Goal: Task Accomplishment & Management: Manage account settings

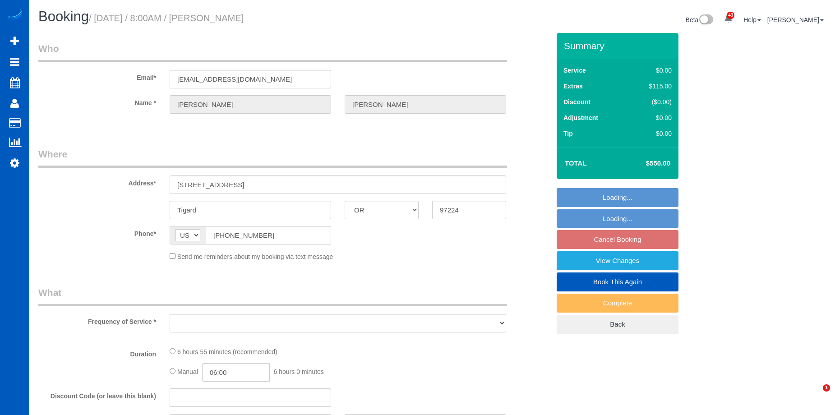
select select "OR"
select select "object:2188"
select select "string:fspay-98b3ff09-7aad-4c7e-91ba-fdfdd6875c07"
select select "spot1"
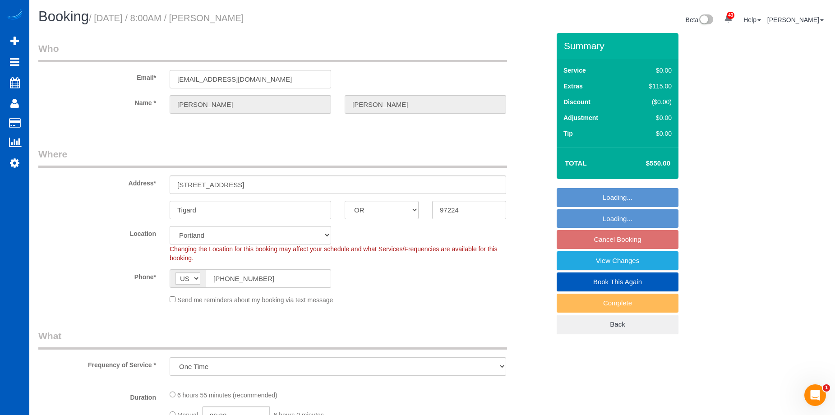
select select "199"
select select "1501"
select select "3"
select select "1501"
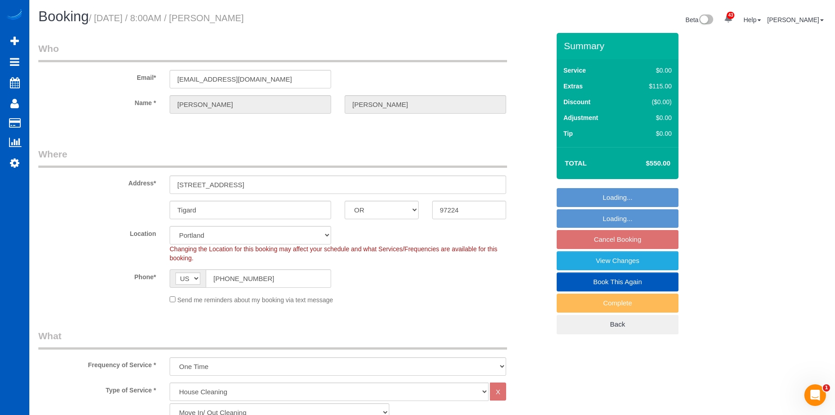
select select "3"
select select "object:2480"
select select "spot17"
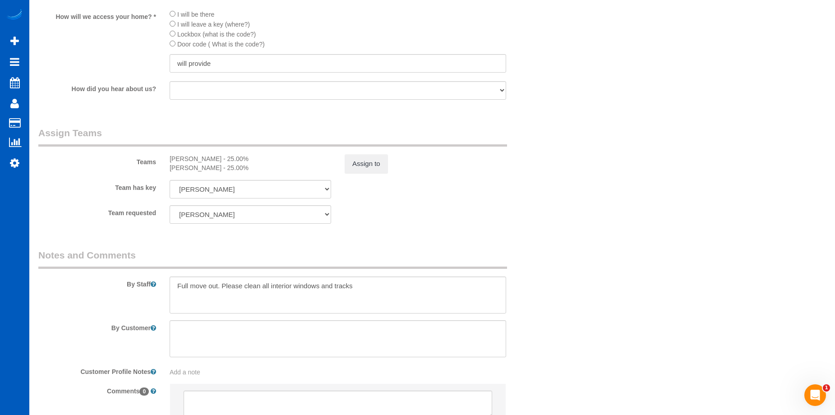
scroll to position [1140, 0]
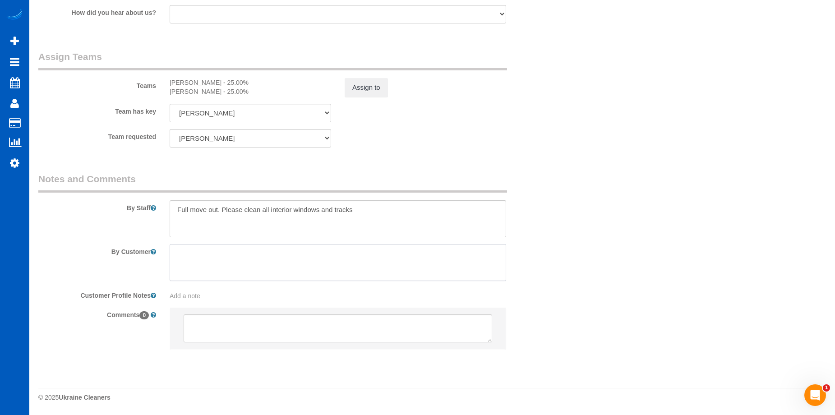
click at [301, 253] on textarea at bounding box center [338, 262] width 337 height 37
paste textarea "Go to the back where the garage is, there is a key pad. Lift the cover and type…"
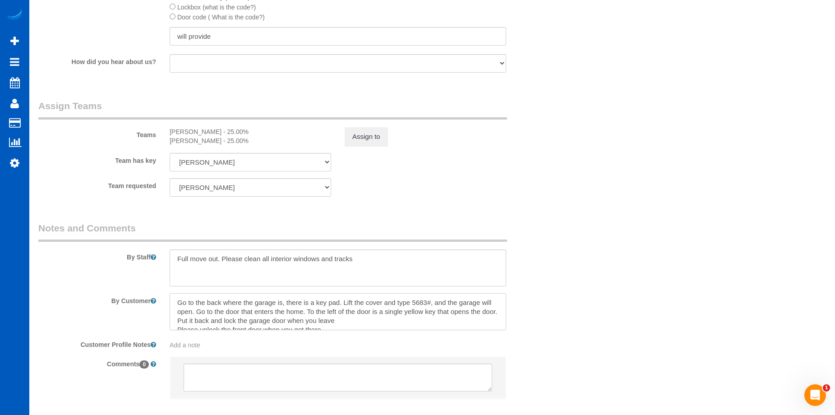
scroll to position [1050, 0]
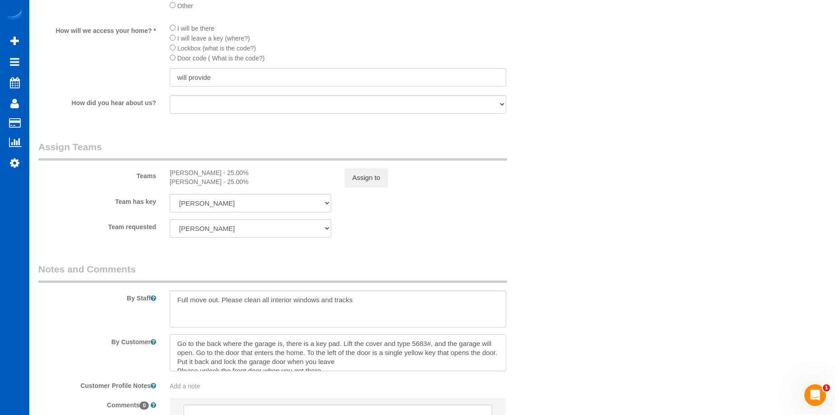
type textarea "Go to the back where the garage is, there is a key pad. Lift the cover and type…"
click at [247, 71] on input "will provide" at bounding box center [338, 77] width 337 height 19
drag, startPoint x: 234, startPoint y: 76, endPoint x: 137, endPoint y: 76, distance: 97.0
click at [137, 76] on div "How will we access your home? * I will be there I will leave a key (where?) Loc…" at bounding box center [294, 56] width 525 height 66
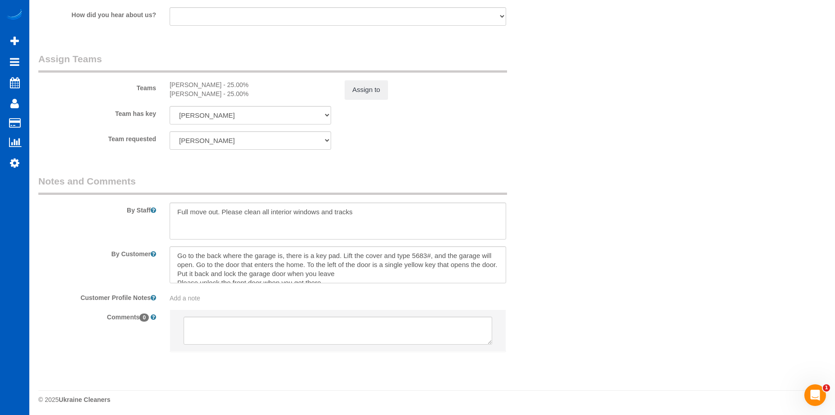
scroll to position [1140, 0]
type input "5683#"
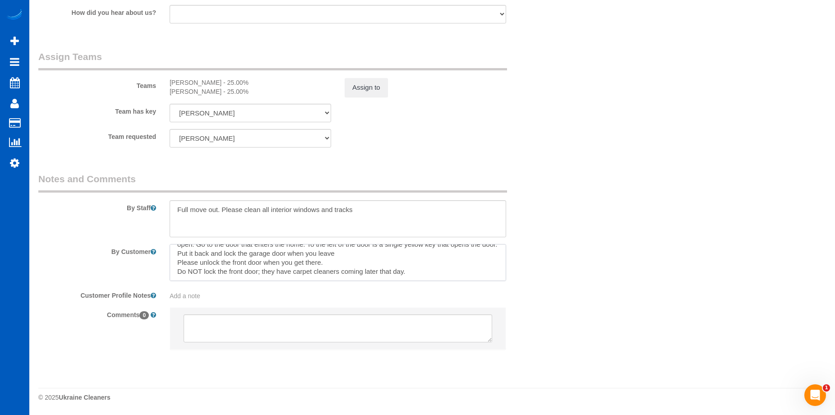
click at [431, 269] on textarea at bounding box center [338, 262] width 337 height 37
paste textarea "For any issues or questions the day of, call her husband Mark 503-367-3904 :whi…"
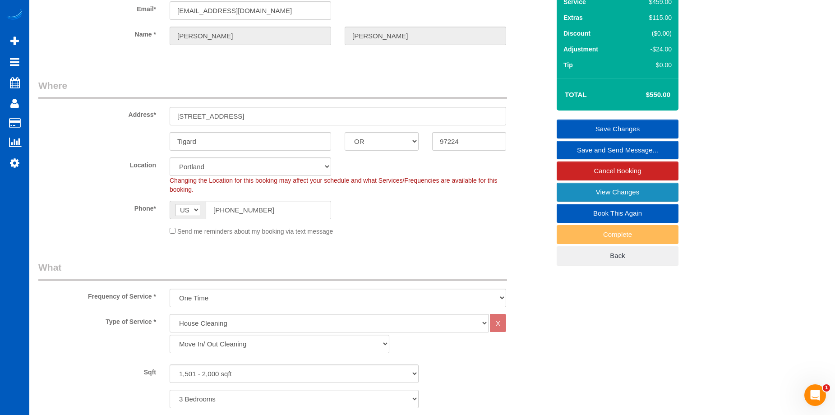
scroll to position [0, 0]
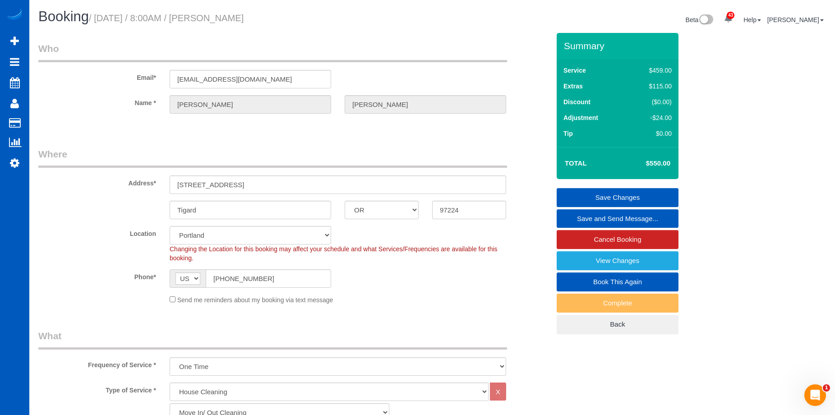
type textarea "Go to the back where the garage is, there is a key pad. Lift the cover and type…"
click at [587, 197] on link "Save Changes" at bounding box center [618, 197] width 122 height 19
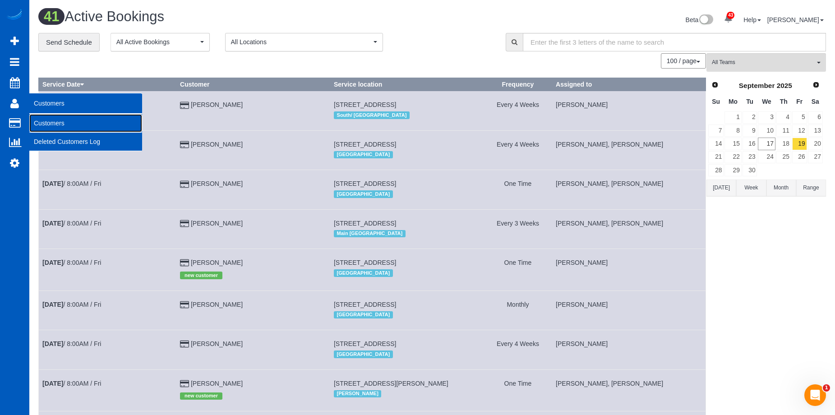
click at [40, 120] on link "Customers" at bounding box center [85, 123] width 113 height 18
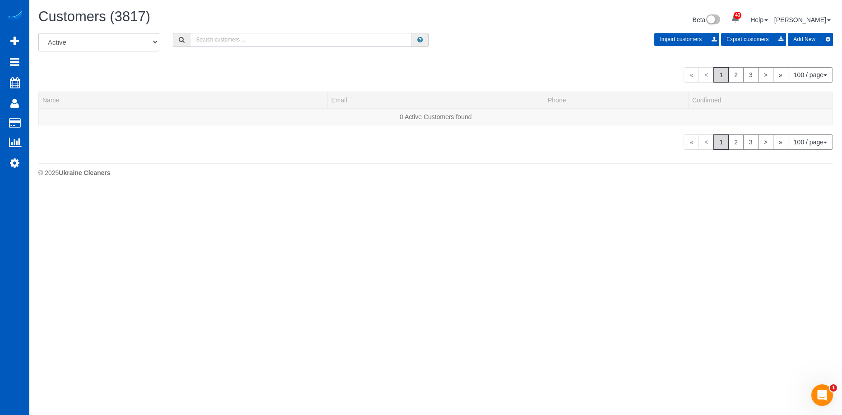
click at [252, 37] on input "text" at bounding box center [301, 40] width 222 height 14
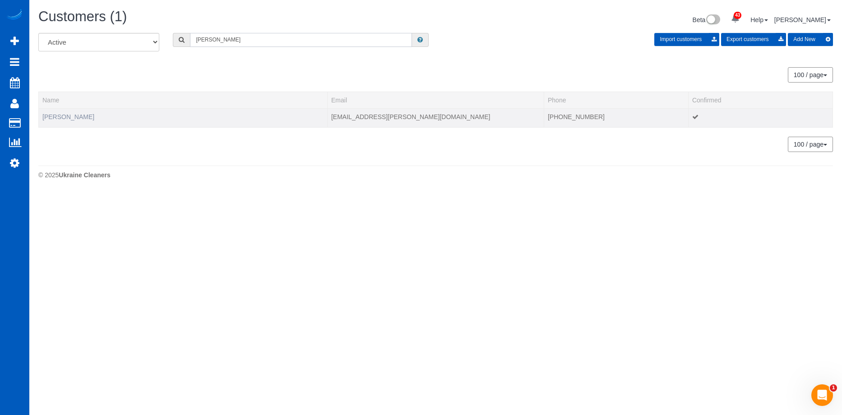
type input "Conor McLean"
click at [60, 115] on link "Conor McLean" at bounding box center [68, 116] width 52 height 7
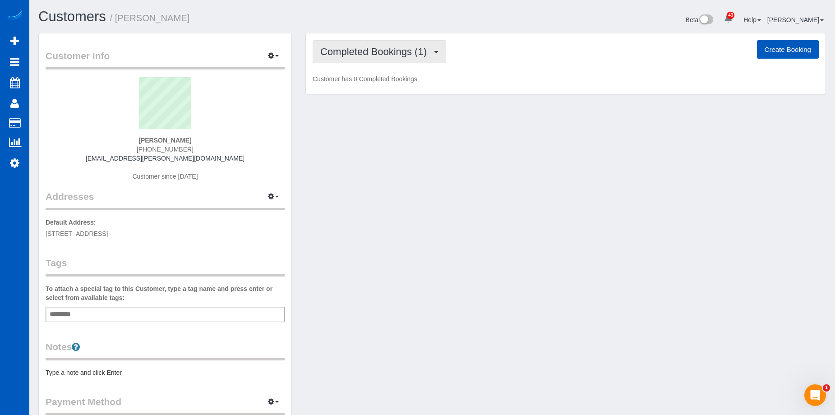
click at [357, 51] on span "Completed Bookings (1)" at bounding box center [375, 51] width 111 height 11
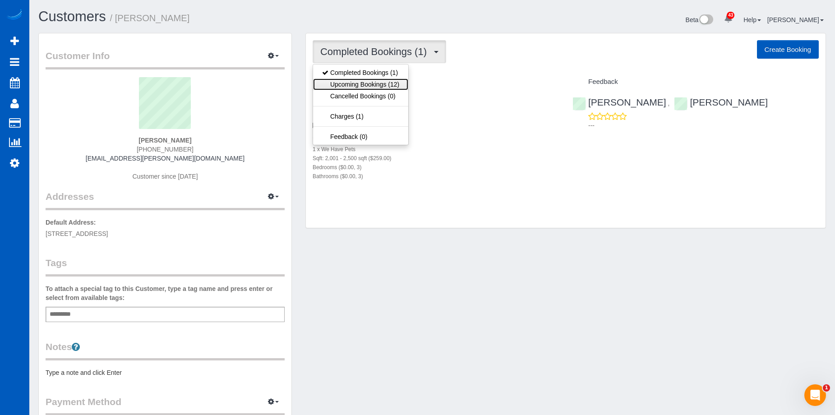
click at [361, 82] on link "Upcoming Bookings (12)" at bounding box center [360, 85] width 95 height 12
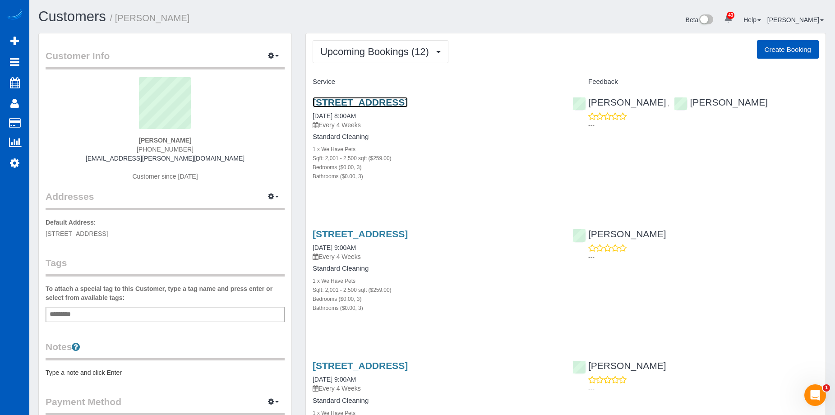
click at [403, 101] on link "14322 19th Ave Ne, Seattle, WA 98125" at bounding box center [360, 102] width 95 height 10
click at [403, 98] on link "14322 19th Ave Ne, Seattle, WA 98125" at bounding box center [360, 102] width 95 height 10
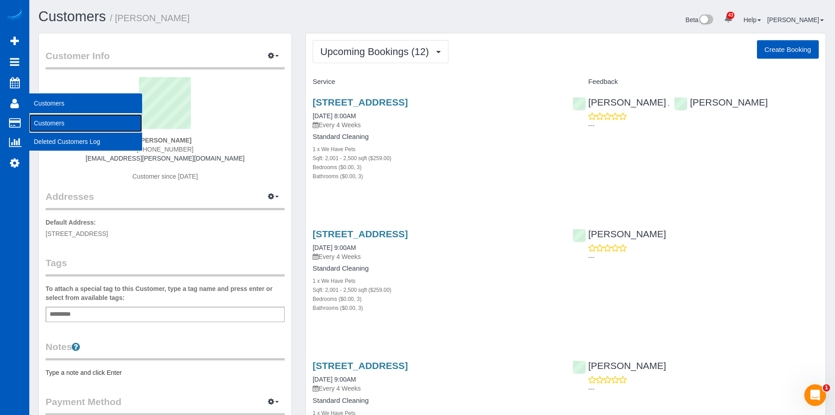
click at [42, 125] on link "Customers" at bounding box center [85, 123] width 113 height 18
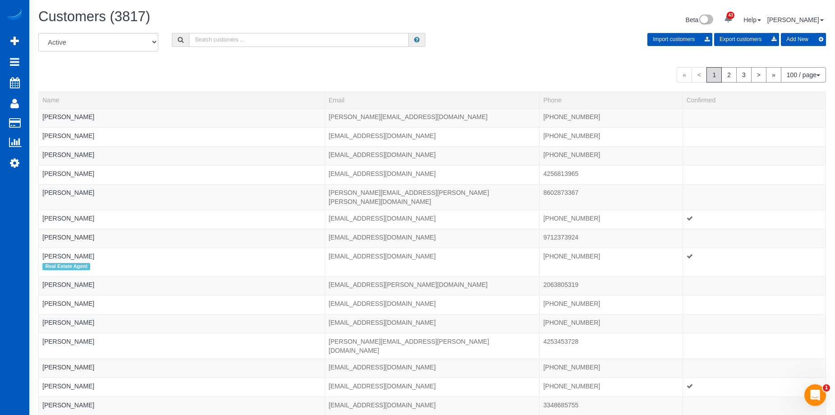
click at [222, 37] on input "text" at bounding box center [299, 40] width 220 height 14
paste input "jamesmilesyardley@gmail.com"
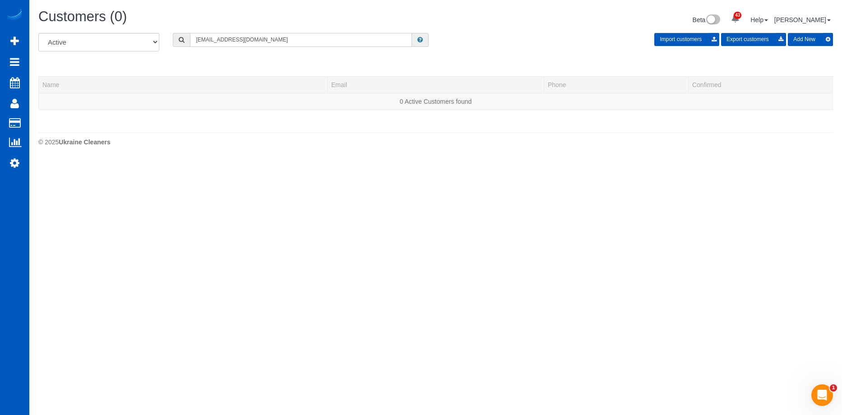
type input "jamesmilesyardley@gmail.com"
click at [806, 42] on button "Add New" at bounding box center [810, 39] width 45 height 13
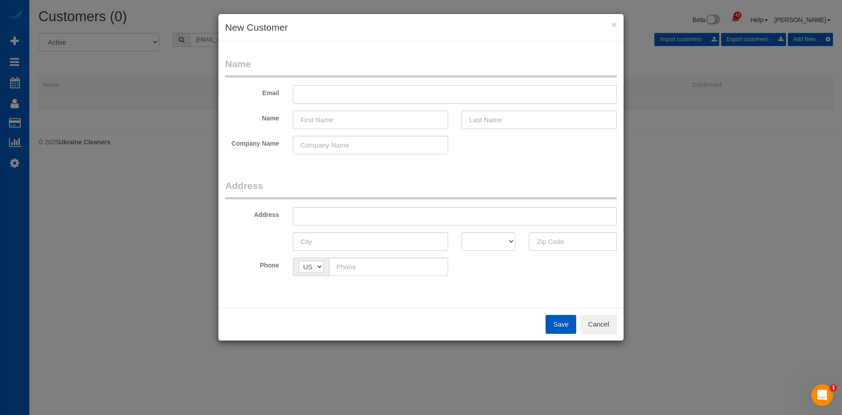
click at [397, 100] on input "text" at bounding box center [455, 94] width 324 height 19
paste input "jamesmilesyardley@gmail.com"
type input "jamesmilesyardley@gmail.com"
click at [386, 120] on input "text" at bounding box center [370, 120] width 155 height 19
paste input "James Yardley"
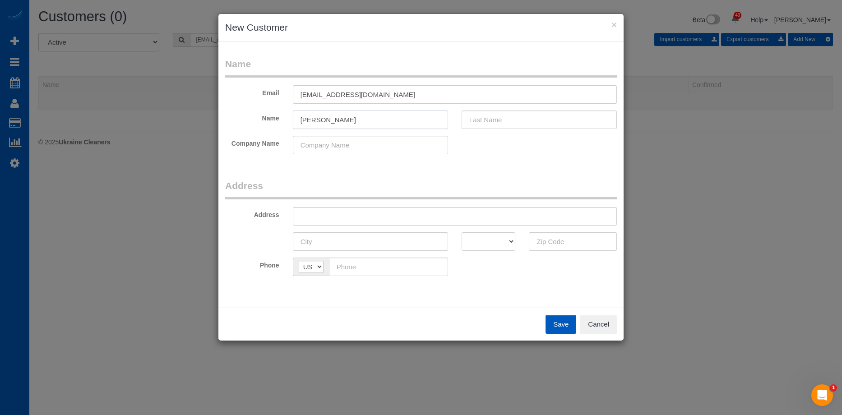
drag, startPoint x: 323, startPoint y: 119, endPoint x: 504, endPoint y: 131, distance: 181.4
click at [496, 133] on fieldset "Name Email jamesmilesyardley@gmail.com Name James Yardley Company Name" at bounding box center [421, 109] width 392 height 104
type input "James"
click at [507, 123] on input "text" at bounding box center [539, 120] width 155 height 19
paste input "Yardley"
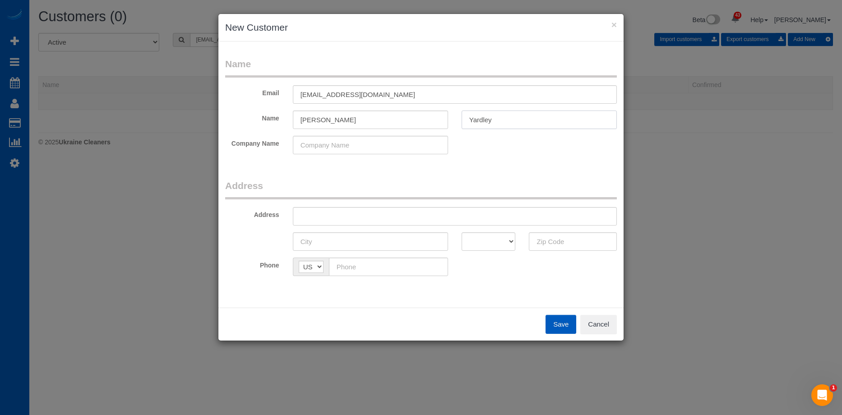
type input "Yardley"
click at [390, 117] on input "James" at bounding box center [370, 120] width 155 height 19
type input "James"
click at [350, 216] on input "text" at bounding box center [455, 216] width 324 height 19
paste input "13749 Via Varra Unit Townhome, Broomfield, CO 80020"
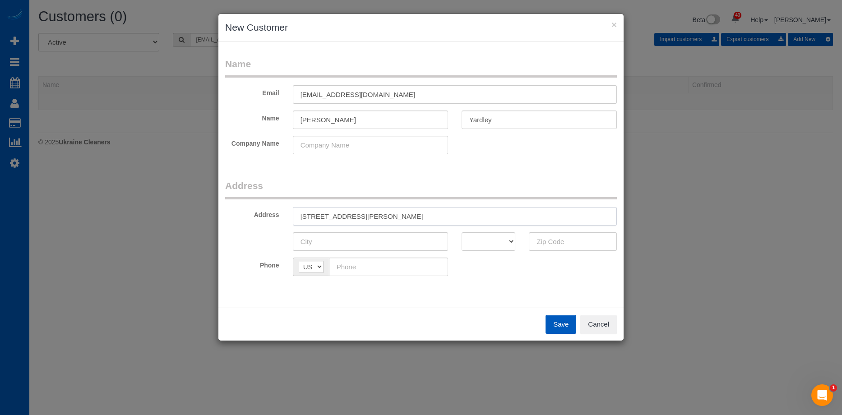
click at [448, 213] on input "13749 Via Varra Unit Townhome, Broomfield, CO 80020" at bounding box center [455, 216] width 324 height 19
drag, startPoint x: 449, startPoint y: 213, endPoint x: 526, endPoint y: 215, distance: 76.3
click at [526, 215] on input "13749 Via Varra Unit Townhome, Broomfield, CO 80020" at bounding box center [455, 216] width 324 height 19
type input "13749 Via Varra Unit Townhome, Broomfield, CO"
click at [551, 241] on input "text" at bounding box center [573, 241] width 88 height 19
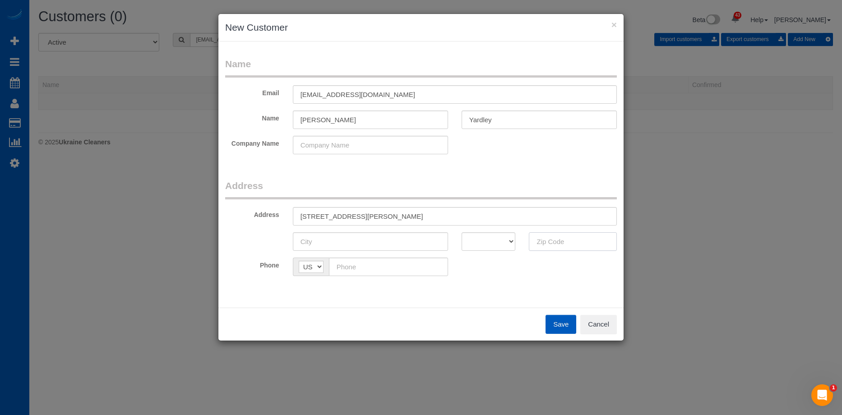
paste input "80020"
type input "80020"
click at [483, 239] on select "AK AL AR AZ CA CO CT DC DE FL GA HI IA ID IL IN KS KY LA MA MD ME MI MN MO MS M…" at bounding box center [489, 241] width 54 height 19
select select "CO"
click at [462, 232] on select "AK AL AR AZ CA CO CT DC DE FL GA HI IA ID IL IN KS KY LA MA MD ME MI MN MO MS M…" at bounding box center [489, 241] width 54 height 19
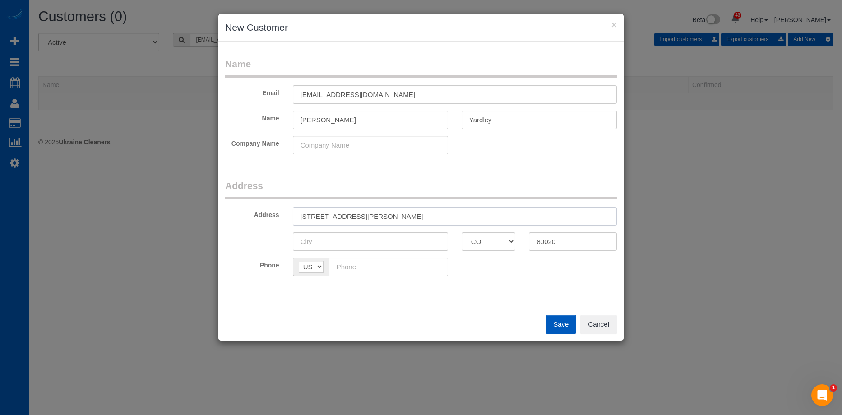
drag, startPoint x: 403, startPoint y: 213, endPoint x: 433, endPoint y: 214, distance: 30.7
click at [433, 214] on input "13749 Via Varra Unit Townhome, Broomfield, CO" at bounding box center [455, 216] width 324 height 19
type input "13749 Via Varra Unit Townhome, , CO"
click at [388, 241] on input "text" at bounding box center [370, 241] width 155 height 19
paste input "Broomfield"
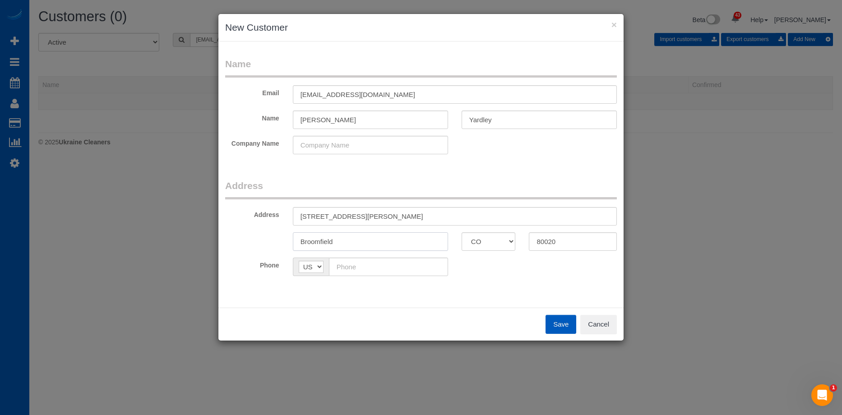
type input "Broomfield"
drag, startPoint x: 396, startPoint y: 216, endPoint x: 441, endPoint y: 211, distance: 45.4
click at [441, 211] on input "13749 Via Varra Unit Townhome, , CO" at bounding box center [455, 216] width 324 height 19
type input "13749 Via Varra Unit Townhome"
drag, startPoint x: 350, startPoint y: 257, endPoint x: 352, endPoint y: 264, distance: 7.1
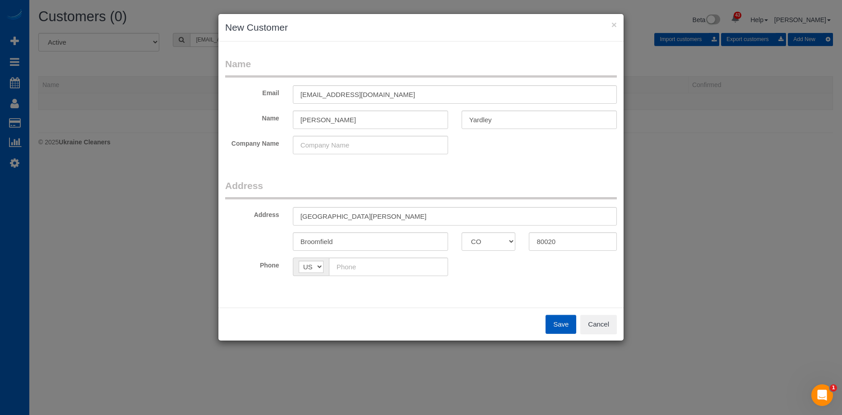
click at [350, 258] on fieldset "Address Address 13749 Via Varra Unit Townhome Broomfield AK AL AR AZ CA CO CT D…" at bounding box center [421, 231] width 392 height 104
click at [355, 265] on input "text" at bounding box center [388, 267] width 119 height 19
paste input "(303) 358-4137"
type input "(303) 358-4137"
click at [556, 325] on button "Save" at bounding box center [561, 324] width 31 height 19
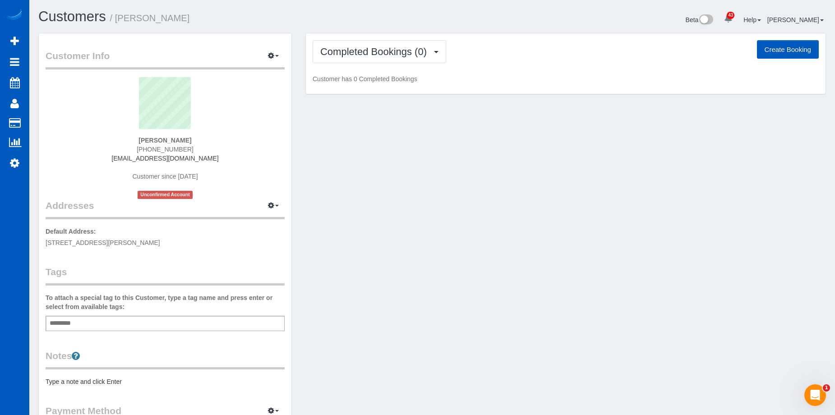
click at [780, 48] on button "Create Booking" at bounding box center [788, 49] width 62 height 19
select select "CO"
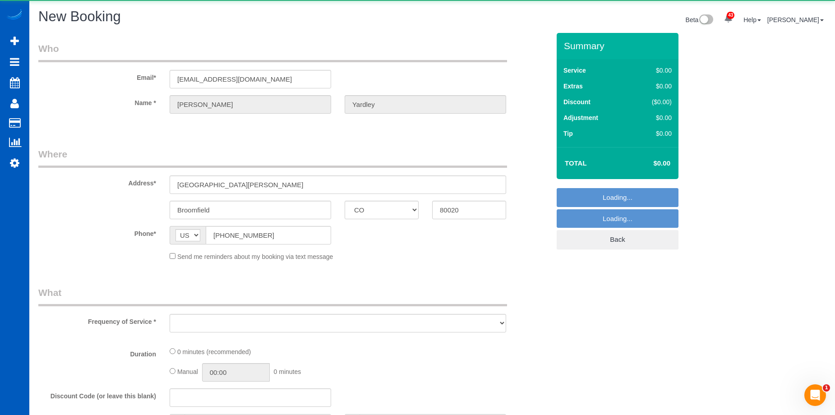
select select "object:5631"
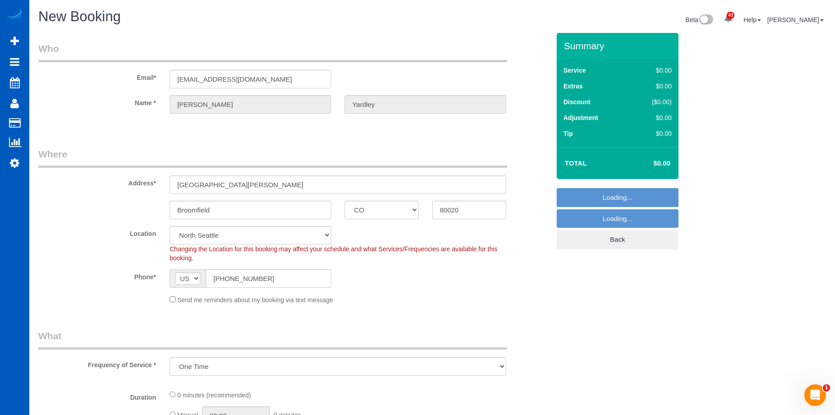
select select "199"
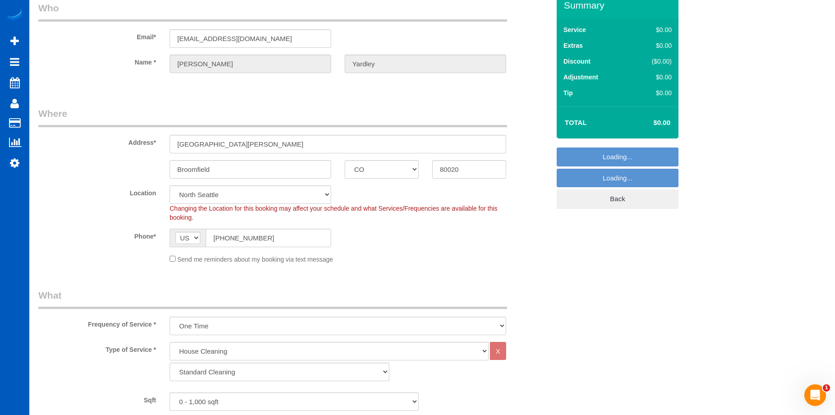
scroll to position [90, 0]
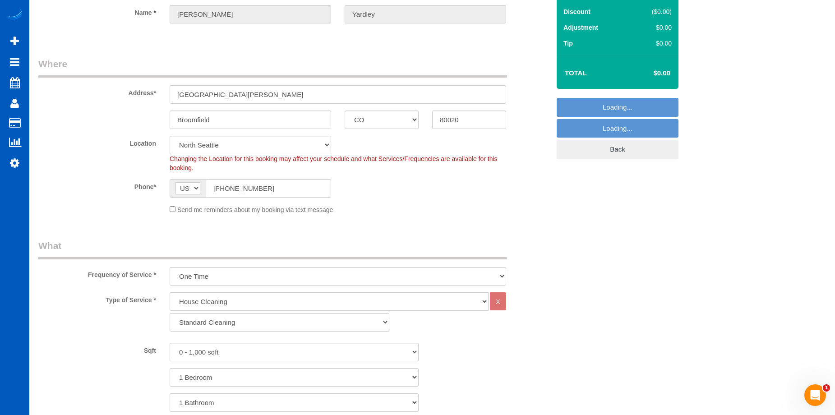
select select "object:5977"
select select "265"
select select "object:6066"
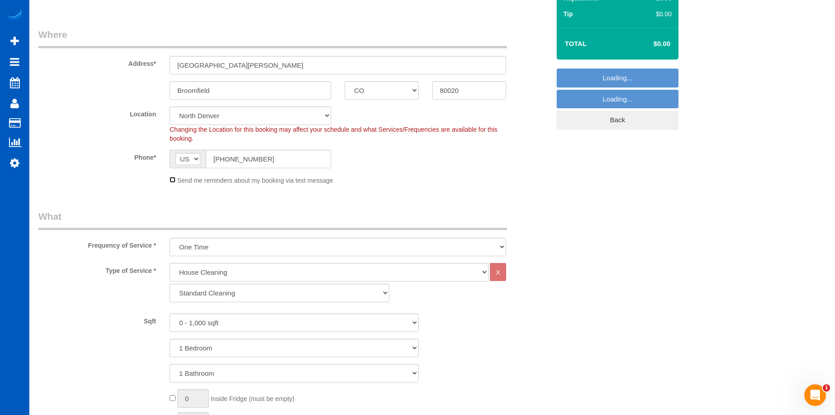
scroll to position [135, 0]
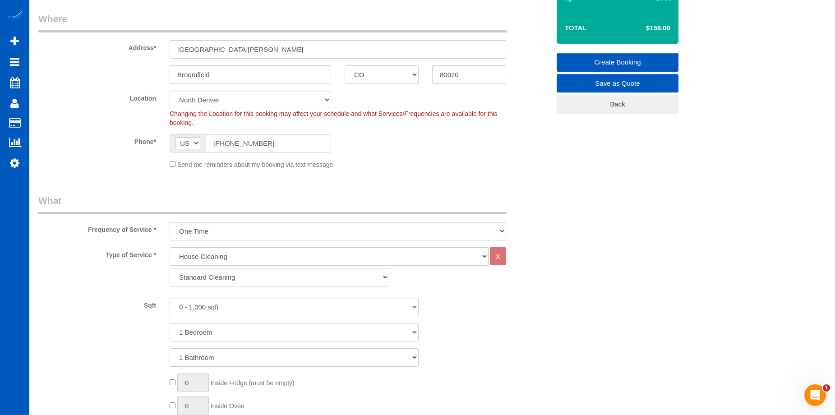
click at [234, 272] on select "Standard Cleaning Deep Cleaning Move In/ Out Cleaning" at bounding box center [280, 277] width 220 height 19
select select "368"
click at [170, 268] on select "Standard Cleaning Deep Cleaning Move In/ Out Cleaning" at bounding box center [280, 277] width 220 height 19
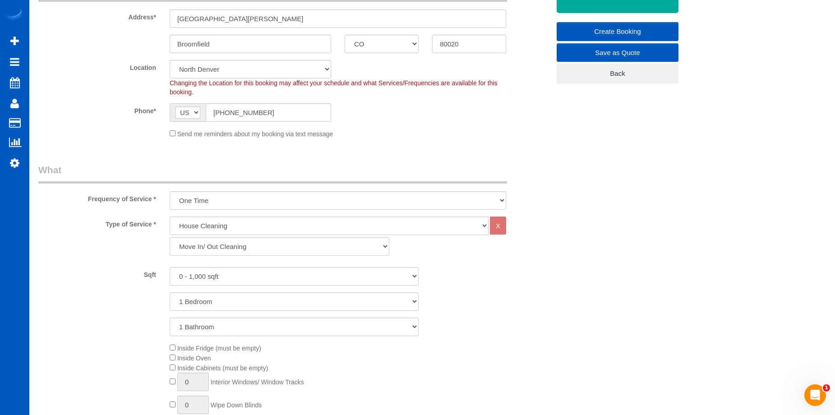
scroll to position [181, 0]
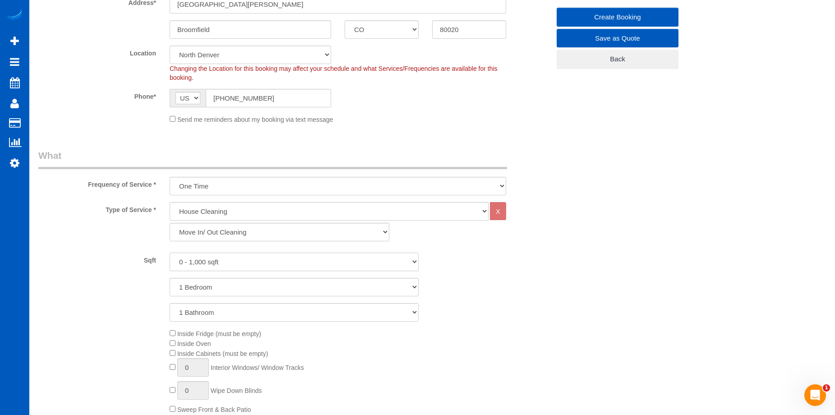
click at [255, 262] on select "0 - 1,000 sqft 1,001 - 1,500 sqft 1,501 - 2,000 sqft 2,001 - 2,500 sqft 2,501 -…" at bounding box center [294, 262] width 249 height 19
select select "1501"
click at [170, 253] on select "0 - 1,000 sqft 1,001 - 1,500 sqft 1,501 - 2,000 sqft 2,001 - 2,500 sqft 2,501 -…" at bounding box center [294, 262] width 249 height 19
click at [269, 283] on select "1 Bedroom 2 Bedrooms 3 Bedrooms 4 Bedrooms 5 Bedrooms 6 Bedrooms 7 Bedrooms" at bounding box center [294, 287] width 249 height 19
select select "3"
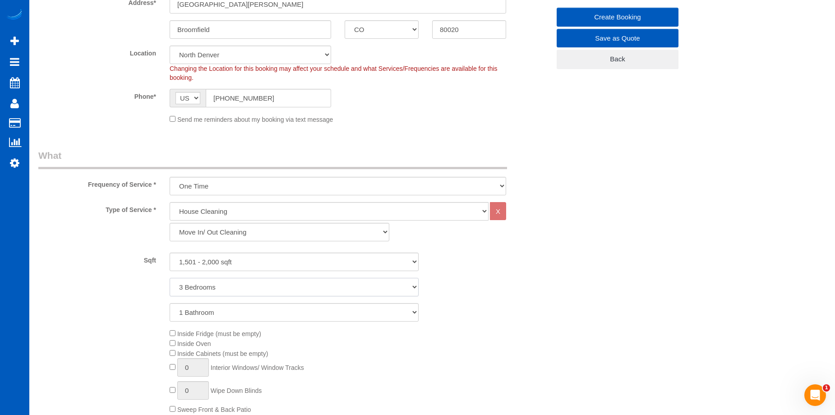
click at [170, 278] on select "1 Bedroom 2 Bedrooms 3 Bedrooms 4 Bedrooms 5 Bedrooms 6 Bedrooms 7 Bedrooms" at bounding box center [294, 287] width 249 height 19
click at [272, 315] on select "1 Bathroom 2 Bathrooms 3 Bathrooms 4 Bathrooms 5 Bathrooms 6 Bathrooms 7 Bathro…" at bounding box center [294, 312] width 249 height 19
select select "3"
click at [170, 303] on select "1 Bathroom 2 Bathrooms 3 Bathrooms 4 Bathrooms 5 Bathrooms 6 Bathrooms 7 Bathro…" at bounding box center [294, 312] width 249 height 19
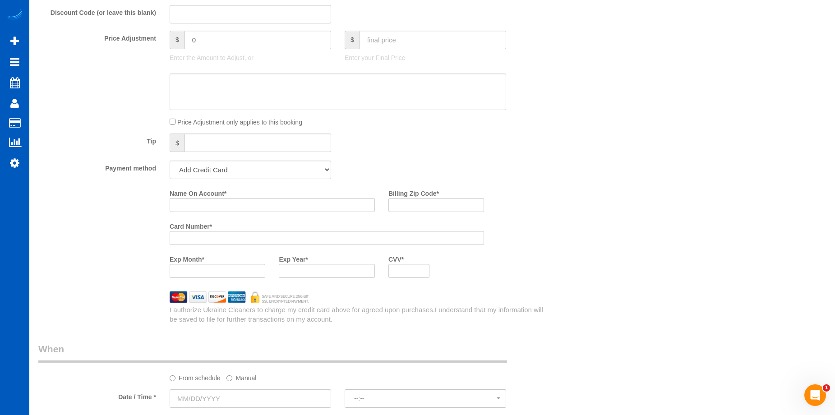
scroll to position [767, 0]
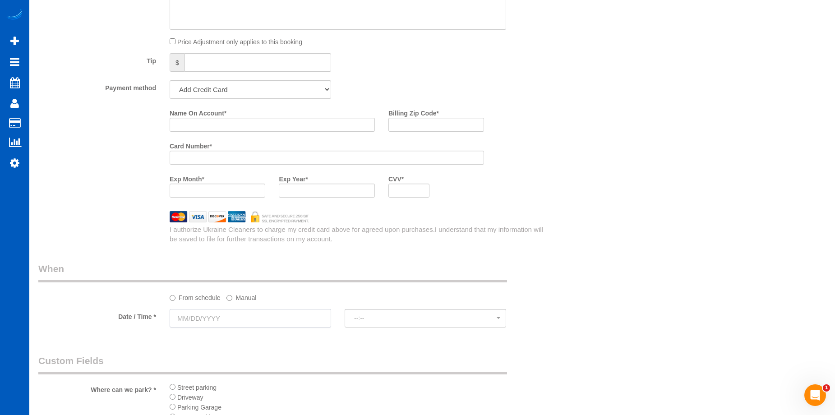
click at [236, 319] on input "text" at bounding box center [251, 318] width 162 height 19
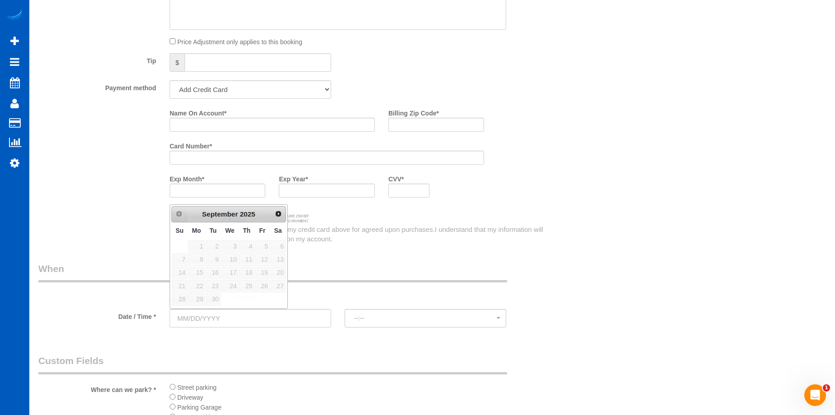
click at [369, 273] on legend "When" at bounding box center [272, 272] width 469 height 20
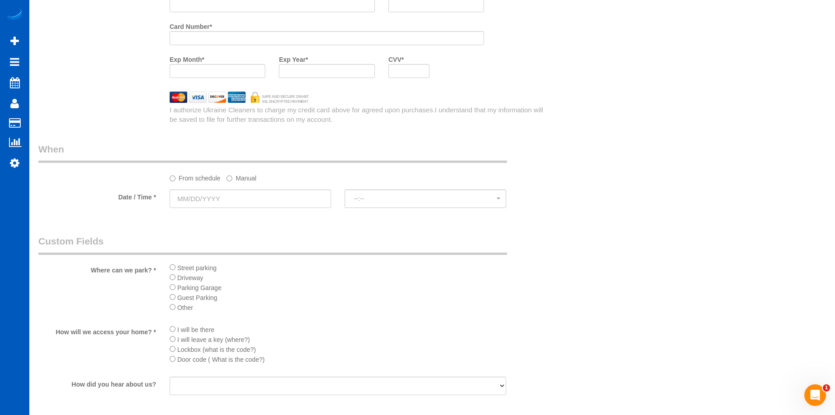
scroll to position [903, 0]
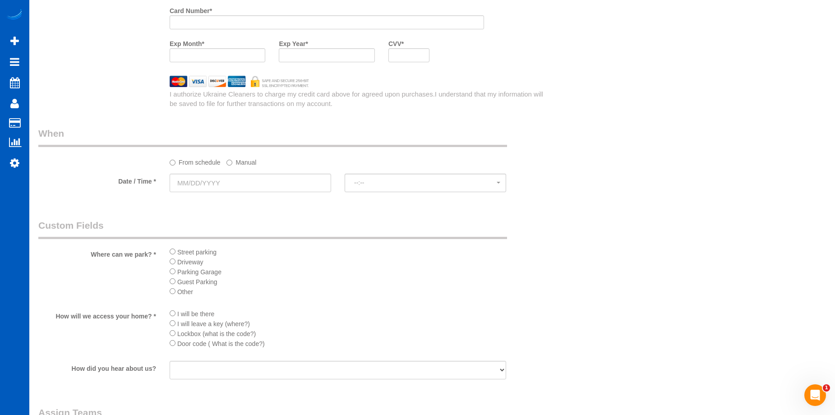
click at [245, 158] on label "Manual" at bounding box center [242, 161] width 30 height 12
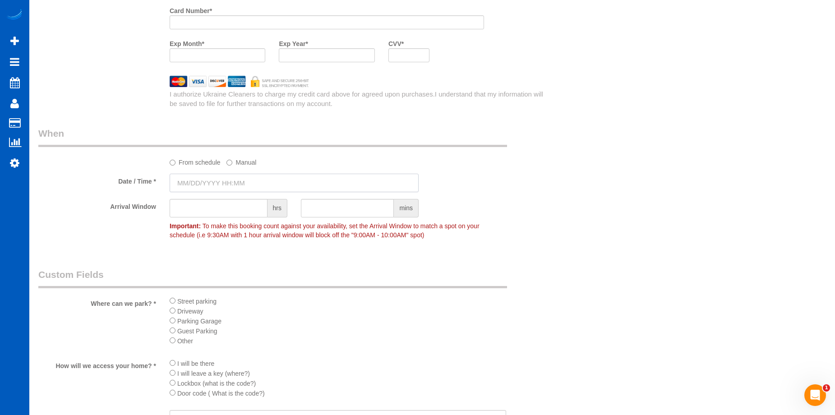
click at [252, 184] on input "text" at bounding box center [294, 183] width 249 height 19
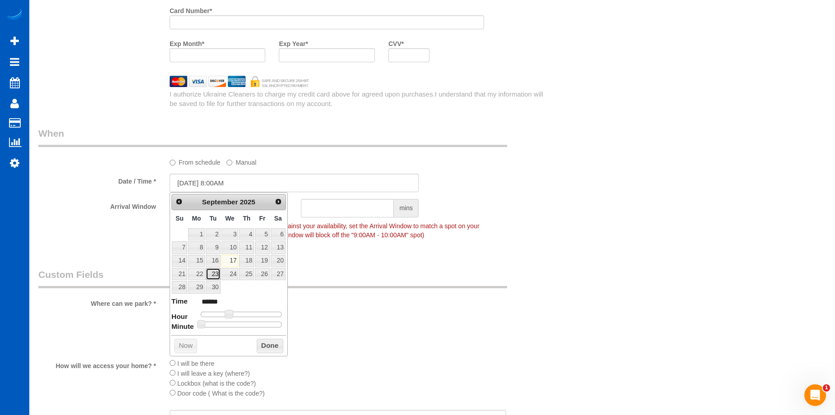
click at [215, 271] on link "23" at bounding box center [213, 274] width 14 height 12
type input "09/23/2025 9:00AM"
type input "******"
type input "09/23/2025 10:00AM"
type input "*******"
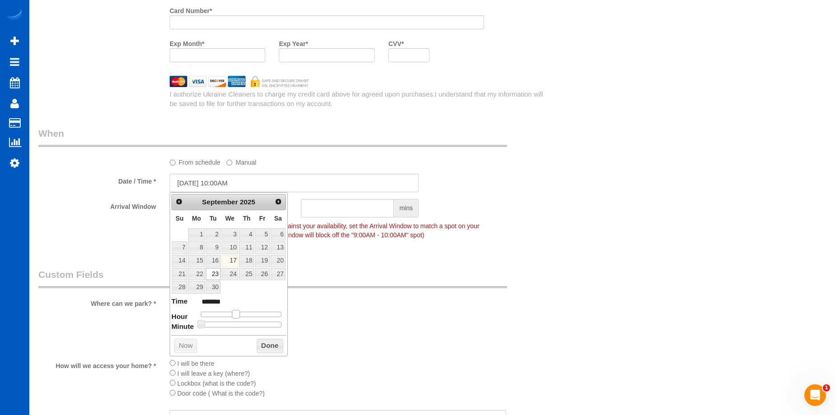
type input "09/23/2025 11:00AM"
type input "*******"
type input "09/23/2025 12:00PM"
type input "*******"
type input "09/23/2025 1:00PM"
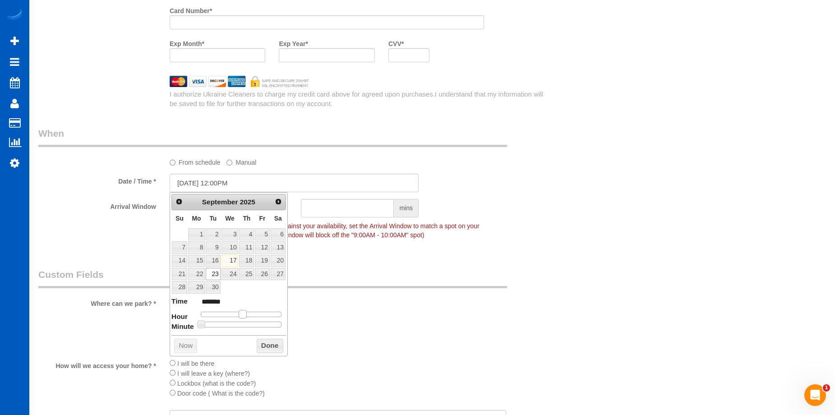
type input "******"
type input "09/23/2025 2:00PM"
type input "******"
drag, startPoint x: 232, startPoint y: 312, endPoint x: 254, endPoint y: 310, distance: 22.2
click at [254, 310] on span at bounding box center [249, 314] width 8 height 8
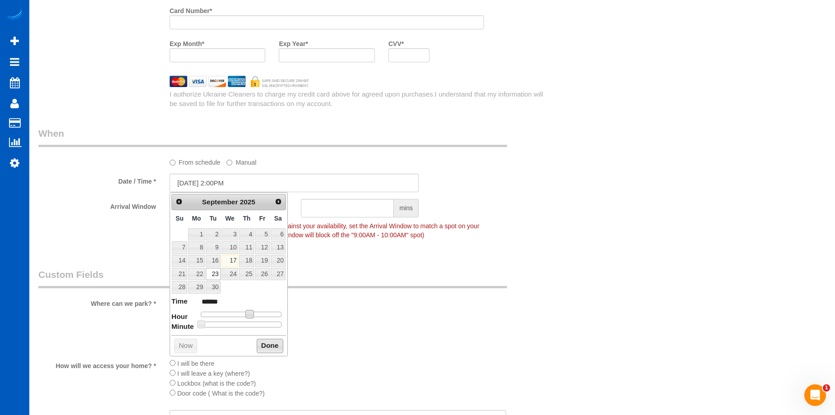
click at [283, 348] on button "Done" at bounding box center [270, 346] width 27 height 14
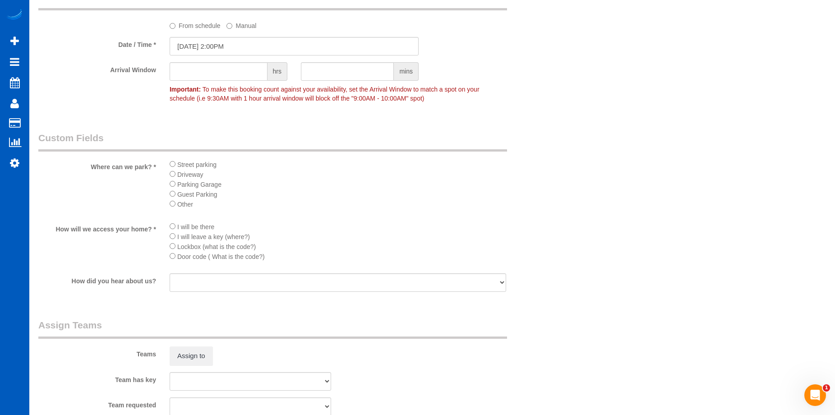
scroll to position [1083, 0]
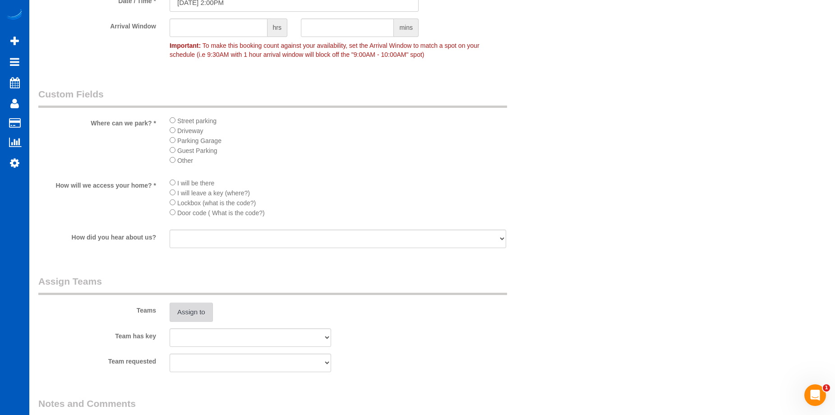
click at [209, 315] on button "Assign to" at bounding box center [191, 312] width 43 height 19
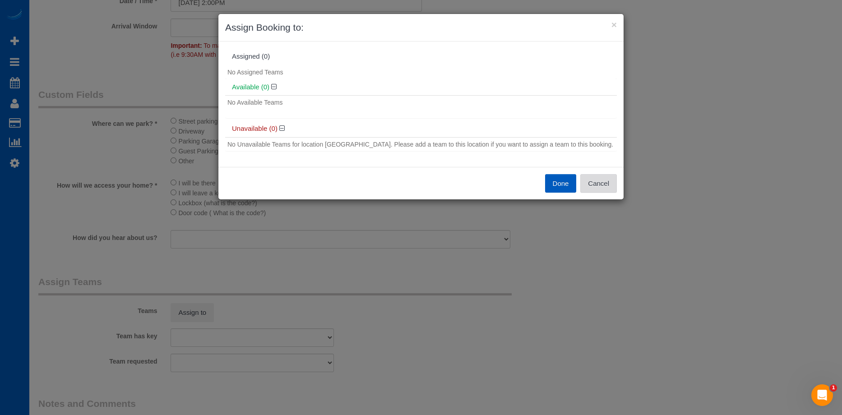
click at [606, 185] on button "Cancel" at bounding box center [598, 183] width 37 height 19
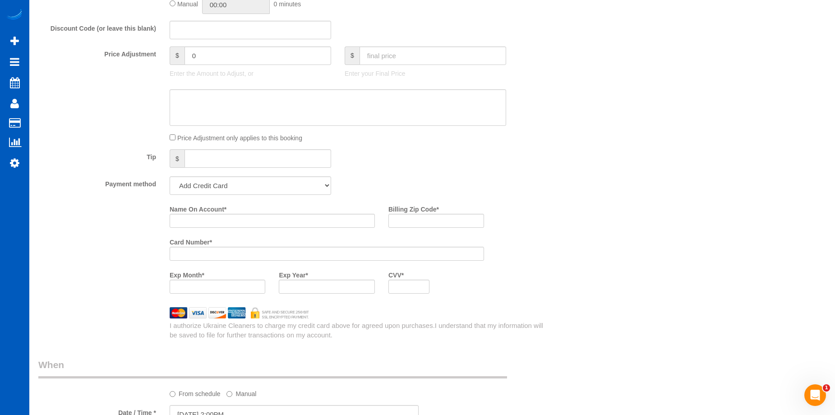
scroll to position [587, 0]
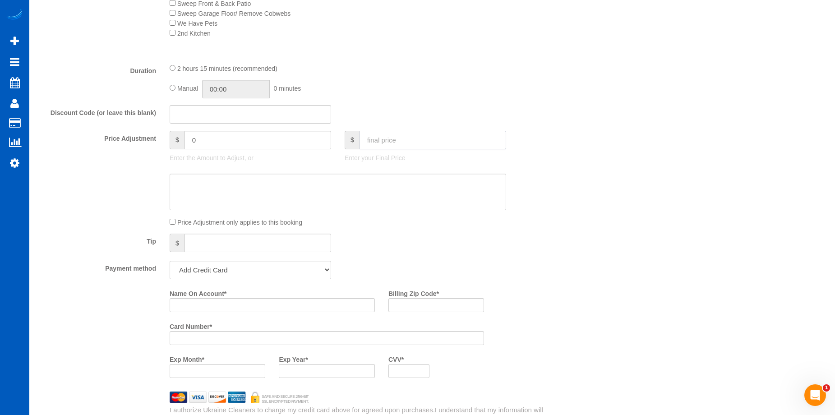
click at [398, 136] on input "text" at bounding box center [433, 140] width 147 height 19
type input "413.1"
click at [339, 174] on textarea at bounding box center [338, 192] width 337 height 37
type input "-45.9"
click at [316, 190] on textarea at bounding box center [338, 192] width 337 height 37
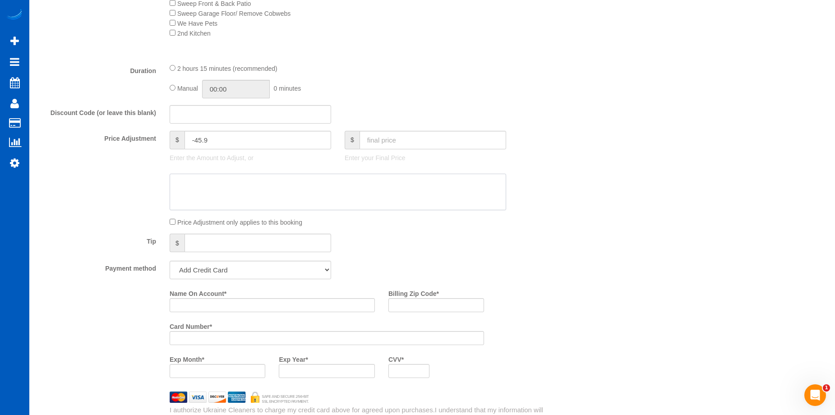
paste textarea "Wife is Ukrainian; wanted to make the sale"
type textarea "Wife is Ukrainian; wanted to make the sale"
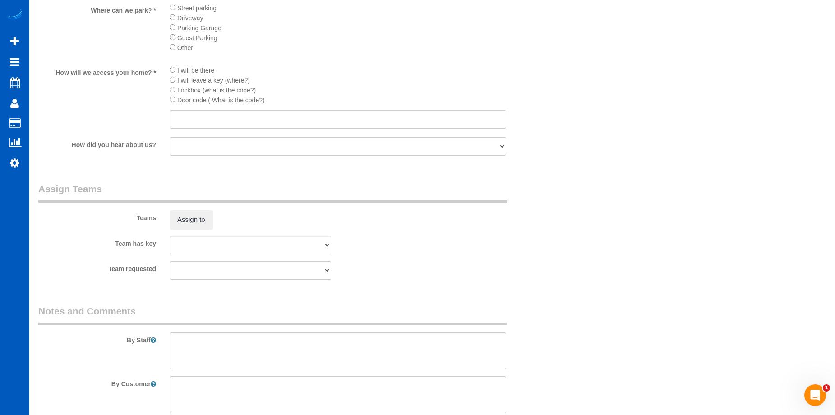
scroll to position [1128, 0]
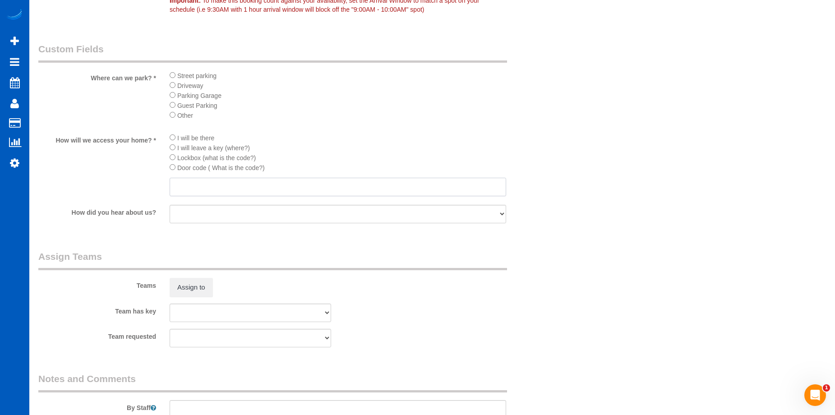
click at [253, 190] on input "text" at bounding box center [338, 187] width 337 height 19
click at [227, 189] on input "text" at bounding box center [338, 187] width 337 height 19
paste input "There will be a key under the front mat; just replace it when you leave."
type input "There will be a key under the front mat; just replace it when you leave."
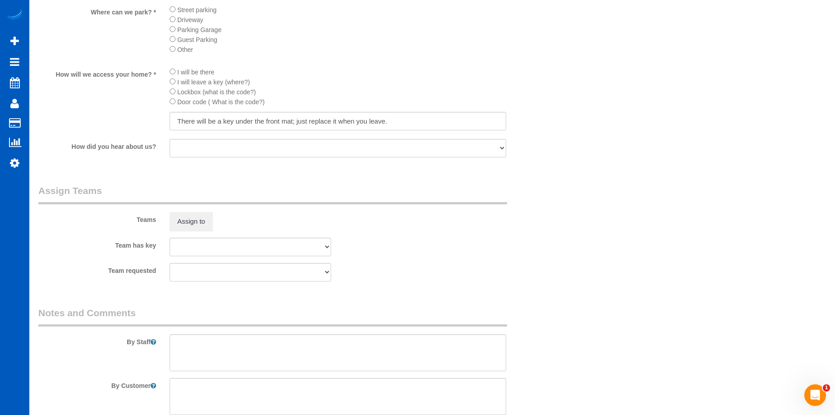
scroll to position [1264, 0]
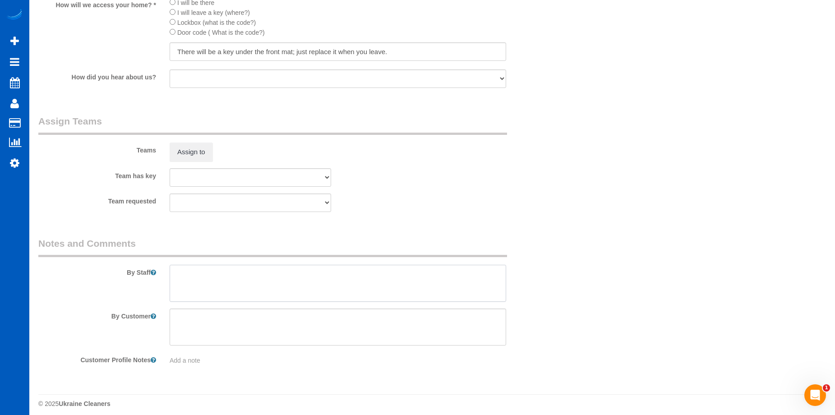
click at [259, 289] on textarea at bounding box center [338, 283] width 337 height 37
paste textarea "Park on the street, or in the garage. You\'ll have to open the garage once you …"
click at [179, 271] on textarea at bounding box center [338, 283] width 337 height 37
type textarea "Booked by Jade. Park on the street, or in the garage. You\'ll have to open the …"
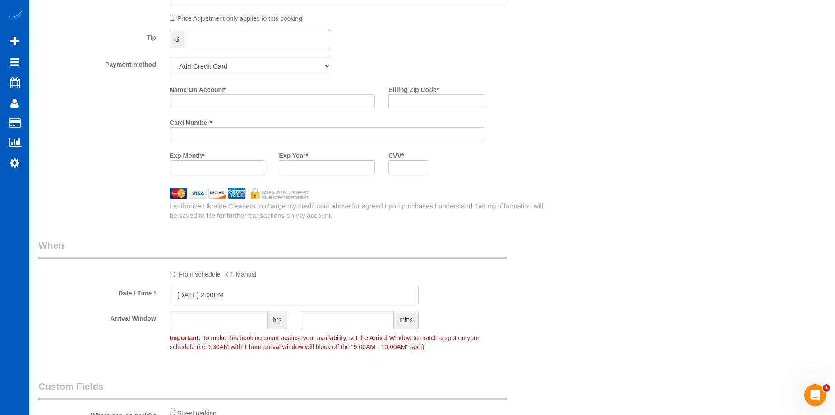
scroll to position [722, 0]
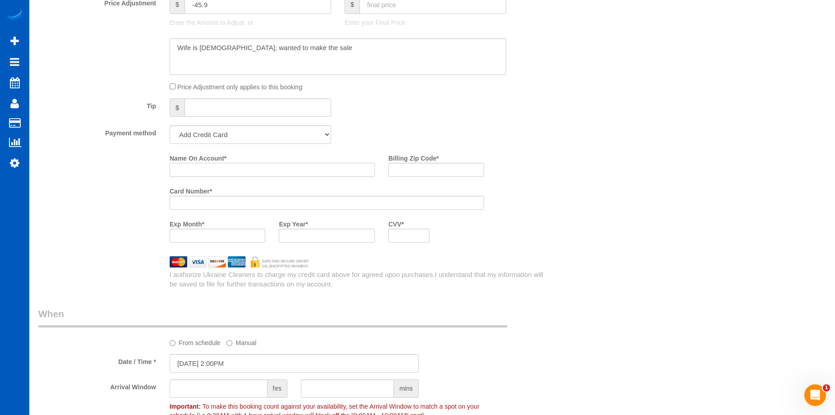
click at [229, 171] on input "Name On Account *" at bounding box center [272, 170] width 205 height 14
paste input "James Yardley"
type input "James Yardley"
click at [413, 171] on input "Billing Zip Code *" at bounding box center [437, 170] width 96 height 14
paste input "80020"
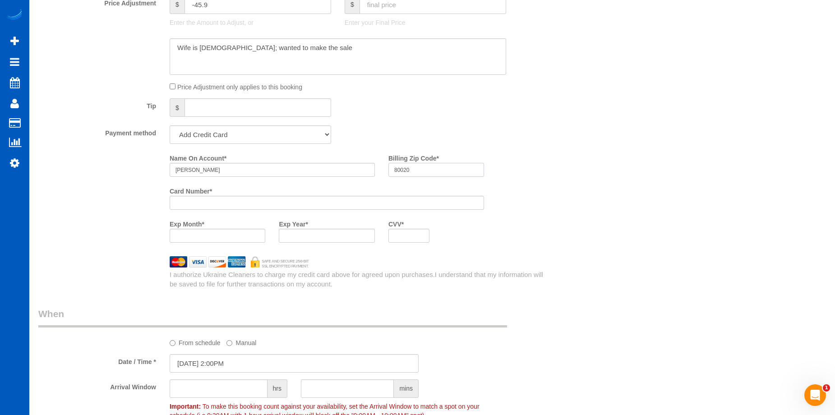
type input "80020"
click at [564, 239] on div "Who Email* jamesmilesyardley@gmail.com Name * James Yardley Where Address* 1374…" at bounding box center [432, 121] width 788 height 1621
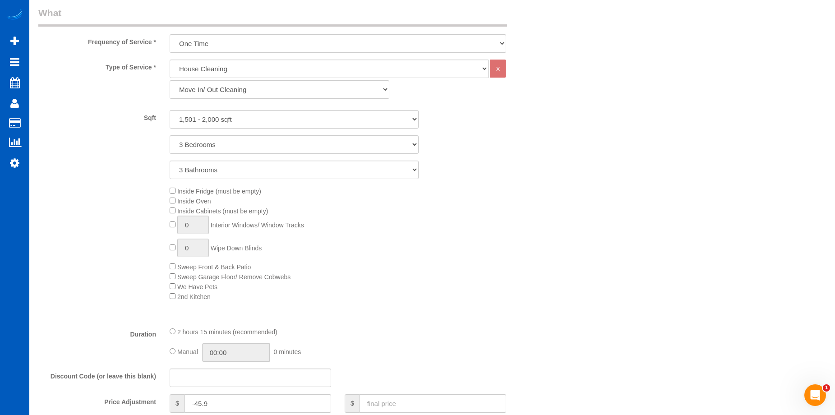
scroll to position [322, 0]
click at [174, 204] on span "Inside Oven" at bounding box center [191, 202] width 42 height 7
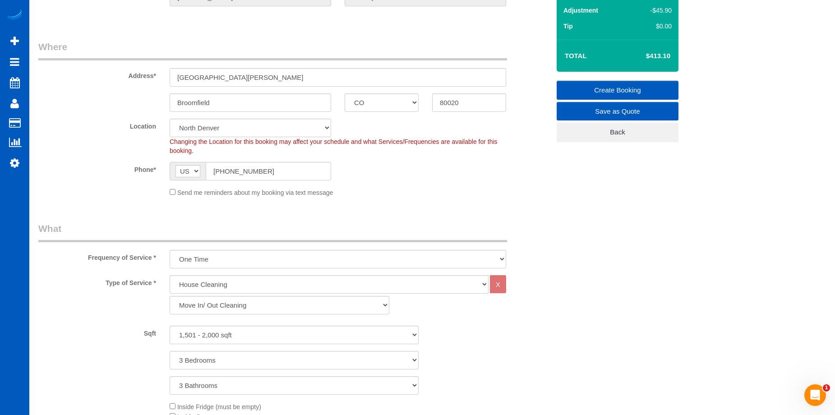
scroll to position [45, 0]
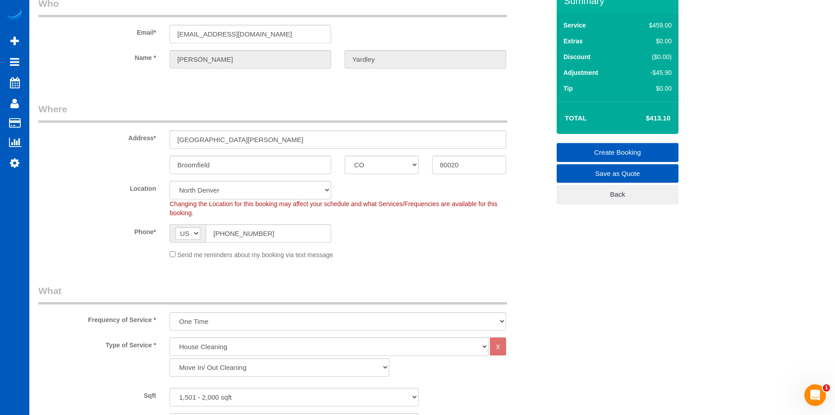
click at [594, 146] on link "Create Booking" at bounding box center [618, 152] width 122 height 19
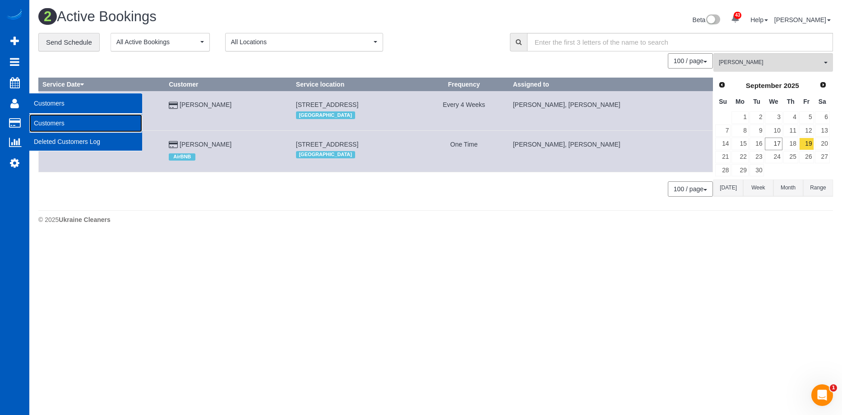
click at [46, 119] on link "Customers" at bounding box center [85, 123] width 113 height 18
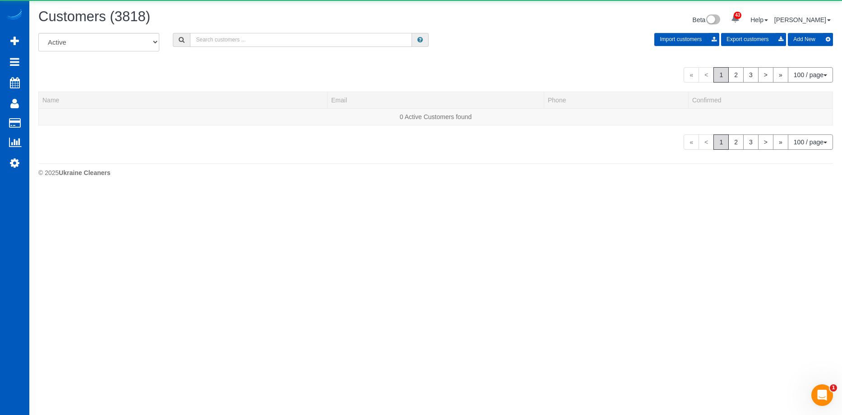
click at [257, 40] on input "text" at bounding box center [301, 40] width 222 height 14
paste input "lahmanc@gmail.com"
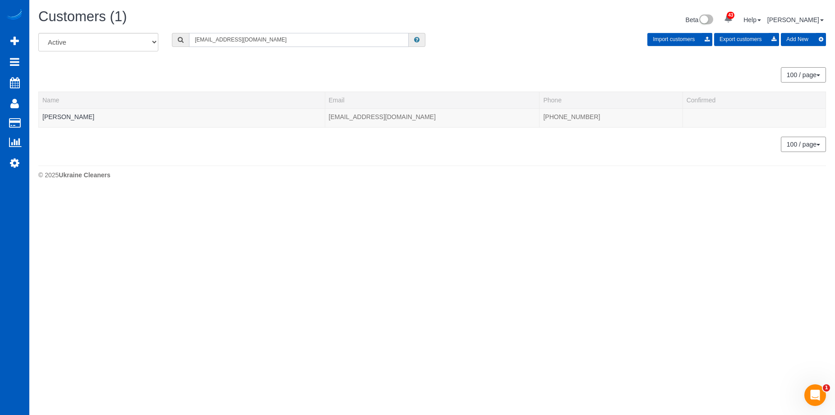
type input "lahmanc@gmail.com"
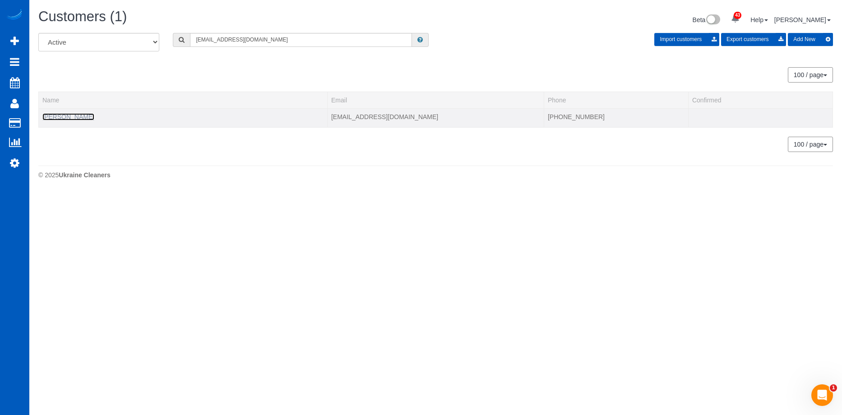
click at [54, 115] on link "Caroline Lahman" at bounding box center [68, 116] width 52 height 7
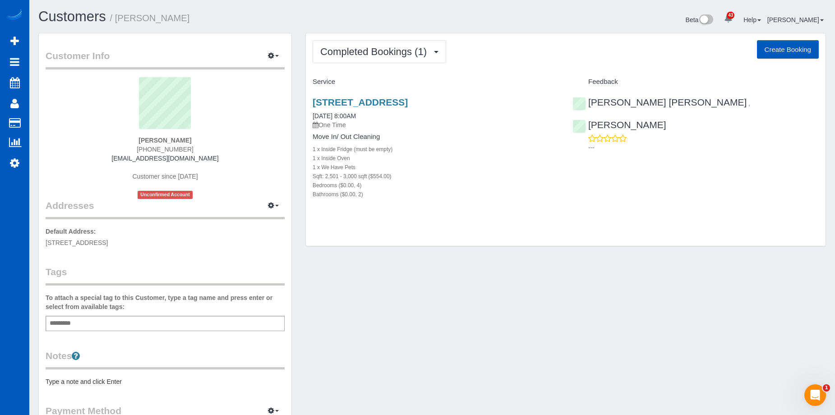
click at [787, 47] on button "Create Booking" at bounding box center [788, 49] width 62 height 19
select select "WA"
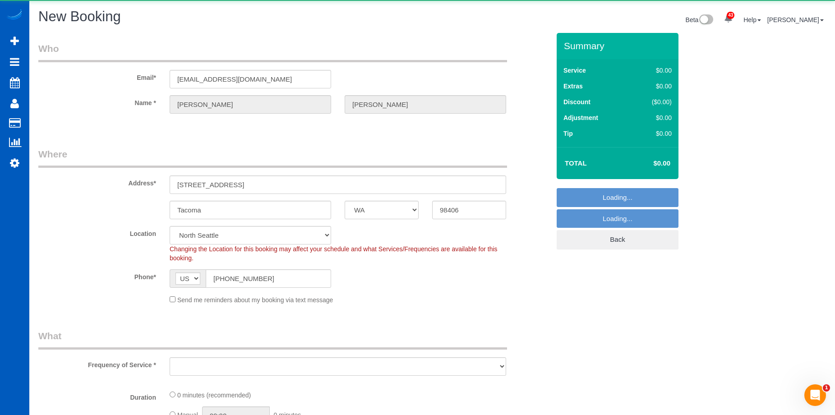
select select "string:fspay-d123add9-4107-4011-94d9-a66249ff2acd"
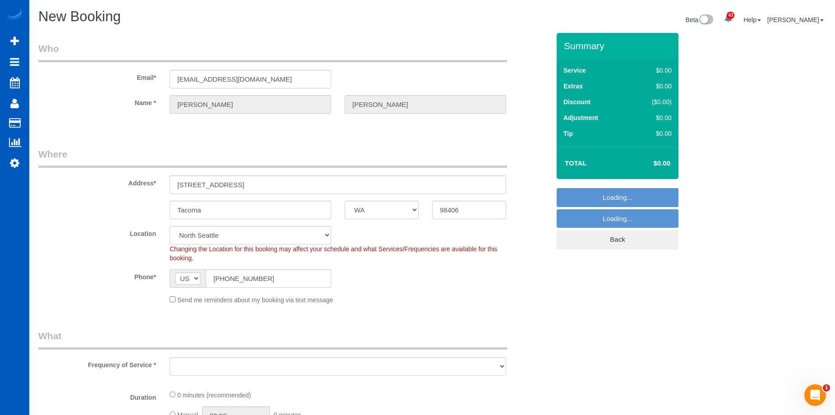
select select "object:7798"
select select "199"
select select "object:7803"
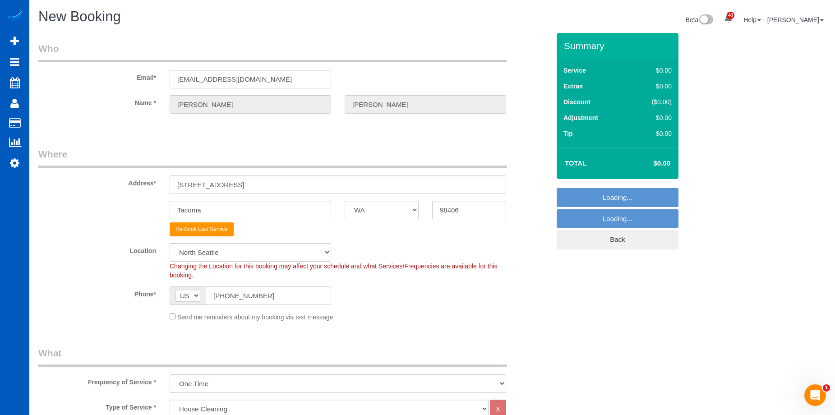
select select "2"
select select "object:7897"
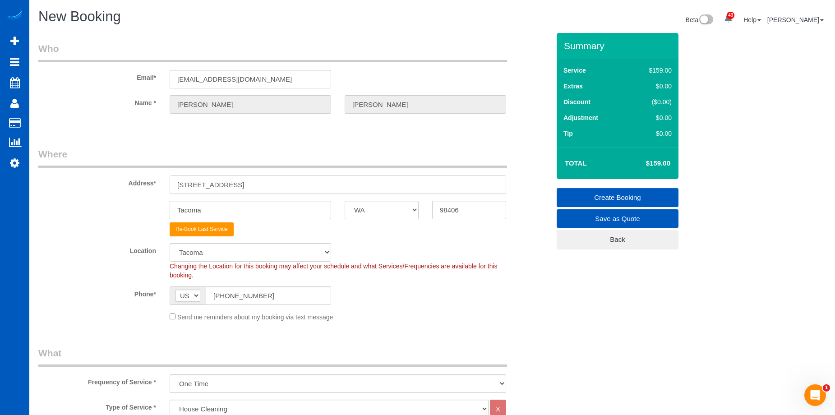
click at [234, 181] on input "3403 N 19th St" at bounding box center [338, 185] width 337 height 19
drag, startPoint x: 257, startPoint y: 181, endPoint x: 58, endPoint y: 173, distance: 198.7
click at [58, 173] on div "Address* 3403 N 19th St" at bounding box center [294, 171] width 525 height 46
paste input "020 N 31st street, Tacoma, WA 97407"
drag, startPoint x: 276, startPoint y: 183, endPoint x: 428, endPoint y: 190, distance: 152.2
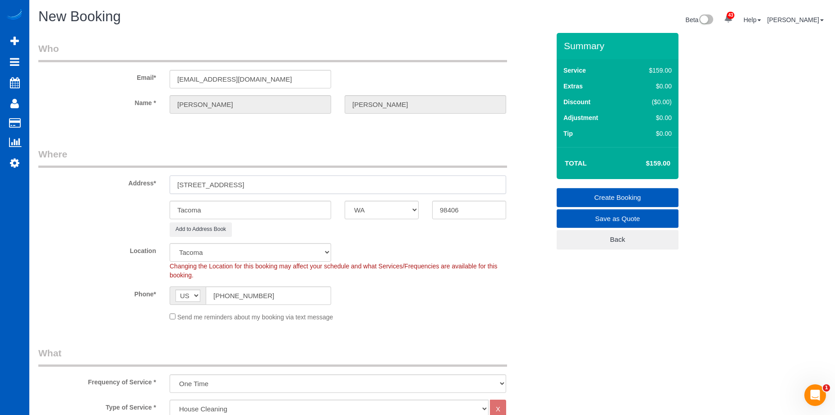
click at [425, 186] on input "3020 N 31st street, Tacoma, WA 97407" at bounding box center [338, 185] width 337 height 19
type input "3020 N 31st street, Tacoma, WA"
click at [462, 212] on input "98406" at bounding box center [469, 210] width 74 height 19
drag, startPoint x: 469, startPoint y: 209, endPoint x: 366, endPoint y: 206, distance: 103.8
click at [366, 206] on div "Tacoma AK AL AR AZ CA CO CT DC DE FL GA HI IA ID IL IN KS KY LA MA MD ME MI MN …" at bounding box center [294, 210] width 525 height 19
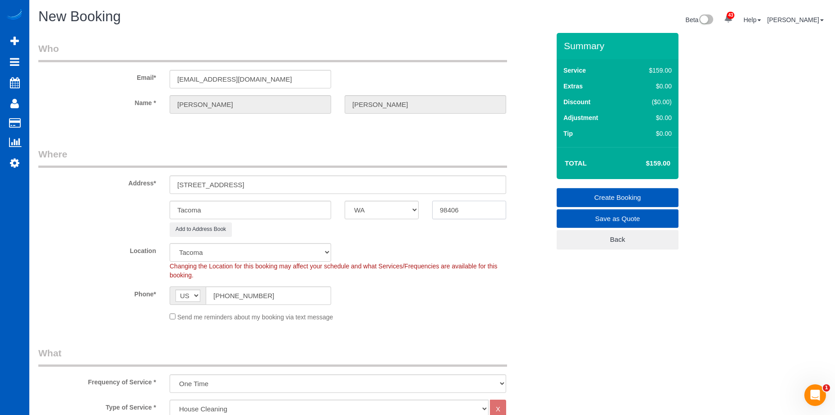
paste input "7407"
type input "97407"
drag, startPoint x: 236, startPoint y: 184, endPoint x: 260, endPoint y: 185, distance: 24.0
click at [260, 185] on input "3020 N 31st street, Tacoma, WA" at bounding box center [338, 185] width 337 height 19
select select "?"
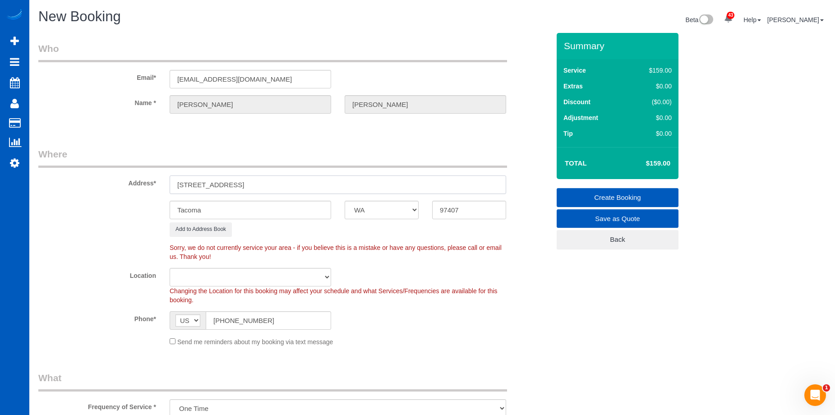
click at [244, 185] on input "3020 N 31st street, Tacoma, WA" at bounding box center [338, 185] width 337 height 19
select select "object:8041"
drag, startPoint x: 233, startPoint y: 185, endPoint x: 321, endPoint y: 185, distance: 88.5
click at [321, 185] on input "3020 N 31st street, Tacoma, WA" at bounding box center [338, 185] width 337 height 19
type input "3020 N 31st street"
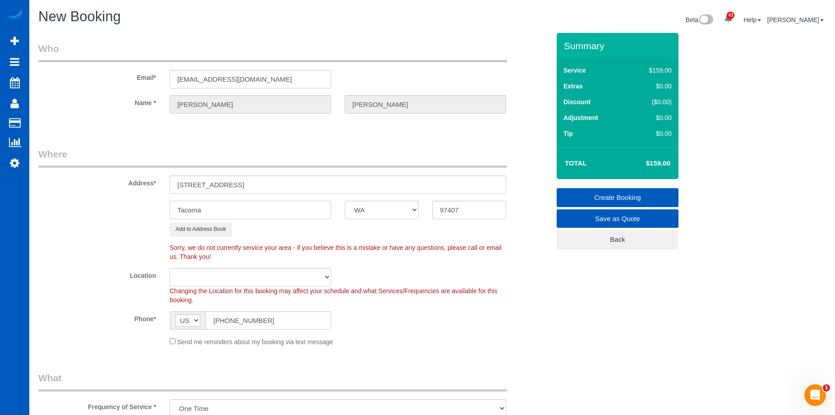
click at [283, 206] on input "Tacoma" at bounding box center [251, 210] width 162 height 19
click at [289, 184] on input "3020 N 31st street" at bounding box center [338, 185] width 337 height 19
click at [259, 206] on input "Tacoma" at bounding box center [251, 210] width 162 height 19
drag, startPoint x: 289, startPoint y: 272, endPoint x: 292, endPoint y: 268, distance: 4.6
click at [289, 272] on select "North Seattle Atlanta GA Denver Everett Fort Worth TX Las Vegas Main Dallas Mai…" at bounding box center [251, 277] width 162 height 19
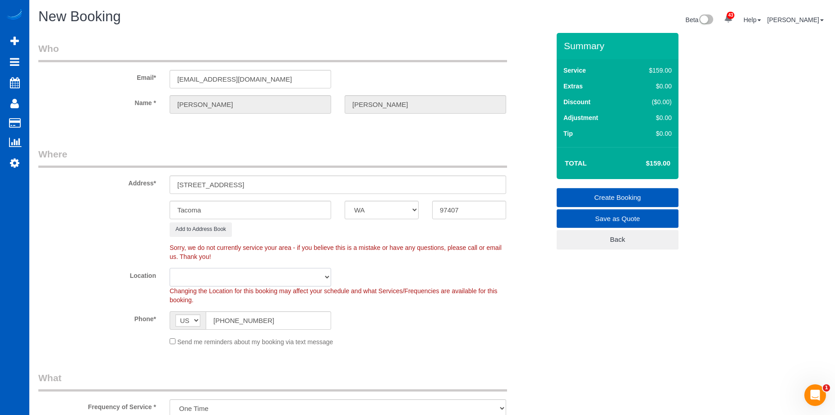
select select "2"
click at [170, 268] on select "North Seattle Atlanta GA Denver Everett Fort Worth TX Las Vegas Main Dallas Mai…" at bounding box center [251, 277] width 162 height 19
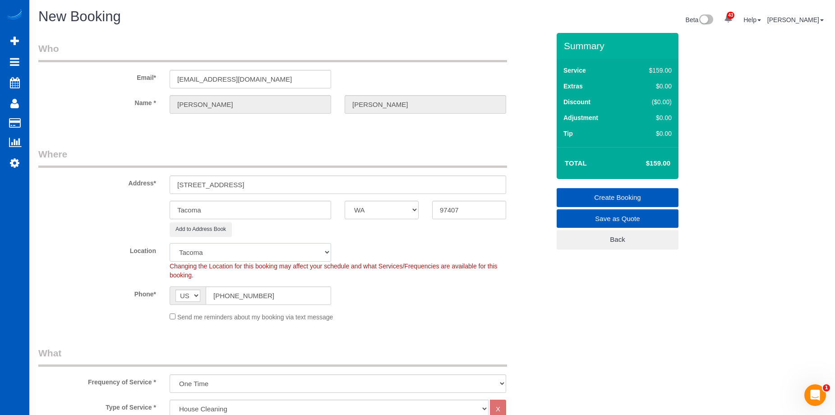
select select "object:8242"
click at [273, 206] on input "Tacoma" at bounding box center [251, 210] width 162 height 19
drag, startPoint x: 248, startPoint y: 205, endPoint x: 111, endPoint y: 202, distance: 136.8
click at [111, 202] on div "Tacoma AK AL AR AZ CA CO CT DC DE FL GA HI IA ID IL IN KS KY LA MA MD ME MI MN …" at bounding box center [294, 210] width 525 height 19
click at [212, 208] on input "Tacoma" at bounding box center [251, 210] width 162 height 19
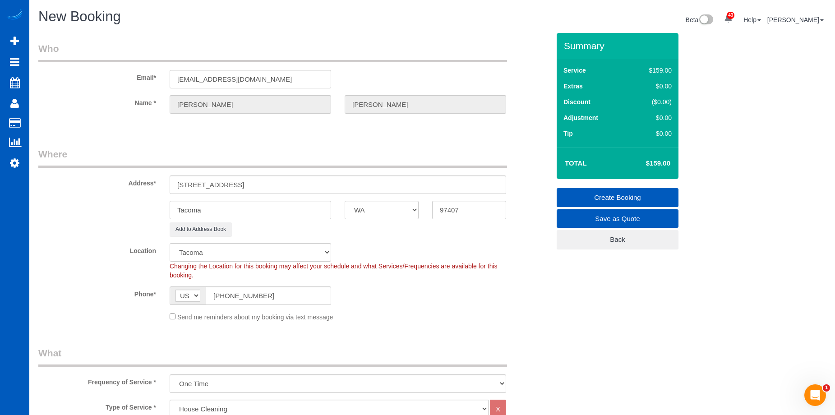
click at [403, 242] on fieldset "Where Address* 3020 N 31st street Tacoma AK AL AR AZ CA CO CT DC DE FL GA HI IA…" at bounding box center [294, 238] width 512 height 181
click at [449, 208] on input "97407" at bounding box center [469, 210] width 74 height 19
drag, startPoint x: 459, startPoint y: 205, endPoint x: 415, endPoint y: 202, distance: 43.9
click at [415, 202] on div "Tacoma AK AL AR AZ CA CO CT DC DE FL GA HI IA ID IL IN KS KY LA MA MD ME MI MN …" at bounding box center [294, 210] width 525 height 19
click at [459, 193] on input "3020 N 31st street" at bounding box center [338, 185] width 337 height 19
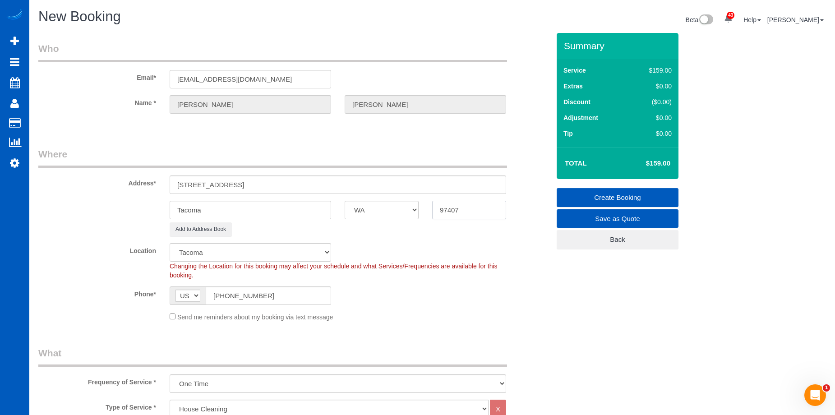
click at [468, 215] on input "97407" at bounding box center [469, 210] width 74 height 19
drag, startPoint x: 471, startPoint y: 213, endPoint x: 454, endPoint y: 217, distance: 17.4
click at [425, 213] on div "Tacoma AK AL AR AZ CA CO CT DC DE FL GA HI IA ID IL IN KS KY LA MA MD ME MI MN …" at bounding box center [294, 210] width 525 height 19
click at [473, 239] on fieldset "Where Address* 3020 N 31st street Tacoma AK AL AR AZ CA CO CT DC DE FL GA HI IA…" at bounding box center [294, 238] width 512 height 181
click at [227, 203] on input "Tacoma" at bounding box center [251, 210] width 162 height 19
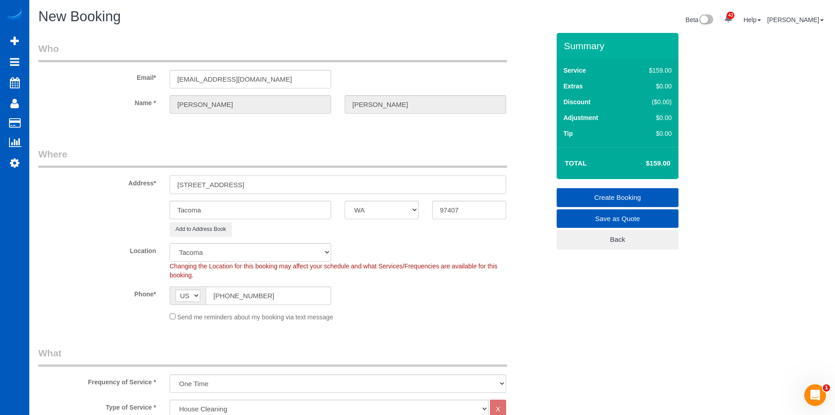
click at [283, 188] on input "3020 N 31st street" at bounding box center [338, 185] width 337 height 19
click at [454, 213] on input "97407" at bounding box center [469, 210] width 74 height 19
click at [446, 210] on input "97407" at bounding box center [469, 210] width 74 height 19
type input "98407"
click at [418, 190] on input "3020 N 31st street" at bounding box center [338, 185] width 337 height 19
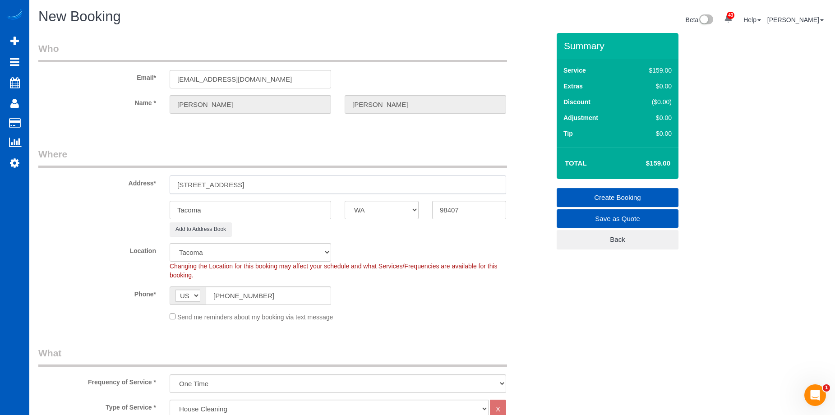
click at [338, 187] on input "3020 N 31st street" at bounding box center [338, 185] width 337 height 19
click at [384, 237] on fieldset "Where Address* 3020 N 31st street Tacoma AK AL AR AZ CA CO CT DC DE FL GA HI IA…" at bounding box center [294, 238] width 512 height 181
click at [250, 211] on input "Tacoma" at bounding box center [251, 210] width 162 height 19
drag, startPoint x: 246, startPoint y: 208, endPoint x: 222, endPoint y: 212, distance: 24.8
click at [245, 208] on input "Tacoma" at bounding box center [251, 210] width 162 height 19
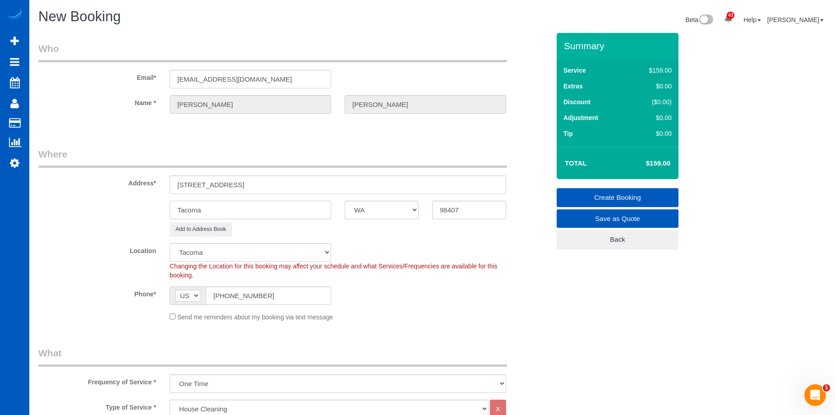
drag, startPoint x: 218, startPoint y: 208, endPoint x: 159, endPoint y: 203, distance: 58.9
click at [159, 203] on div "Tacoma AK AL AR AZ CA CO CT DC DE FL GA HI IA ID IL IN KS KY LA MA MD ME MI MN …" at bounding box center [294, 210] width 525 height 19
click at [271, 185] on input "3020 N 31st street" at bounding box center [338, 185] width 337 height 19
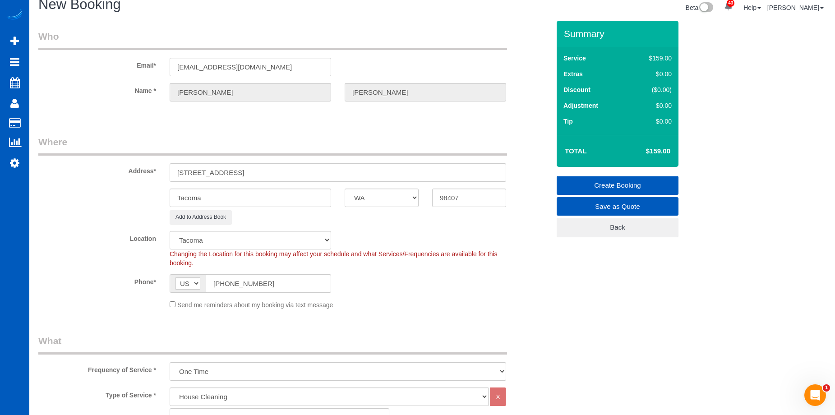
scroll to position [135, 0]
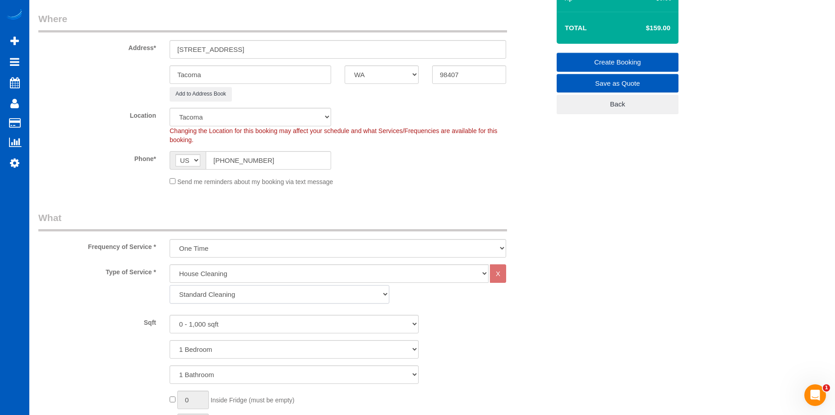
click at [236, 291] on select "Standard Cleaning Deep Cleaning Move In/ Out Cleaning" at bounding box center [280, 294] width 220 height 19
select select "367"
click at [170, 285] on select "Standard Cleaning Deep Cleaning Move In/ Out Cleaning" at bounding box center [280, 294] width 220 height 19
click at [233, 324] on select "0 - 1,000 sqft 1,001 - 1,500 sqft 1,501 - 2,000 sqft 2,001 - 2,500 sqft 2,501 -…" at bounding box center [294, 324] width 249 height 19
select select "1501"
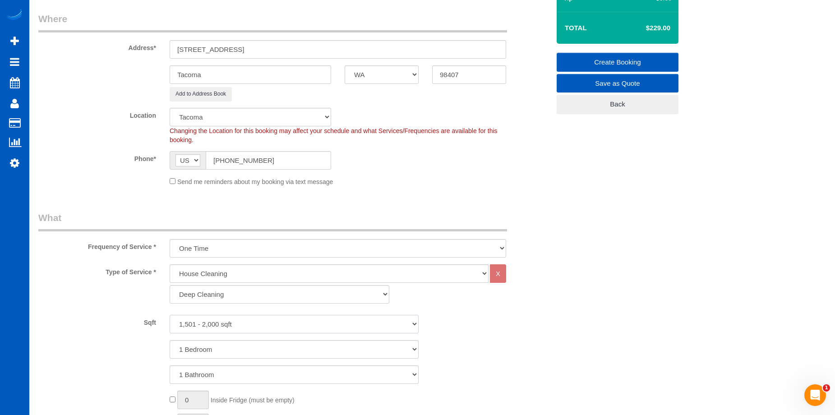
click at [170, 315] on select "0 - 1,000 sqft 1,001 - 1,500 sqft 1,501 - 2,000 sqft 2,001 - 2,500 sqft 2,501 -…" at bounding box center [294, 324] width 249 height 19
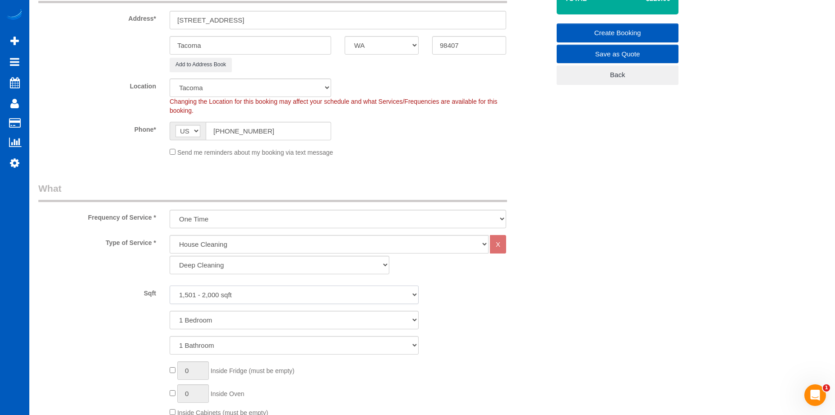
scroll to position [181, 0]
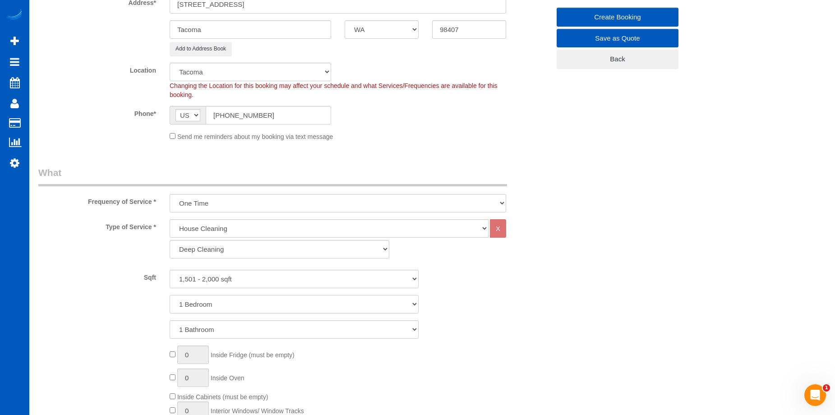
click at [232, 303] on select "1 Bedroom 2 Bedrooms 3 Bedrooms 4 Bedrooms 5 Bedrooms 6 Bedrooms 7 Bedrooms" at bounding box center [294, 304] width 249 height 19
select select "2"
click at [170, 295] on select "1 Bedroom 2 Bedrooms 3 Bedrooms 4 Bedrooms 5 Bedrooms 6 Bedrooms 7 Bedrooms" at bounding box center [294, 304] width 249 height 19
click at [235, 325] on select "1 Bathroom 2 Bathrooms 3 Bathrooms 4 Bathrooms 5 Bathrooms 6 Bathrooms 7 Bathro…" at bounding box center [294, 329] width 249 height 19
select select "2"
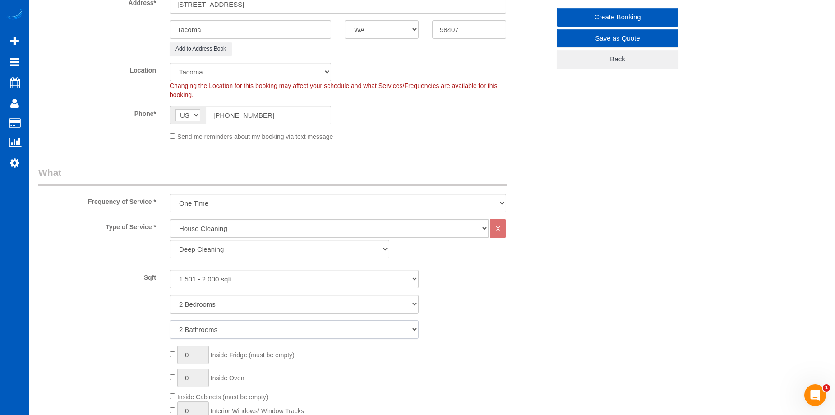
click at [170, 320] on select "1 Bathroom 2 Bathrooms 3 Bathrooms 4 Bathrooms 5 Bathrooms 6 Bathrooms 7 Bathro…" at bounding box center [294, 329] width 249 height 19
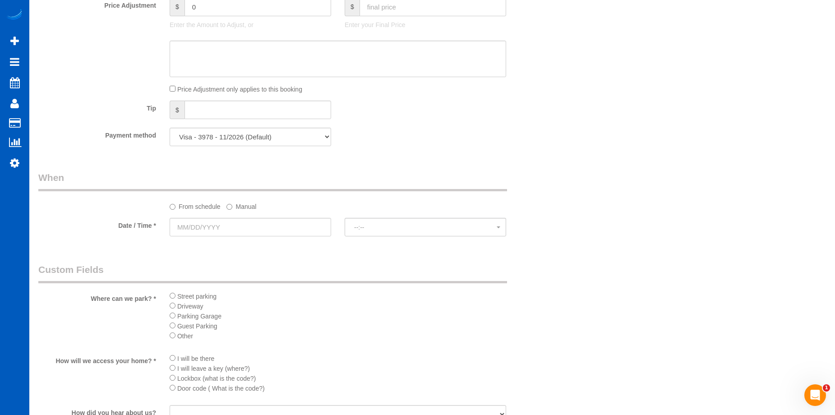
scroll to position [767, 0]
click at [292, 224] on input "text" at bounding box center [251, 223] width 162 height 19
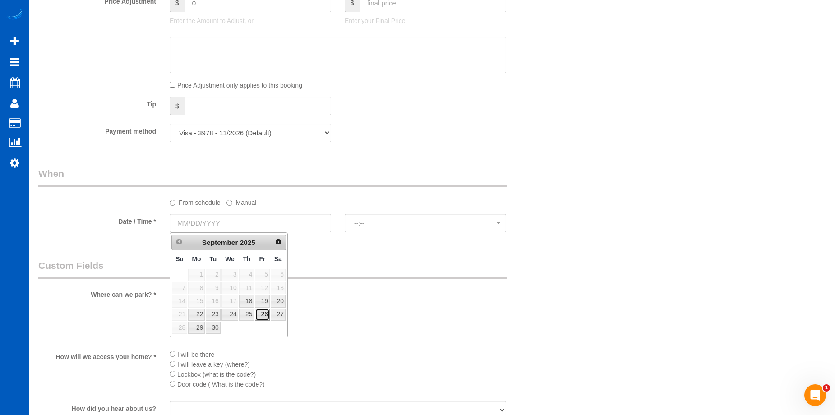
click at [260, 315] on link "26" at bounding box center [262, 315] width 14 height 12
type input "09/26/2025"
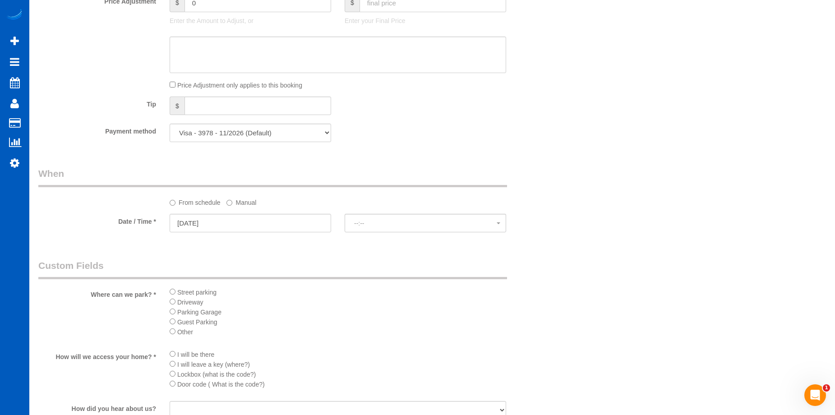
select select "spot33"
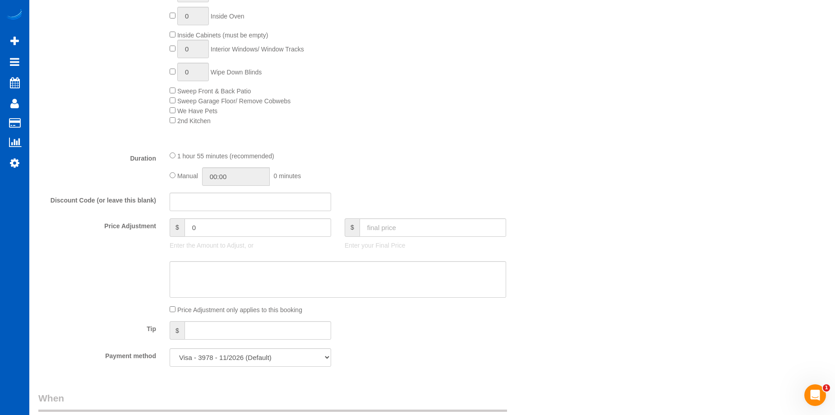
scroll to position [542, 0]
click at [388, 226] on input "text" at bounding box center [433, 228] width 147 height 19
type input "300"
click at [366, 272] on textarea at bounding box center [338, 280] width 337 height 37
type input "-64"
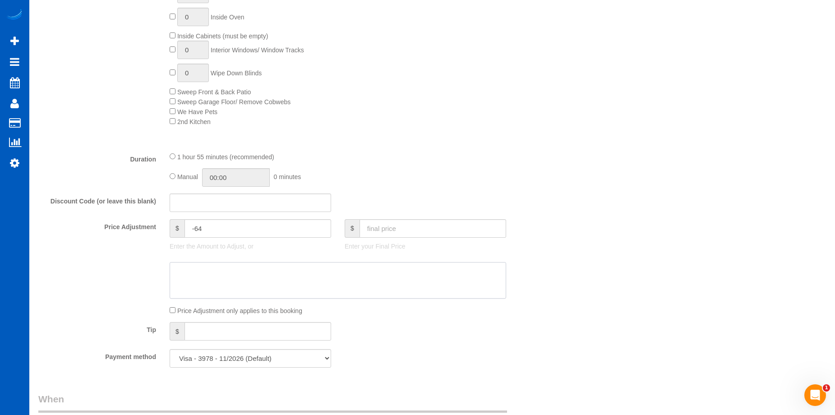
click at [299, 281] on textarea at bounding box center [338, 280] width 337 height 37
type textarea "Recurring"
click at [500, 115] on div "0 Inside Fridge (must be empty) 0 Inside Oven Inside Cabinets (must be empty) 0…" at bounding box center [360, 56] width 394 height 142
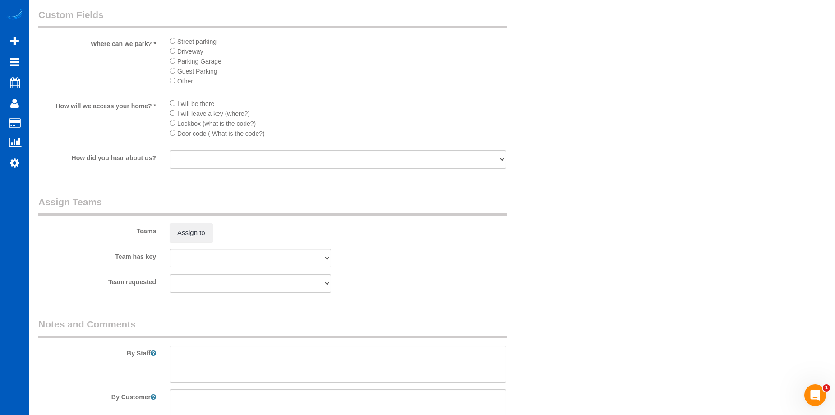
scroll to position [1105, 0]
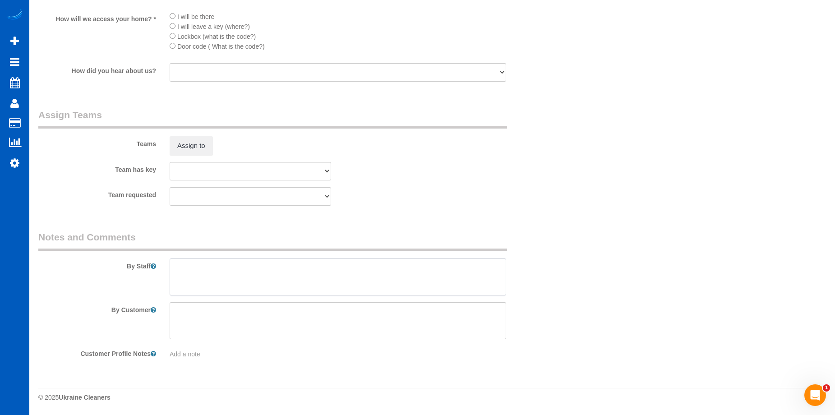
click at [313, 278] on textarea at bounding box center [338, 277] width 337 height 37
type textarea "Booked by Florencia."
click at [281, 310] on textarea at bounding box center [338, 320] width 337 height 37
paste textarea "We\'re only cleaning about 1.4k sqf of the home: 2 bed, 2 bath, common areas: k…"
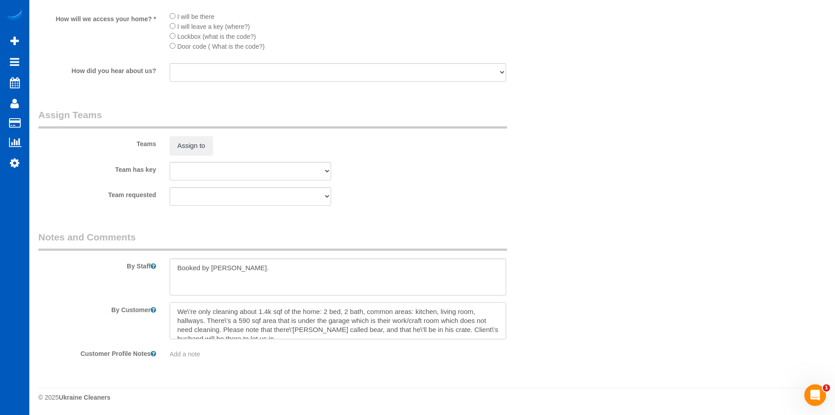
scroll to position [4, 0]
click at [283, 304] on textarea at bounding box center [338, 320] width 337 height 37
click at [262, 316] on textarea at bounding box center [338, 320] width 337 height 37
click at [292, 325] on textarea at bounding box center [338, 320] width 337 height 37
type textarea "We\'re only cleaning about 1.4k sqft of the home: 2 bed, 2 bath, common areas: …"
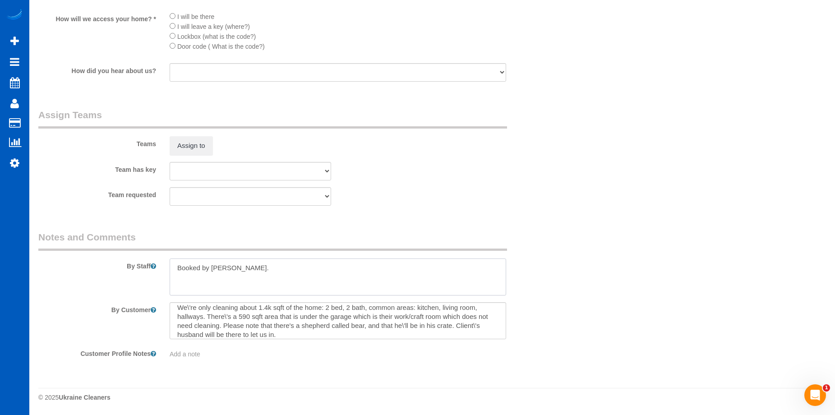
click at [270, 271] on textarea at bounding box center [338, 277] width 337 height 37
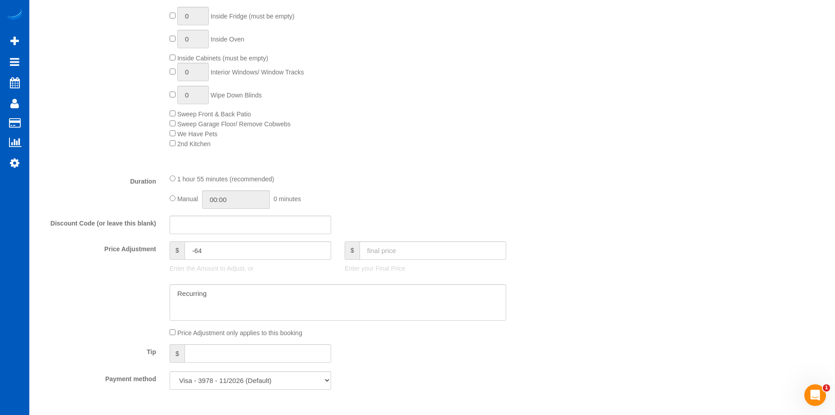
scroll to position [519, 0]
type textarea "Booked by Florencia."
click at [261, 292] on textarea at bounding box center [338, 303] width 337 height 37
type textarea "R"
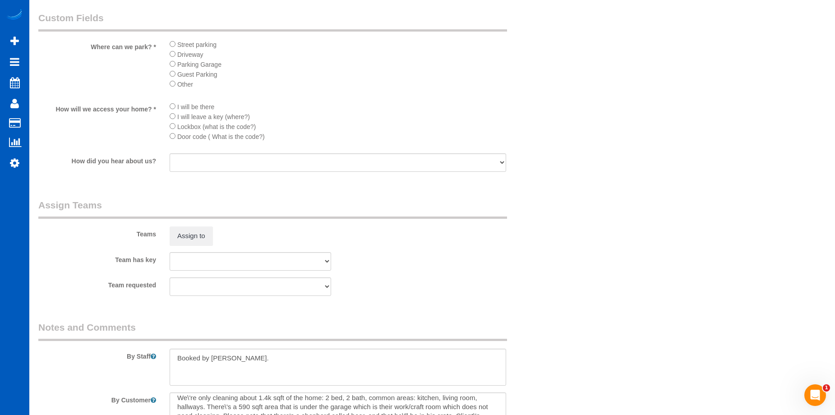
scroll to position [1105, 0]
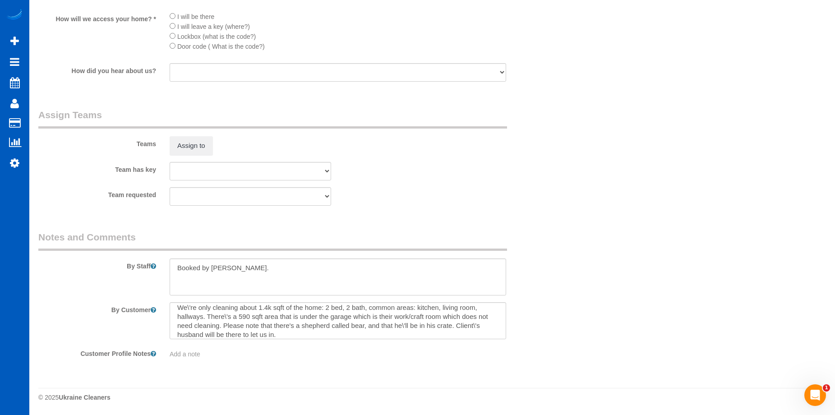
type textarea "First deep clean then recurring bi-weekly for 161 USD to 181 USD."
click at [399, 326] on textarea at bounding box center [338, 320] width 337 height 37
click at [470, 329] on textarea at bounding box center [338, 320] width 337 height 37
click at [226, 316] on textarea at bounding box center [338, 320] width 337 height 37
click at [188, 307] on textarea at bounding box center [338, 320] width 337 height 37
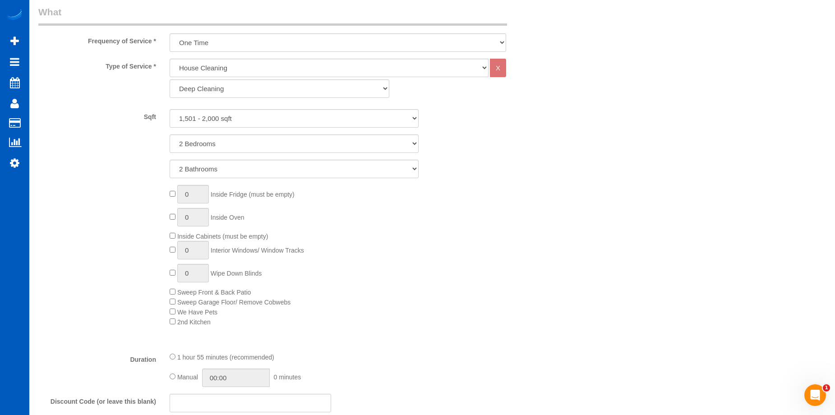
scroll to position [338, 0]
type textarea "We're only cleaning about 1.4k sqft of the home: 2 bed, 2 bath, common areas: k…"
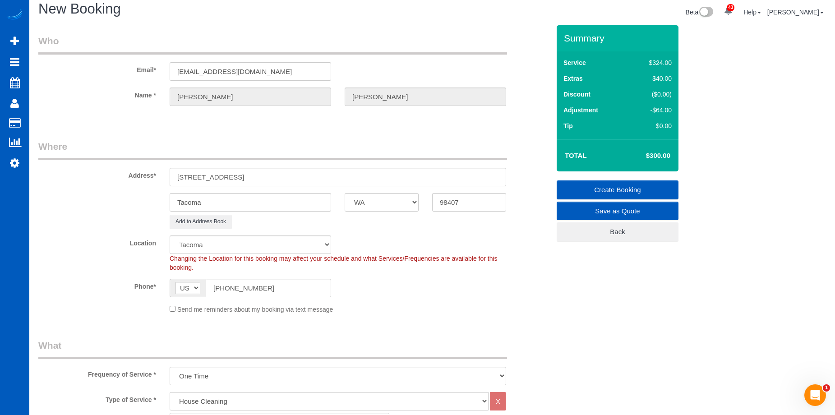
scroll to position [0, 0]
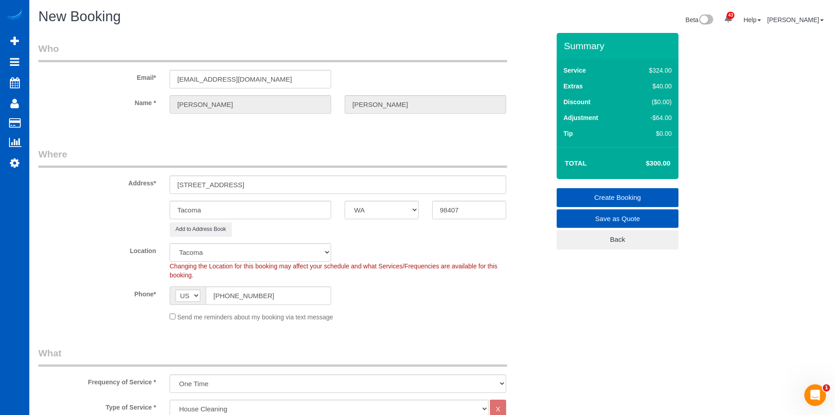
click at [594, 197] on link "Create Booking" at bounding box center [618, 197] width 122 height 19
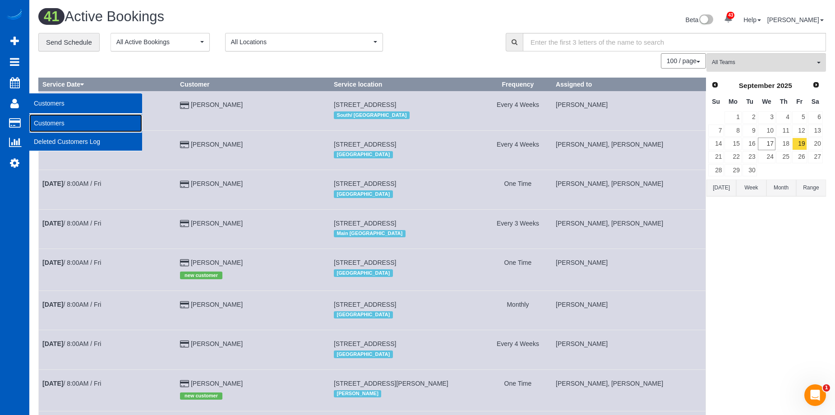
click at [52, 119] on link "Customers" at bounding box center [85, 123] width 113 height 18
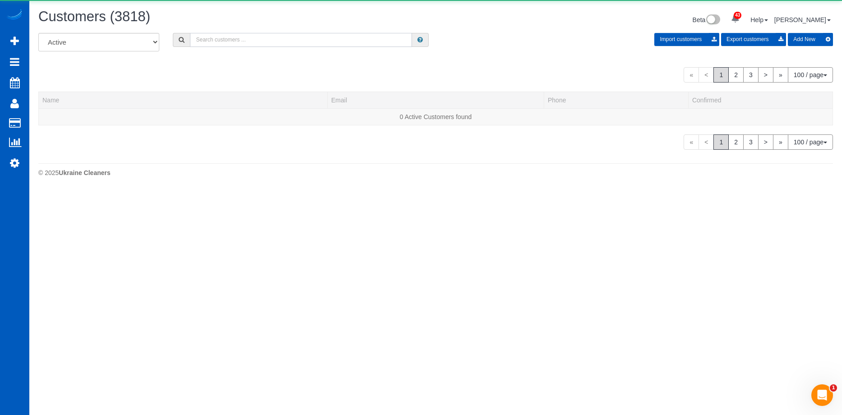
click at [227, 38] on input "text" at bounding box center [301, 40] width 222 height 14
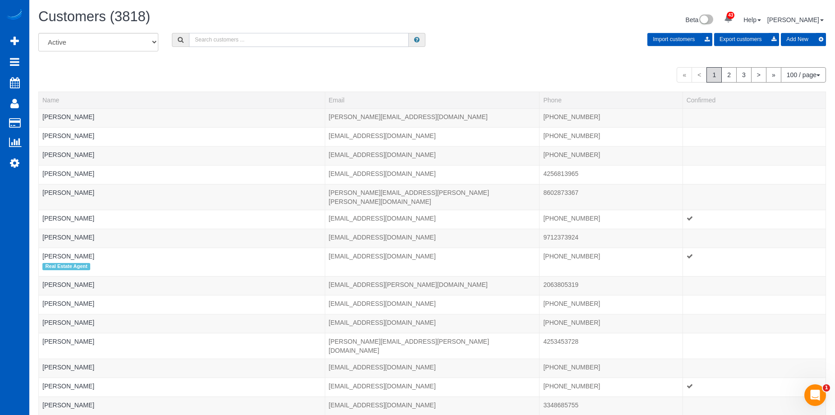
paste input "Andy.lee@compass.com"
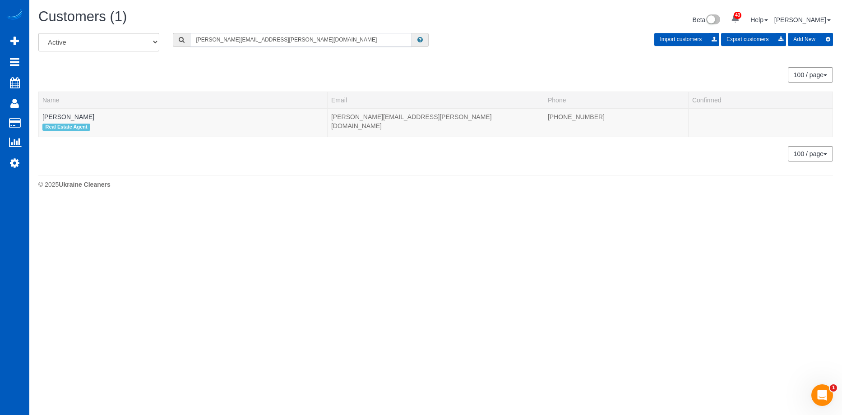
type input "Andy.lee@compass.com"
drag, startPoint x: 51, startPoint y: 113, endPoint x: 57, endPoint y: 110, distance: 6.9
click at [51, 113] on link "Andy Lee" at bounding box center [68, 116] width 52 height 7
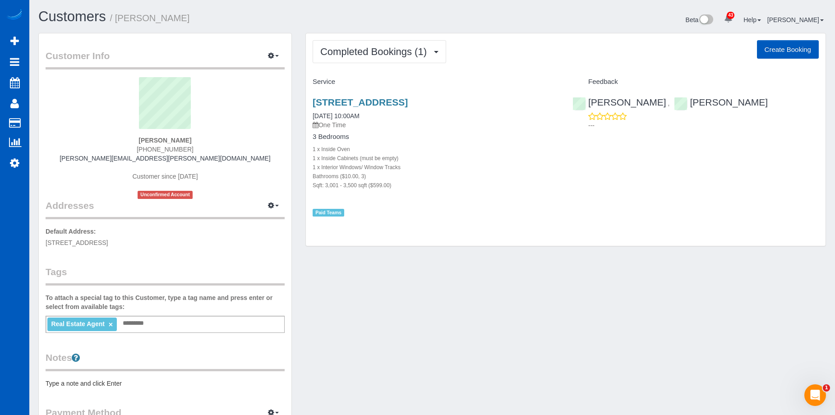
click at [779, 51] on button "Create Booking" at bounding box center [788, 49] width 62 height 19
select select "WA"
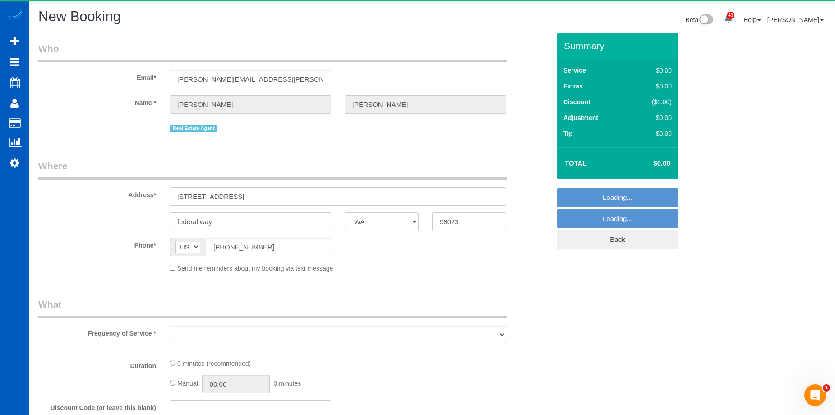
select select "string:fspay-c56d8751-4176-418a-a090-cecf6d12da0b"
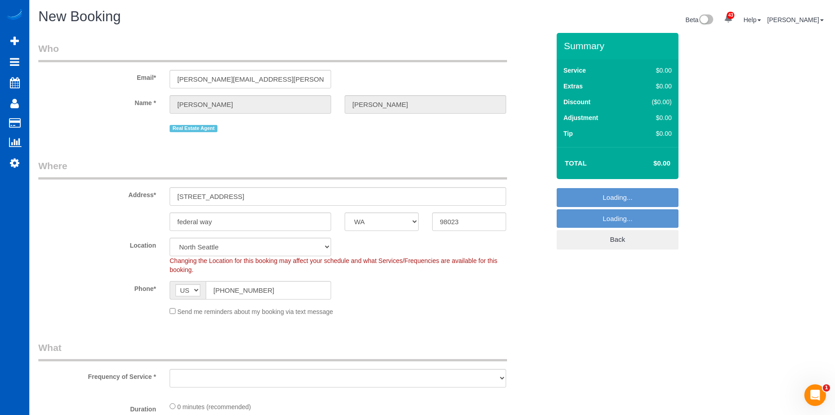
select select "object:10469"
select select "199"
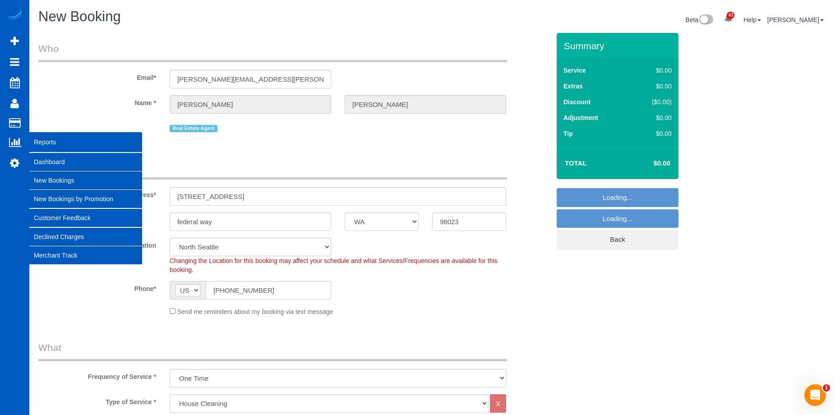
select select "object:10613"
select select "2"
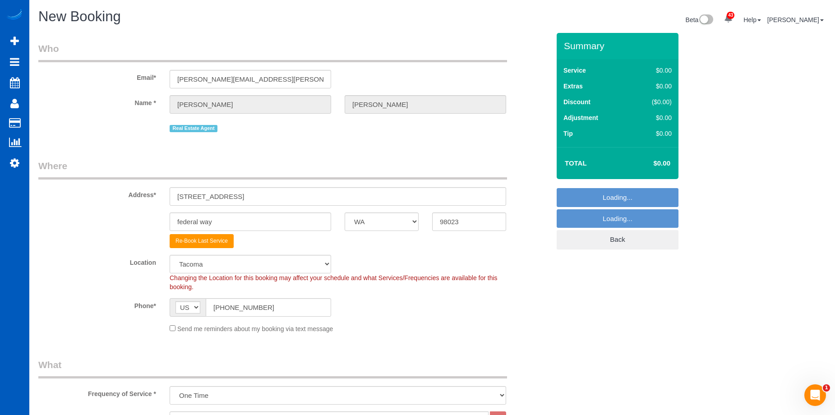
select select "object:10707"
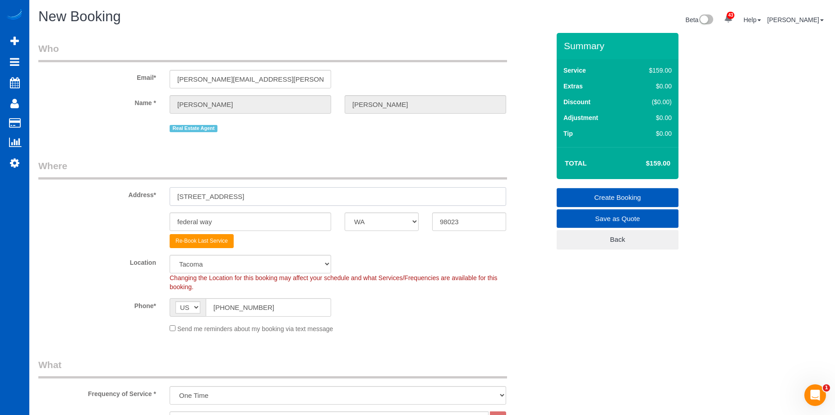
drag, startPoint x: 246, startPoint y: 193, endPoint x: 99, endPoint y: 179, distance: 147.7
click at [99, 179] on fieldset "Where Address* 510 sw 347th way federal way AK AL AR AZ CA CO CT DC DE FL GA HI…" at bounding box center [294, 249] width 512 height 181
paste input "811 S 196th St Des Moines WA 98148"
drag, startPoint x: 273, startPoint y: 196, endPoint x: 458, endPoint y: 227, distance: 187.1
click at [402, 199] on input "811 S 196th St Des Moines WA 98148" at bounding box center [338, 196] width 337 height 19
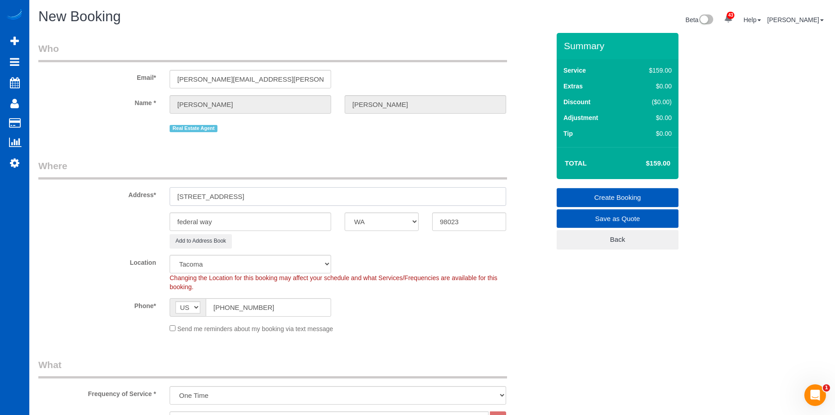
type input "811 S 196th St Des Moines WA"
click at [471, 223] on input "98023" at bounding box center [469, 222] width 74 height 19
drag, startPoint x: 472, startPoint y: 222, endPoint x: 406, endPoint y: 216, distance: 66.6
click at [418, 222] on div "federal way AK AL AR AZ CA CO CT DC DE FL GA HI IA ID IL IN KS KY LA MA MD ME M…" at bounding box center [294, 222] width 525 height 19
paste input "148"
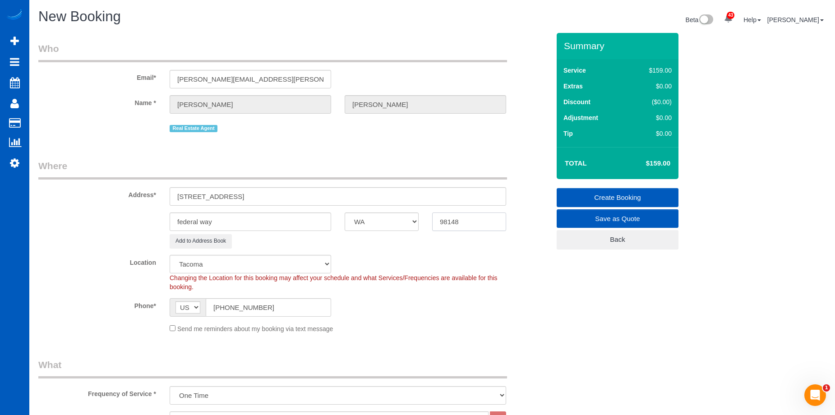
type input "98148"
drag, startPoint x: 222, startPoint y: 196, endPoint x: 258, endPoint y: 196, distance: 36.1
click at [258, 196] on input "811 S 196th St Des Moines WA" at bounding box center [338, 196] width 337 height 19
click at [224, 197] on input "811 S 196th St Des Moines WA" at bounding box center [338, 196] width 337 height 19
select select "8"
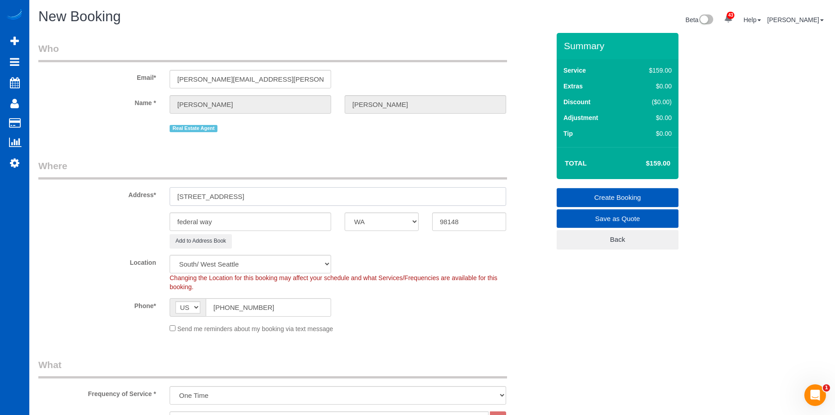
select select "object:10848"
drag, startPoint x: 225, startPoint y: 195, endPoint x: 259, endPoint y: 197, distance: 33.9
click at [259, 197] on input "811 S 196th St Des Moines WA" at bounding box center [338, 196] width 337 height 19
type input "811 S 196th St WA"
drag, startPoint x: 227, startPoint y: 221, endPoint x: 167, endPoint y: 221, distance: 60.0
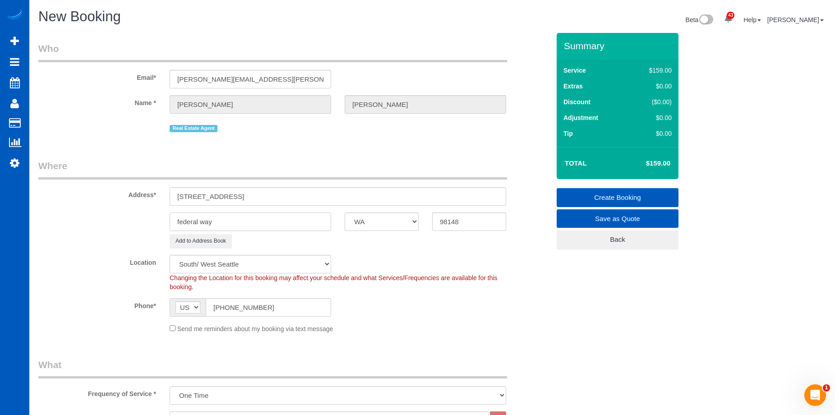
click at [167, 221] on div "federal way" at bounding box center [250, 222] width 175 height 19
paste input "Des Moines"
type input "Des Moines"
drag, startPoint x: 222, startPoint y: 196, endPoint x: 254, endPoint y: 196, distance: 32.5
click at [254, 196] on input "811 S 196th St WA" at bounding box center [338, 196] width 337 height 19
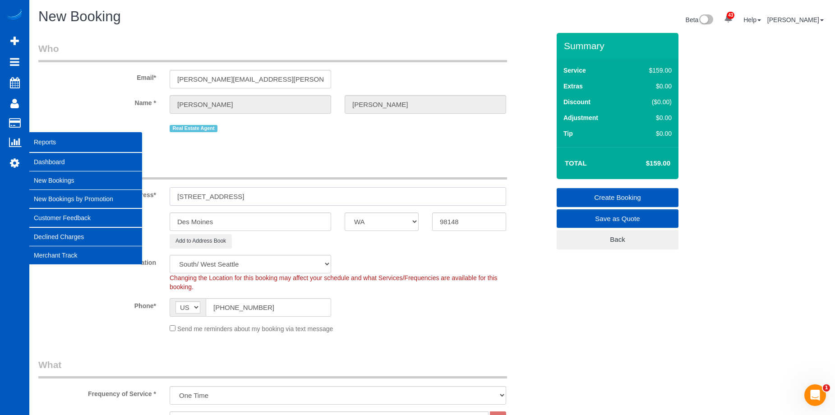
type input "811 S 196th St"
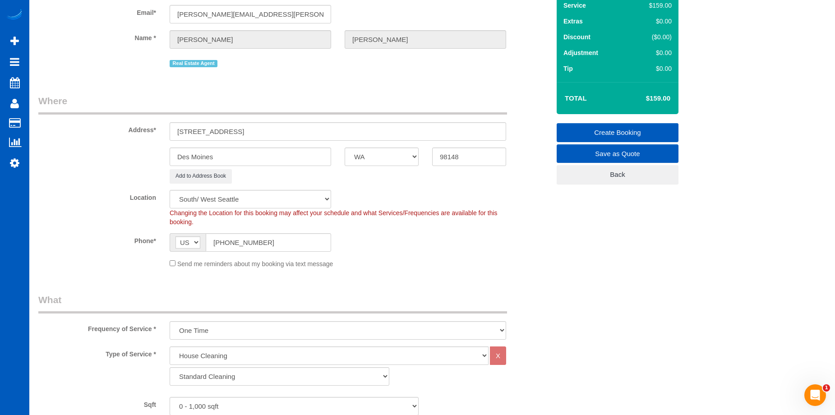
scroll to position [181, 0]
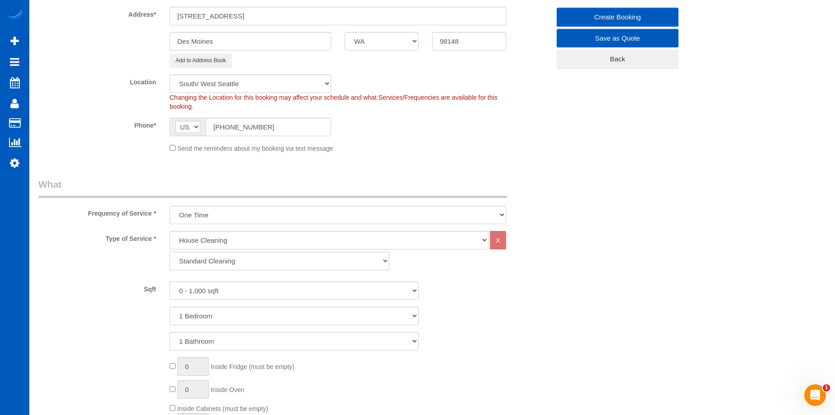
click at [274, 262] on select "Standard Cleaning Deep Cleaning Move In/ Out Cleaning" at bounding box center [280, 261] width 220 height 19
select select "368"
click at [170, 252] on select "Standard Cleaning Deep Cleaning Move In/ Out Cleaning" at bounding box center [280, 261] width 220 height 19
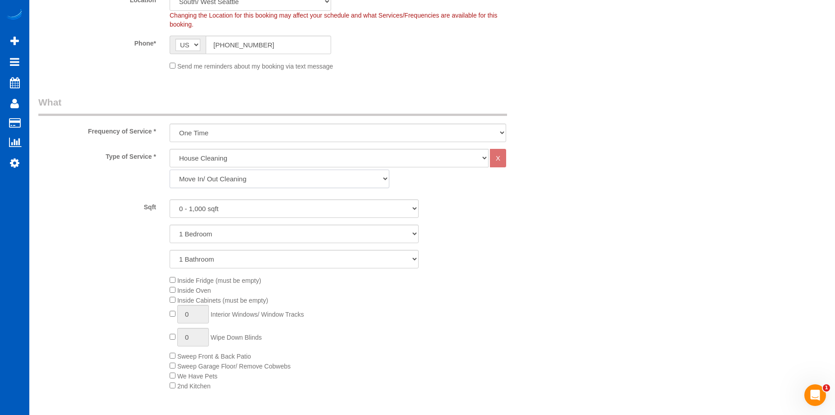
scroll to position [271, 0]
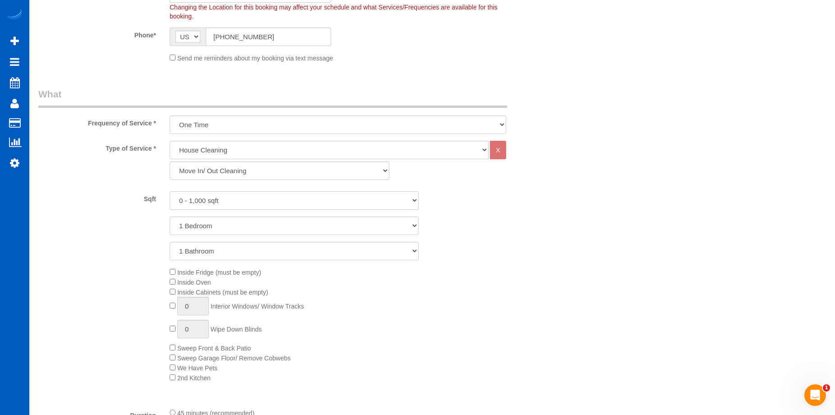
click at [270, 200] on select "0 - 1,000 sqft 1,001 - 1,500 sqft 1,501 - 2,000 sqft 2,001 - 2,500 sqft 2,501 -…" at bounding box center [294, 200] width 249 height 19
select select "1001"
click at [170, 191] on select "0 - 1,000 sqft 1,001 - 1,500 sqft 1,501 - 2,000 sqft 2,001 - 2,500 sqft 2,501 -…" at bounding box center [294, 200] width 249 height 19
click at [271, 226] on select "1 Bedroom 2 Bedrooms 3 Bedrooms 4 Bedrooms 5 Bedrooms 6 Bedrooms 7 Bedrooms" at bounding box center [294, 226] width 249 height 19
select select "3"
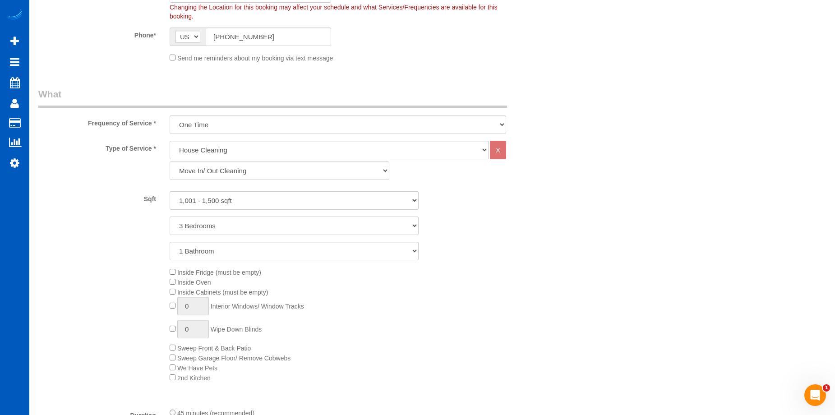
click at [170, 217] on select "1 Bedroom 2 Bedrooms 3 Bedrooms 4 Bedrooms 5 Bedrooms 6 Bedrooms 7 Bedrooms" at bounding box center [294, 226] width 249 height 19
click at [264, 250] on select "1 Bathroom 2 Bathrooms 3 Bathrooms 4 Bathrooms 5 Bathrooms 6 Bathrooms 7 Bathro…" at bounding box center [294, 251] width 249 height 19
select select "2"
click at [170, 242] on select "1 Bathroom 2 Bathrooms 3 Bathrooms 4 Bathrooms 5 Bathrooms 6 Bathrooms 7 Bathro…" at bounding box center [294, 251] width 249 height 19
click at [174, 278] on div "Inside Fridge (must be empty) Inside Oven Inside Cabinets (must be empty) 0 Int…" at bounding box center [360, 325] width 394 height 116
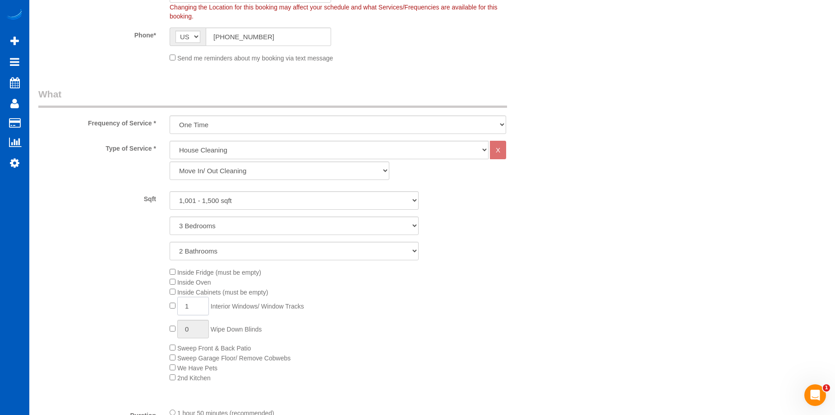
click at [196, 305] on input "1" at bounding box center [193, 306] width 32 height 19
click at [170, 305] on span "1 Interior Windows/ Window Tracks" at bounding box center [237, 306] width 134 height 7
type input "8"
click at [408, 299] on div "Inside Fridge (must be empty) Inside Oven Inside Cabinets (must be empty) 8 Int…" at bounding box center [360, 325] width 394 height 116
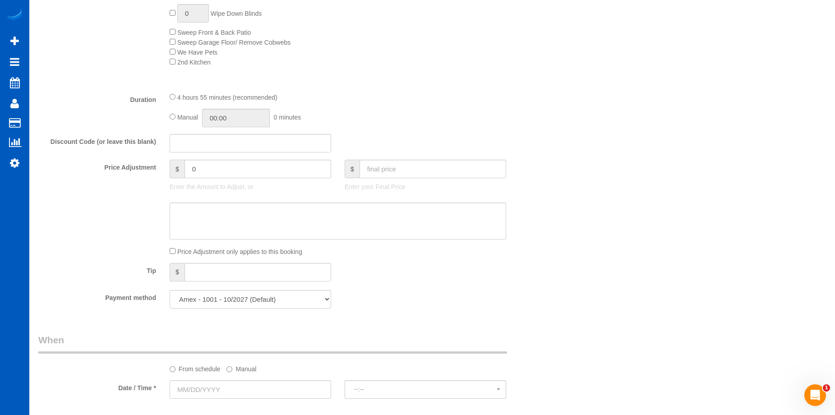
scroll to position [722, 0]
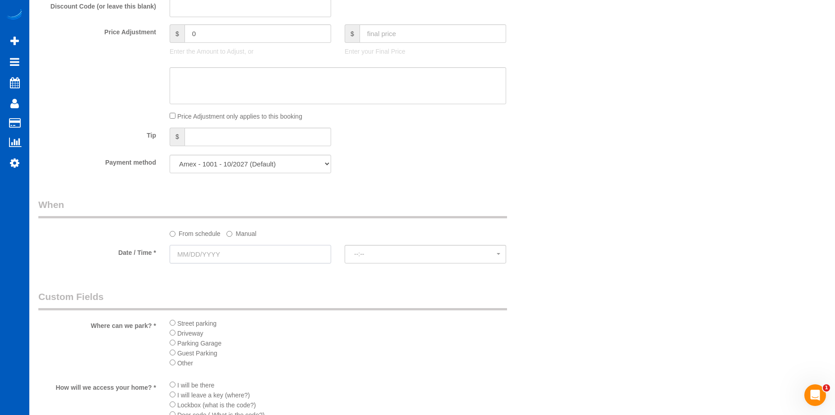
click at [282, 251] on input "text" at bounding box center [251, 254] width 162 height 19
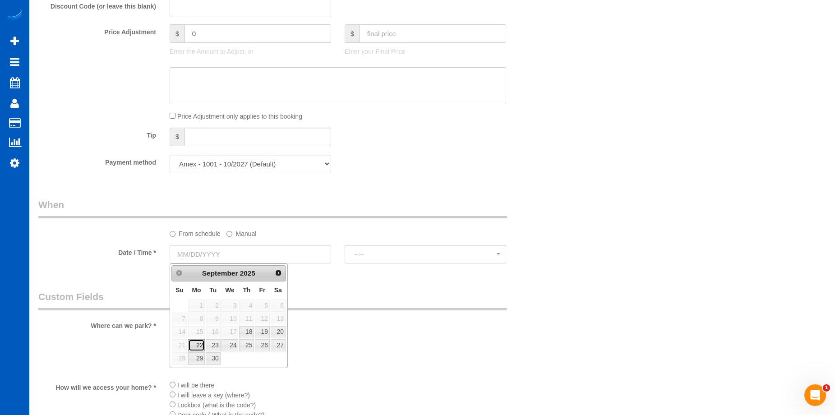
click at [199, 345] on link "22" at bounding box center [196, 345] width 17 height 12
type input "[DATE]"
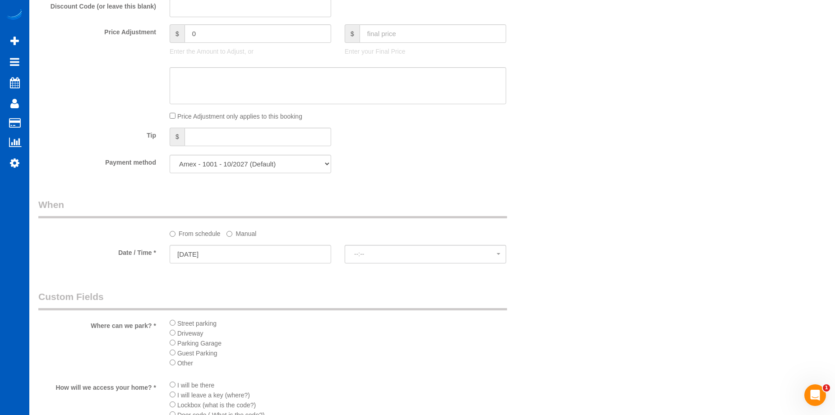
select select "spot45"
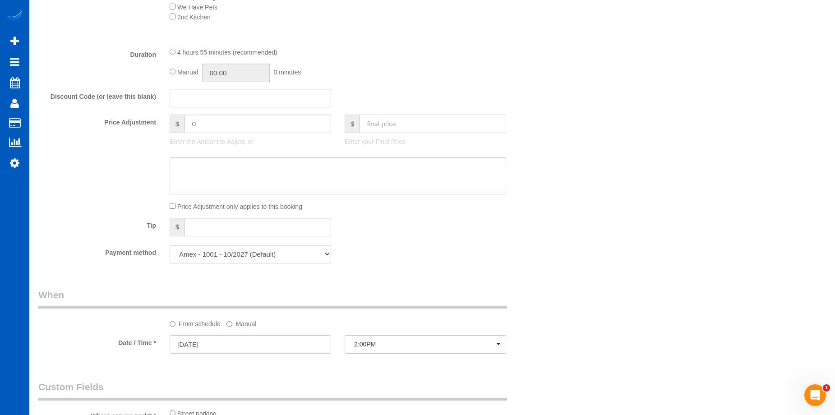
click at [412, 129] on input "text" at bounding box center [433, 124] width 147 height 19
type input "385"
click at [369, 153] on sui-booking-price-adjustment "Price Adjustment $ 0 Enter the Amount to Adjust, or $ 385 Enter your Final Pric…" at bounding box center [294, 163] width 512 height 97
click at [342, 174] on textarea at bounding box center [338, 175] width 337 height 37
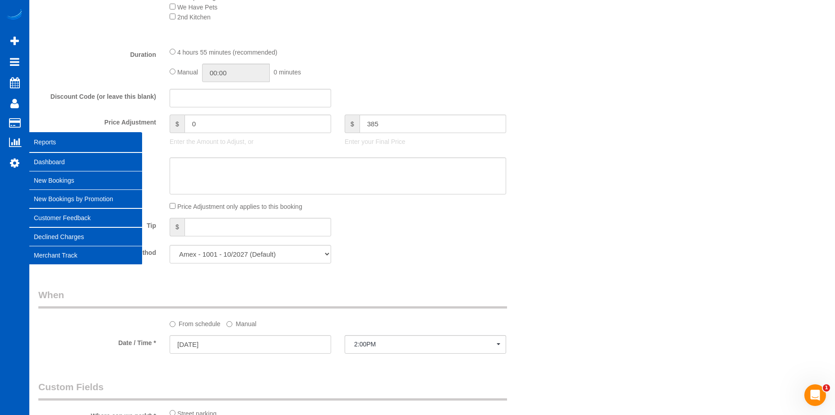
type input "-69"
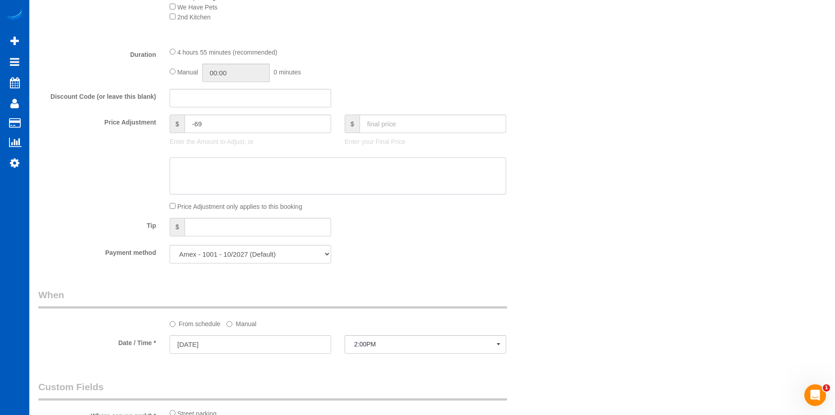
click at [273, 170] on textarea at bounding box center [338, 175] width 337 height 37
paste textarea "Existing customer"
type textarea "Existing customer"
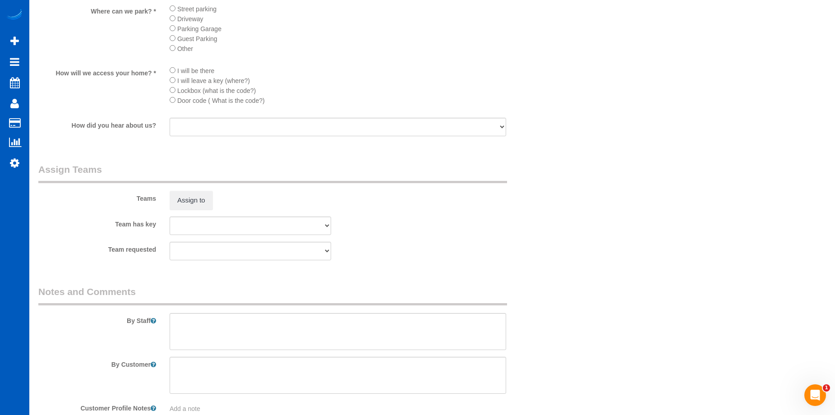
scroll to position [1091, 0]
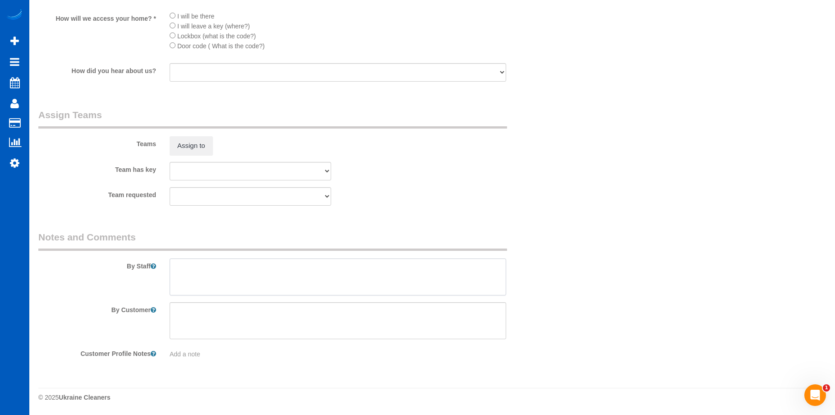
click at [345, 270] on textarea at bounding box center [338, 277] width 337 height 37
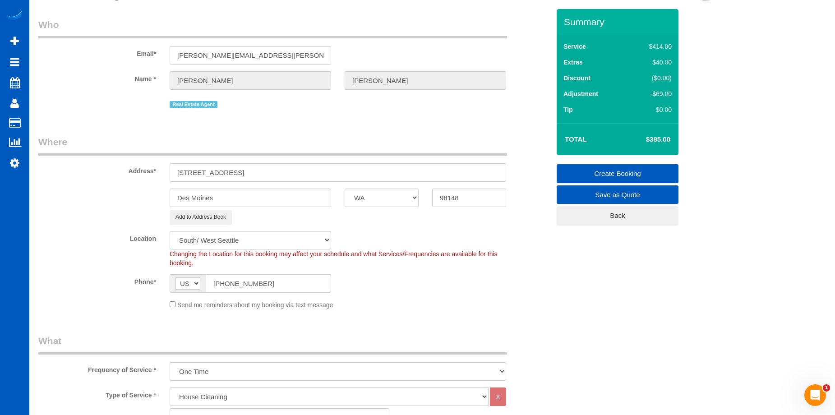
scroll to position [8, 0]
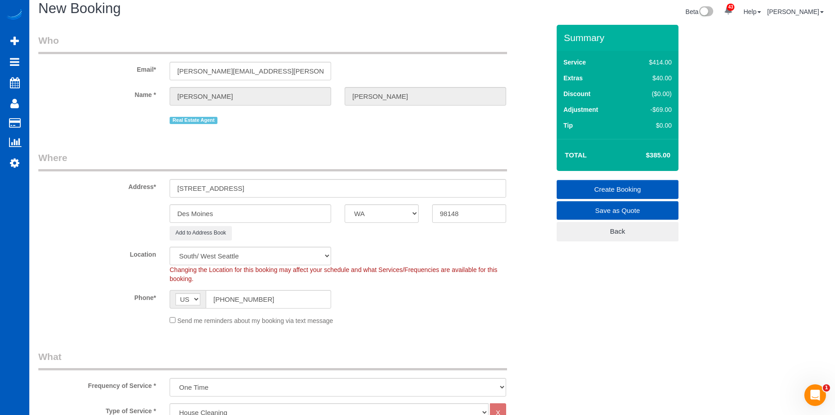
type textarea "Booked by Aaron. About 7-8 windows."
click at [592, 187] on link "Create Booking" at bounding box center [618, 189] width 122 height 19
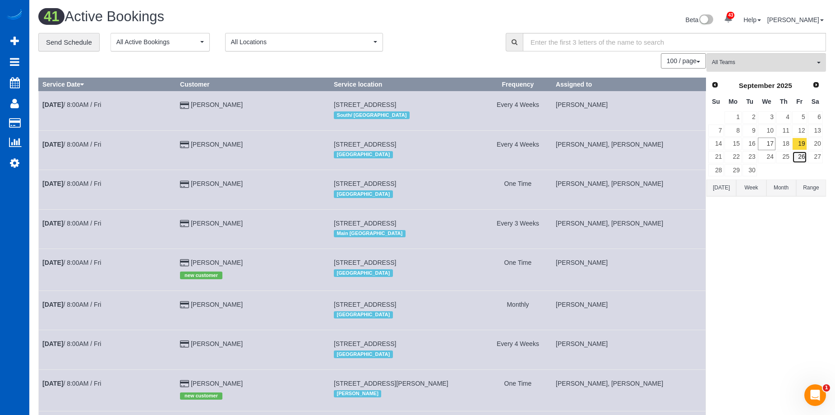
click at [801, 157] on link "26" at bounding box center [799, 157] width 15 height 12
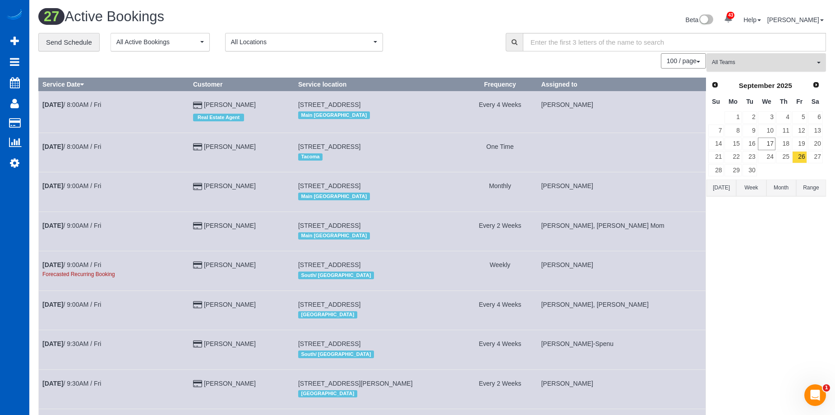
click at [747, 61] on span "All Teams" at bounding box center [763, 63] width 103 height 8
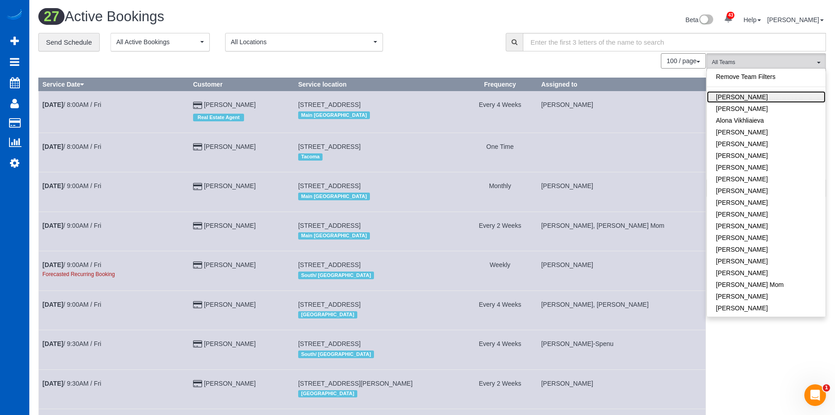
click at [765, 92] on link "[PERSON_NAME]" at bounding box center [766, 97] width 119 height 12
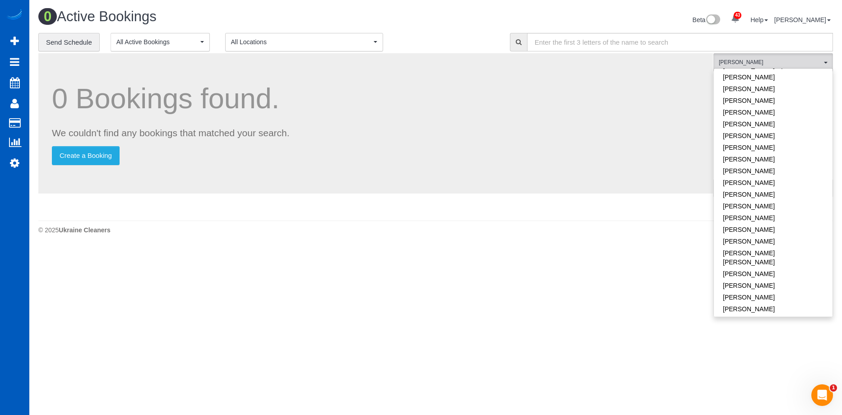
scroll to position [271, 0]
click at [788, 233] on link "[PERSON_NAME] [PERSON_NAME]" at bounding box center [773, 241] width 119 height 21
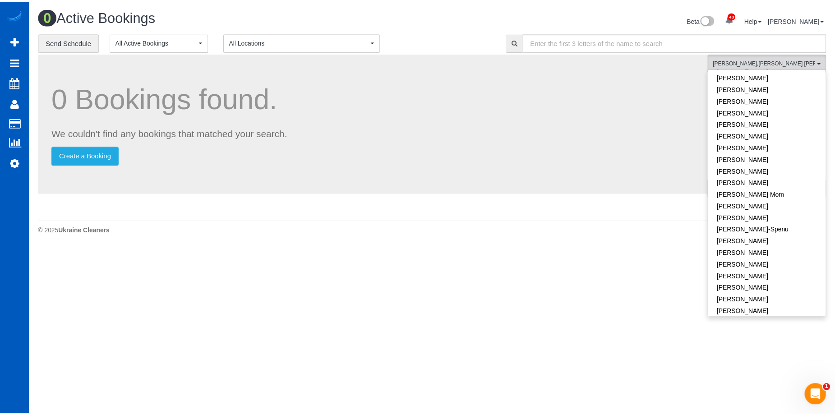
scroll to position [0, 0]
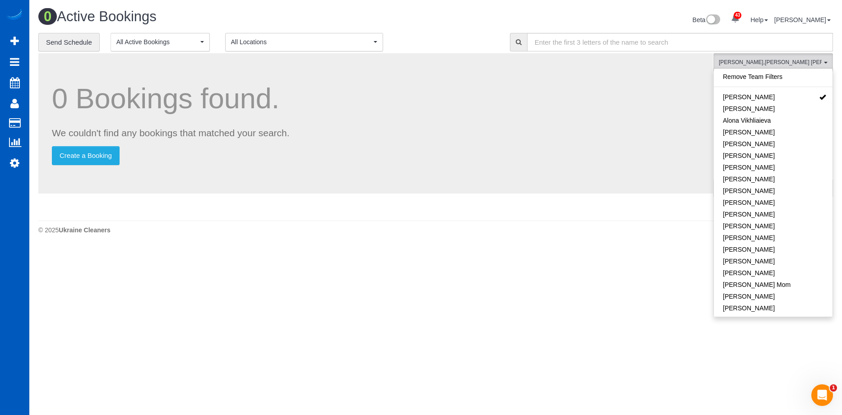
click at [402, 12] on h1 "0 Active Bookings" at bounding box center [233, 16] width 391 height 15
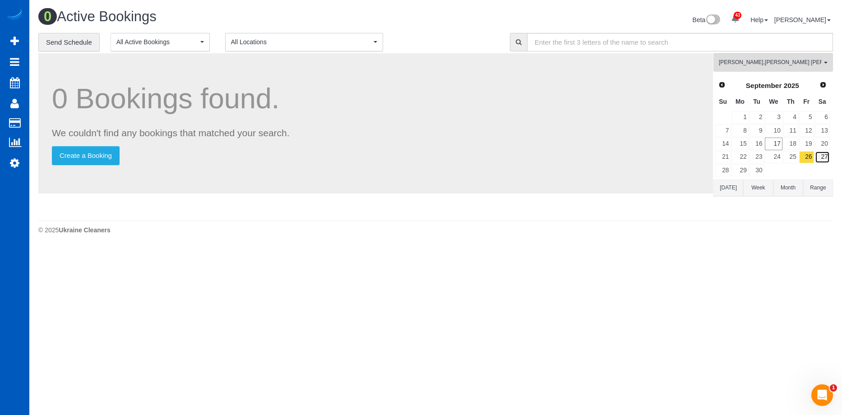
click at [821, 153] on link "27" at bounding box center [822, 157] width 15 height 12
click at [810, 156] on link "26" at bounding box center [806, 157] width 15 height 12
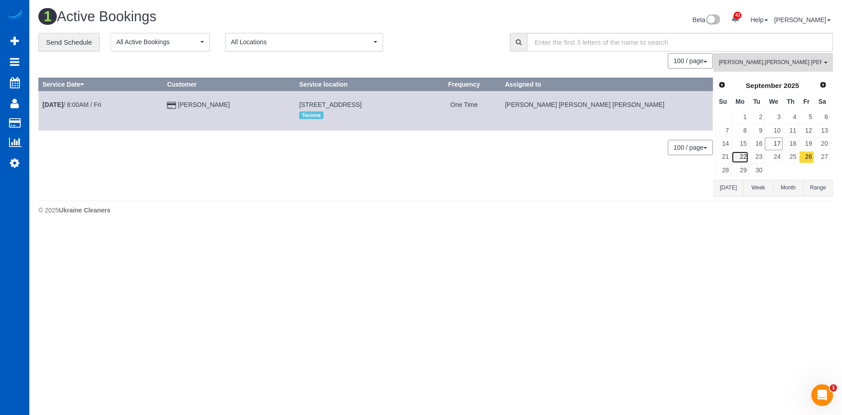
click at [742, 154] on link "22" at bounding box center [740, 157] width 17 height 12
click at [778, 64] on span "Alina Kruchok , Nadezhda Korina" at bounding box center [770, 63] width 103 height 8
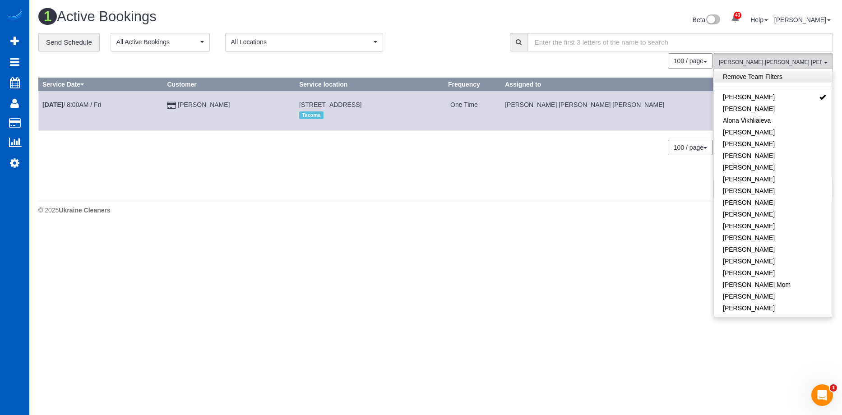
click at [790, 75] on link "Remove Team Filters" at bounding box center [773, 77] width 119 height 12
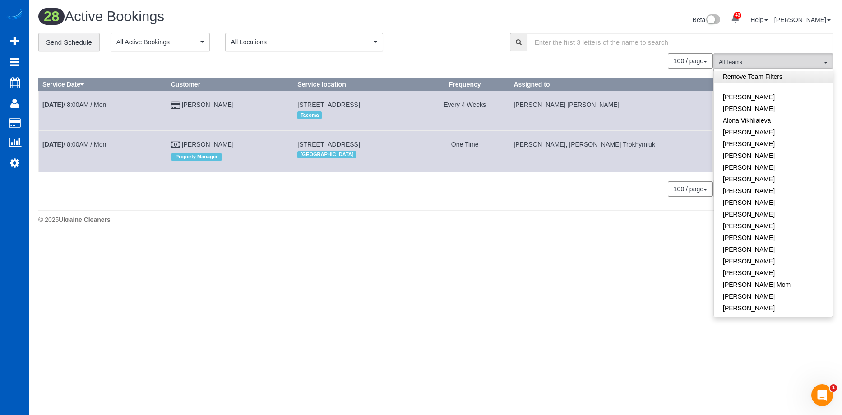
click at [770, 75] on link "Remove Team Filters" at bounding box center [773, 77] width 119 height 12
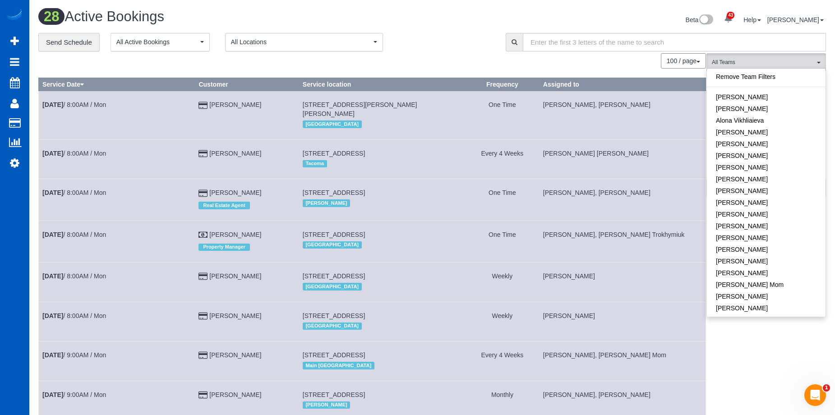
click at [459, 20] on div "Beta 43 Your Notifications You have 0 alerts × You have 1 to charge for 09/15/2…" at bounding box center [632, 21] width 401 height 24
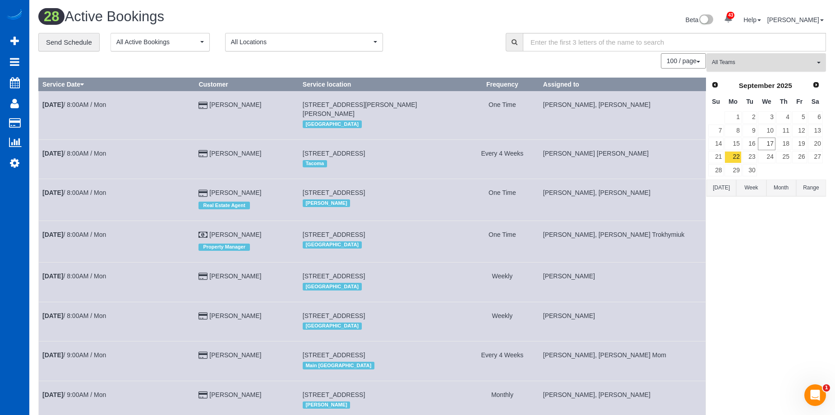
click at [771, 60] on span "All Teams" at bounding box center [763, 63] width 103 height 8
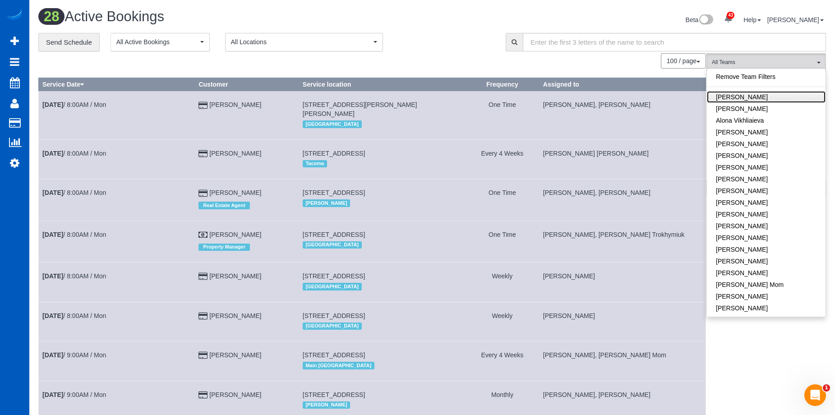
click at [772, 94] on link "[PERSON_NAME]" at bounding box center [766, 97] width 119 height 12
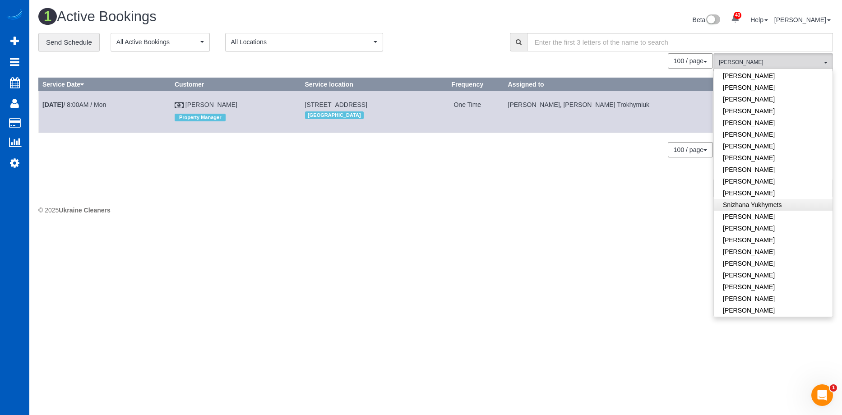
scroll to position [574, 0]
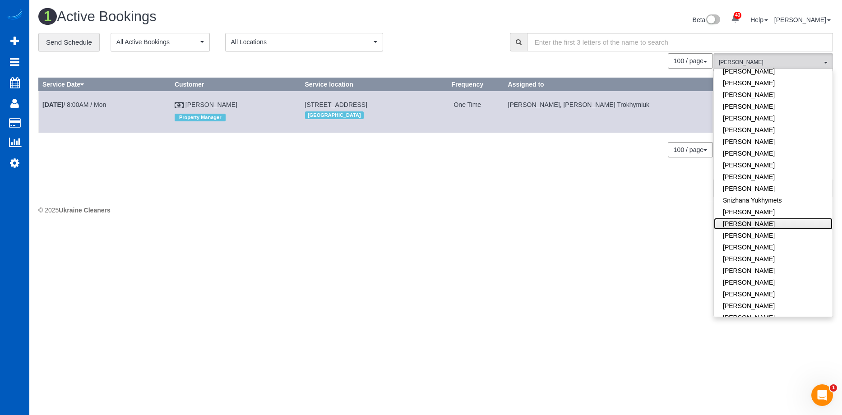
click at [763, 218] on link "[PERSON_NAME]" at bounding box center [773, 224] width 119 height 12
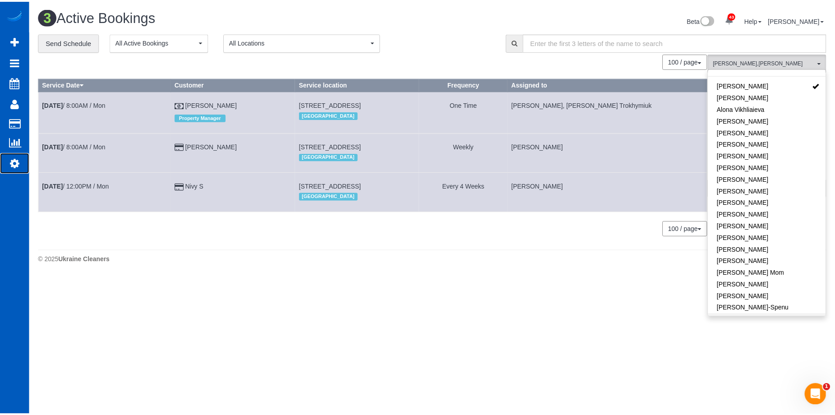
scroll to position [0, 0]
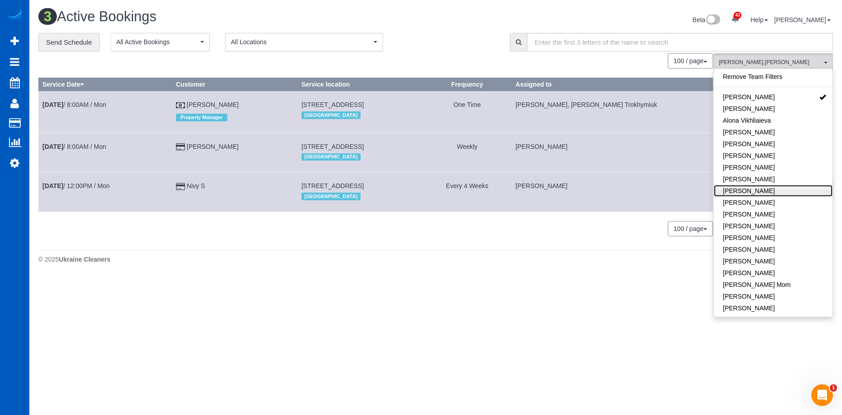
click at [799, 190] on link "[PERSON_NAME]" at bounding box center [773, 191] width 119 height 12
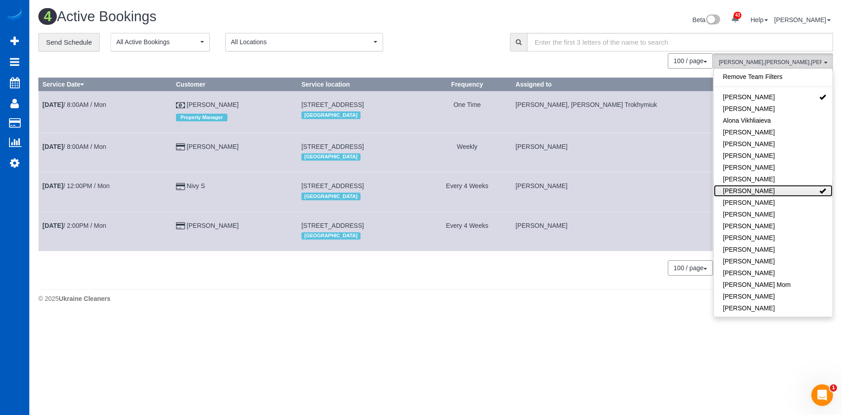
click at [805, 190] on link "[PERSON_NAME]" at bounding box center [773, 191] width 119 height 12
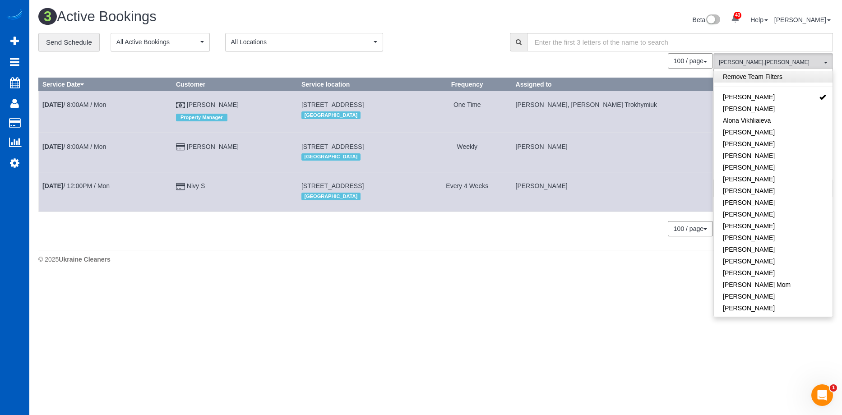
click at [773, 75] on link "Remove Team Filters" at bounding box center [773, 77] width 119 height 12
click at [488, 19] on div "Beta 43 Your Notifications You have 0 alerts × You have 1 to charge for 09/15/2…" at bounding box center [638, 21] width 404 height 24
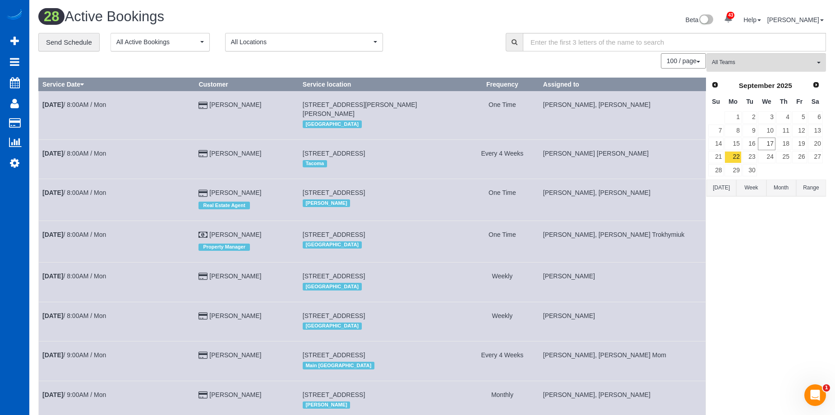
click at [726, 190] on button "[DATE]" at bounding box center [722, 188] width 30 height 17
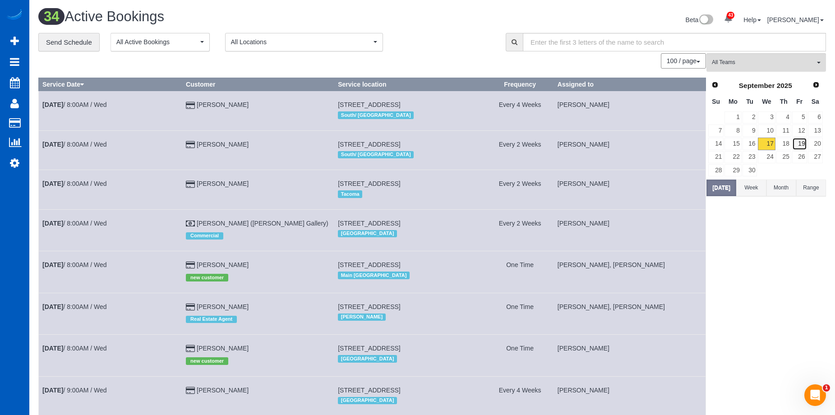
click at [797, 140] on link "19" at bounding box center [799, 144] width 15 height 12
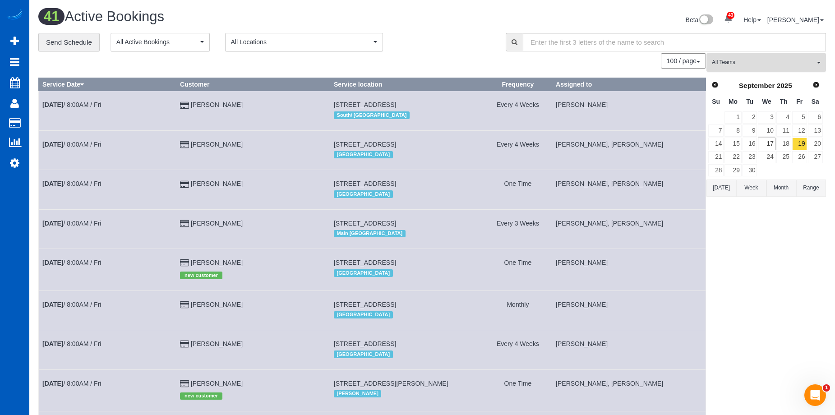
click at [785, 63] on span "All Teams" at bounding box center [763, 63] width 103 height 8
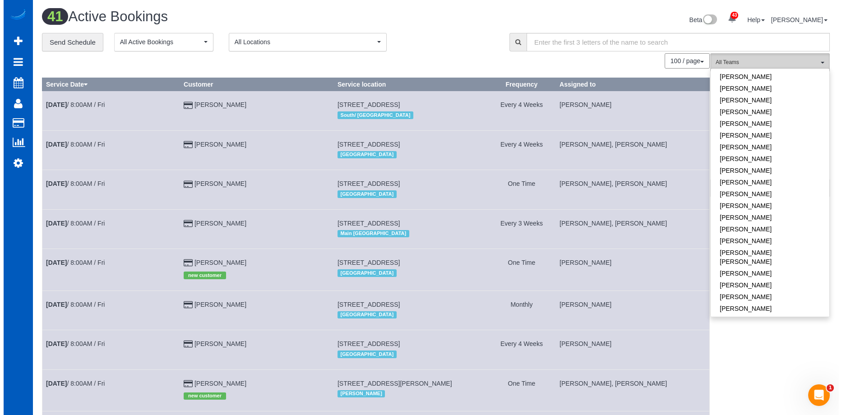
scroll to position [271, 0]
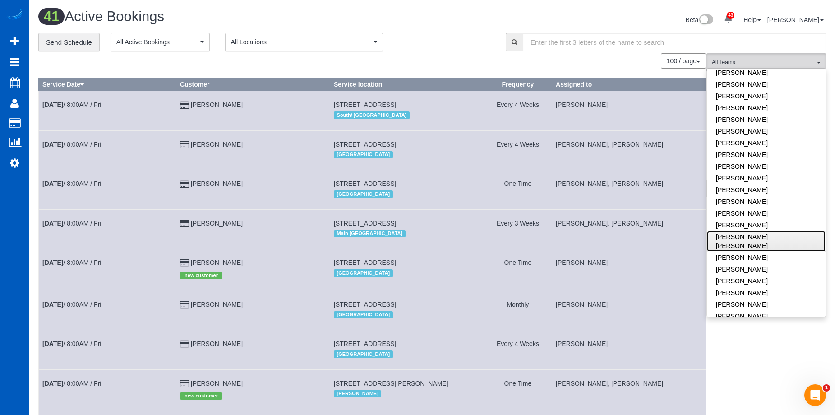
click at [766, 238] on link "[PERSON_NAME] [PERSON_NAME]" at bounding box center [766, 241] width 119 height 21
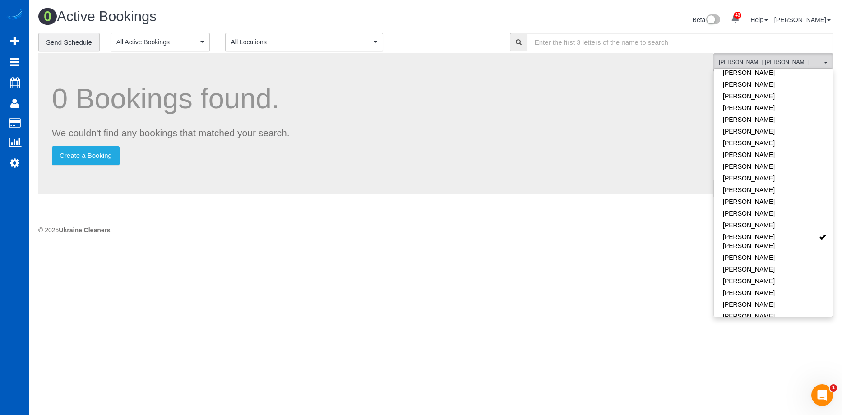
click at [641, 100] on h1 "0 Bookings found." at bounding box center [376, 98] width 648 height 31
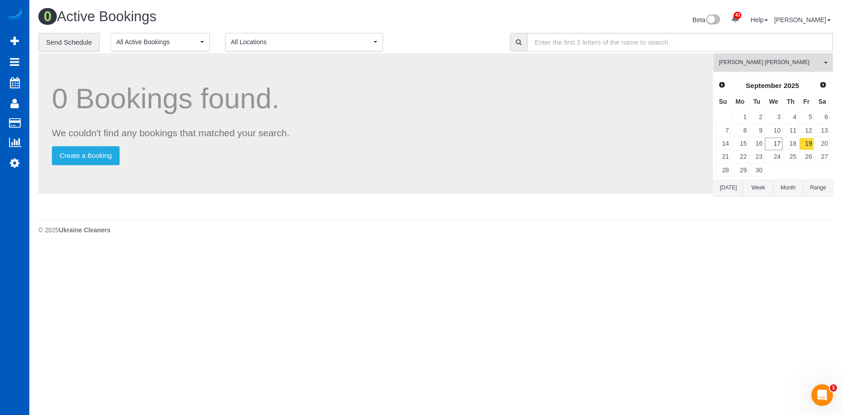
click at [797, 69] on button "Nadezhda Korina All Teams" at bounding box center [773, 62] width 120 height 19
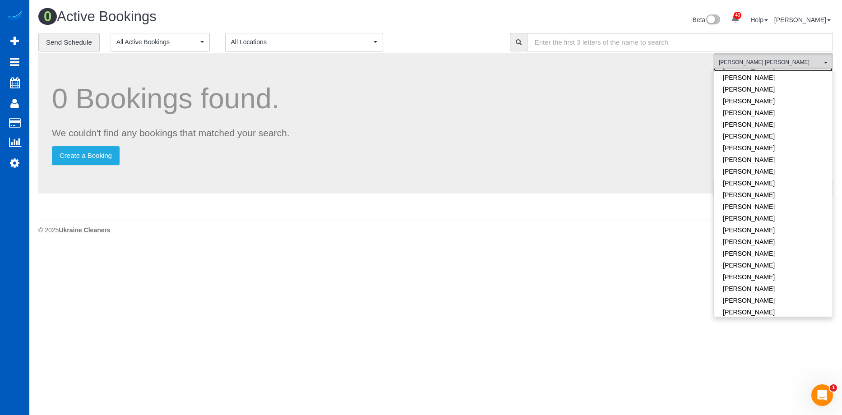
scroll to position [451, 0]
click at [787, 259] on link "[PERSON_NAME]" at bounding box center [773, 265] width 119 height 12
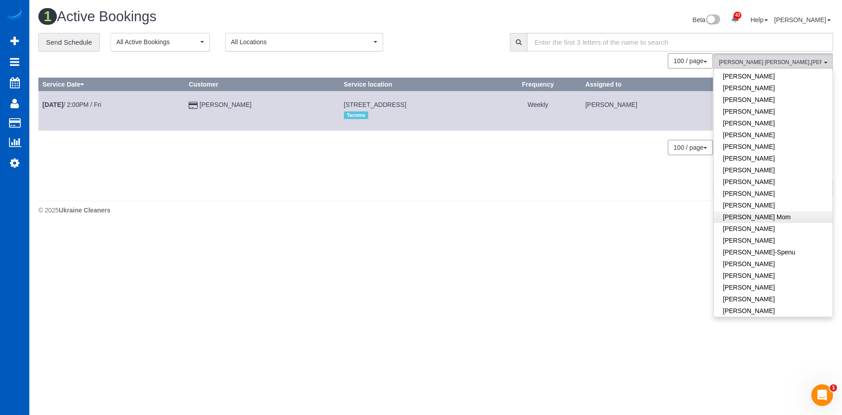
scroll to position [0, 0]
click at [794, 98] on link "[PERSON_NAME]" at bounding box center [773, 97] width 119 height 12
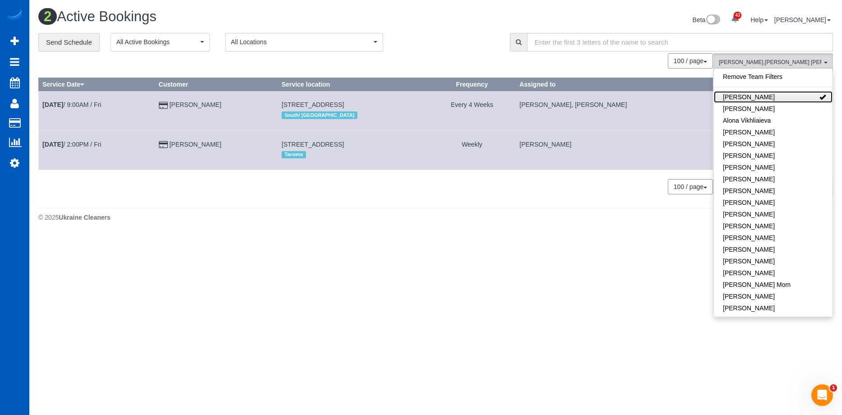
click at [794, 98] on link "[PERSON_NAME]" at bounding box center [773, 97] width 119 height 12
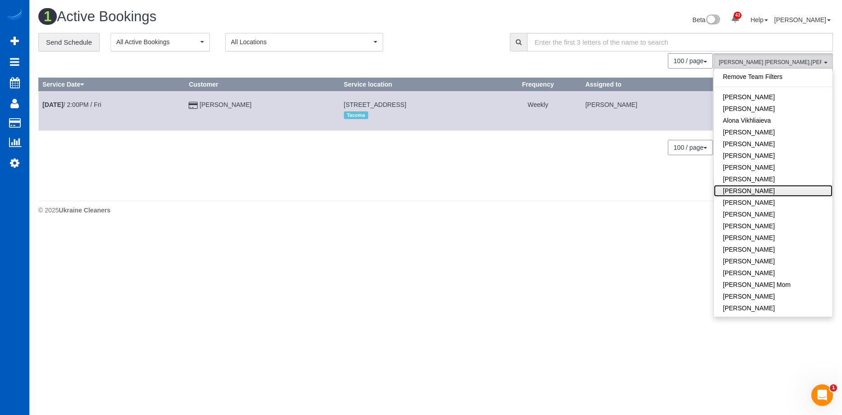
click at [783, 191] on link "[PERSON_NAME]" at bounding box center [773, 191] width 119 height 12
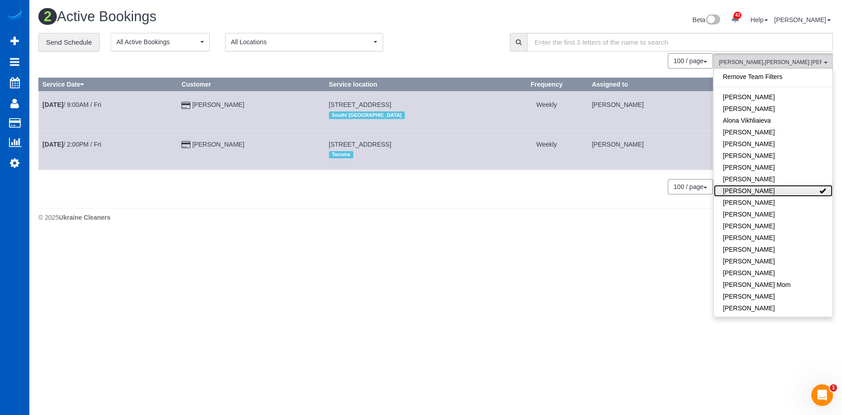
click at [800, 190] on link "[PERSON_NAME]" at bounding box center [773, 191] width 119 height 12
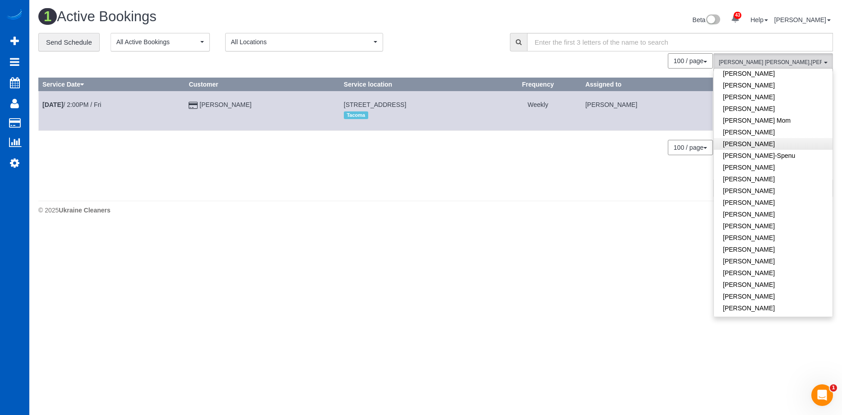
scroll to position [181, 0]
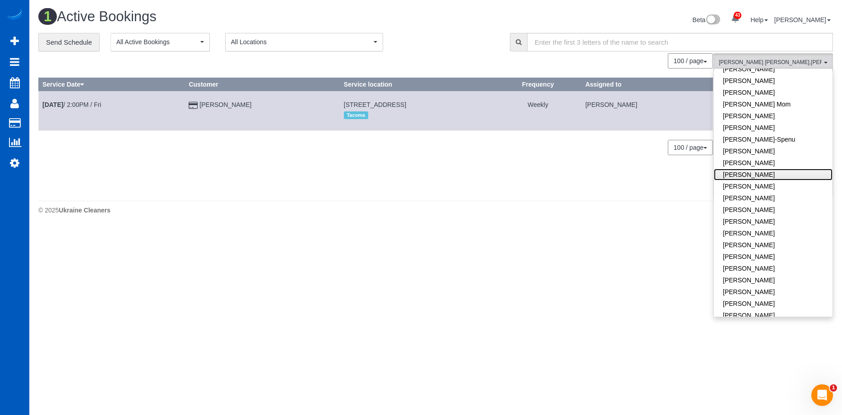
click at [793, 175] on link "[PERSON_NAME]" at bounding box center [773, 175] width 119 height 12
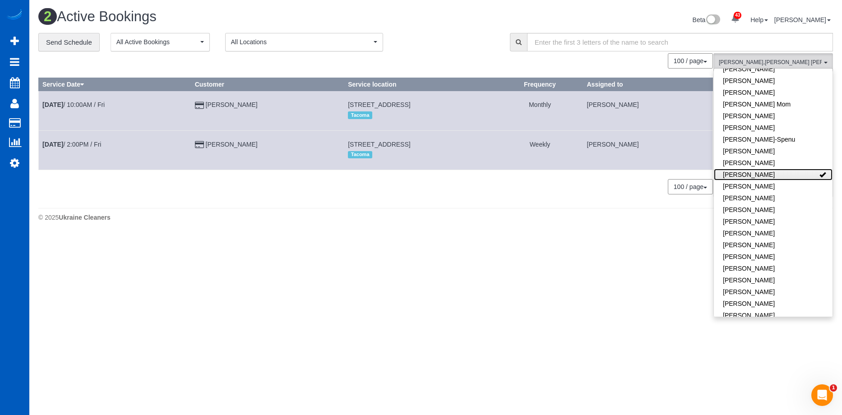
click at [793, 175] on link "[PERSON_NAME]" at bounding box center [773, 175] width 119 height 12
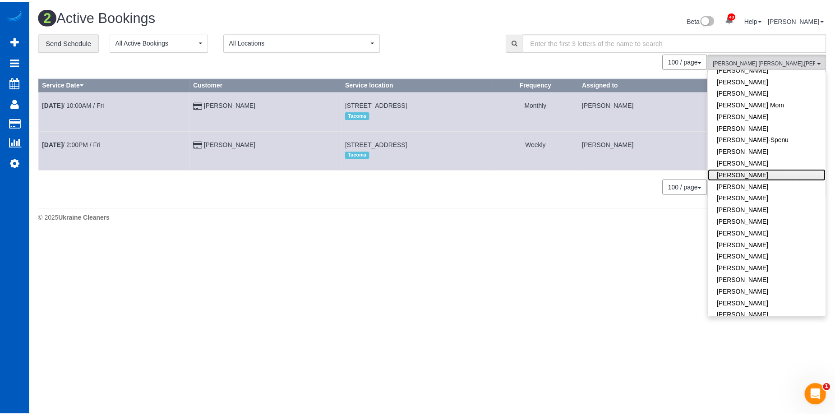
scroll to position [0, 0]
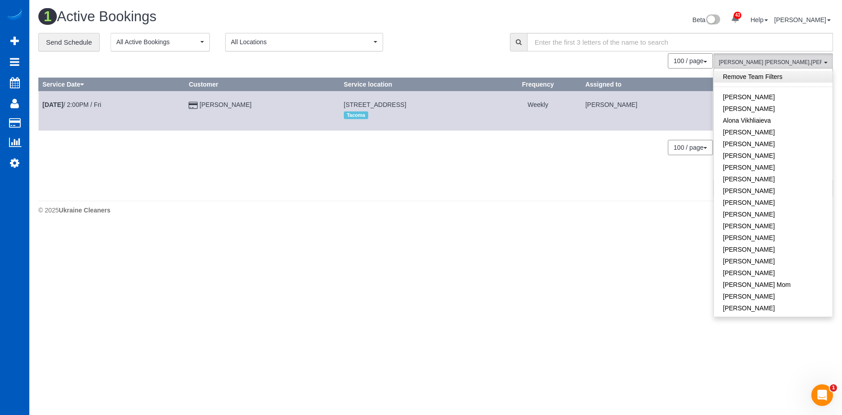
click at [776, 73] on link "Remove Team Filters" at bounding box center [773, 77] width 119 height 12
click at [438, 7] on div "1 Active Bookings Beta 43 Your Notifications You have 0 alerts × You have 1 to …" at bounding box center [435, 114] width 813 height 228
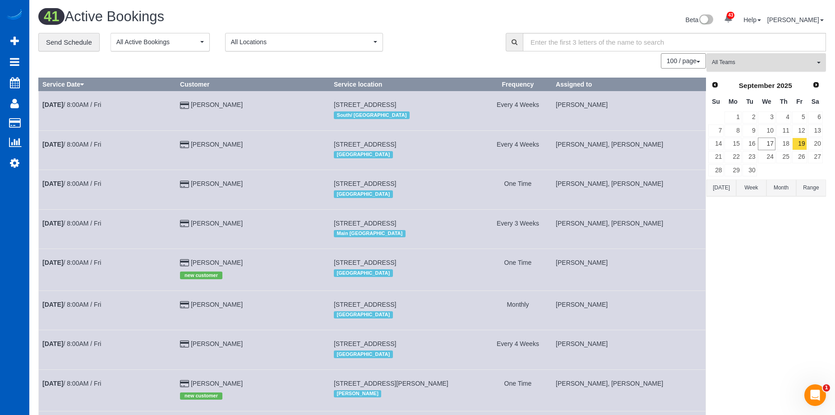
click at [760, 60] on span "All Teams" at bounding box center [763, 63] width 103 height 8
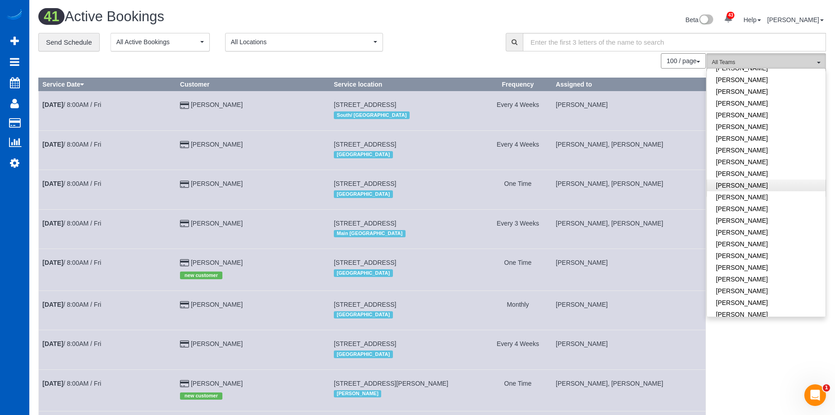
scroll to position [542, 0]
click at [781, 169] on link "[PERSON_NAME]" at bounding box center [766, 175] width 119 height 12
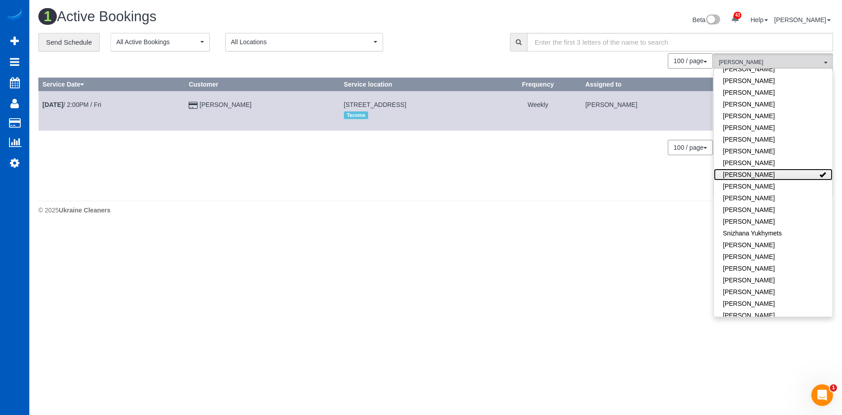
click at [794, 169] on link "[PERSON_NAME]" at bounding box center [773, 175] width 119 height 12
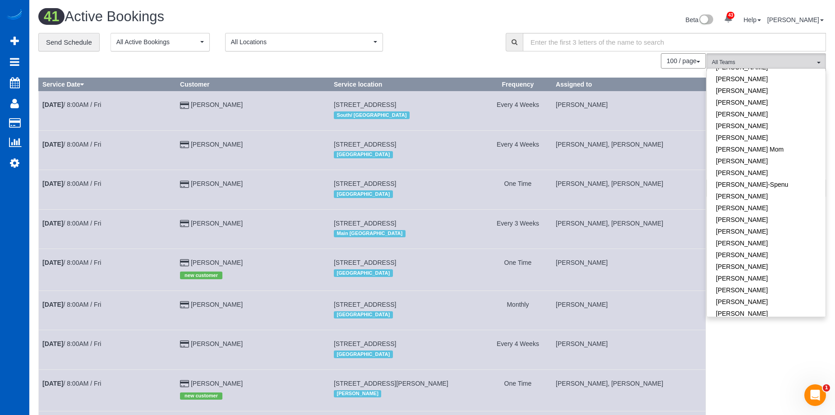
scroll to position [0, 0]
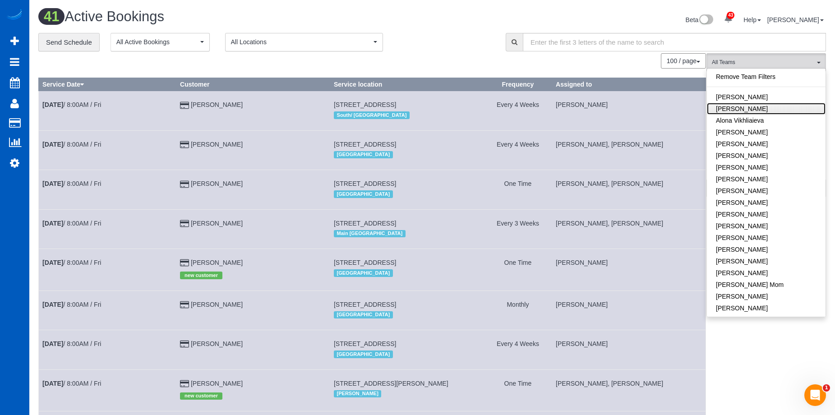
click at [774, 108] on link "[PERSON_NAME]" at bounding box center [766, 109] width 119 height 12
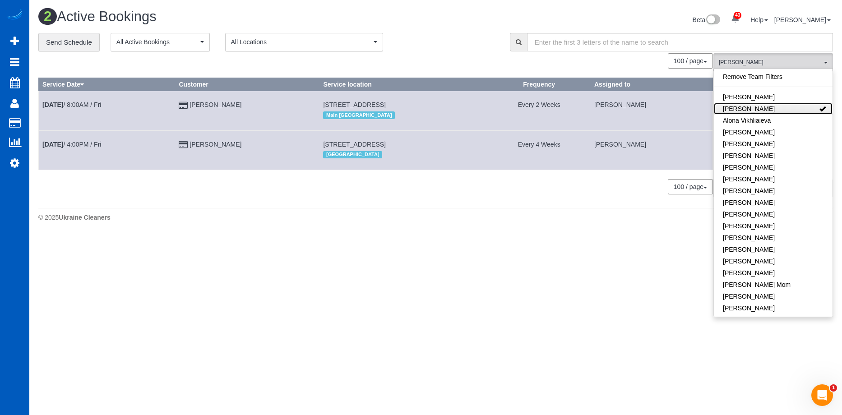
click at [787, 108] on link "[PERSON_NAME]" at bounding box center [773, 109] width 119 height 12
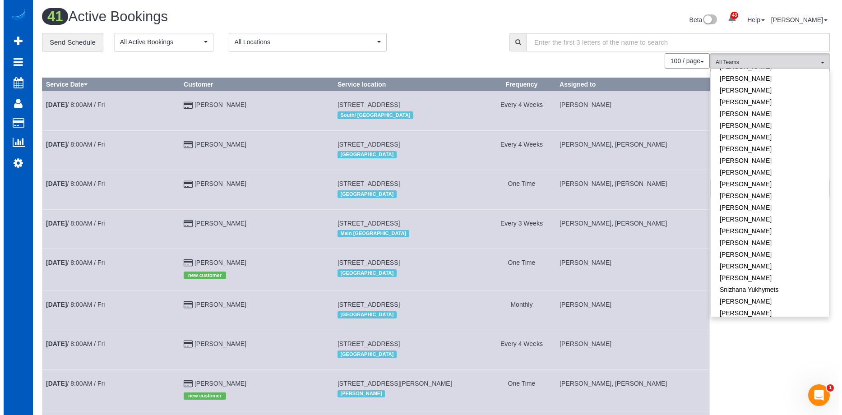
scroll to position [574, 0]
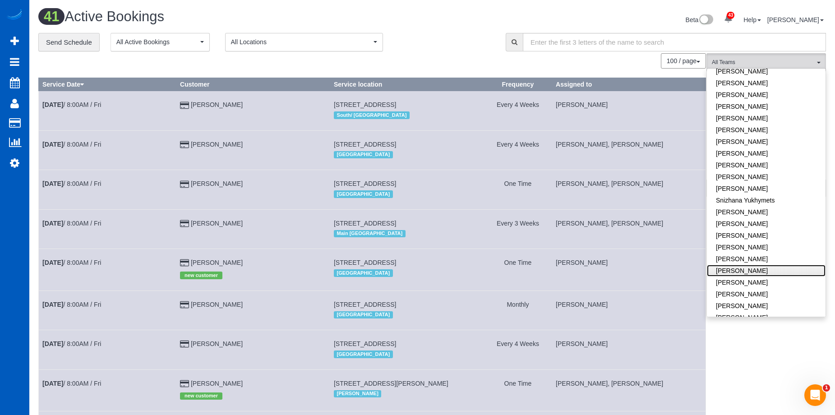
click at [776, 265] on link "[PERSON_NAME]" at bounding box center [766, 271] width 119 height 12
click at [778, 277] on link "[PERSON_NAME]" at bounding box center [766, 283] width 119 height 12
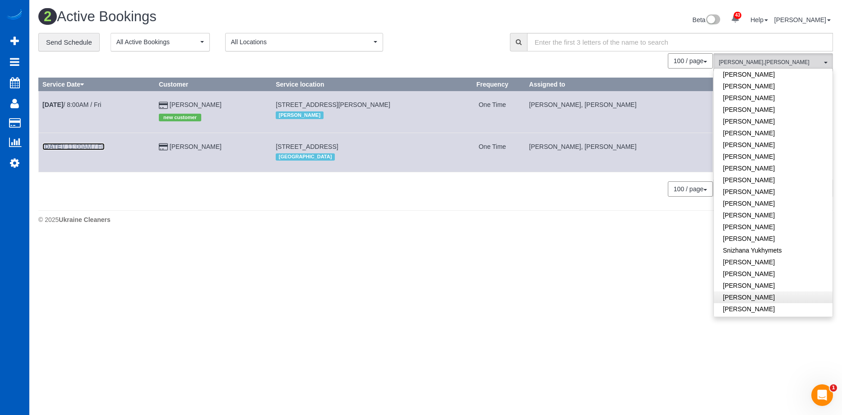
scroll to position [484, 0]
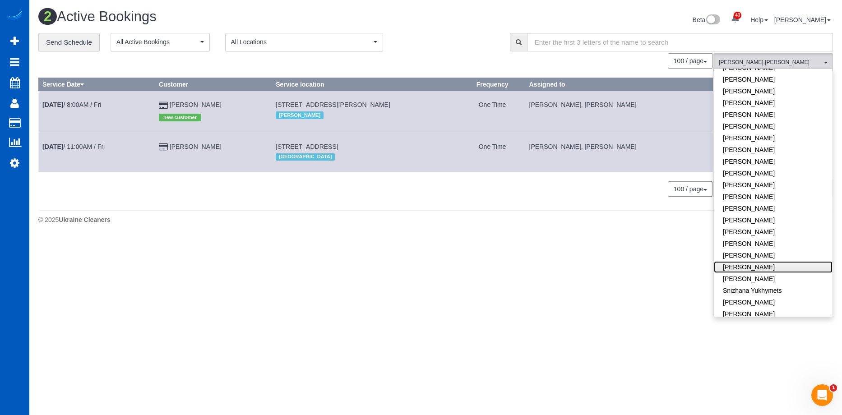
click at [773, 261] on link "[PERSON_NAME]" at bounding box center [773, 267] width 119 height 12
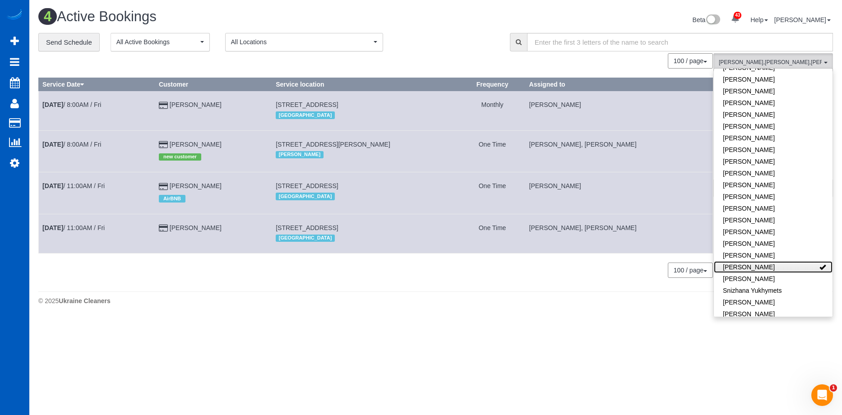
click at [784, 261] on link "[PERSON_NAME]" at bounding box center [773, 267] width 119 height 12
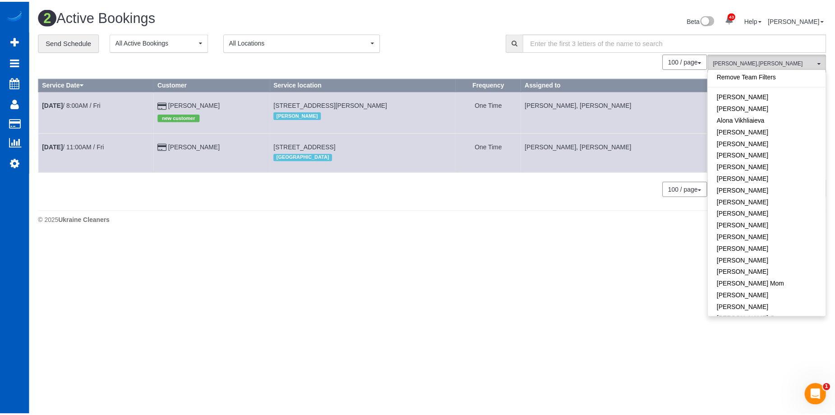
scroll to position [0, 0]
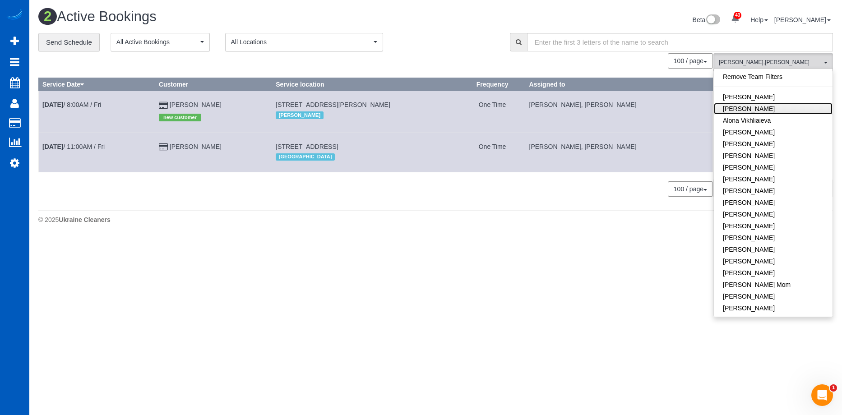
click at [778, 106] on link "[PERSON_NAME]" at bounding box center [773, 109] width 119 height 12
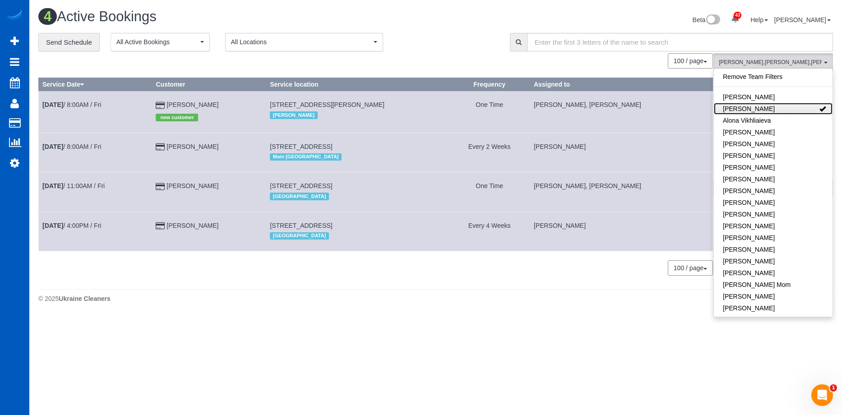
click at [798, 109] on link "[PERSON_NAME]" at bounding box center [773, 109] width 119 height 12
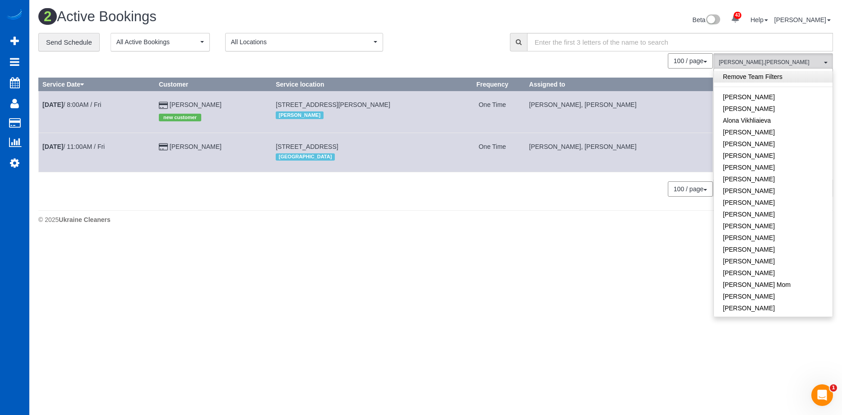
click at [770, 74] on link "Remove Team Filters" at bounding box center [773, 77] width 119 height 12
click at [425, 14] on h1 "2 Active Bookings" at bounding box center [233, 16] width 391 height 15
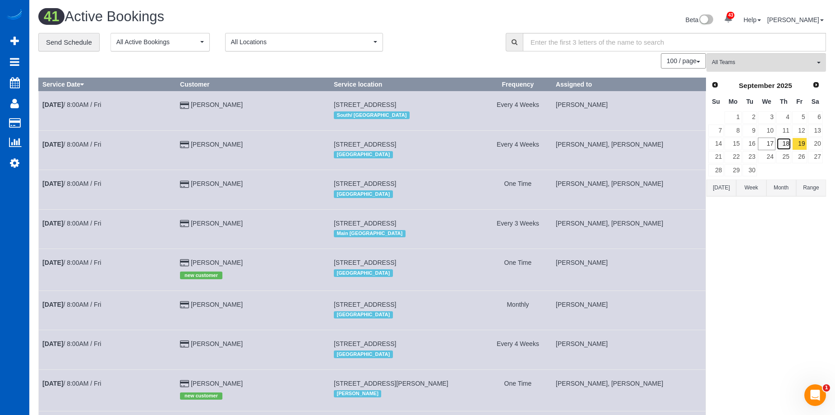
click at [788, 140] on link "18" at bounding box center [784, 144] width 15 height 12
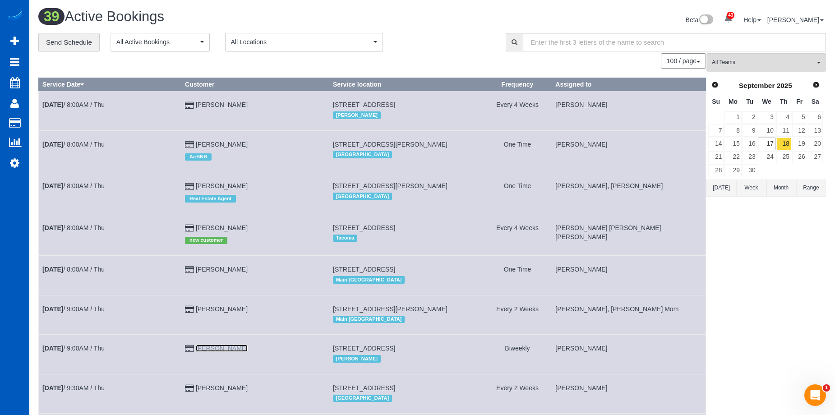
click at [218, 352] on link "Laurie Svihus" at bounding box center [222, 348] width 52 height 7
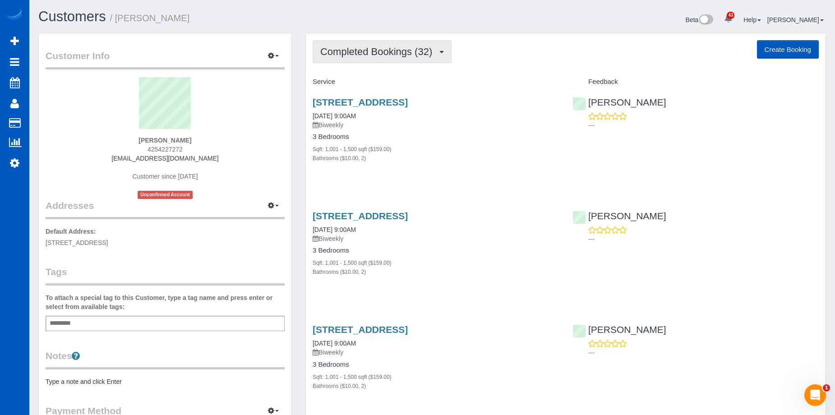
click at [402, 49] on span "Completed Bookings (32)" at bounding box center [378, 51] width 116 height 11
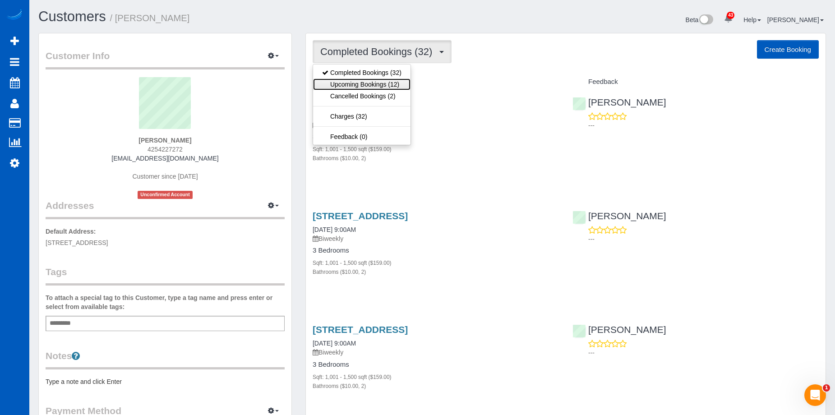
click at [367, 83] on link "Upcoming Bookings (12)" at bounding box center [361, 85] width 97 height 12
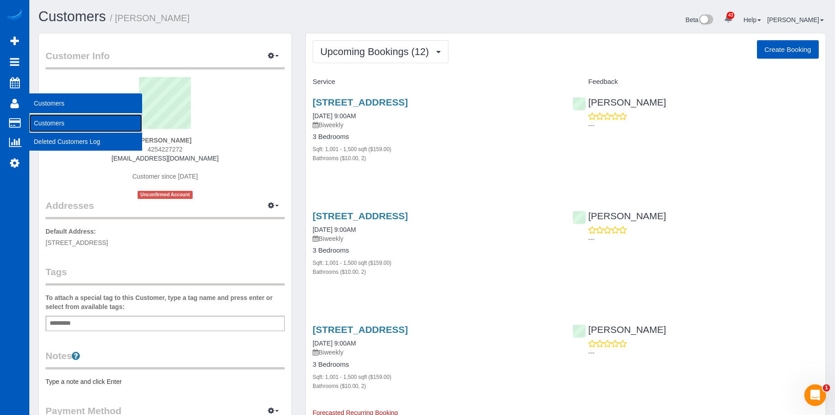
click at [43, 121] on link "Customers" at bounding box center [85, 123] width 113 height 18
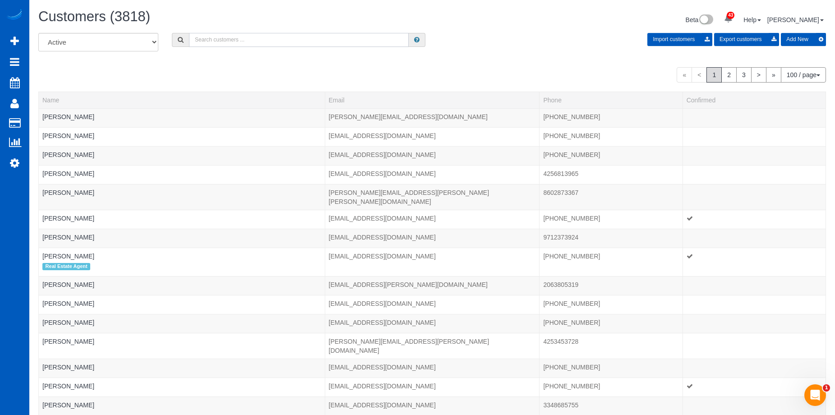
click at [205, 42] on input "text" at bounding box center [299, 40] width 220 height 14
type input "Adolfo Martell"
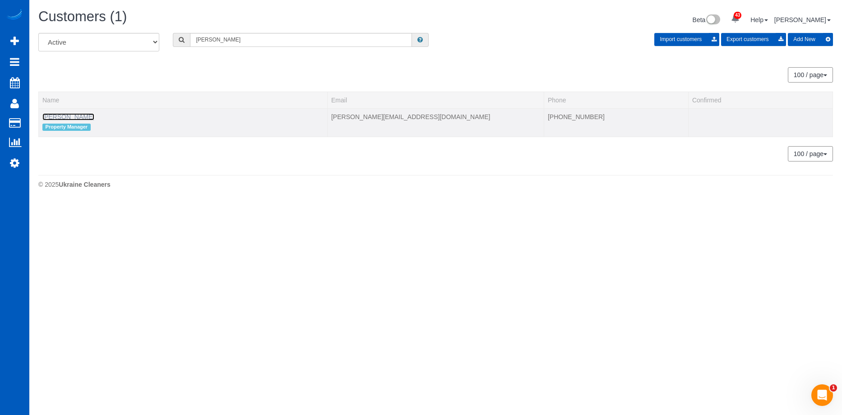
click at [74, 117] on link "Adolfo Martell" at bounding box center [68, 116] width 52 height 7
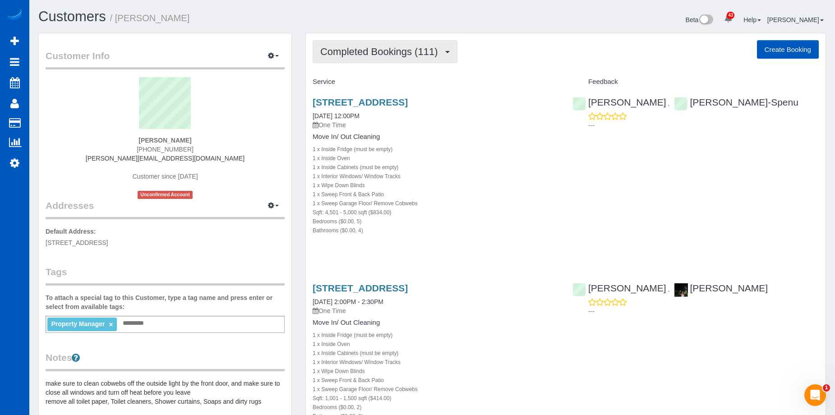
click at [420, 53] on span "Completed Bookings (111)" at bounding box center [381, 51] width 122 height 11
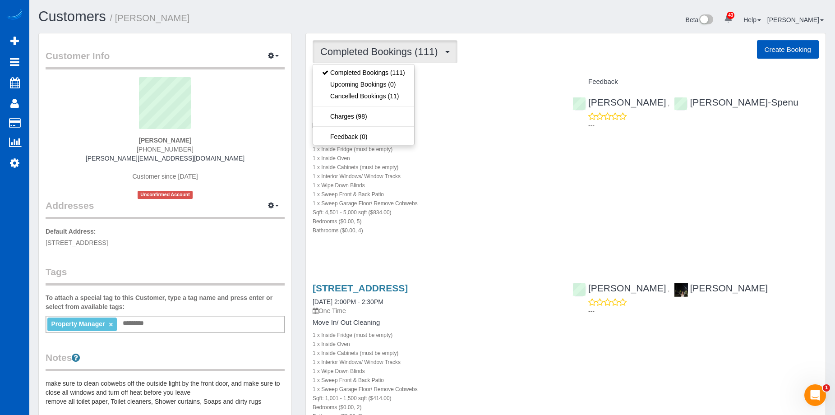
click at [420, 53] on span "Completed Bookings (111)" at bounding box center [381, 51] width 122 height 11
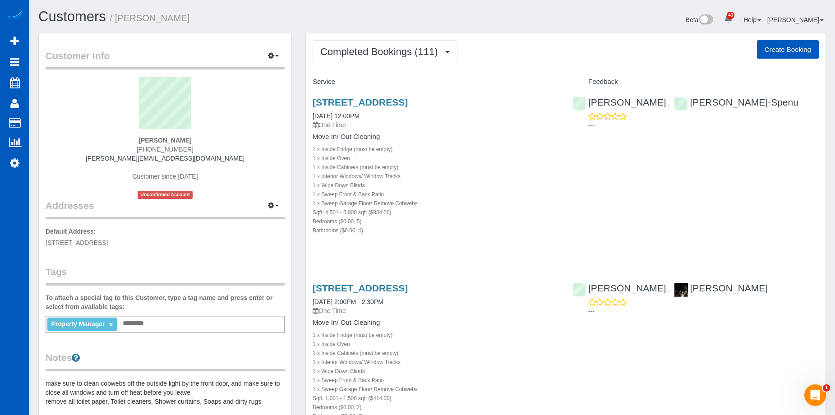
click at [788, 48] on button "Create Booking" at bounding box center [788, 49] width 62 height 19
select select "WA"
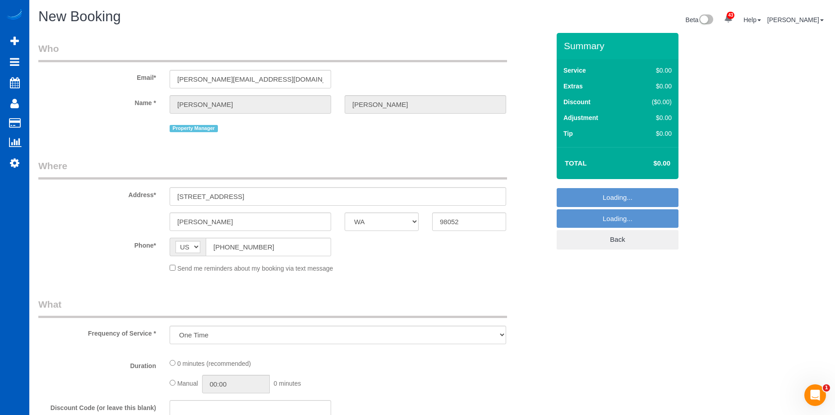
select select "object:21782"
select select "199"
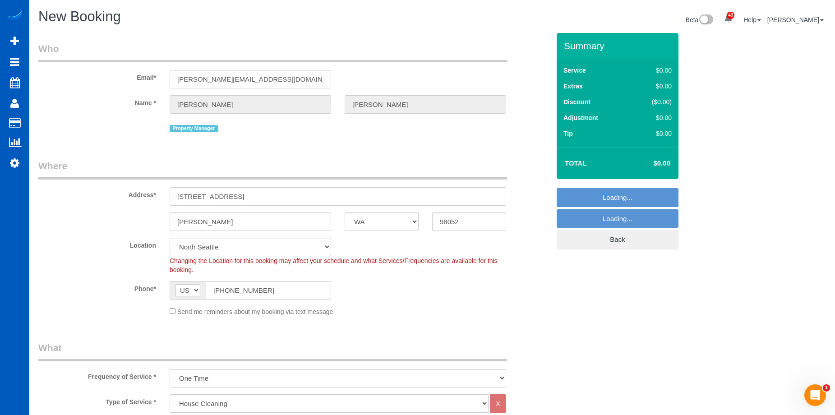
select select "object:22044"
click at [240, 195] on input "17024 NE 120th St" at bounding box center [338, 196] width 337 height 19
drag, startPoint x: 253, startPoint y: 193, endPoint x: 151, endPoint y: 190, distance: 102.0
click at [151, 190] on div "Address* 17024 NE 120th St" at bounding box center [294, 182] width 525 height 46
paste input "126 N 90th St - 202 Seattle, WA 98103"
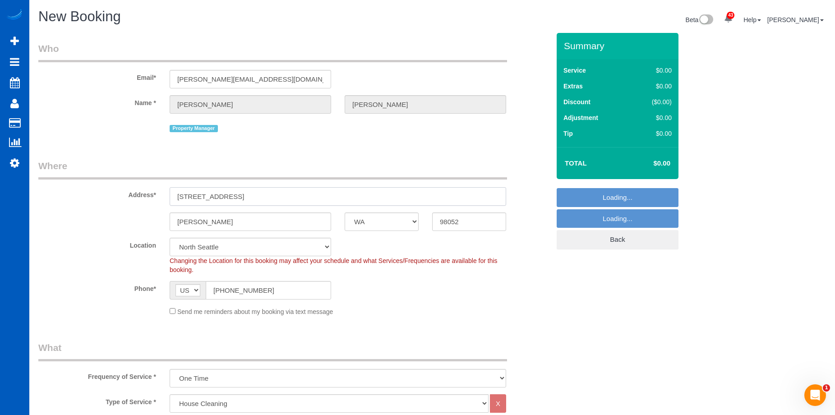
type input "1126 N 90th St - 202 Seattle, WA 98103"
select select "6"
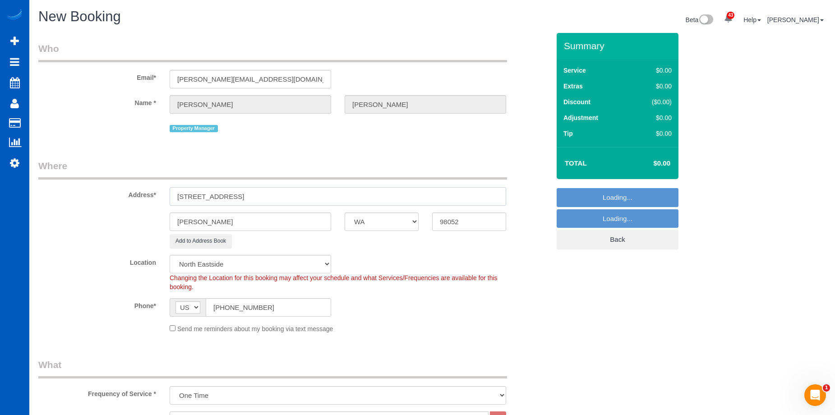
select select "object:22222"
drag, startPoint x: 278, startPoint y: 192, endPoint x: 384, endPoint y: 192, distance: 105.6
click at [383, 192] on input "1126 N 90th St - 202 Seattle, WA 98103" at bounding box center [338, 196] width 337 height 19
type input "1126 N 90th St - 202 Seattle, WA"
click at [476, 222] on input "98052" at bounding box center [469, 222] width 74 height 19
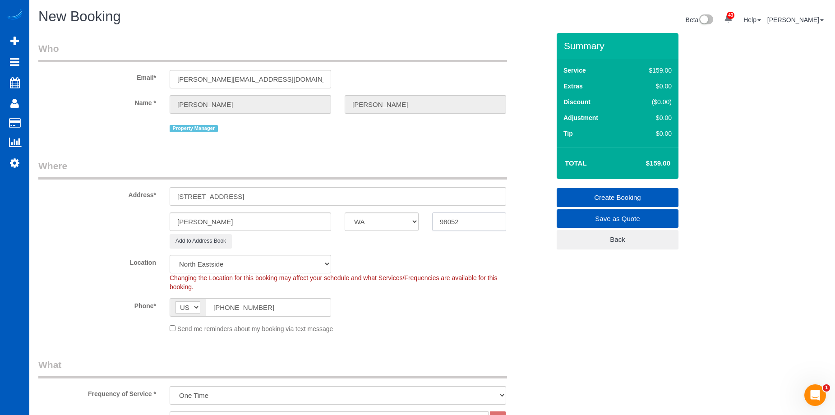
drag, startPoint x: 473, startPoint y: 220, endPoint x: 404, endPoint y: 220, distance: 69.0
click at [404, 220] on div "Redmond AK AL AR AZ CA CO CT DC DE FL GA HI IA ID IL IN KS KY LA MA MD ME MI MN…" at bounding box center [294, 222] width 525 height 19
paste input "103"
type input "98103"
drag, startPoint x: 241, startPoint y: 196, endPoint x: 262, endPoint y: 196, distance: 20.3
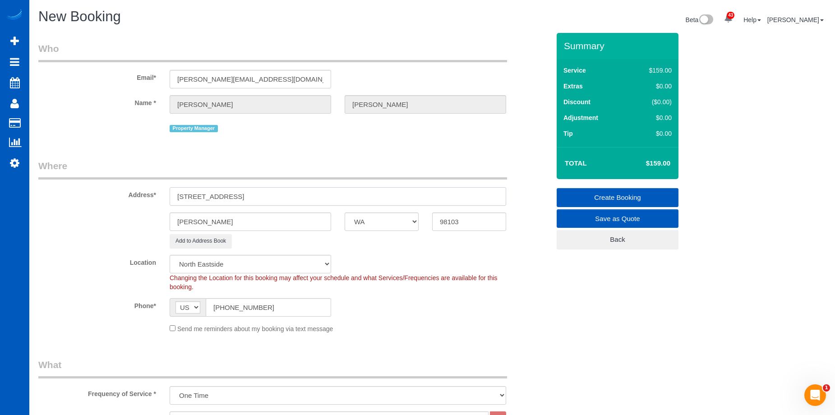
click at [262, 196] on input "1126 N 90th St - 202 Seattle, WA" at bounding box center [338, 196] width 337 height 19
select select "1"
type input "1126 N 90th St - 202 , WA"
drag, startPoint x: 223, startPoint y: 222, endPoint x: 123, endPoint y: 210, distance: 100.9
click at [123, 210] on sui-booking-address "Address* 1126 N 90th St - 202 , WA Redmond AK AL AR AZ CA CO CT DC DE FL GA HI …" at bounding box center [294, 203] width 512 height 89
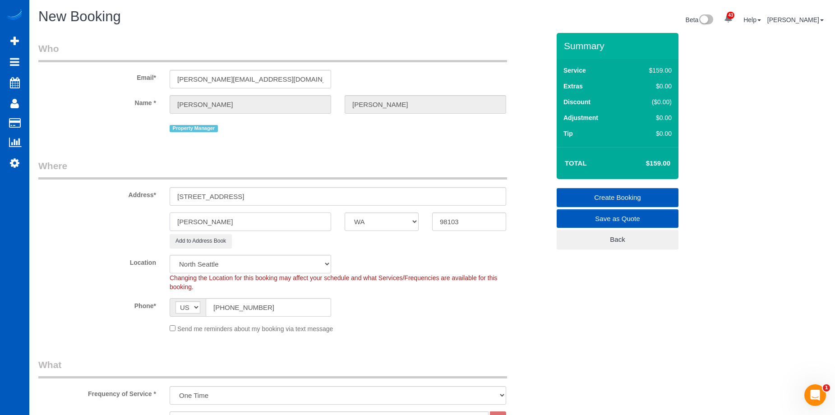
paste input "Seattle"
type input "Seattle"
select select "object:22416"
type input "Seattle"
drag, startPoint x: 240, startPoint y: 196, endPoint x: 313, endPoint y: 195, distance: 72.7
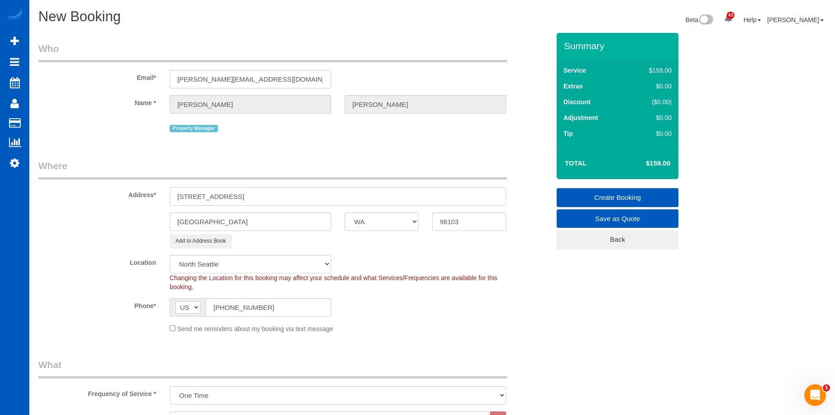
click at [313, 195] on input "1126 N 90th St - 202 , WA" at bounding box center [338, 196] width 337 height 19
type input "1126 N 90th St - 202"
click at [530, 326] on div "Send me reminders about my booking via text message" at bounding box center [294, 329] width 525 height 10
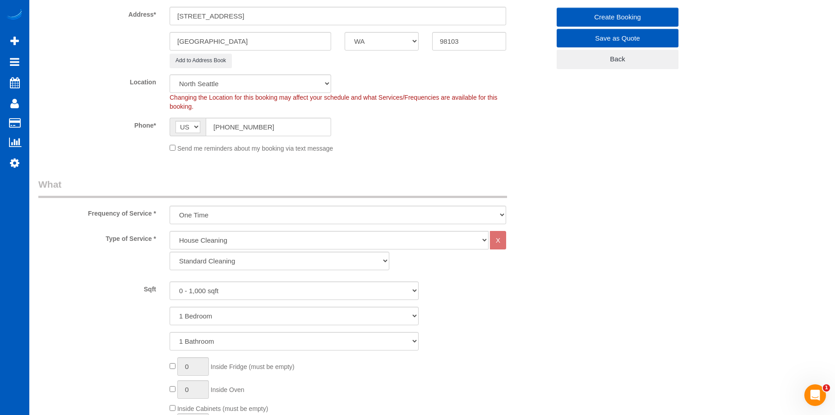
scroll to position [271, 0]
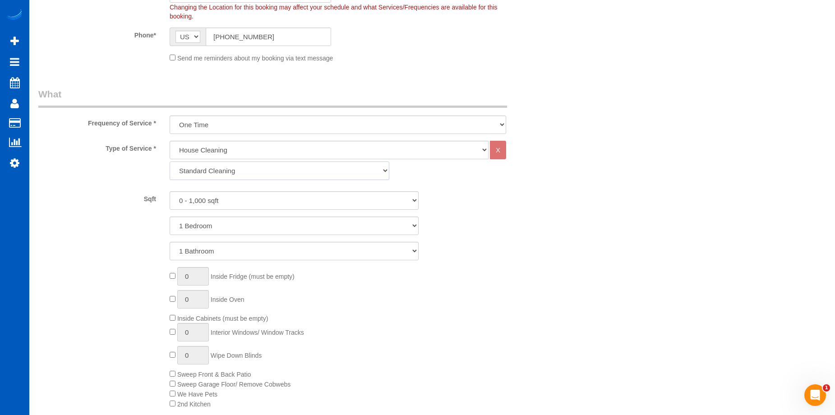
click at [213, 173] on select "Standard Cleaning Deep Cleaning Move In/ Out Cleaning" at bounding box center [280, 171] width 220 height 19
click at [226, 167] on select "Standard Cleaning Deep Cleaning Move In/ Out Cleaning" at bounding box center [280, 171] width 220 height 19
select select "368"
click at [170, 162] on select "Standard Cleaning Deep Cleaning Move In/ Out Cleaning" at bounding box center [280, 171] width 220 height 19
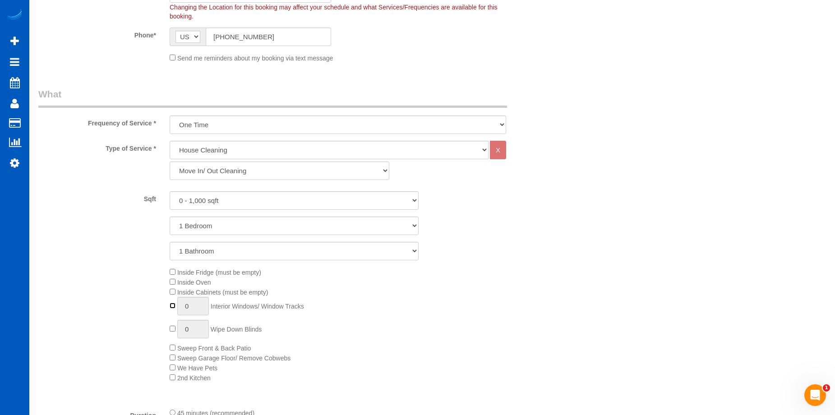
type input "1"
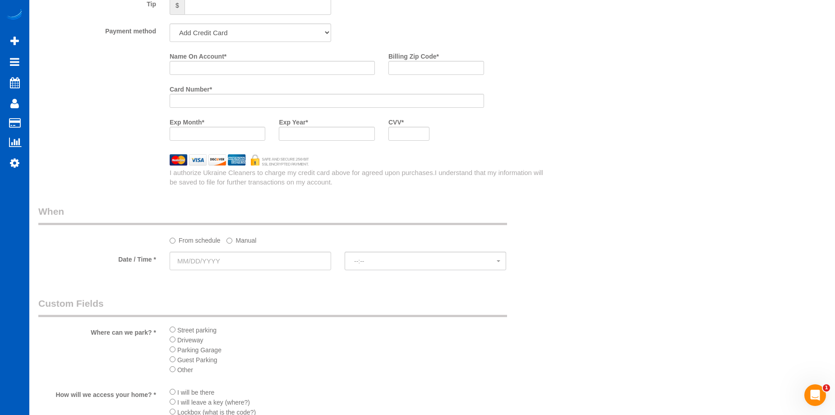
scroll to position [857, 0]
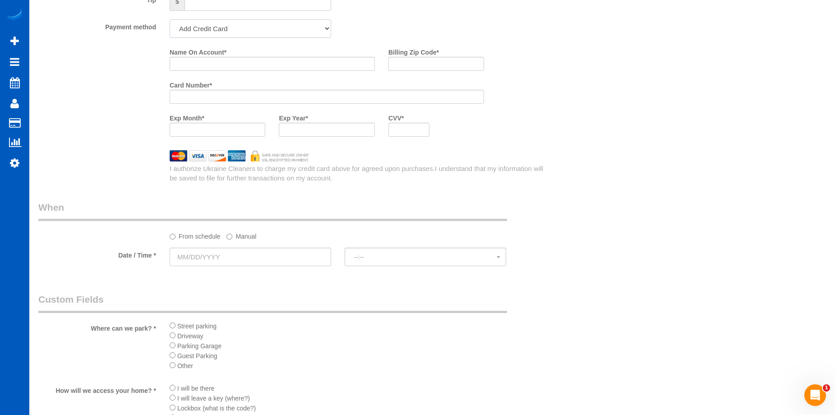
click at [284, 37] on select "Add Credit Card Cash Check Paypal" at bounding box center [251, 28] width 162 height 19
select select "string:cash"
click at [170, 19] on select "Add Credit Card Cash Check Paypal" at bounding box center [251, 28] width 162 height 19
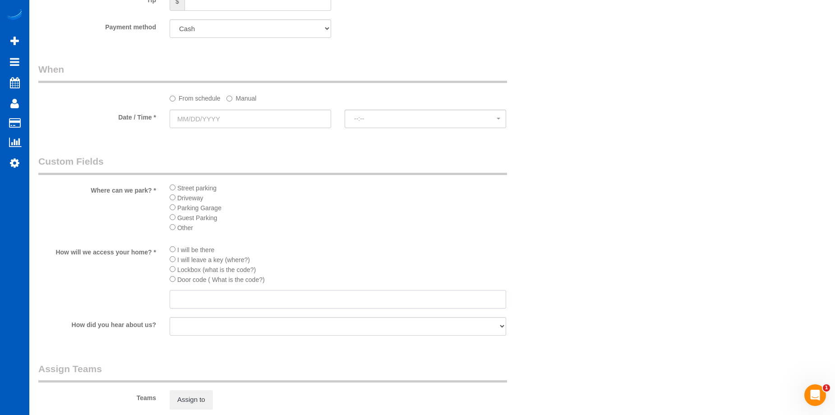
click at [219, 299] on input "text" at bounding box center [338, 299] width 337 height 19
paste input "gate code is 1605 and lockbox is on the door code is 4590."
type input "gate code is 1605 and lockbox is on the door code is 4590."
click at [482, 243] on sui-booking-custom-fields "Where can we park? * Street parking Driveway Parking Garage Guest Parking Other…" at bounding box center [294, 246] width 512 height 183
click at [306, 116] on input "text" at bounding box center [251, 119] width 162 height 19
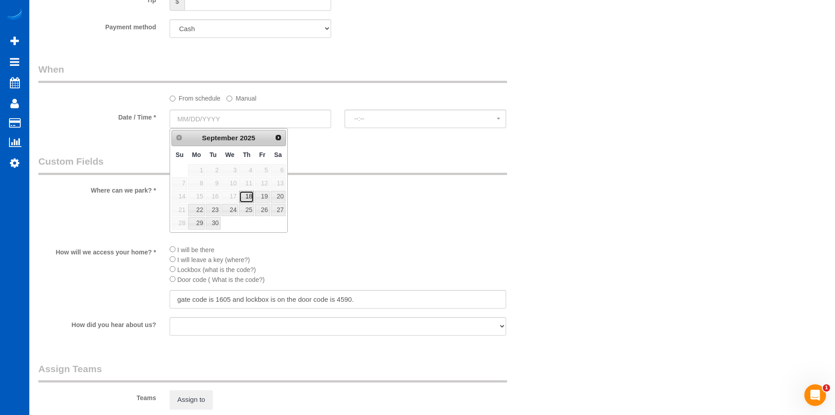
click at [245, 199] on link "18" at bounding box center [246, 197] width 15 height 12
type input "09/18/2025"
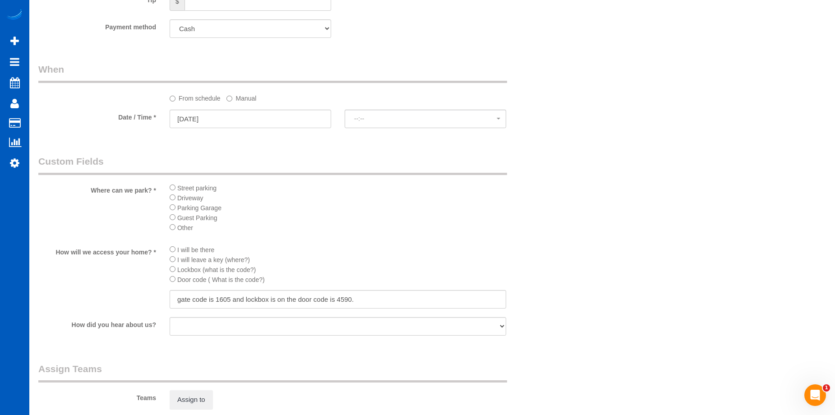
select select "spot60"
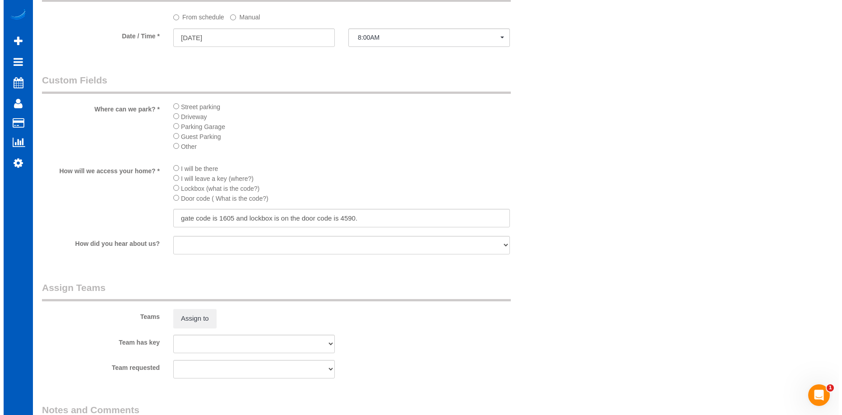
scroll to position [948, 0]
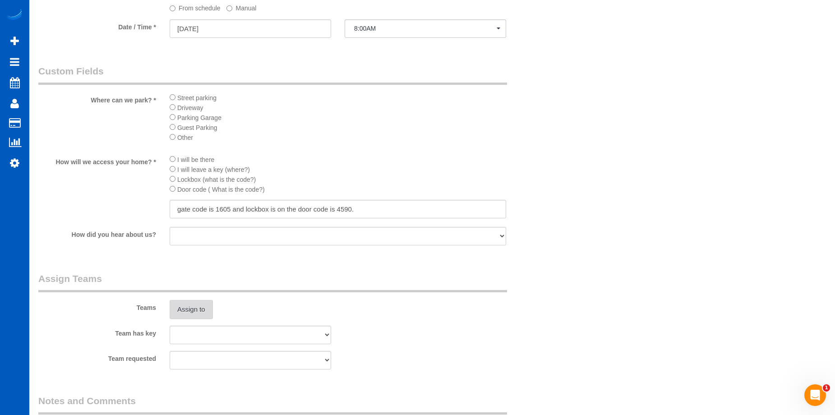
click at [190, 308] on button "Assign to" at bounding box center [191, 309] width 43 height 19
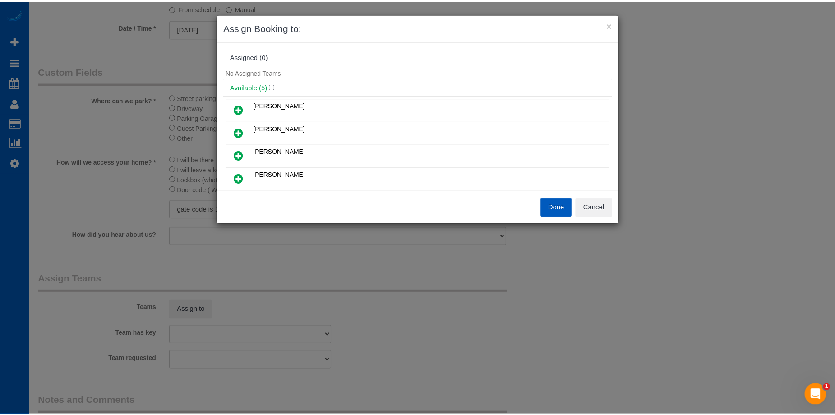
scroll to position [45, 0]
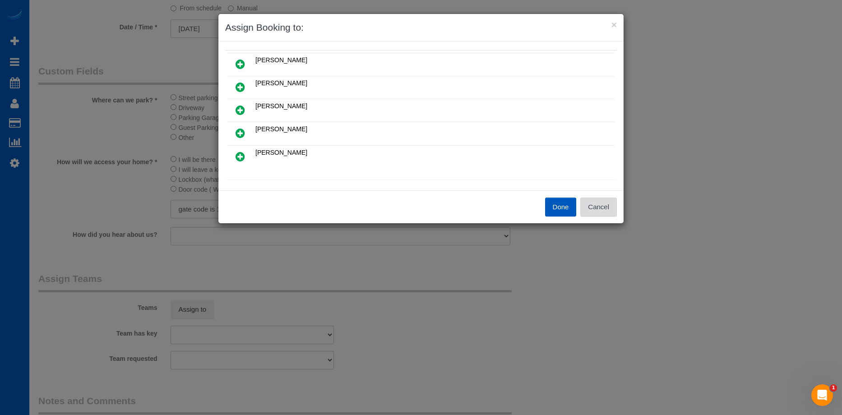
click at [616, 209] on button "Cancel" at bounding box center [598, 207] width 37 height 19
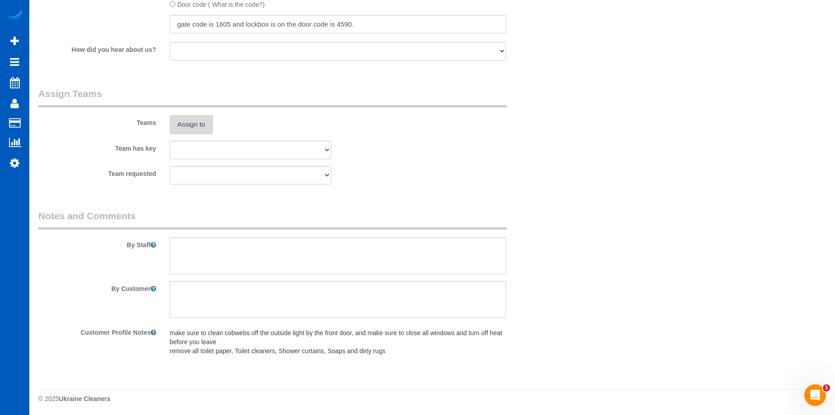
scroll to position [1134, 0]
click at [287, 253] on textarea at bounding box center [338, 254] width 337 height 37
type textarea "L"
drag, startPoint x: 217, startPoint y: 245, endPoint x: 267, endPoint y: 245, distance: 50.5
click at [267, 245] on textarea at bounding box center [338, 254] width 337 height 37
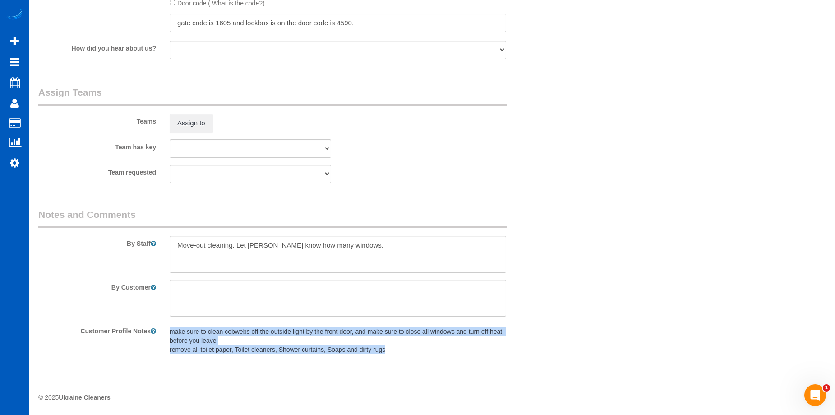
drag, startPoint x: 171, startPoint y: 331, endPoint x: 305, endPoint y: 305, distance: 136.6
click at [417, 357] on div "make sure to clean cobwebs off the outside light by the front door, and make su…" at bounding box center [338, 341] width 350 height 35
copy pre "make sure to clean cobwebs off the outside light by the front door, and make su…"
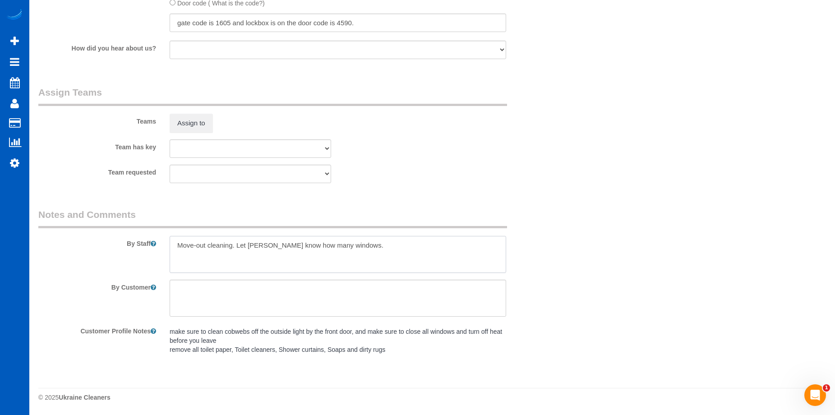
click at [246, 261] on textarea at bounding box center [338, 254] width 337 height 37
paste textarea "make sure to clean cobwebs off the outside light by the front door, and make su…"
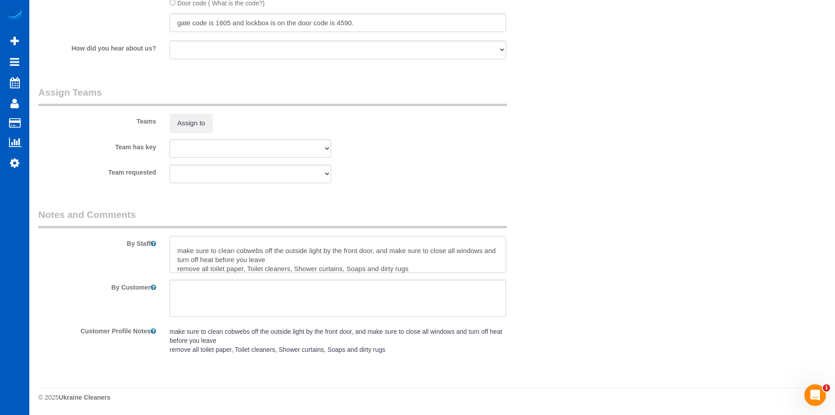
drag, startPoint x: 181, startPoint y: 250, endPoint x: 159, endPoint y: 247, distance: 22.3
click at [159, 247] on div "By Staff" at bounding box center [294, 240] width 525 height 65
click at [338, 261] on textarea at bounding box center [338, 254] width 337 height 37
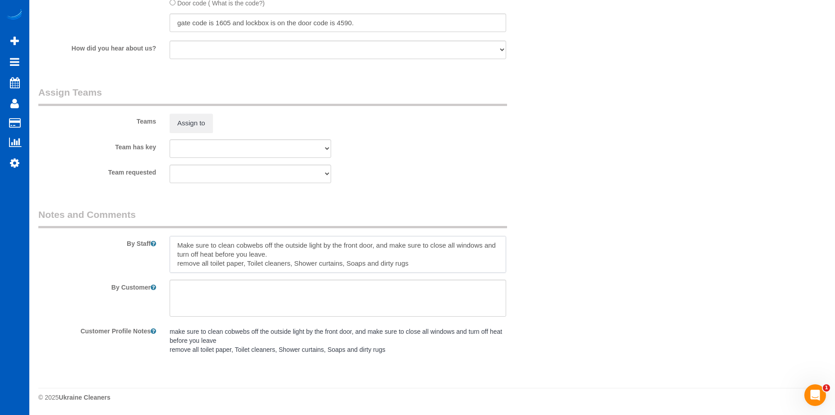
drag, startPoint x: 179, startPoint y: 267, endPoint x: 164, endPoint y: 269, distance: 14.6
click at [164, 269] on div at bounding box center [338, 254] width 350 height 37
drag, startPoint x: 254, startPoint y: 264, endPoint x: 270, endPoint y: 243, distance: 26.7
click at [254, 264] on textarea at bounding box center [338, 254] width 337 height 37
drag, startPoint x: 298, startPoint y: 266, endPoint x: 311, endPoint y: 227, distance: 41.0
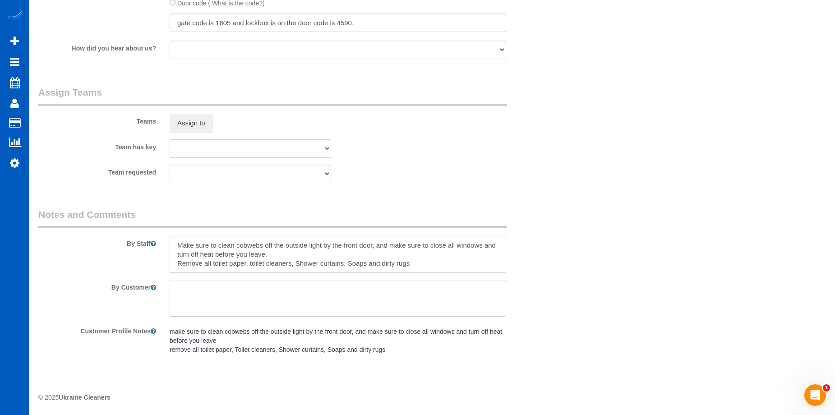
click at [298, 265] on textarea at bounding box center [338, 254] width 337 height 37
drag, startPoint x: 352, startPoint y: 262, endPoint x: 357, endPoint y: 236, distance: 26.6
click at [352, 262] on textarea at bounding box center [338, 254] width 337 height 37
click at [425, 264] on textarea at bounding box center [338, 254] width 337 height 37
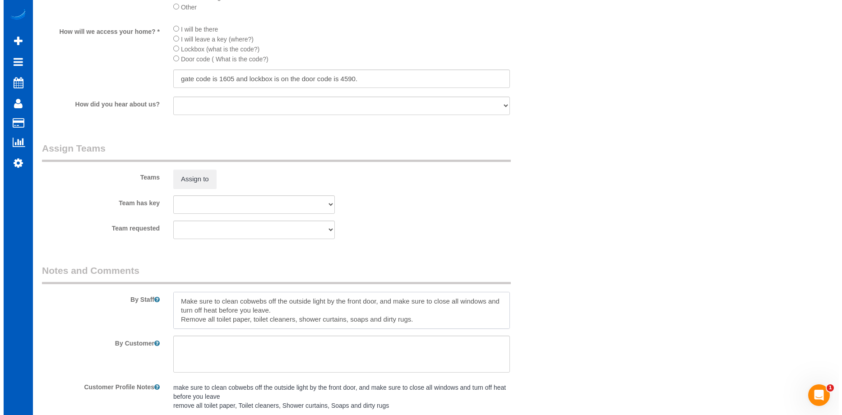
scroll to position [999, 0]
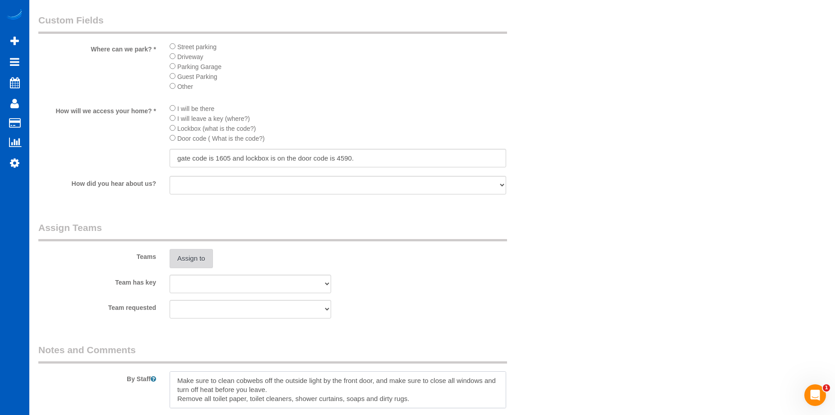
type textarea "Move-out cleaning. Let Anna know how many windows. Make sure to clean cobwebs o…"
click at [190, 254] on button "Assign to" at bounding box center [191, 258] width 43 height 19
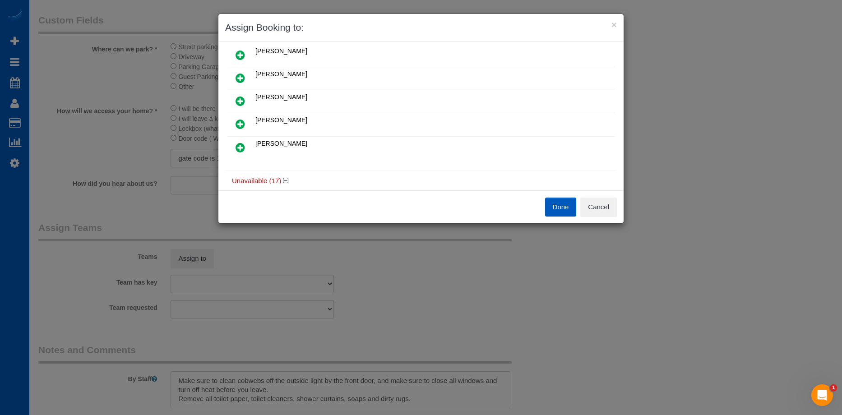
scroll to position [45, 0]
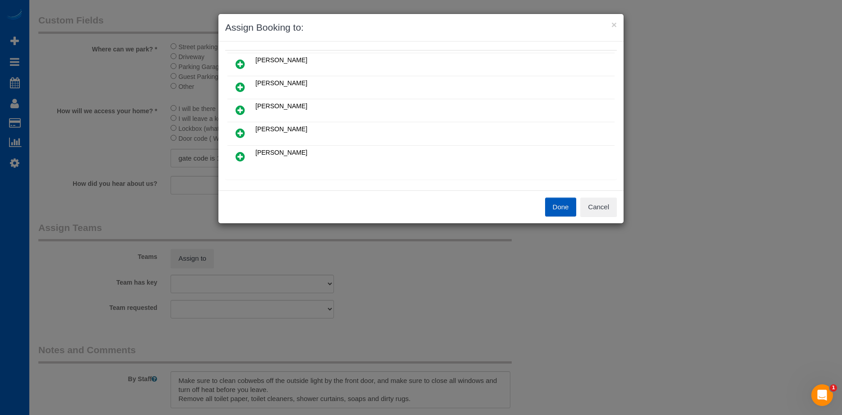
click at [240, 131] on icon at bounding box center [240, 133] width 9 height 11
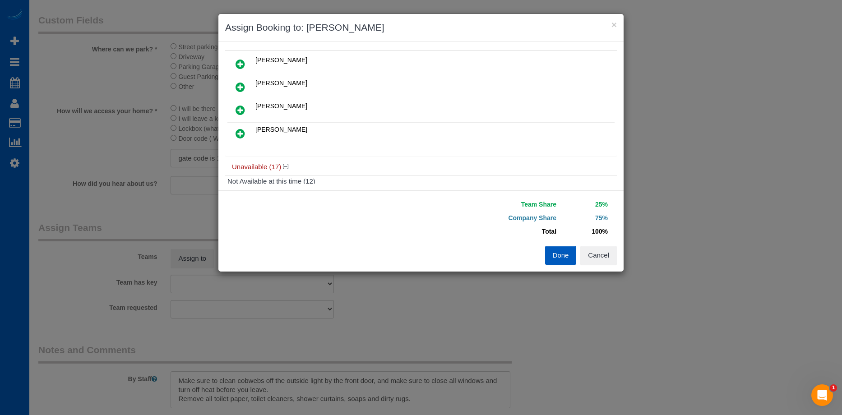
click at [245, 131] on link at bounding box center [240, 134] width 21 height 18
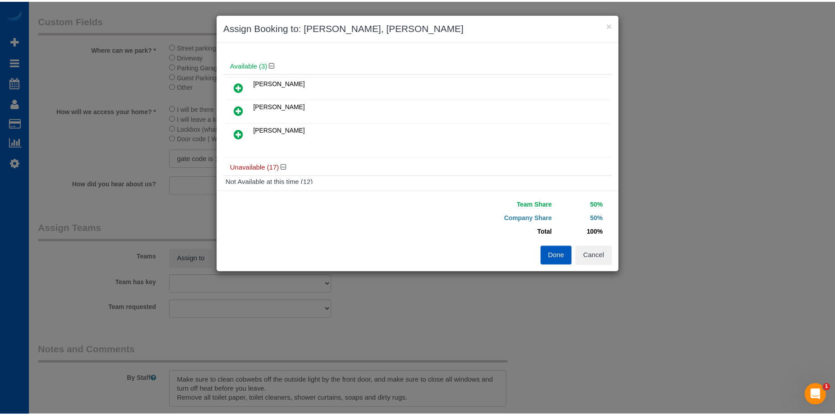
scroll to position [90, 0]
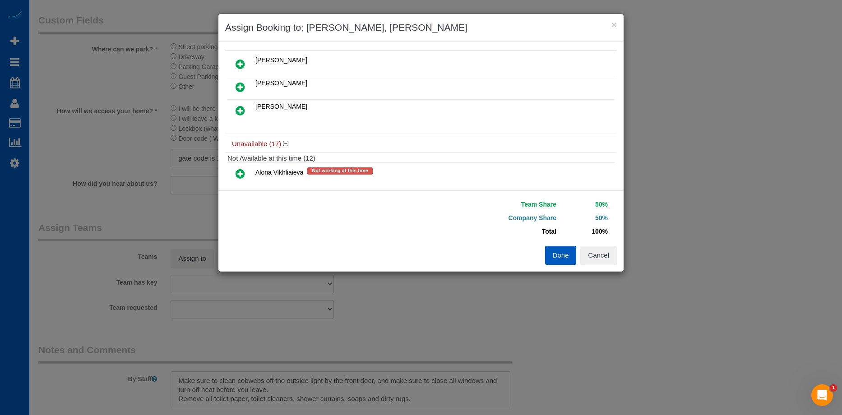
click at [552, 254] on button "Done" at bounding box center [561, 255] width 32 height 19
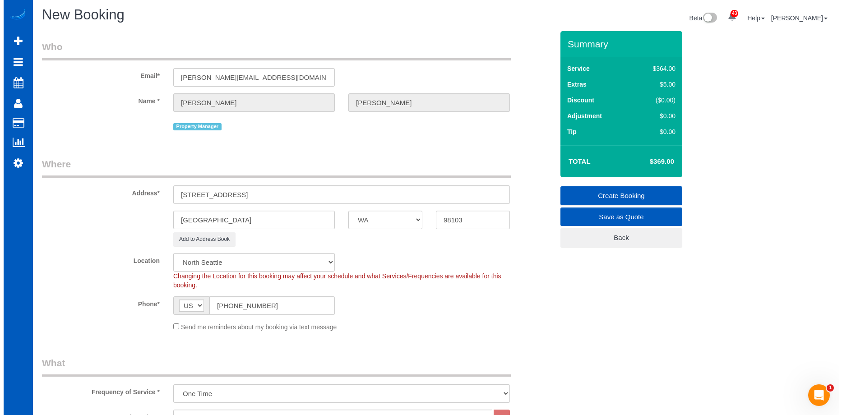
scroll to position [0, 0]
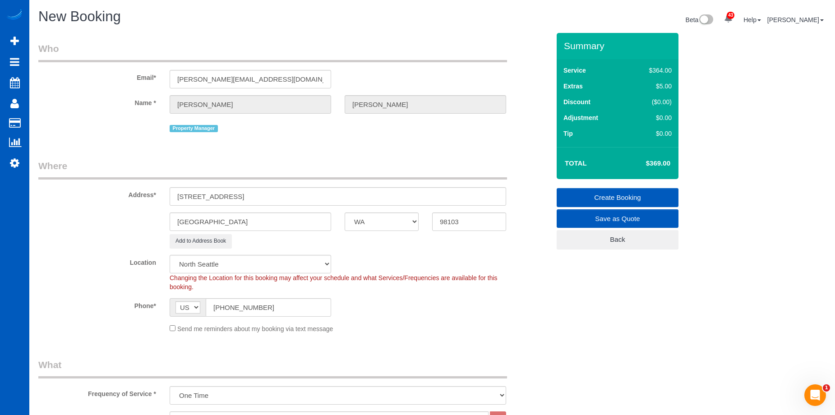
click at [594, 193] on link "Create Booking" at bounding box center [618, 197] width 122 height 19
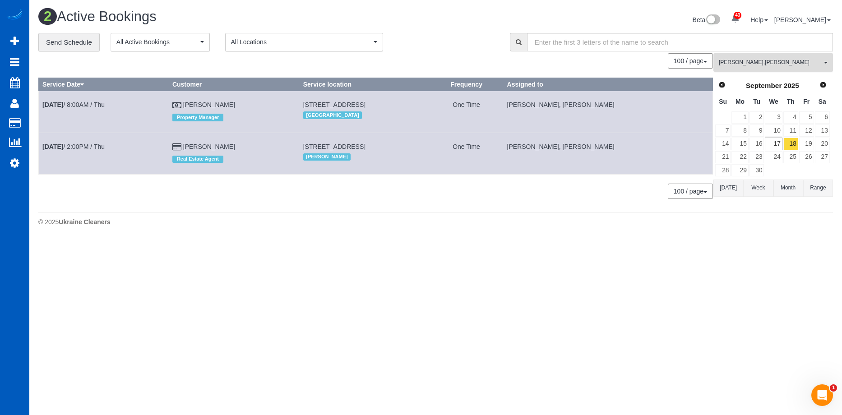
click at [784, 60] on span "Viktoriia Zhukovska , Vira Zhukovska" at bounding box center [770, 63] width 103 height 8
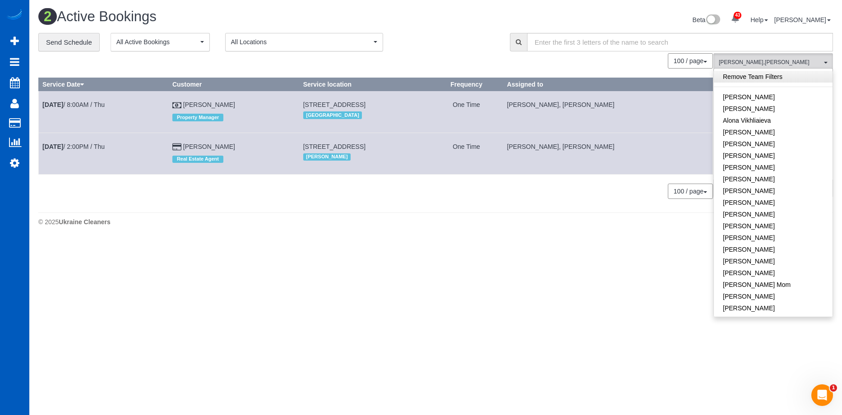
click at [787, 78] on link "Remove Team Filters" at bounding box center [773, 77] width 119 height 12
click at [464, 14] on div "Beta 43 Your Notifications You have 0 alerts × You have 1 to charge for 09/15/2…" at bounding box center [638, 21] width 404 height 24
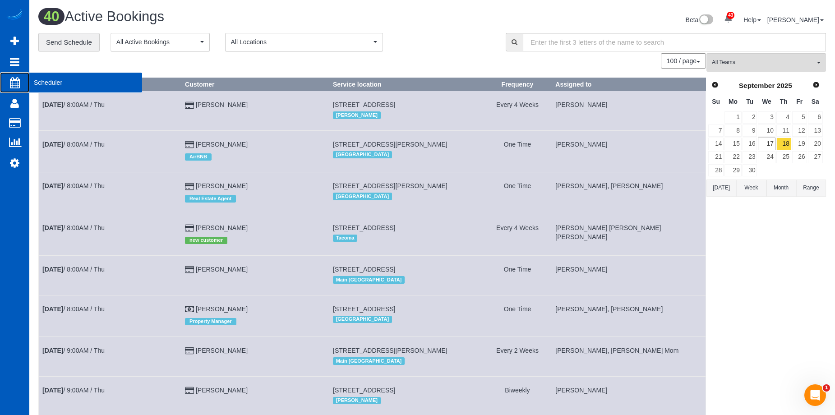
click at [47, 84] on span "Scheduler" at bounding box center [85, 82] width 113 height 21
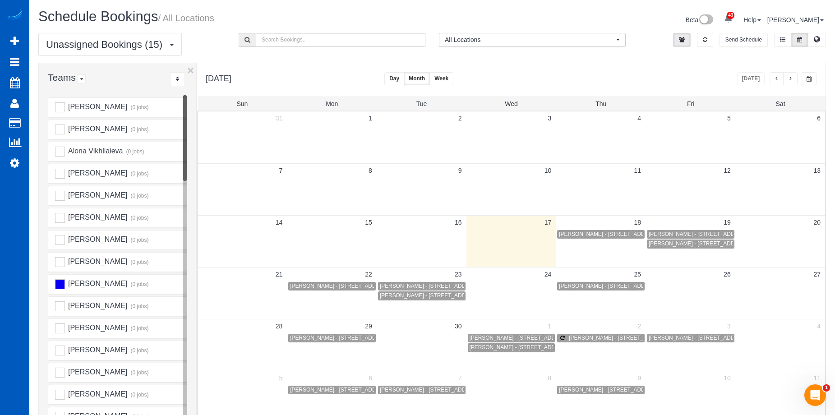
click at [793, 80] on button "button" at bounding box center [790, 78] width 14 height 13
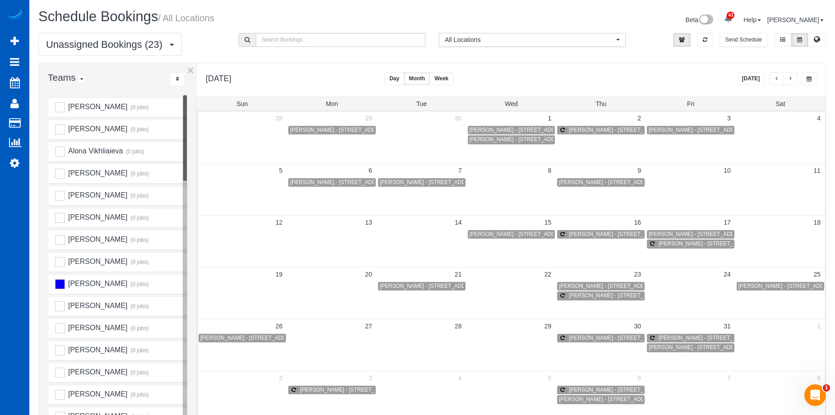
click at [779, 77] on button "button" at bounding box center [777, 78] width 14 height 13
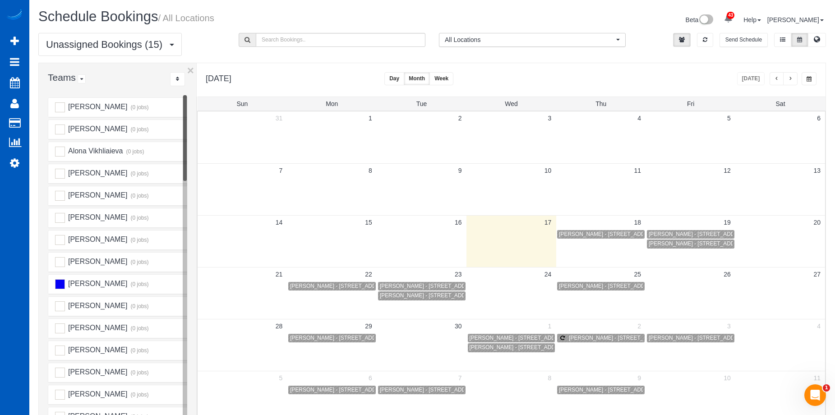
click at [798, 80] on div "Today" at bounding box center [777, 78] width 80 height 13
click at [796, 80] on button "button" at bounding box center [790, 78] width 14 height 13
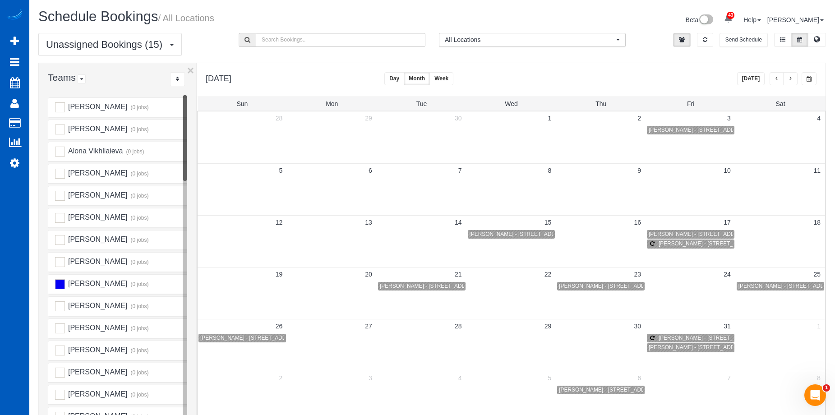
click at [776, 76] on span "button" at bounding box center [777, 78] width 5 height 5
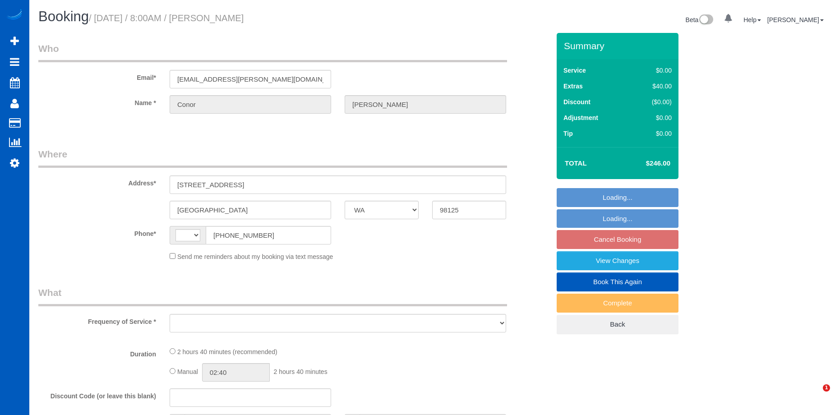
select select "WA"
select select "string:US"
select select "object:809"
select select "string:fspay-9721748d-4795-46e0-80d1-d9b9206b0710"
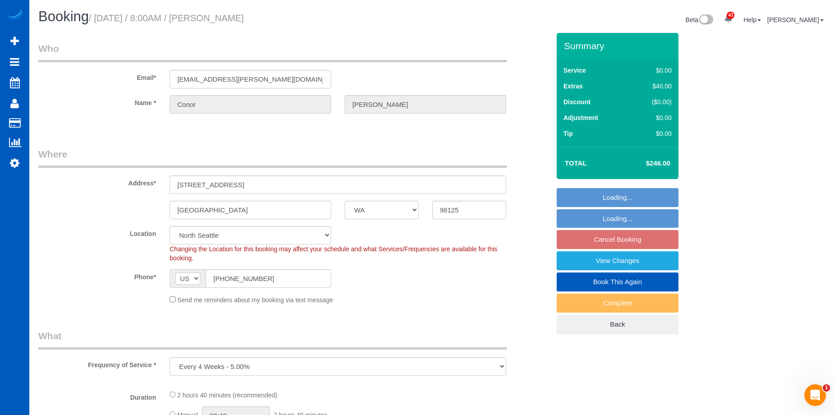
select select "199"
select select "2001"
select select "3"
select select "spot1"
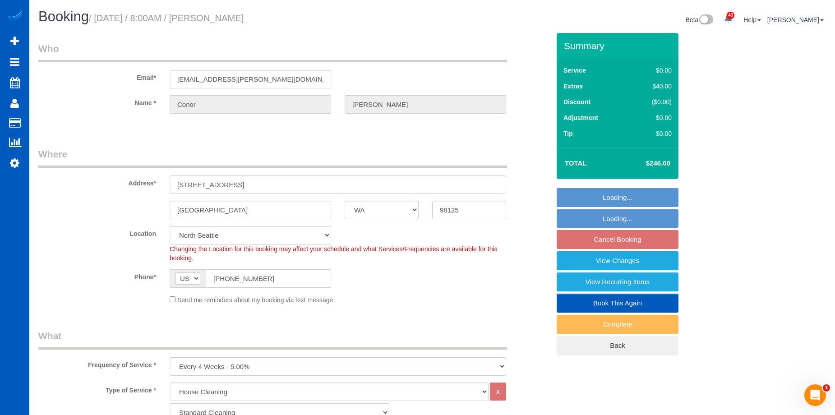
select select "object:1183"
select select "2001"
select select "3"
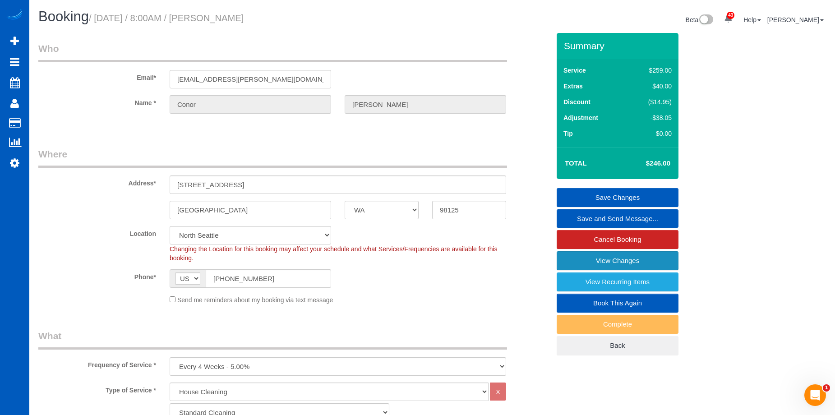
click at [597, 264] on link "View Changes" at bounding box center [618, 260] width 122 height 19
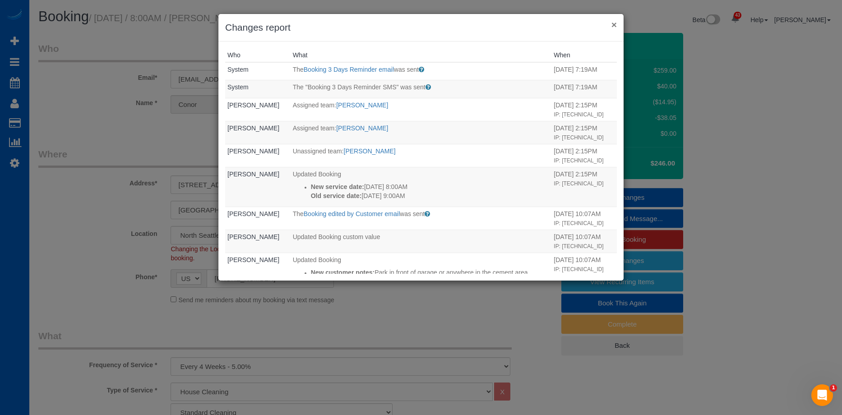
click at [616, 23] on button "×" at bounding box center [613, 24] width 5 height 9
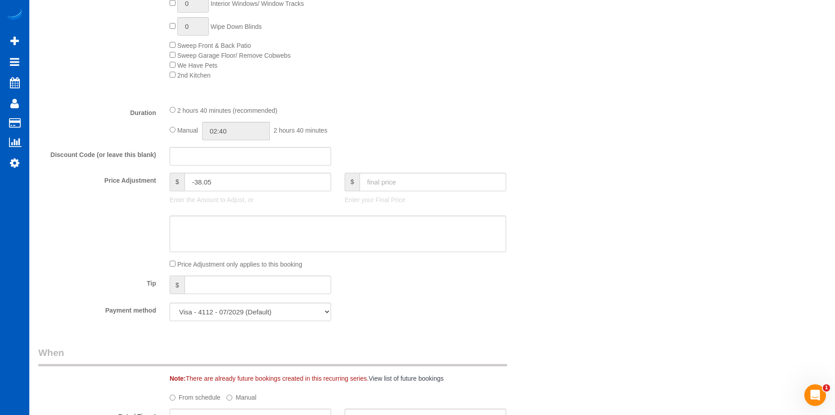
scroll to position [587, 0]
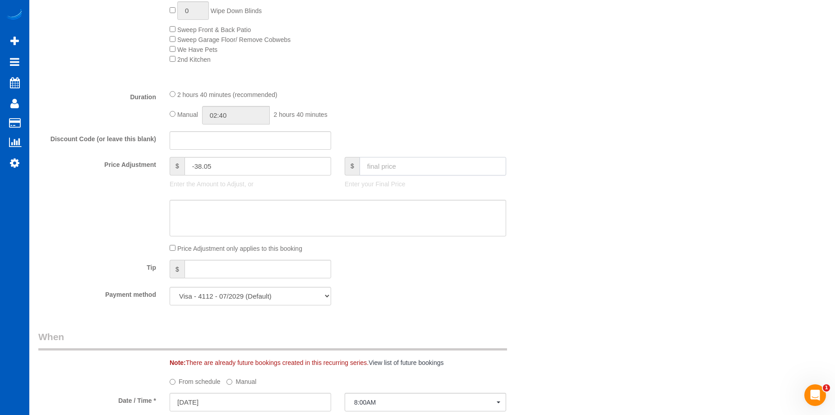
click at [390, 162] on input "text" at bounding box center [433, 166] width 147 height 19
type input "200"
click at [374, 208] on textarea at bounding box center [338, 218] width 337 height 37
type input "-84.05"
click at [369, 212] on textarea at bounding box center [338, 218] width 337 height 37
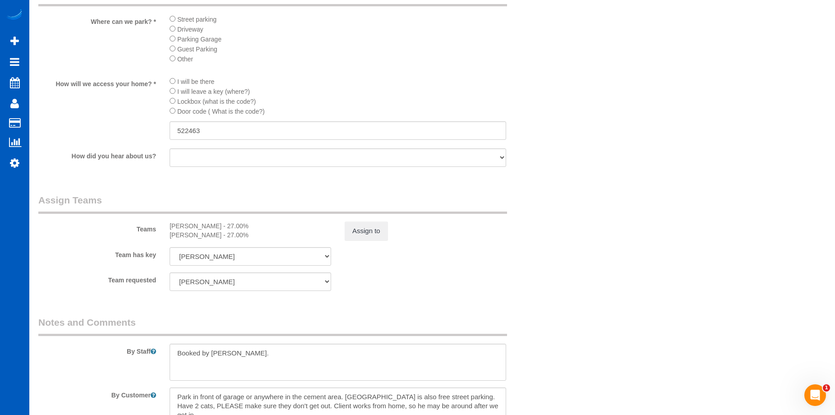
scroll to position [1083, 0]
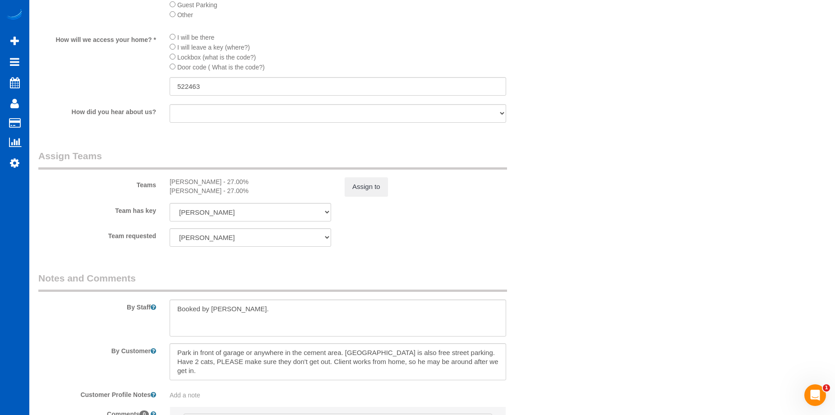
type textarea "4 hrs monthly"
click at [297, 304] on textarea at bounding box center [338, 318] width 337 height 37
type textarea "Booked by [PERSON_NAME]."
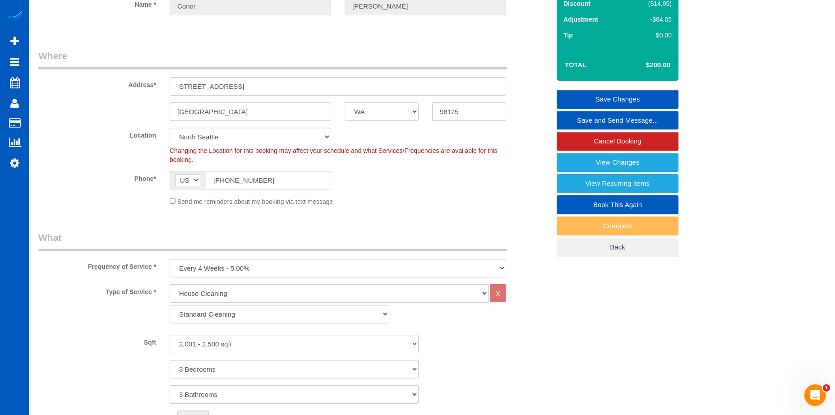
scroll to position [0, 0]
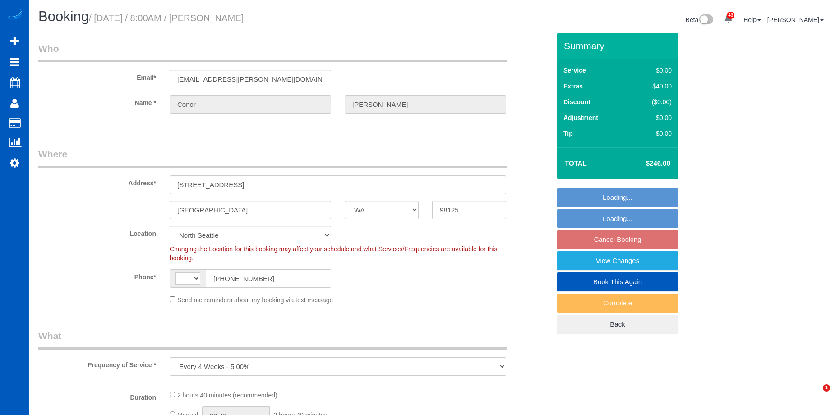
select select "WA"
select select "199"
select select "2001"
select select "3"
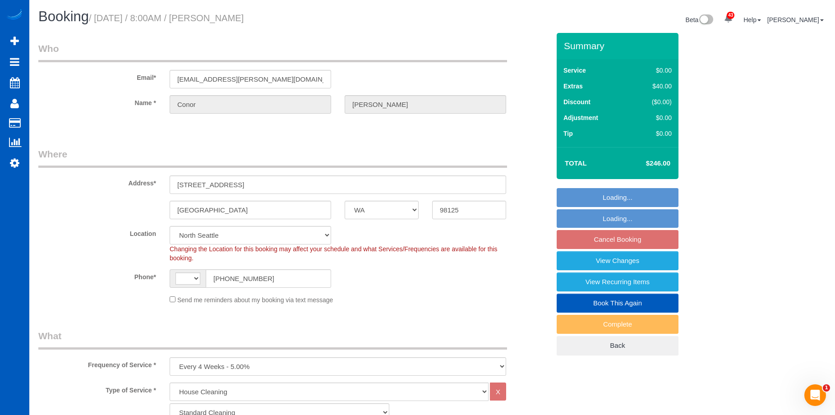
select select "object:812"
select select "string:[GEOGRAPHIC_DATA]"
select select "2001"
select select "3"
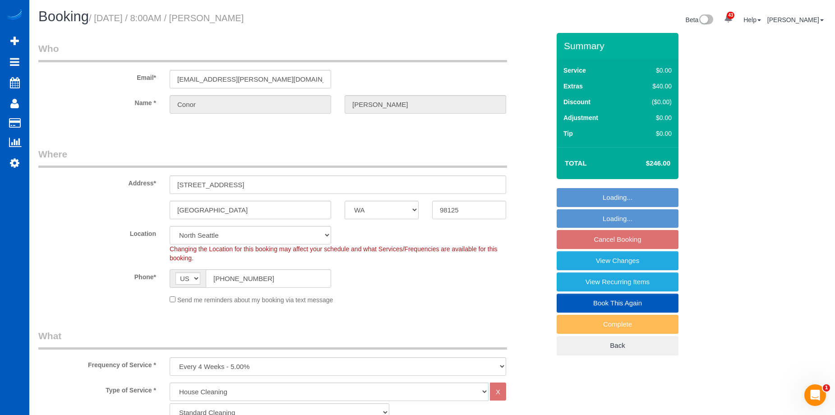
select select "spot1"
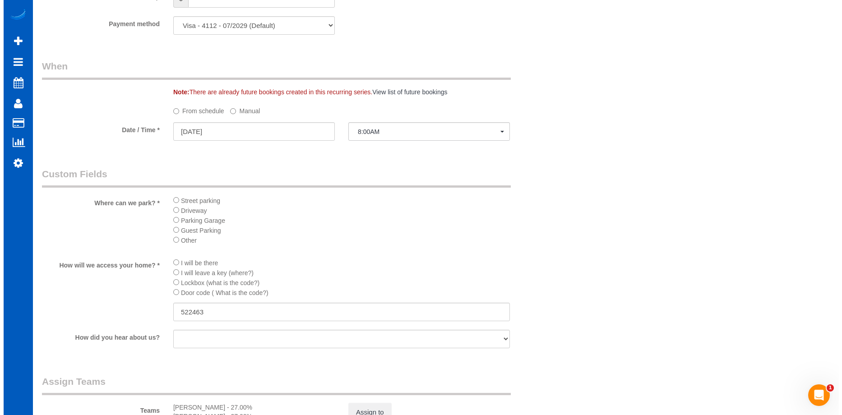
scroll to position [1038, 0]
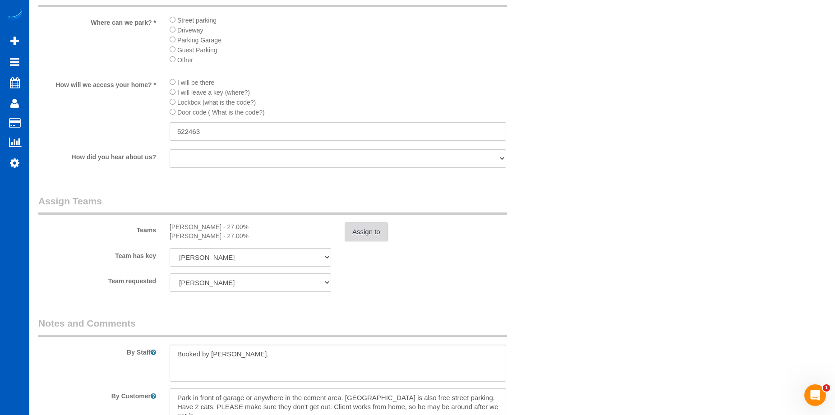
click at [368, 231] on button "Assign to" at bounding box center [366, 231] width 43 height 19
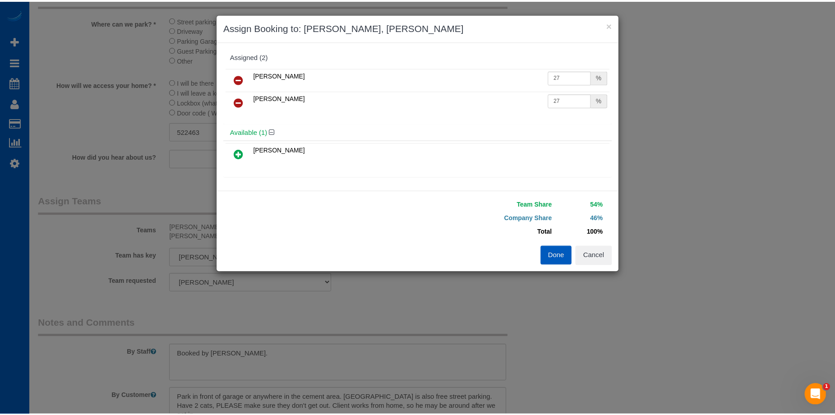
scroll to position [45, 0]
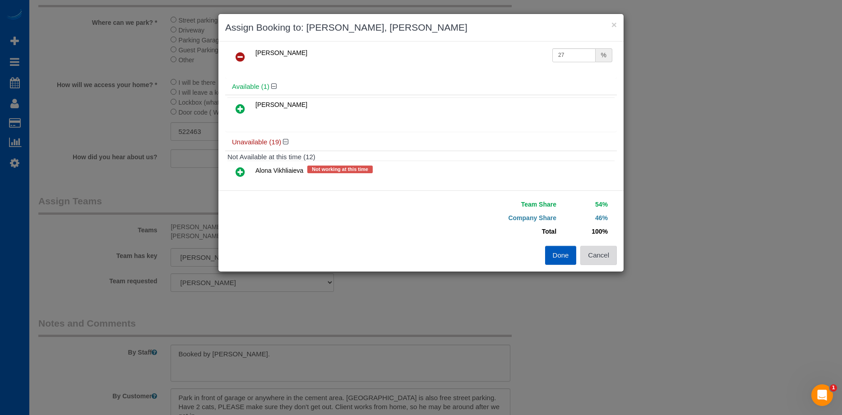
click at [610, 256] on button "Cancel" at bounding box center [598, 255] width 37 height 19
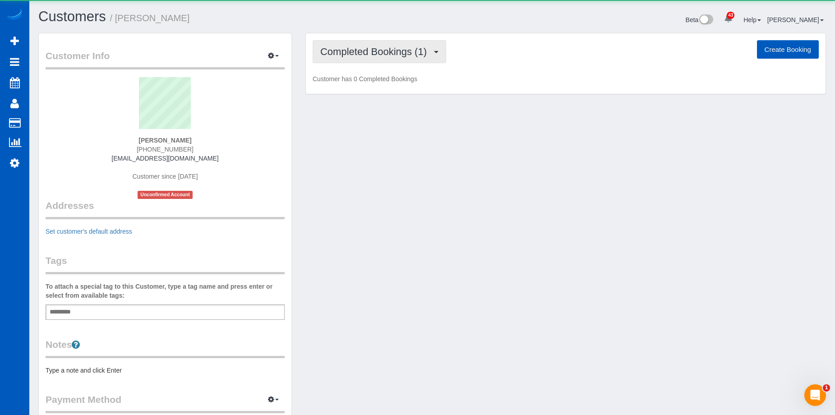
click at [371, 49] on span "Completed Bookings (1)" at bounding box center [375, 51] width 111 height 11
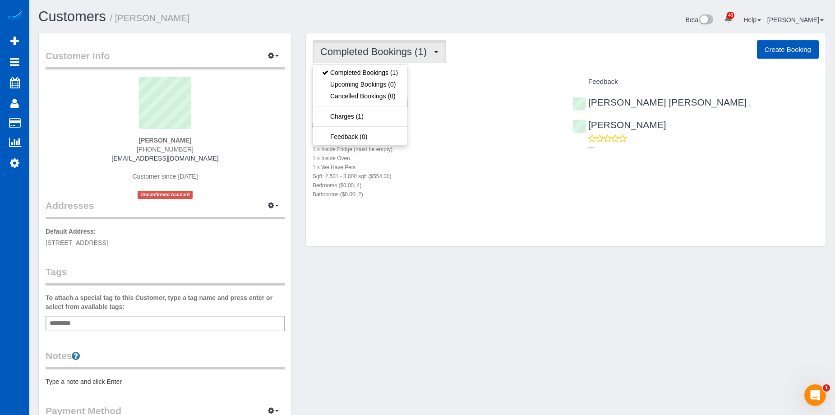
click at [371, 49] on span "Completed Bookings (1)" at bounding box center [375, 51] width 111 height 11
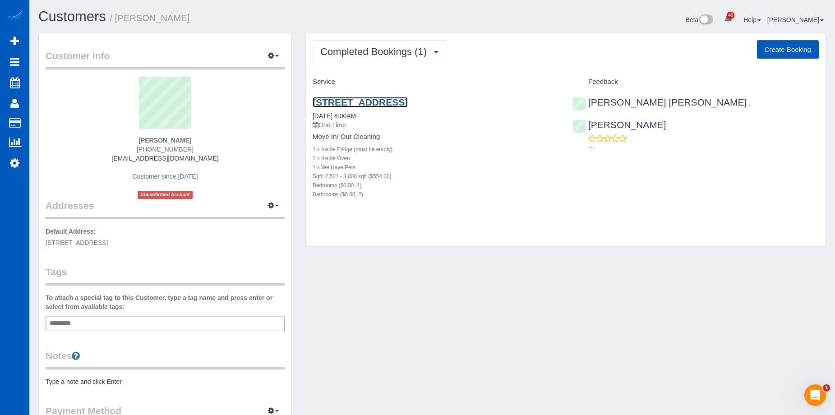
click at [390, 98] on link "3403 N 19th St, Tacoma, WA 98406" at bounding box center [360, 102] width 95 height 10
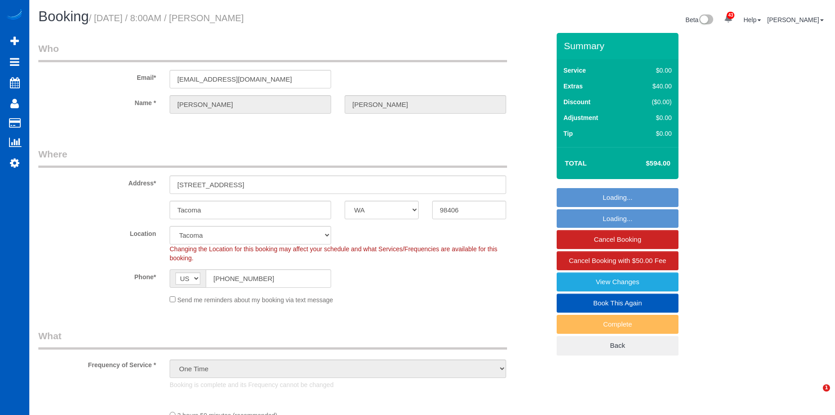
select select "WA"
select select "number:10"
select select "object:927"
select select "string:fspay-d123add9-4107-4011-94d9-a66249ff2acd"
select select "spot1"
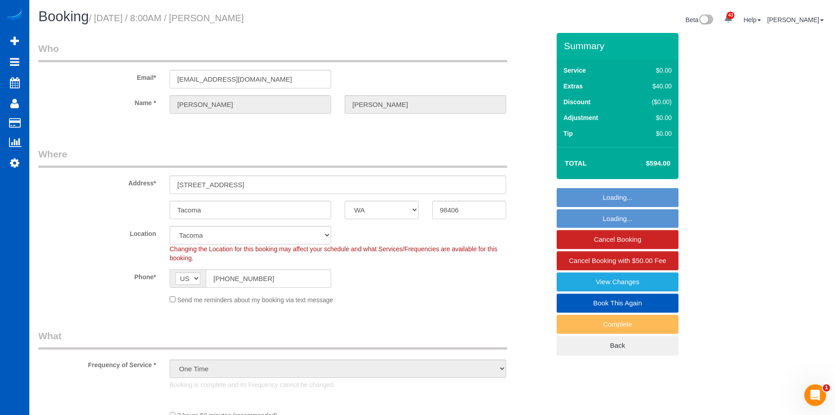
select select "199"
select select "2501"
select select "4"
select select "2"
select select "2501"
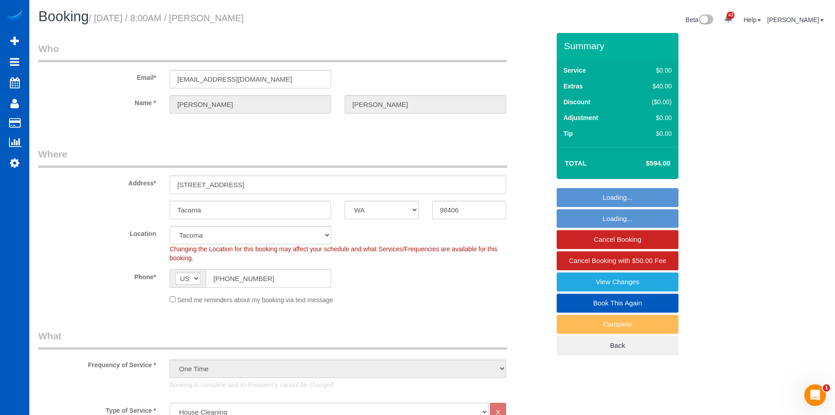
select select "4"
select select "2"
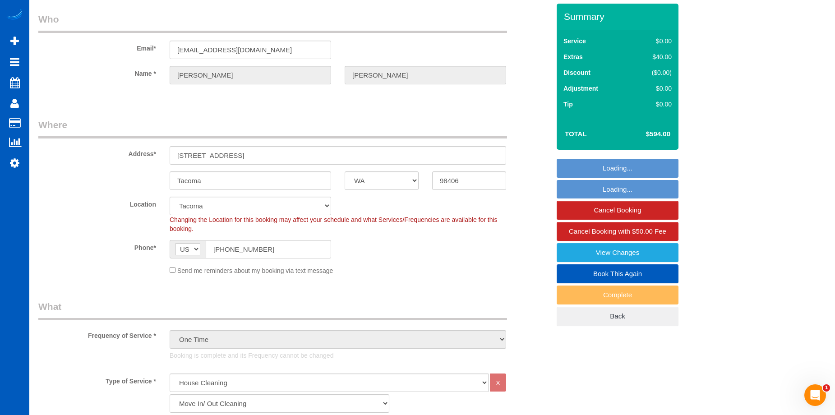
scroll to position [45, 0]
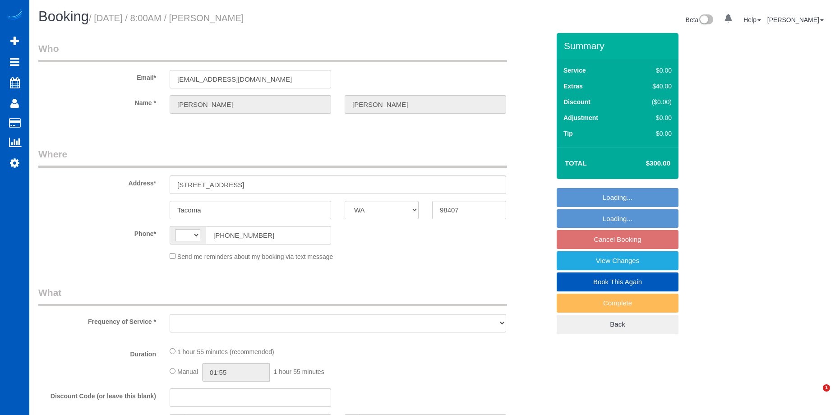
select select "WA"
select select "string:fspay-d123add9-4107-4011-94d9-a66249ff2acd"
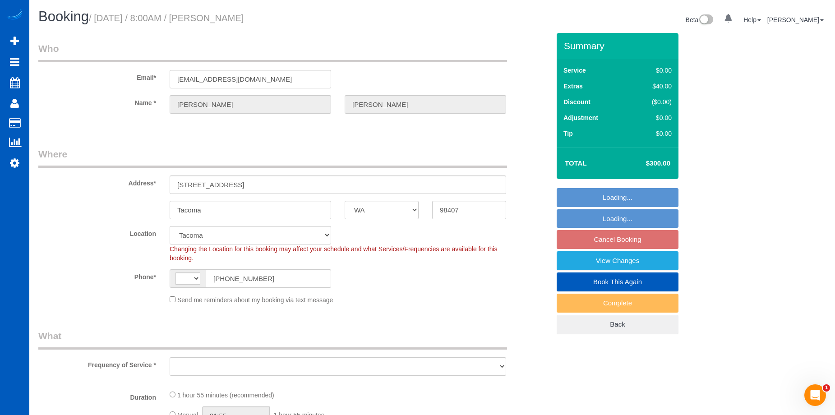
select select "string:[GEOGRAPHIC_DATA]"
select select "object:903"
select select "199"
select select "1501"
select select "2"
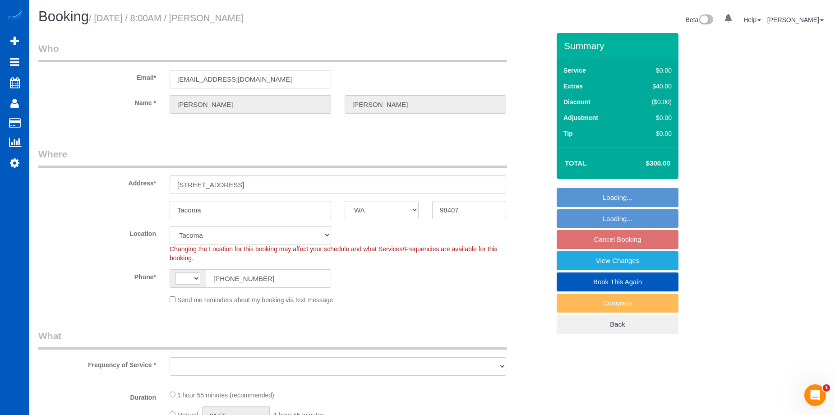
select select "2"
select select "spot1"
select select "object:1108"
select select "1501"
select select "2"
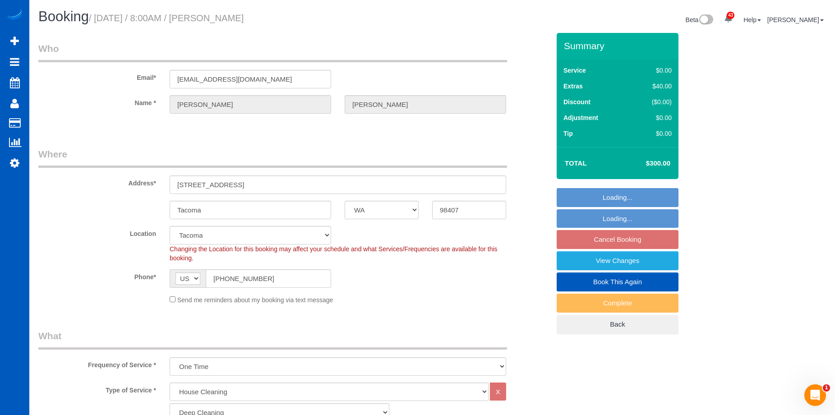
select select "2"
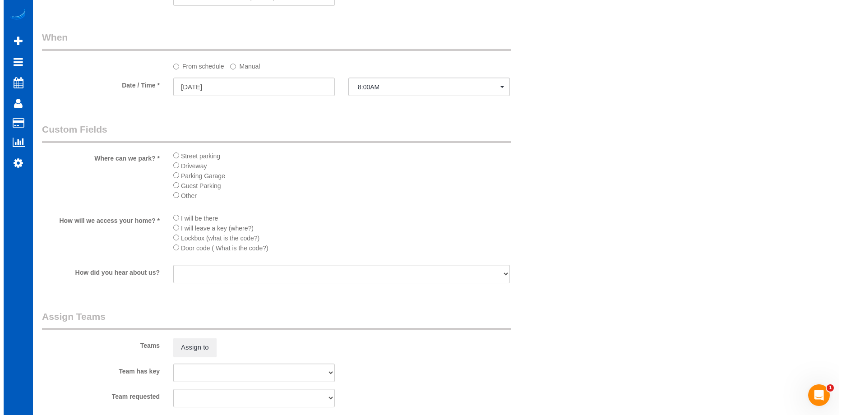
scroll to position [903, 0]
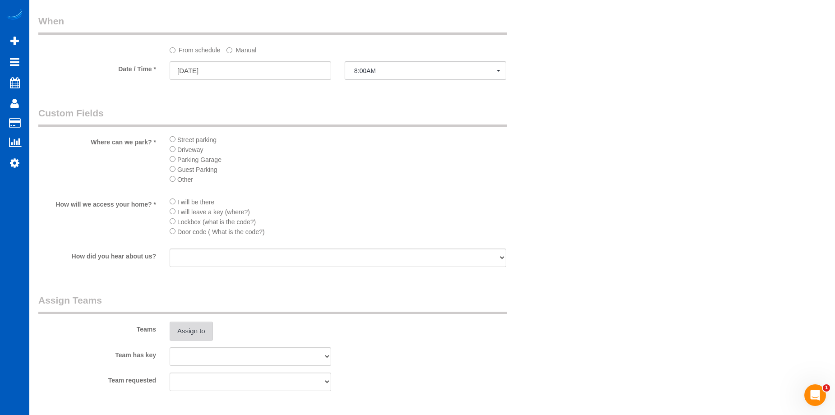
click at [185, 330] on button "Assign to" at bounding box center [191, 331] width 43 height 19
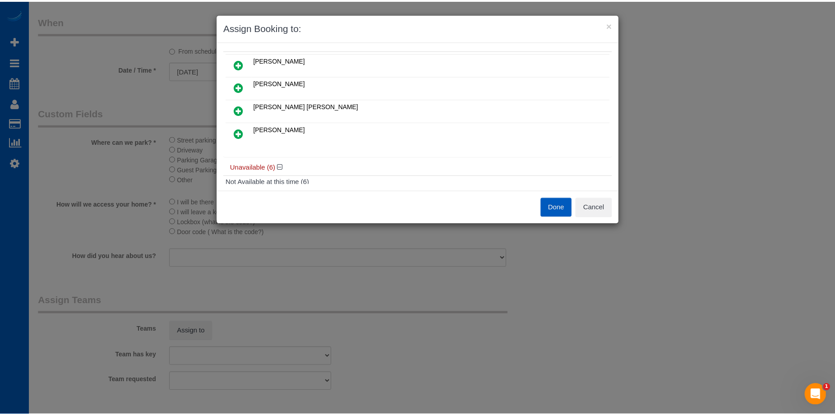
scroll to position [0, 0]
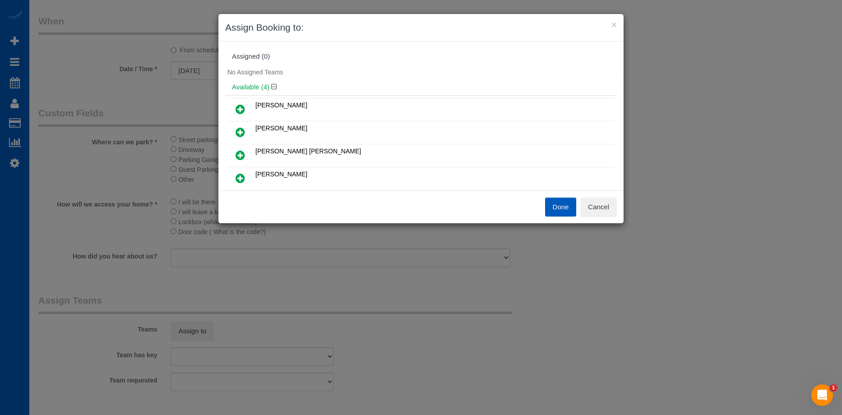
click at [239, 106] on icon at bounding box center [240, 109] width 9 height 11
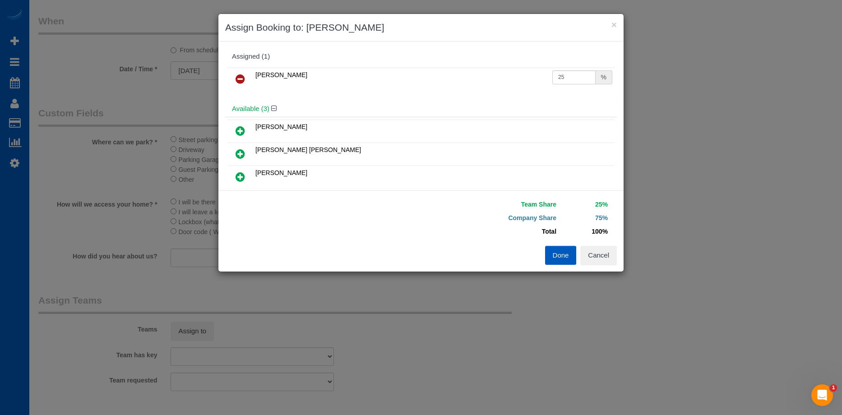
click at [242, 151] on icon at bounding box center [240, 153] width 9 height 11
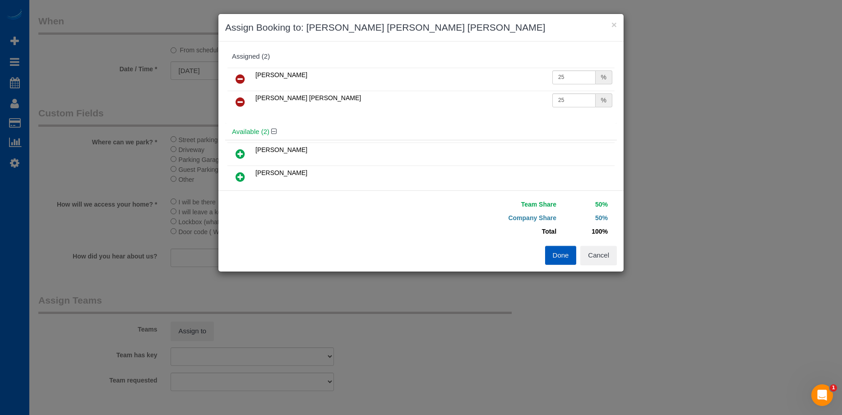
click at [560, 256] on button "Done" at bounding box center [561, 255] width 32 height 19
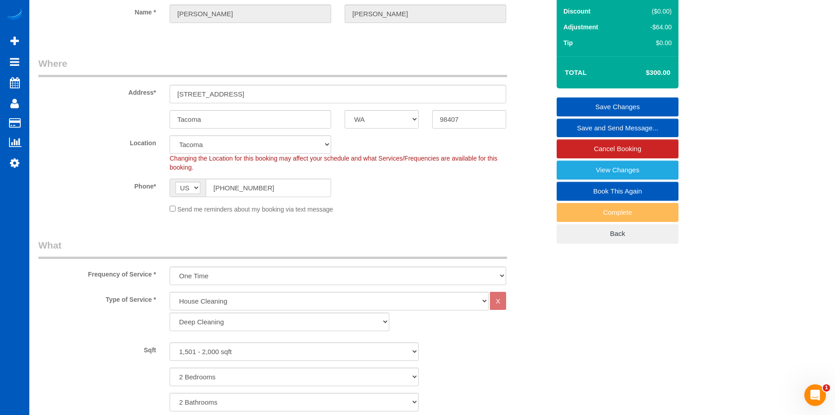
scroll to position [90, 0]
click at [589, 99] on link "Save Changes" at bounding box center [618, 107] width 122 height 19
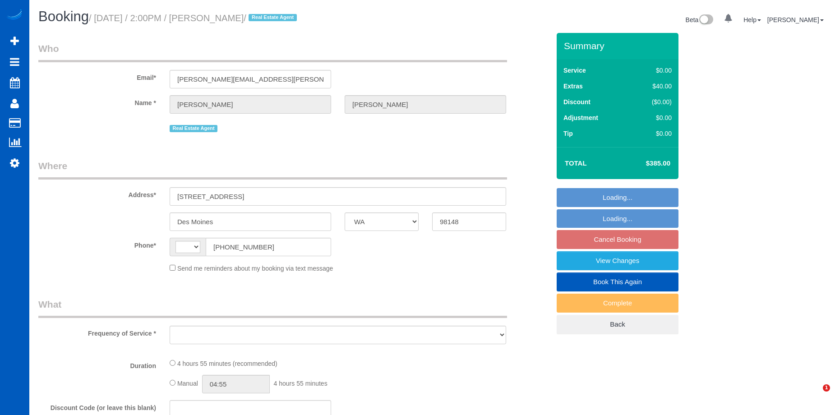
select select "WA"
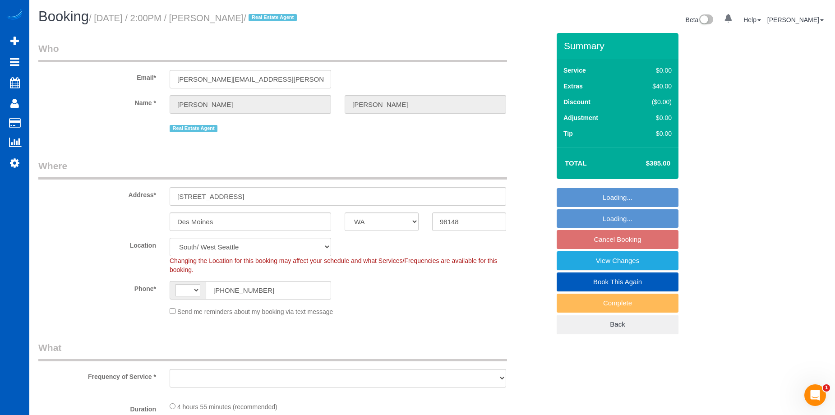
select select "string:[GEOGRAPHIC_DATA]"
select select "string:fspay-c56d8751-4176-418a-a090-cecf6d12da0b"
select select "199"
select select "1001"
select select "3"
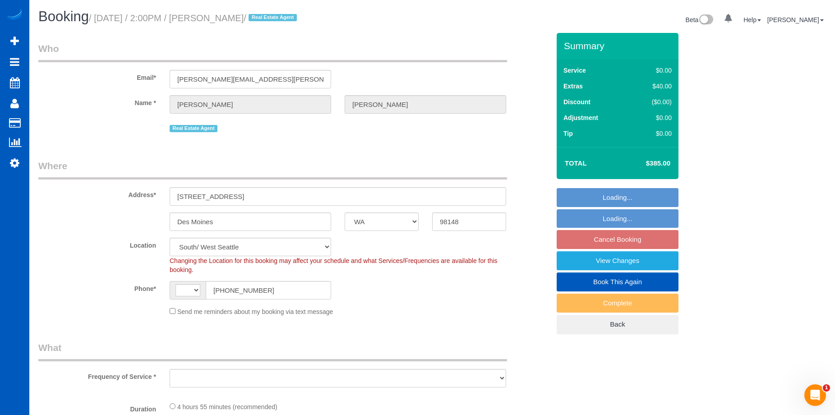
select select "2"
select select "spot1"
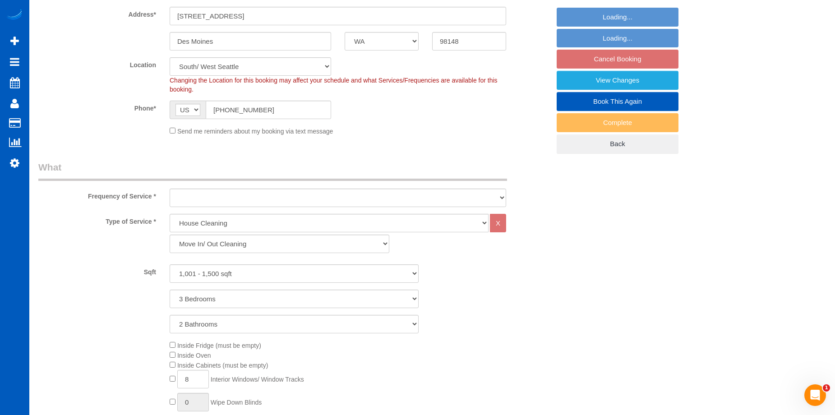
select select "1001"
select select "3"
select select "2"
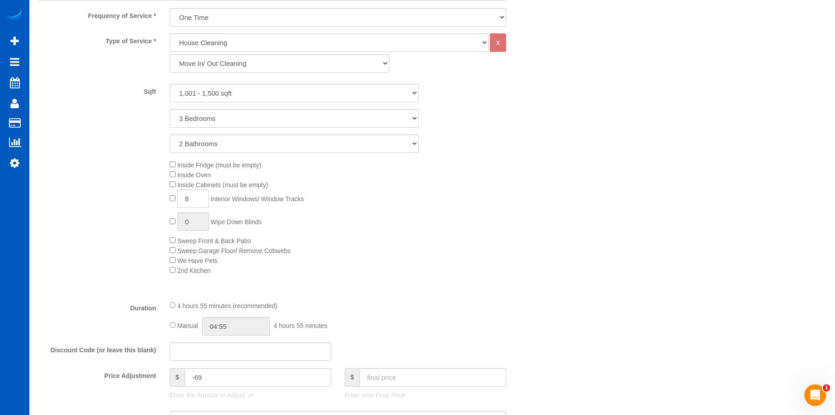
select select "object:1192"
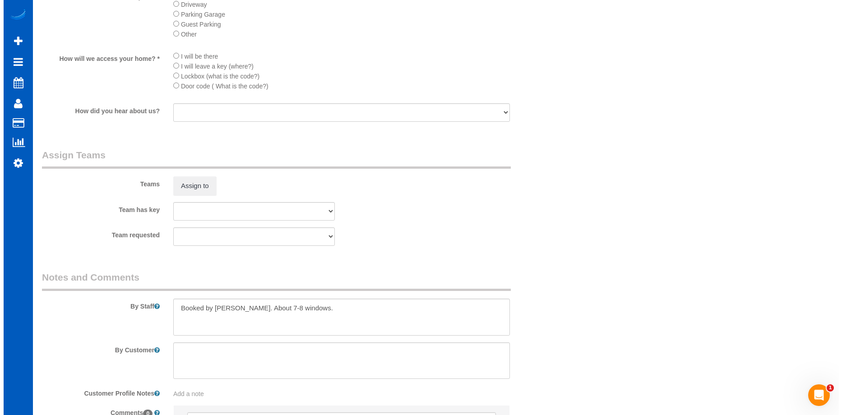
scroll to position [1038, 0]
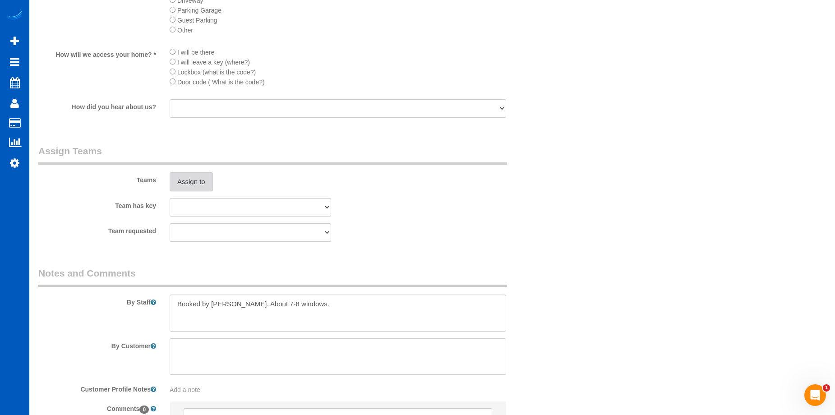
click at [189, 179] on button "Assign to" at bounding box center [191, 181] width 43 height 19
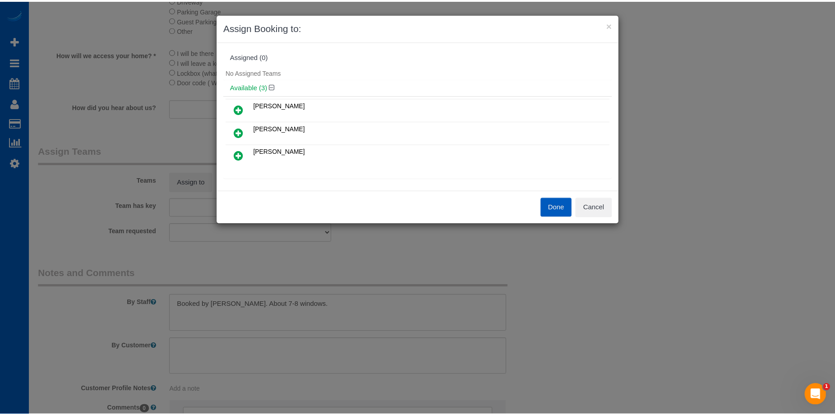
scroll to position [45, 0]
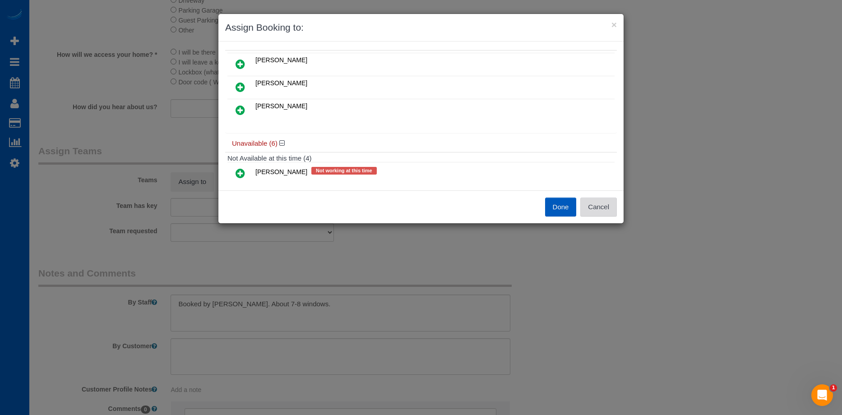
click at [603, 206] on button "Cancel" at bounding box center [598, 207] width 37 height 19
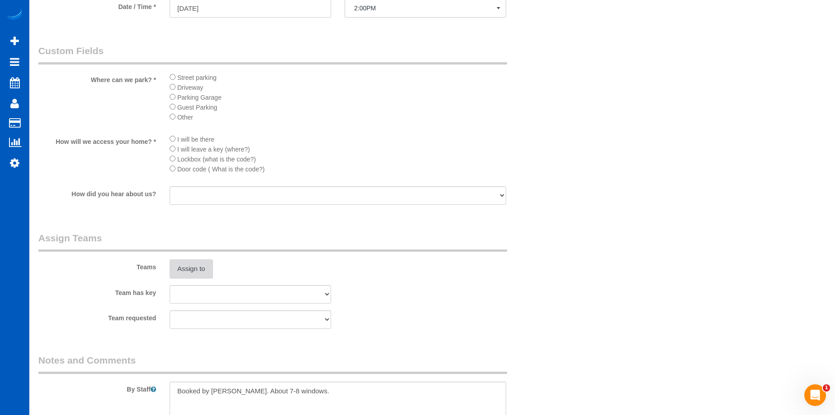
scroll to position [993, 0]
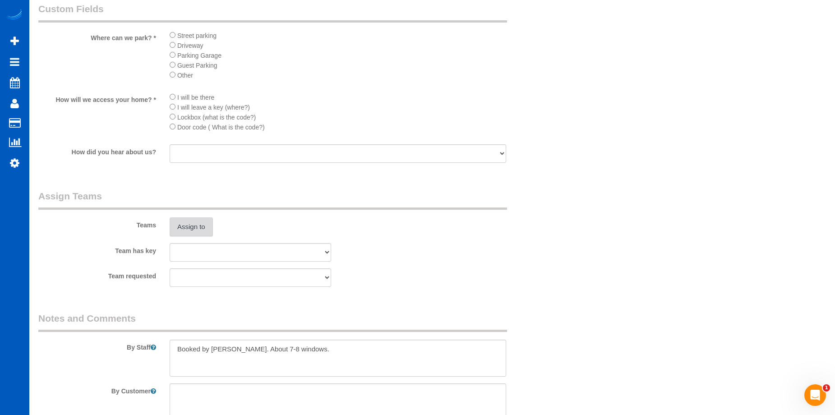
click at [189, 225] on button "Assign to" at bounding box center [191, 227] width 43 height 19
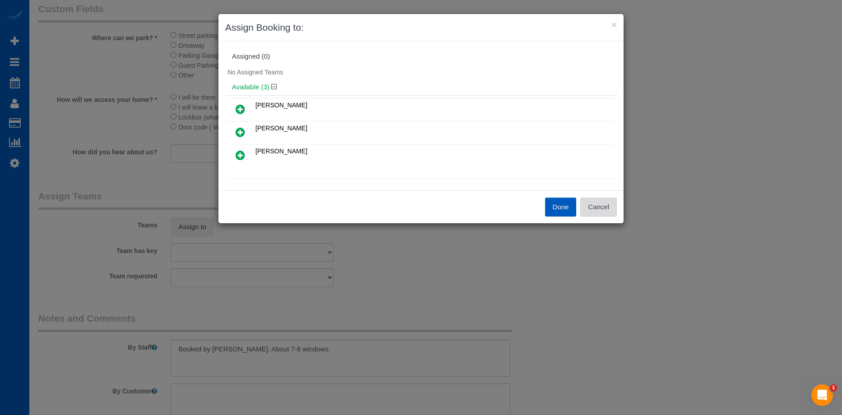
click at [600, 210] on button "Cancel" at bounding box center [598, 207] width 37 height 19
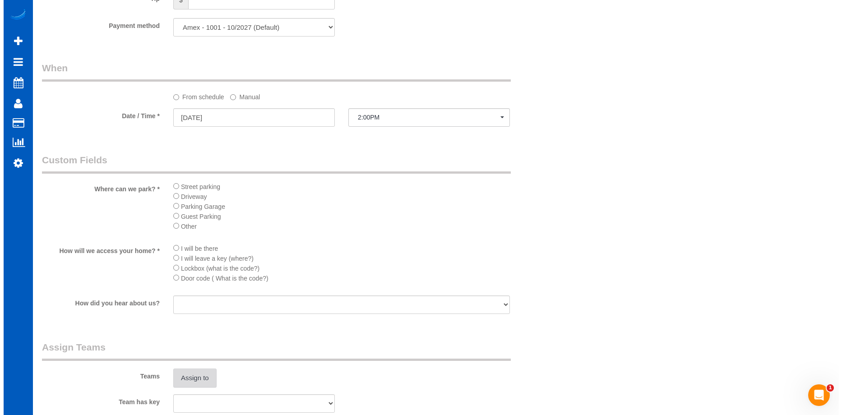
scroll to position [857, 0]
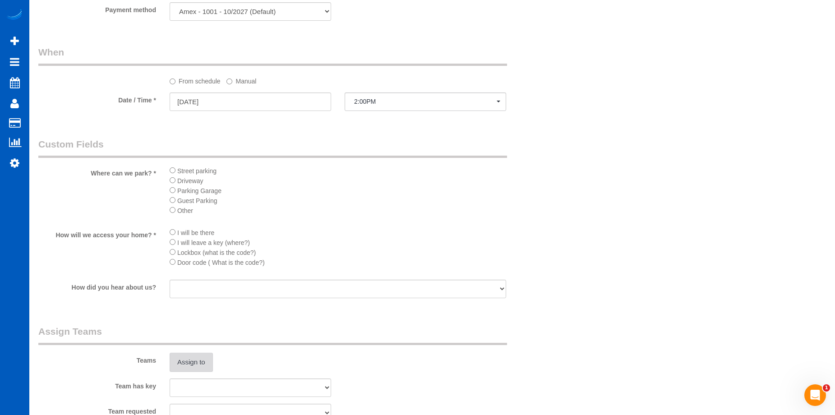
click at [191, 363] on button "Assign to" at bounding box center [191, 362] width 43 height 19
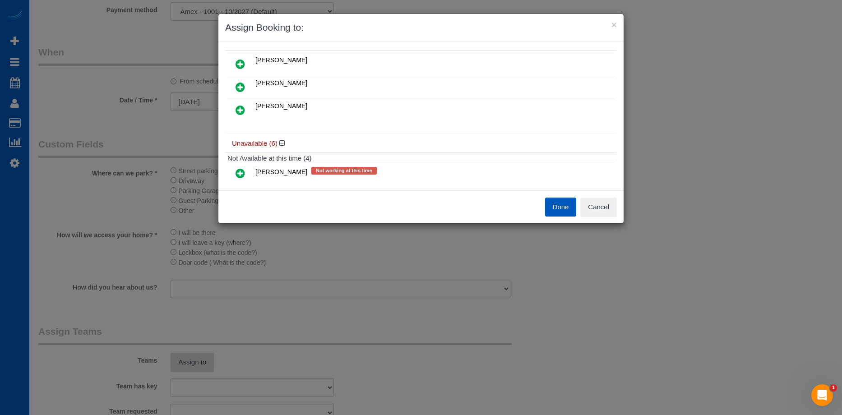
scroll to position [0, 0]
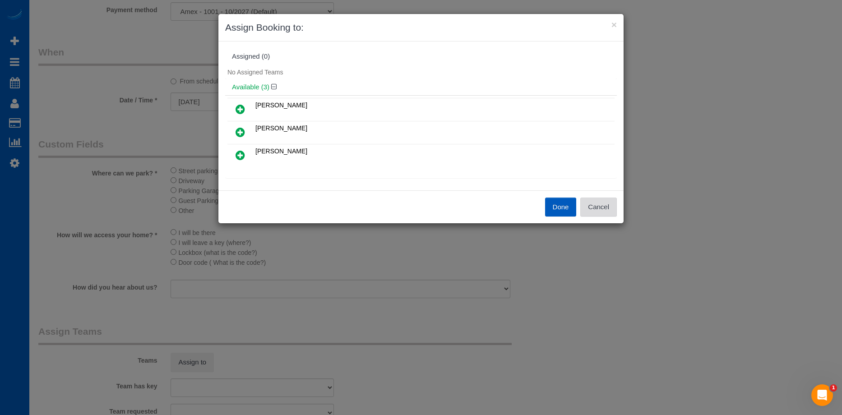
click at [611, 206] on button "Cancel" at bounding box center [598, 207] width 37 height 19
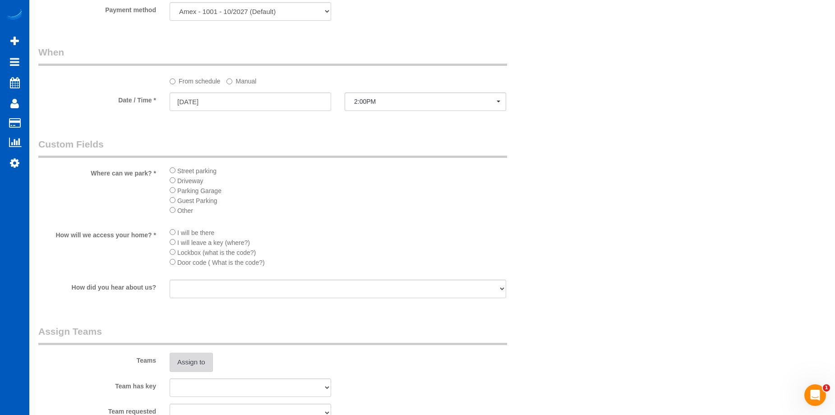
click at [199, 366] on button "Assign to" at bounding box center [191, 362] width 43 height 19
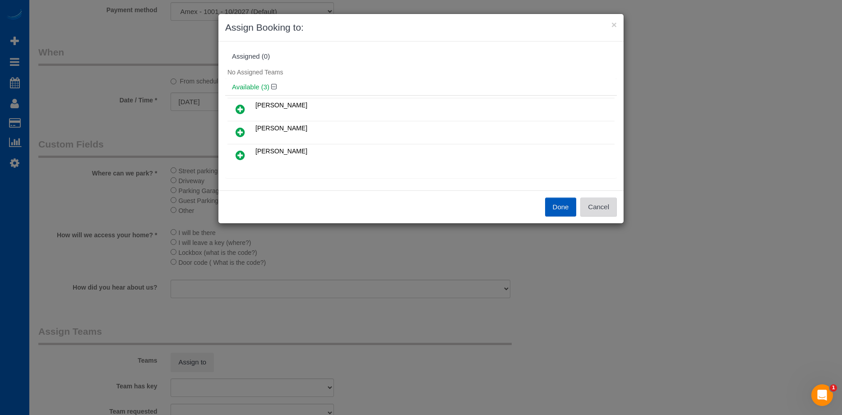
click at [607, 204] on button "Cancel" at bounding box center [598, 207] width 37 height 19
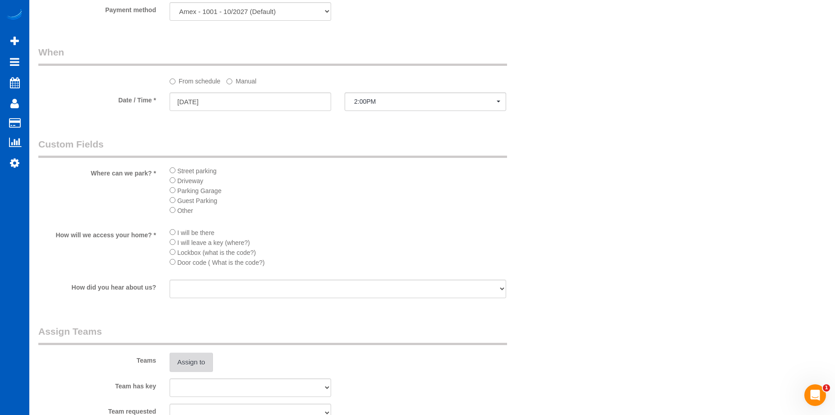
click at [184, 361] on button "Assign to" at bounding box center [191, 362] width 43 height 19
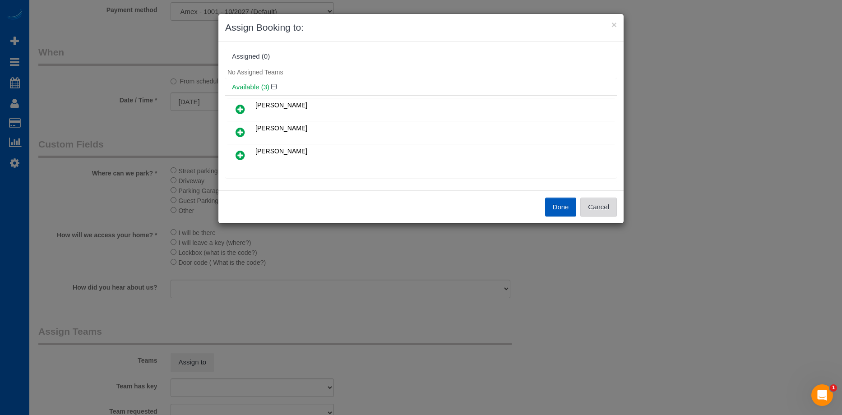
click at [605, 203] on button "Cancel" at bounding box center [598, 207] width 37 height 19
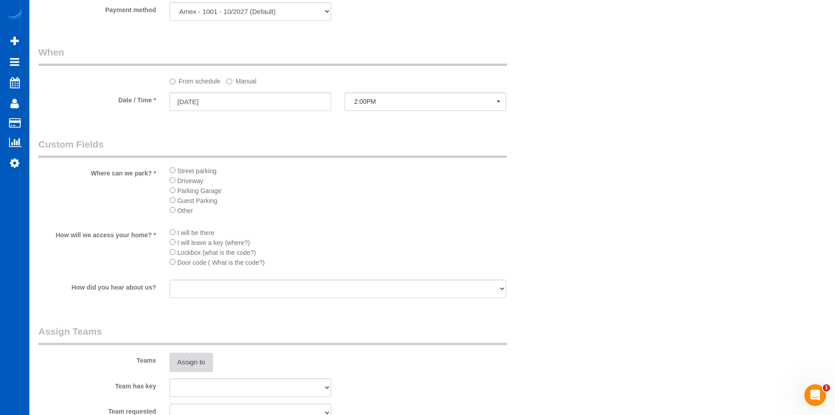
click at [199, 358] on button "Assign to" at bounding box center [191, 362] width 43 height 19
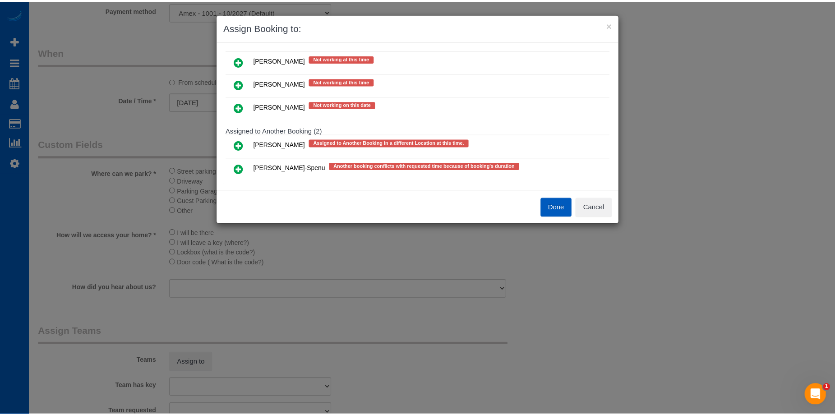
scroll to position [196, 0]
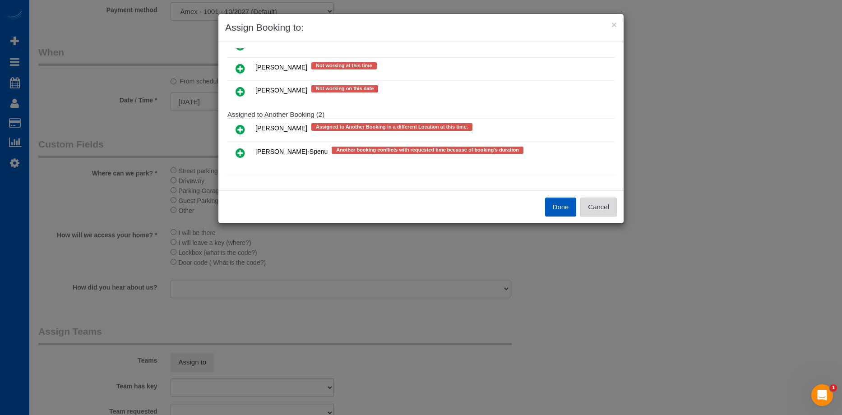
click at [612, 206] on button "Cancel" at bounding box center [598, 207] width 37 height 19
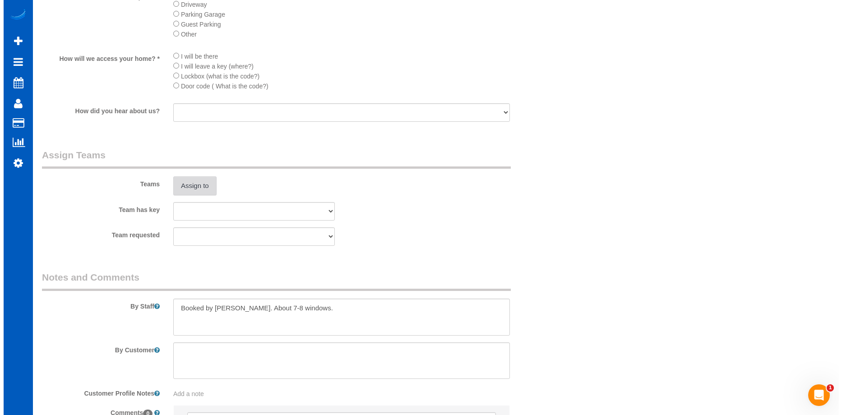
scroll to position [1038, 0]
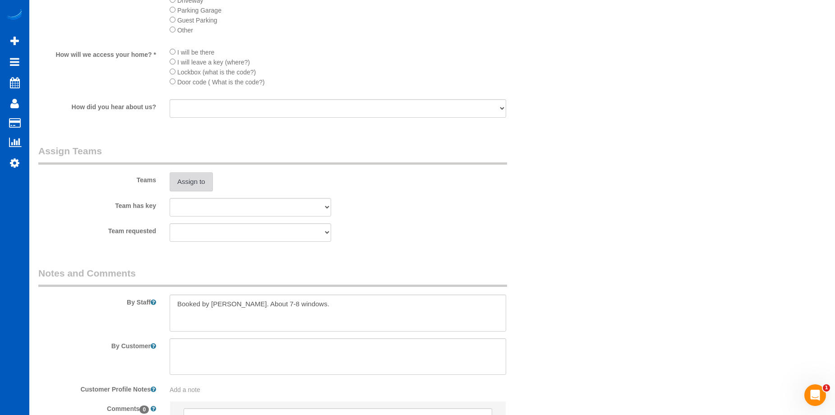
click at [200, 174] on button "Assign to" at bounding box center [191, 181] width 43 height 19
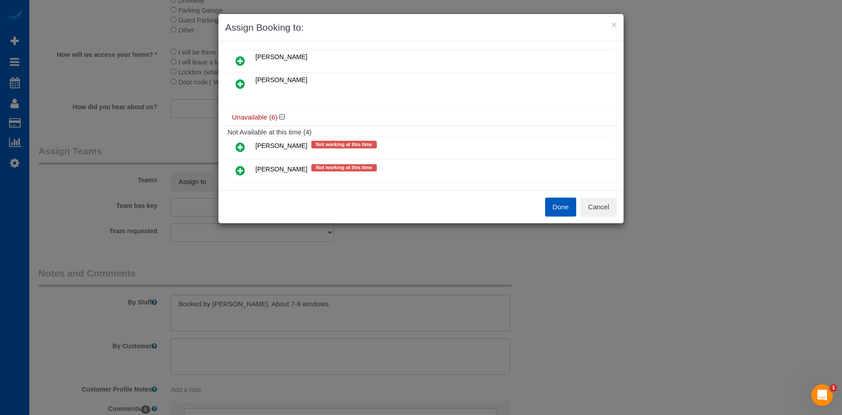
scroll to position [16, 0]
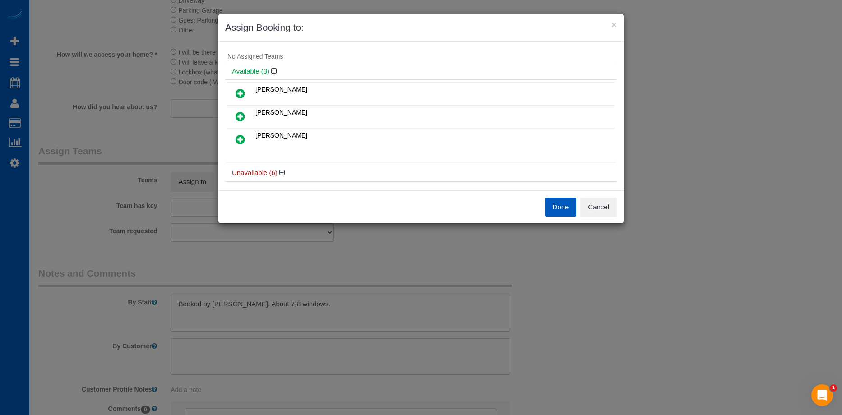
click at [238, 92] on icon at bounding box center [240, 93] width 9 height 11
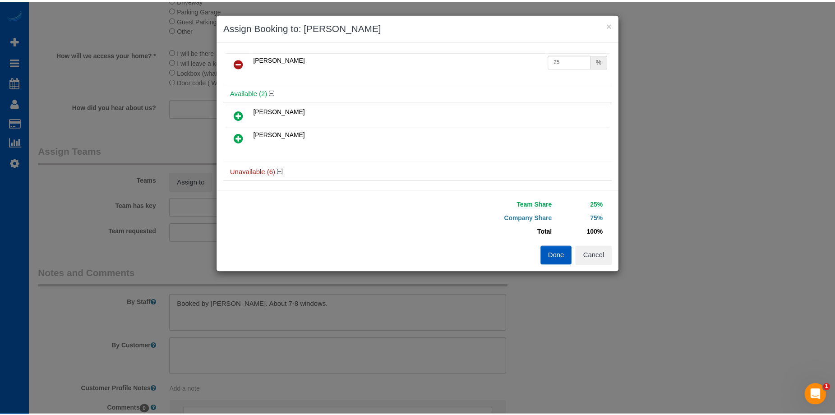
scroll to position [0, 0]
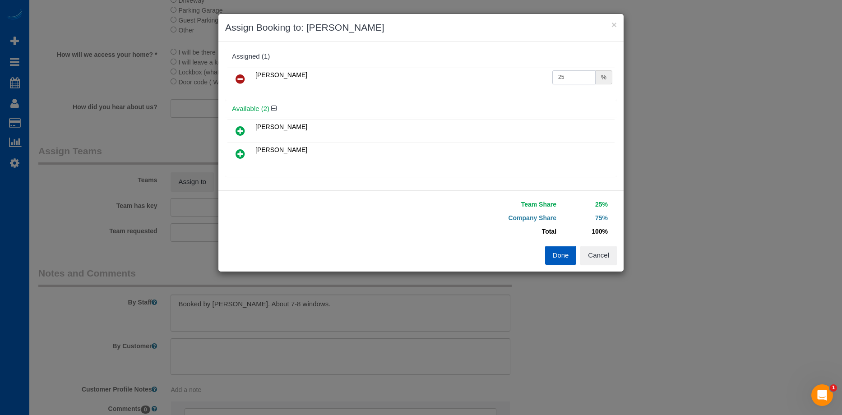
click at [565, 77] on input "25" at bounding box center [573, 77] width 43 height 14
drag, startPoint x: 565, startPoint y: 77, endPoint x: 505, endPoint y: 77, distance: 60.0
click at [505, 77] on tr "Alina Kruchok 25 %" at bounding box center [420, 79] width 387 height 23
type input "50"
click at [559, 253] on button "Done" at bounding box center [561, 255] width 32 height 19
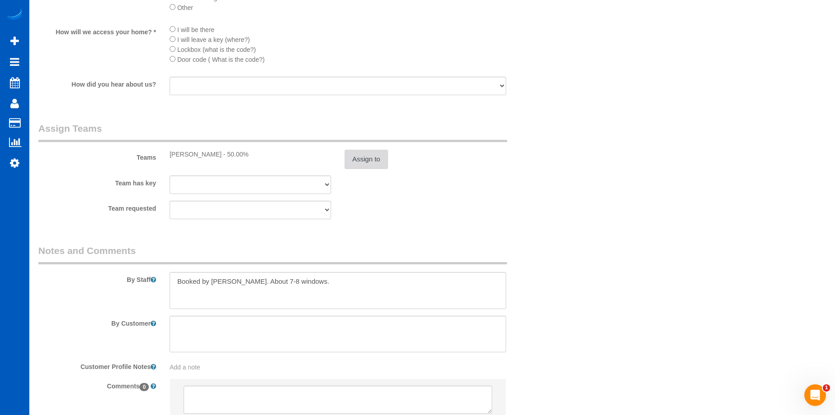
scroll to position [1083, 0]
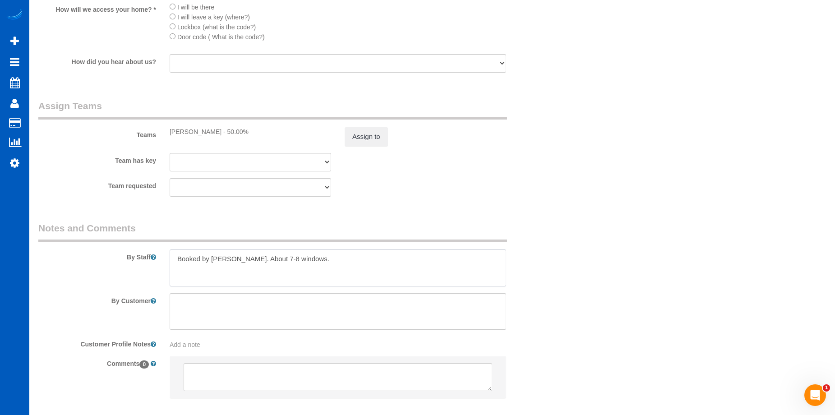
click at [294, 271] on textarea at bounding box center [338, 268] width 337 height 37
click at [237, 258] on textarea at bounding box center [338, 268] width 337 height 37
click at [301, 259] on textarea at bounding box center [338, 268] width 337 height 37
click at [181, 257] on textarea at bounding box center [338, 268] width 337 height 37
click at [224, 259] on textarea at bounding box center [338, 268] width 337 height 37
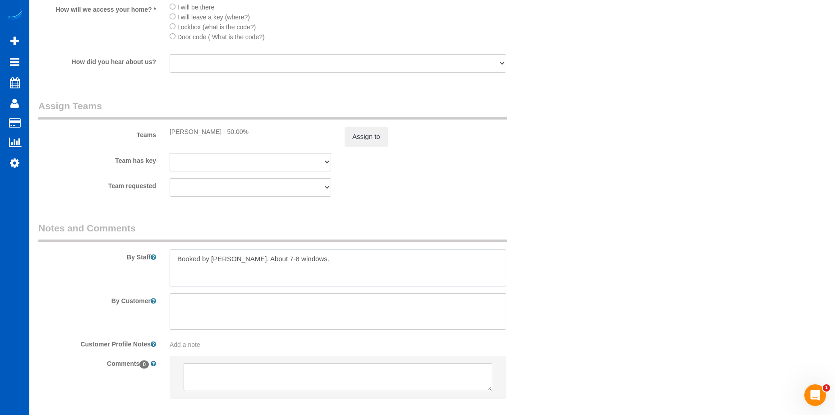
click at [231, 258] on textarea at bounding box center [338, 268] width 337 height 37
drag, startPoint x: 285, startPoint y: 259, endPoint x: 368, endPoint y: 255, distance: 83.1
click at [368, 255] on textarea at bounding box center [338, 268] width 337 height 37
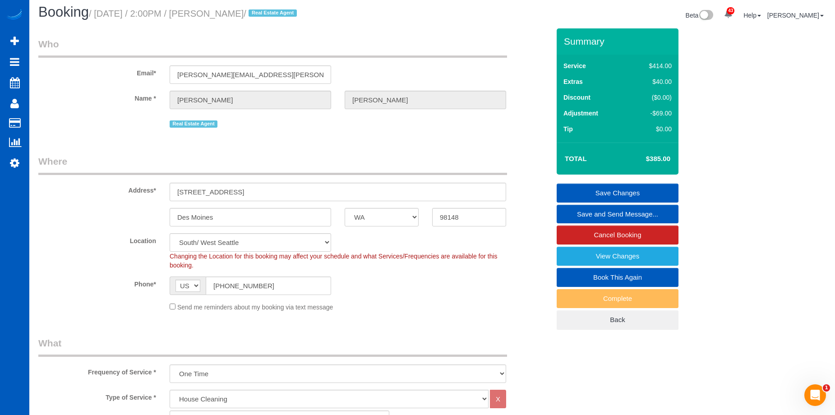
scroll to position [0, 0]
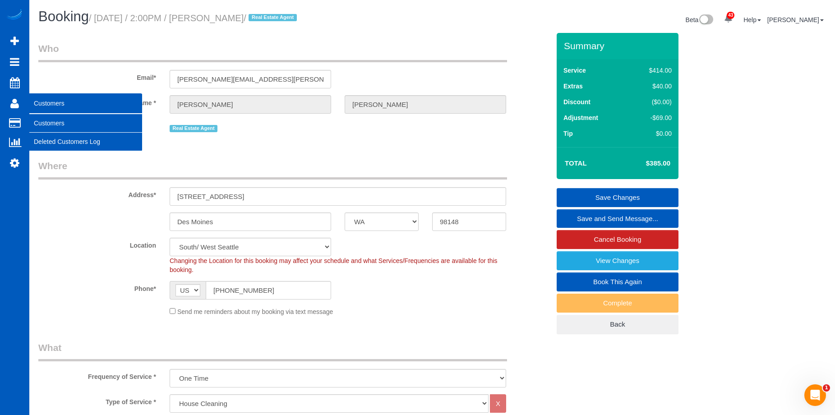
type textarea "Booked by Aaron. Bring your sister - Let Anna know if you can't!"
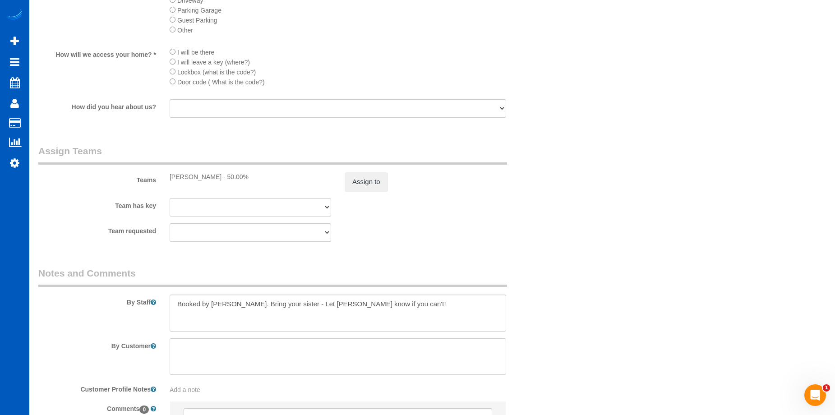
scroll to position [1132, 0]
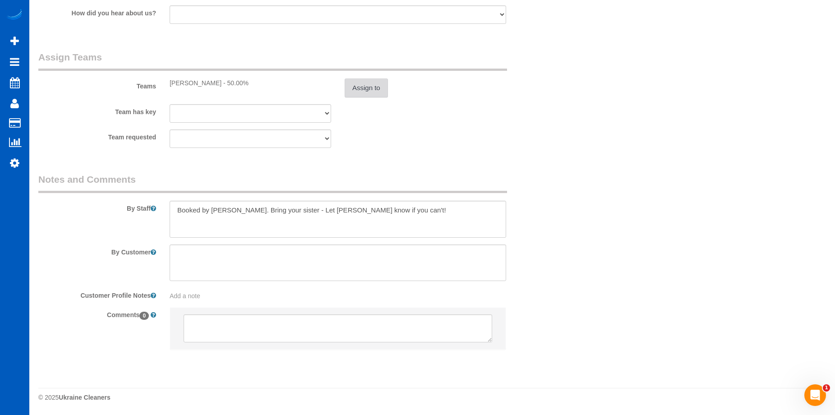
click at [368, 82] on button "Assign to" at bounding box center [366, 88] width 43 height 19
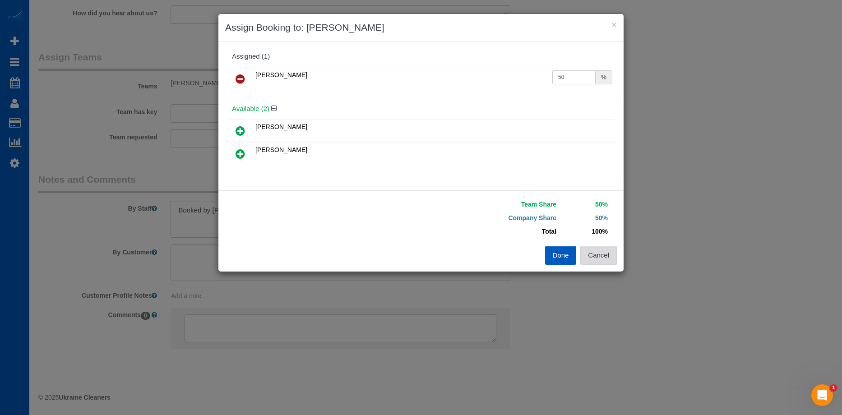
click at [605, 257] on button "Cancel" at bounding box center [598, 255] width 37 height 19
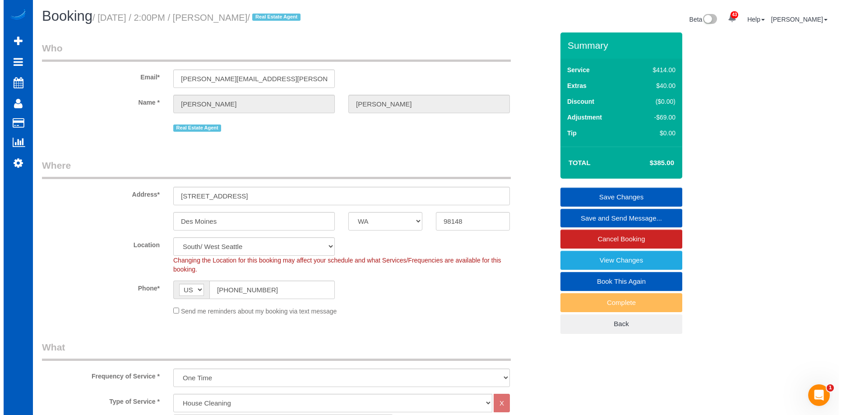
scroll to position [0, 0]
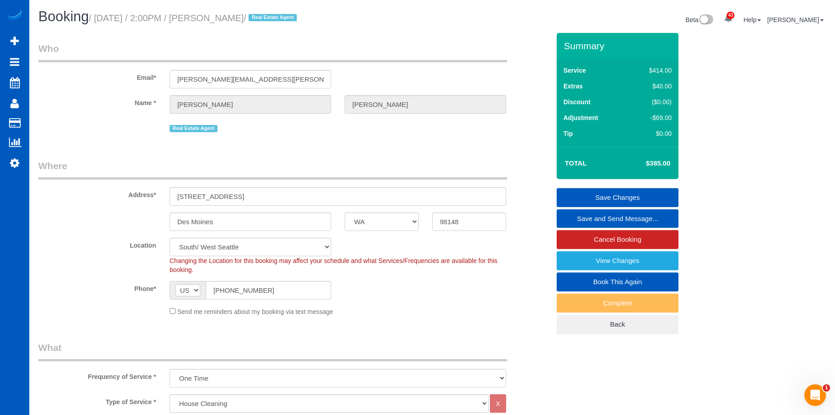
click at [652, 193] on link "Save Changes" at bounding box center [618, 197] width 122 height 19
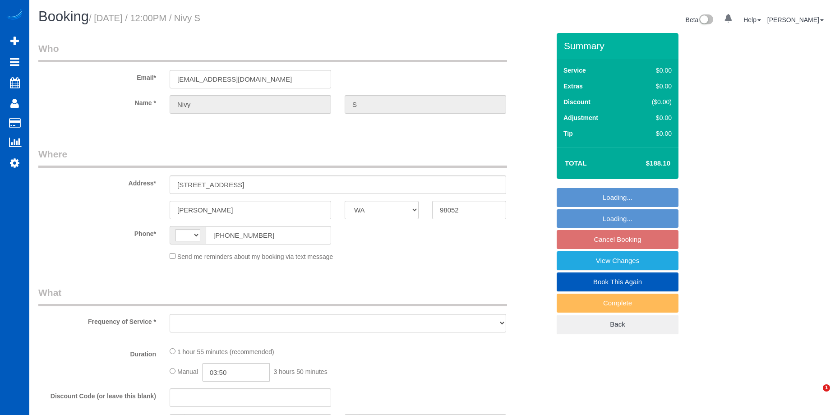
select select "WA"
select select "string:[GEOGRAPHIC_DATA]"
select select "object:730"
select select "string:fspay-bda5a81d-d968-4327-8e28-73e89a22fc1e"
select select "199"
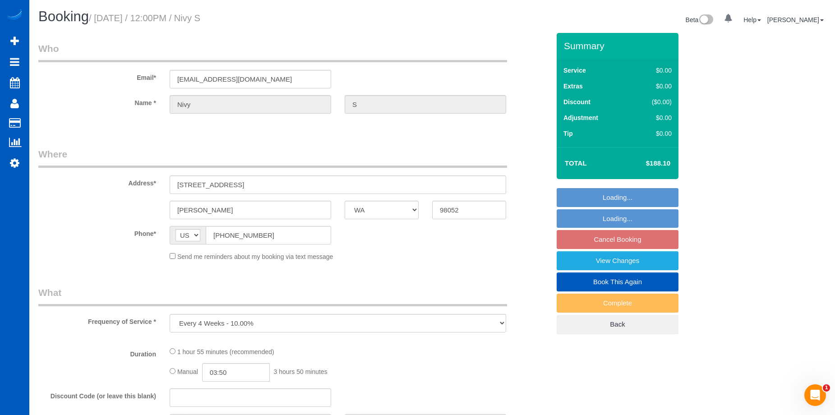
select select "1501"
select select "2"
select select "3"
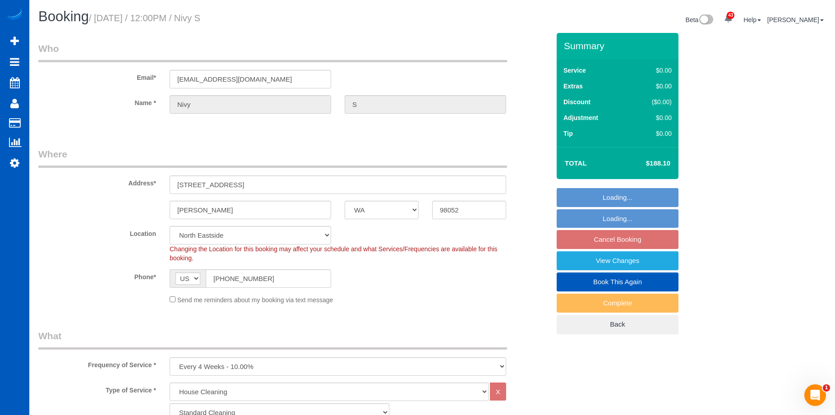
select select "object:1179"
select select "1501"
select select "2"
select select "3"
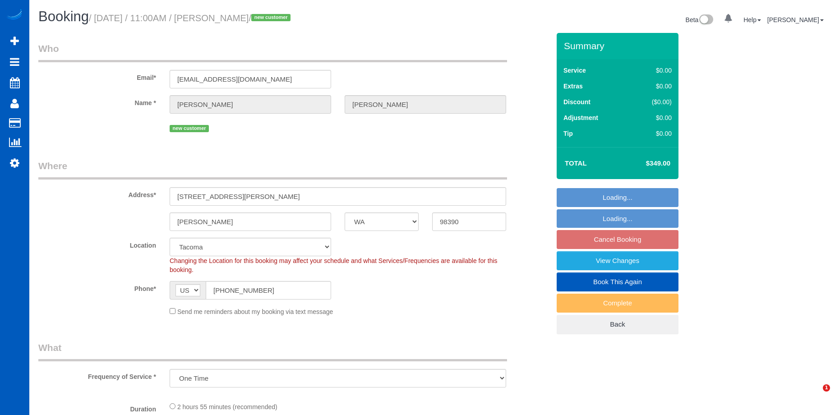
select select "WA"
select select "object:1117"
select select "spot1"
select select "199"
select select "3001"
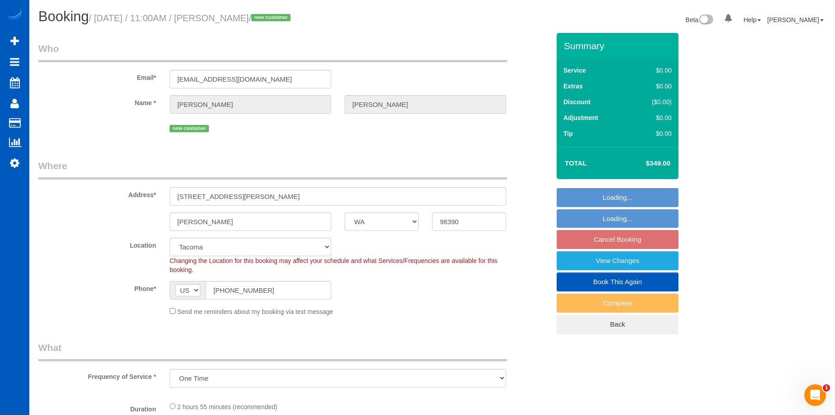
select select "5"
select select "3"
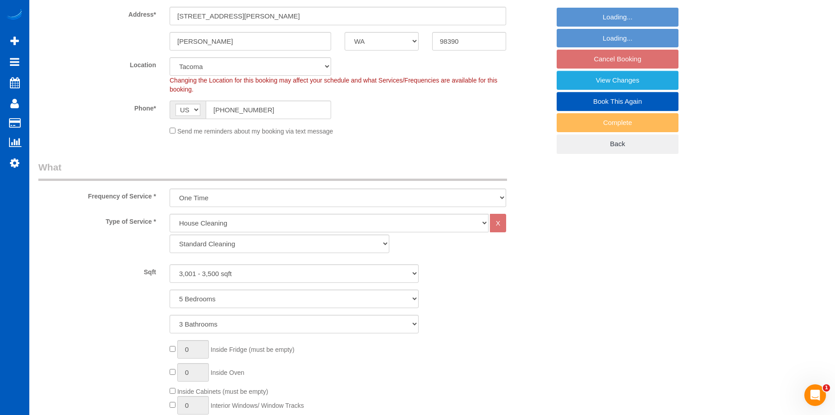
select select "3001"
select select "5"
select select "3"
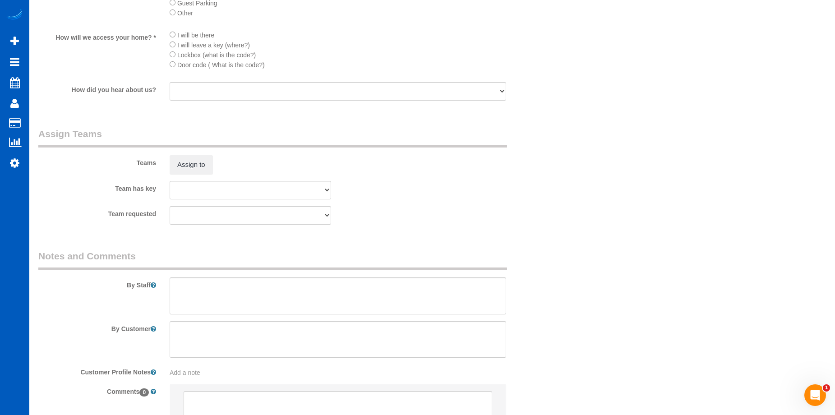
scroll to position [1083, 0]
click at [190, 159] on button "Assign to" at bounding box center [191, 162] width 43 height 19
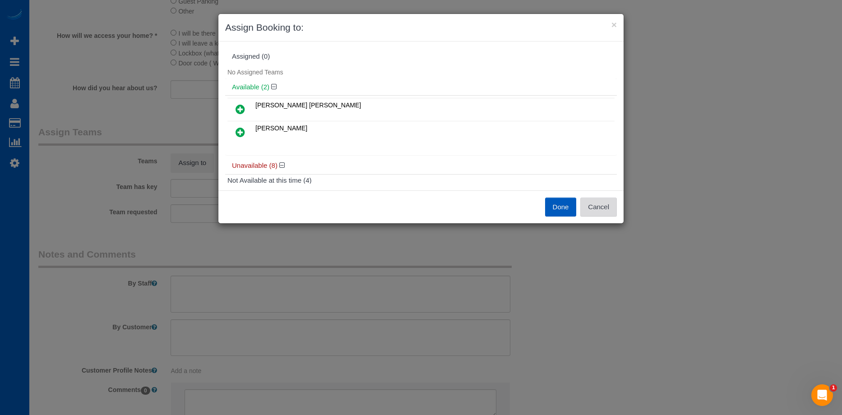
click at [599, 205] on button "Cancel" at bounding box center [598, 207] width 37 height 19
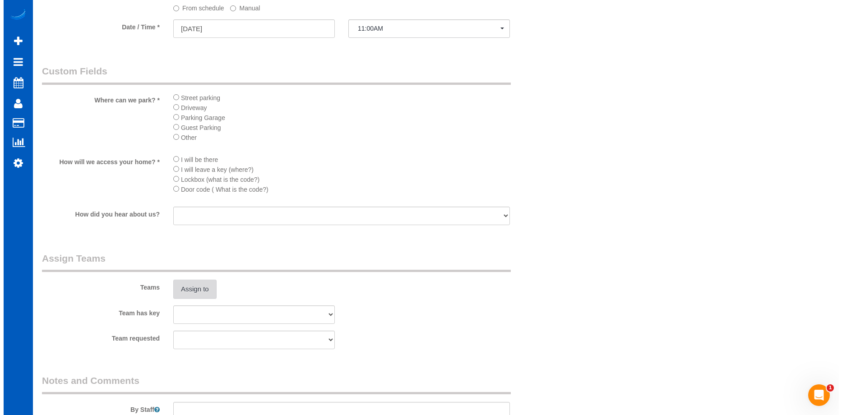
scroll to position [1038, 0]
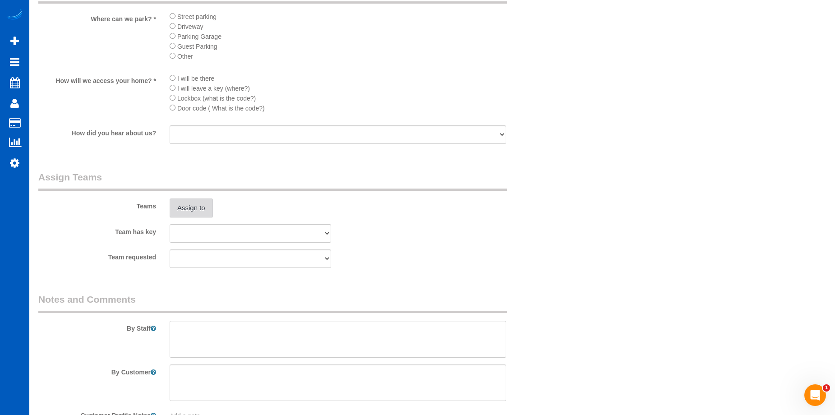
click at [208, 208] on button "Assign to" at bounding box center [191, 208] width 43 height 19
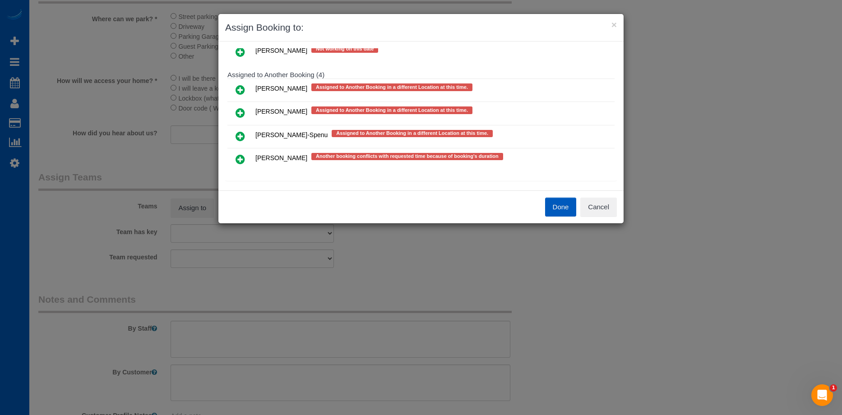
scroll to position [219, 0]
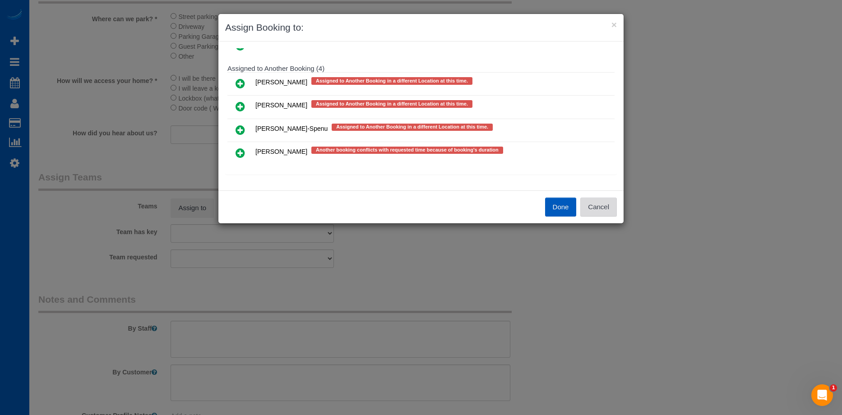
click at [605, 205] on button "Cancel" at bounding box center [598, 207] width 37 height 19
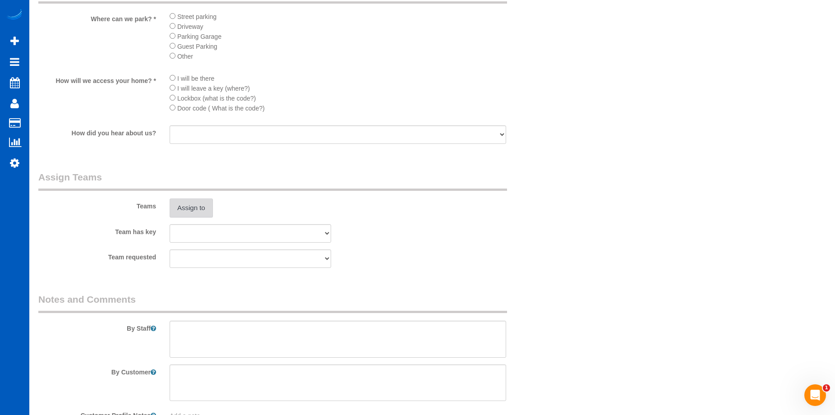
click at [197, 202] on button "Assign to" at bounding box center [191, 208] width 43 height 19
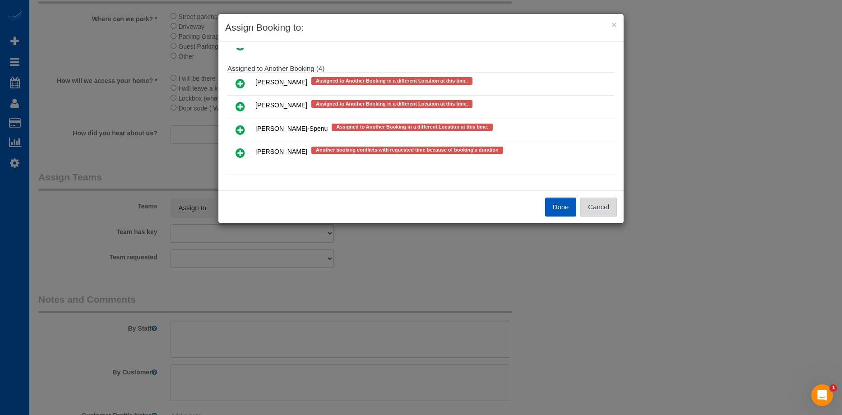
click at [599, 209] on button "Cancel" at bounding box center [598, 207] width 37 height 19
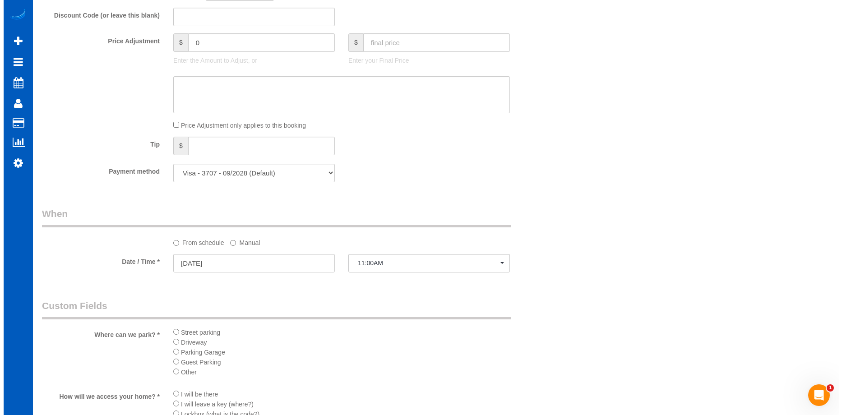
scroll to position [903, 0]
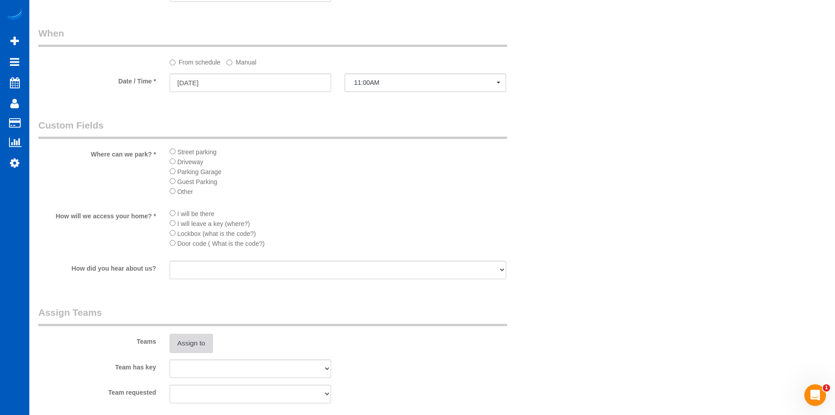
click at [196, 337] on button "Assign to" at bounding box center [191, 343] width 43 height 19
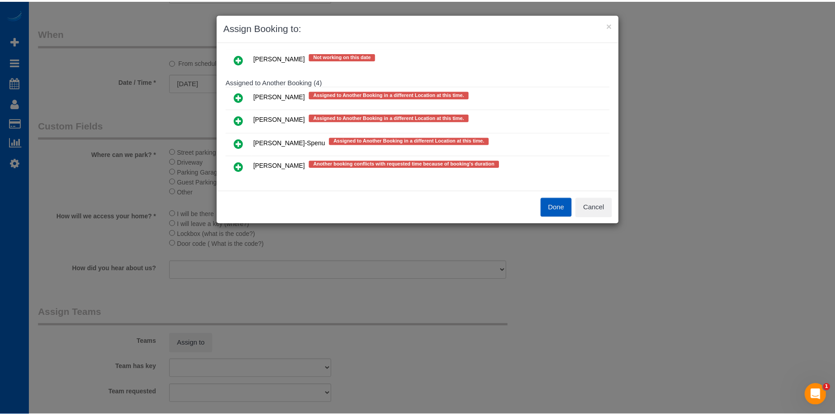
scroll to position [219, 0]
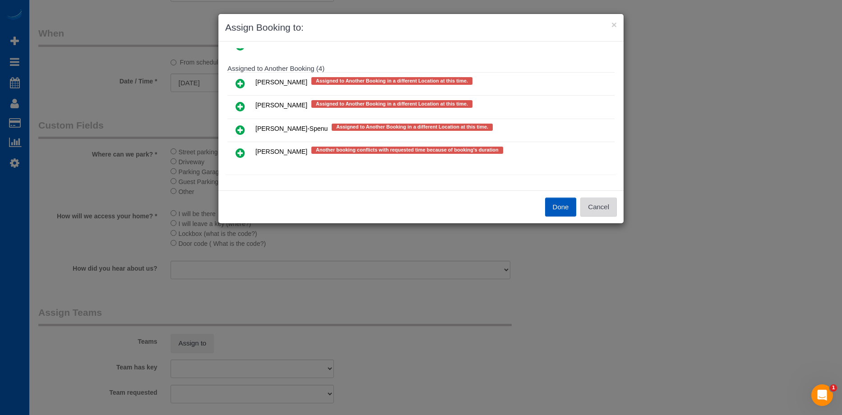
click at [607, 211] on button "Cancel" at bounding box center [598, 207] width 37 height 19
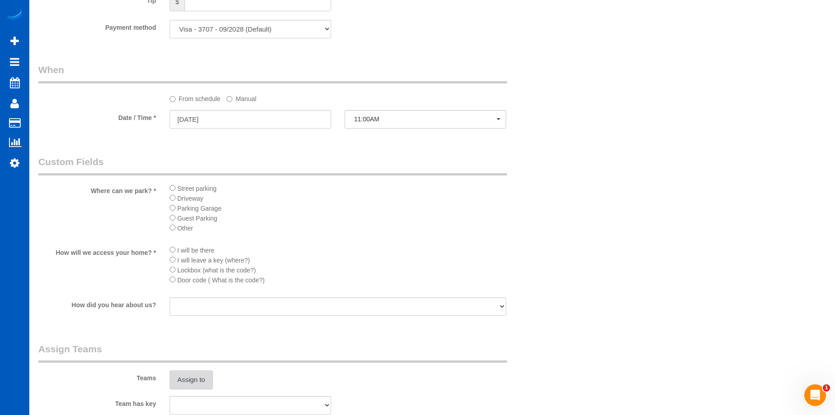
scroll to position [948, 0]
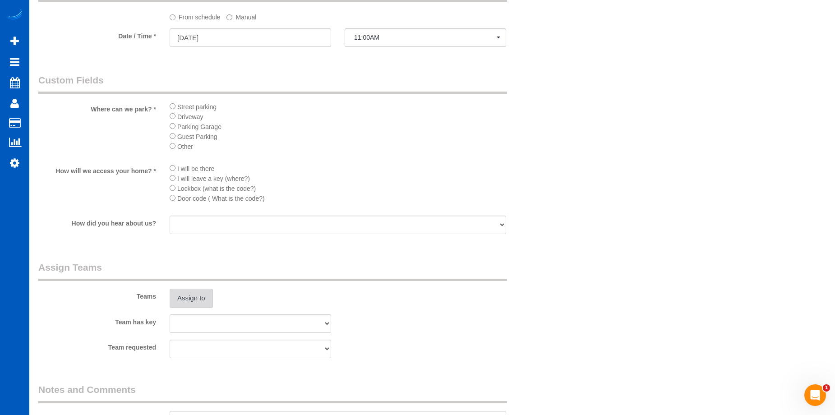
click at [195, 298] on button "Assign to" at bounding box center [191, 298] width 43 height 19
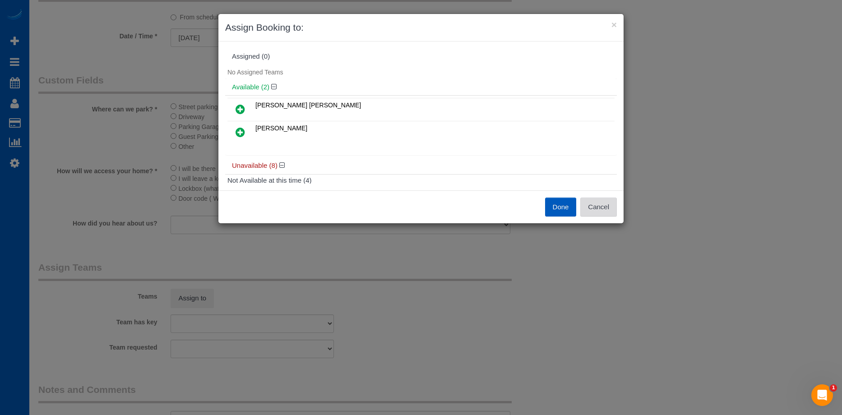
click at [609, 209] on button "Cancel" at bounding box center [598, 207] width 37 height 19
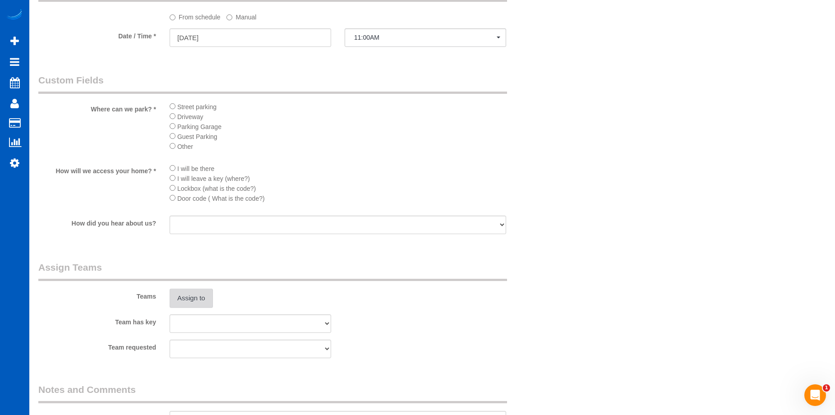
click at [196, 295] on button "Assign to" at bounding box center [191, 298] width 43 height 19
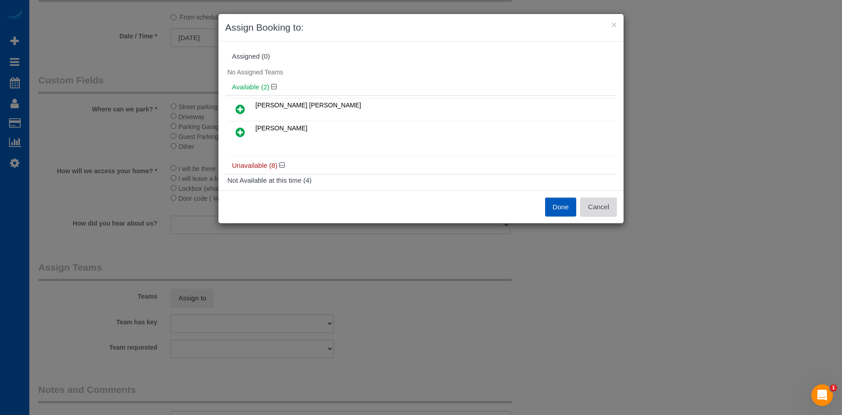
click at [601, 207] on button "Cancel" at bounding box center [598, 207] width 37 height 19
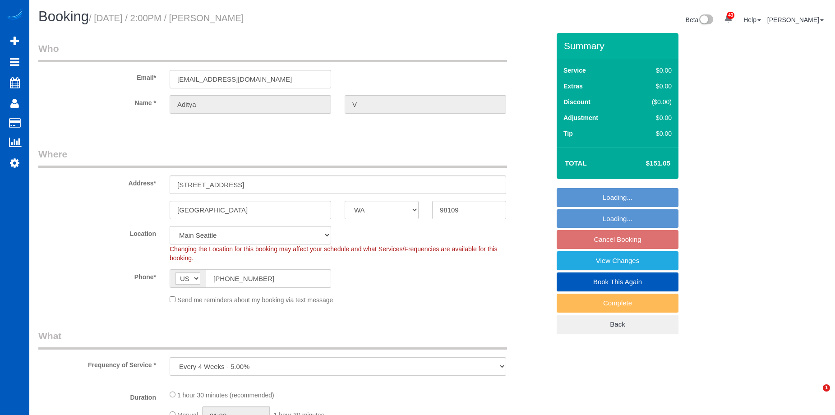
select select "WA"
select select "string:fspay-229ceda0-3bdc-449e-a396-05ddd5be8c00"
select select "number:8"
select select "WA"
select select "199"
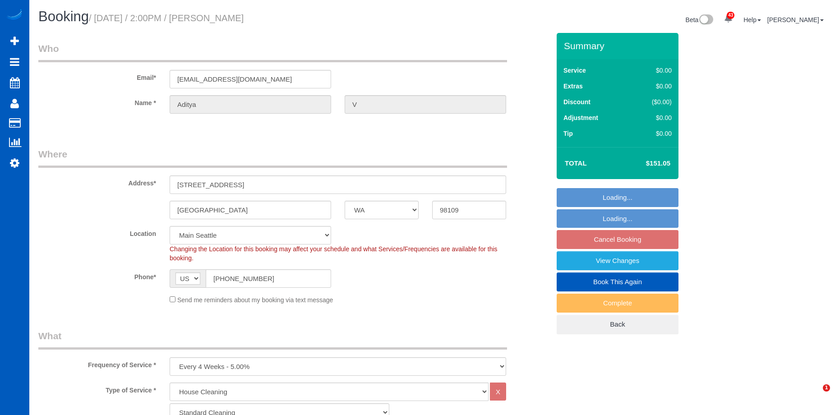
select select "2"
select select "string:fspay-229ceda0-3bdc-449e-a396-05ddd5be8c00"
select select "number:8"
select select "object:1047"
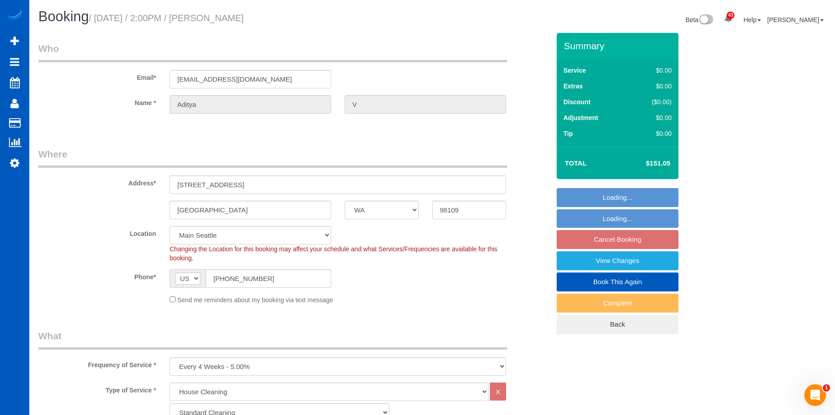
select select "2"
select select "spot2"
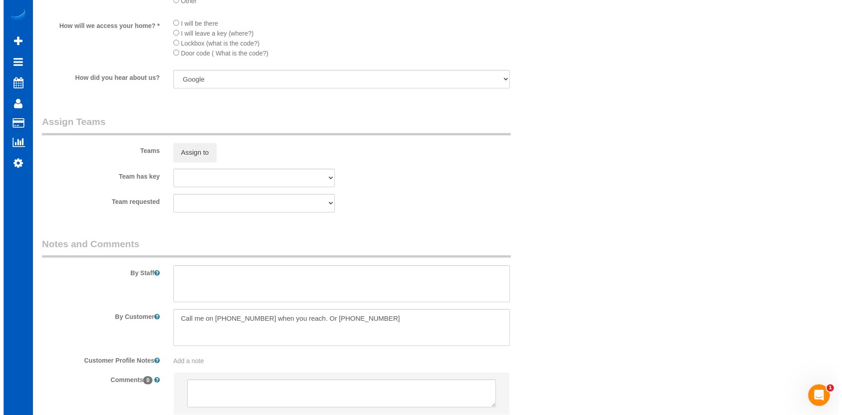
scroll to position [1083, 0]
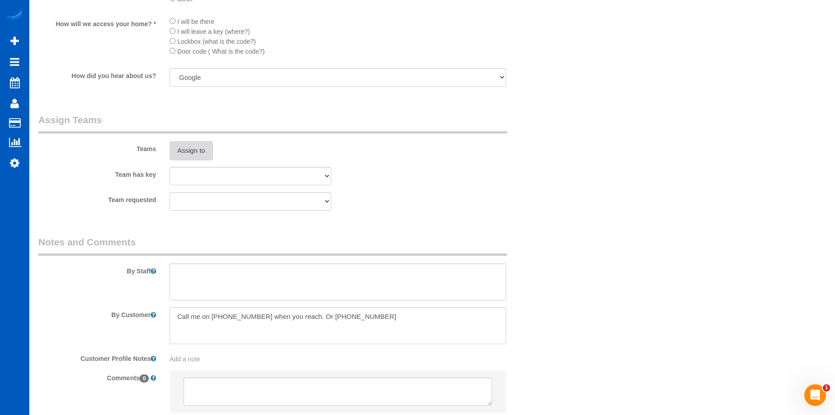
click at [196, 154] on button "Assign to" at bounding box center [191, 150] width 43 height 19
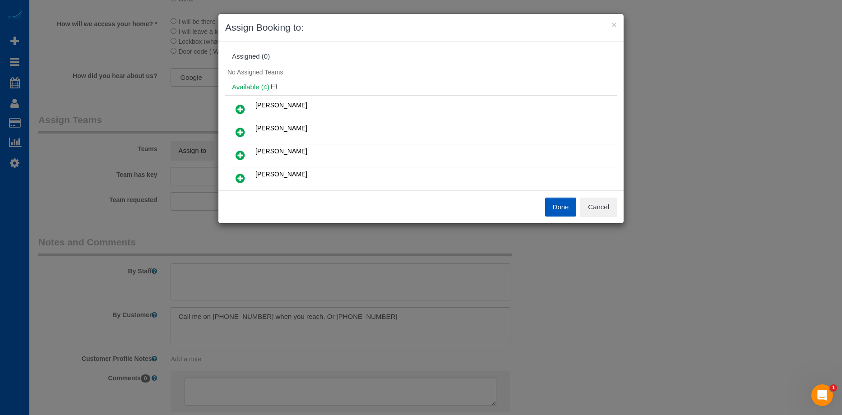
scroll to position [45, 0]
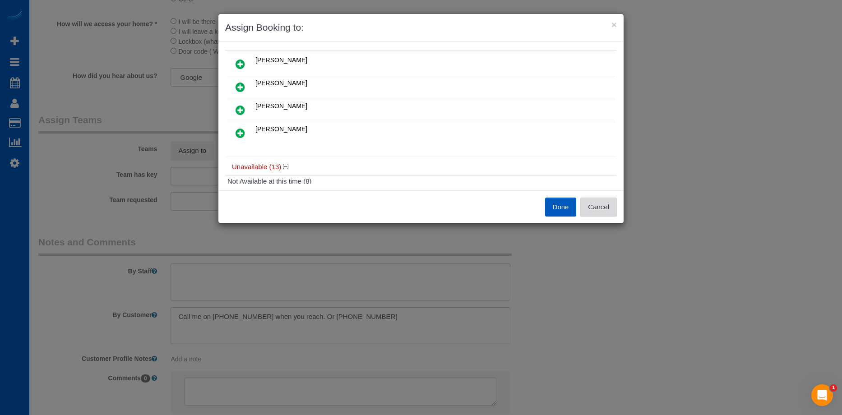
click at [607, 207] on button "Cancel" at bounding box center [598, 207] width 37 height 19
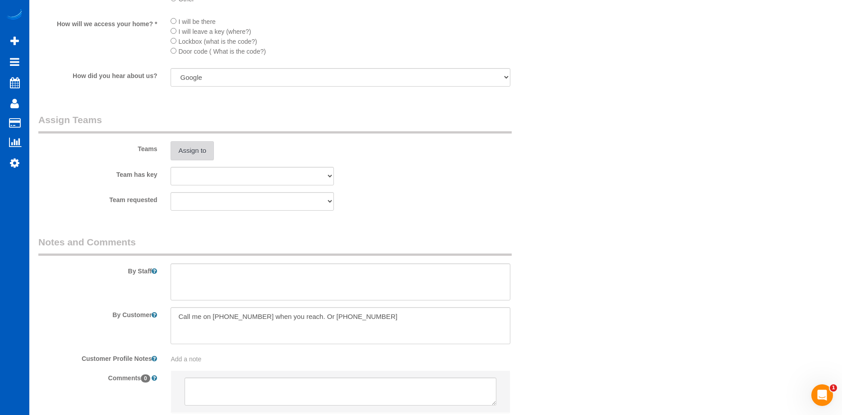
scroll to position [903, 0]
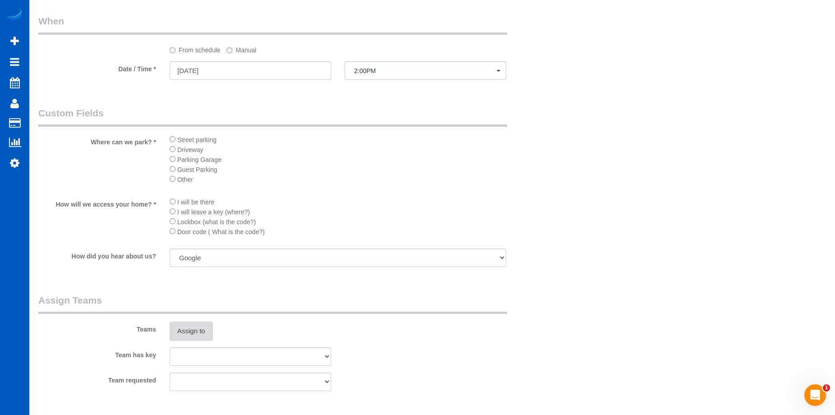
click at [200, 328] on button "Assign to" at bounding box center [191, 331] width 43 height 19
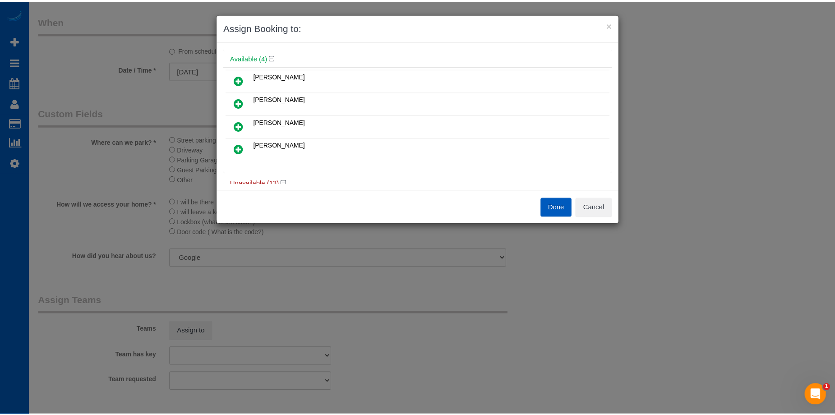
scroll to position [45, 0]
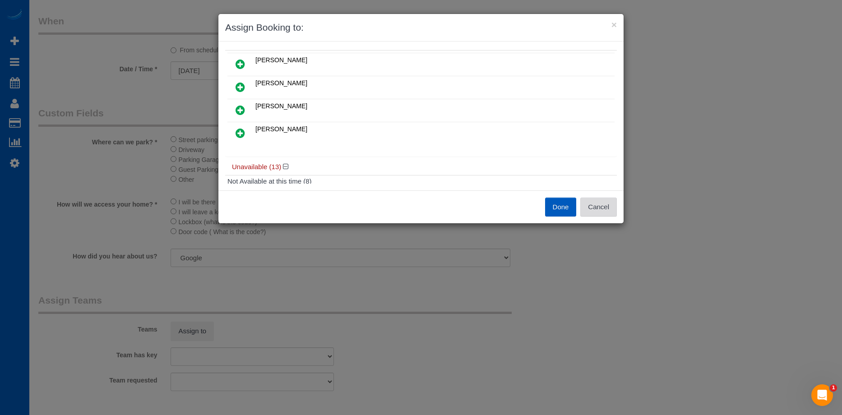
click at [588, 210] on button "Cancel" at bounding box center [598, 207] width 37 height 19
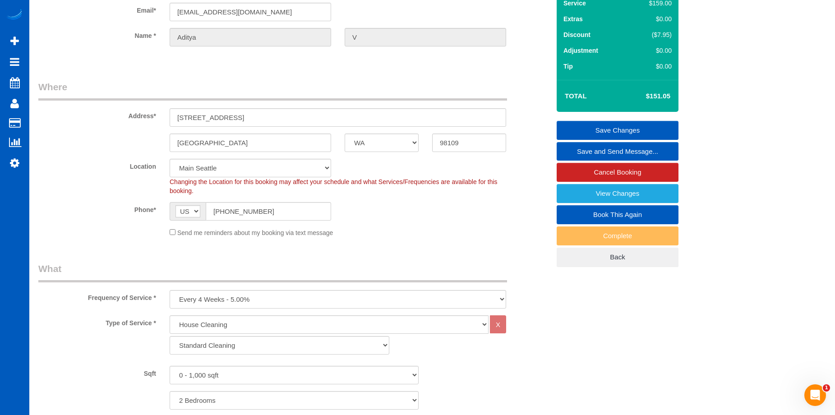
scroll to position [0, 0]
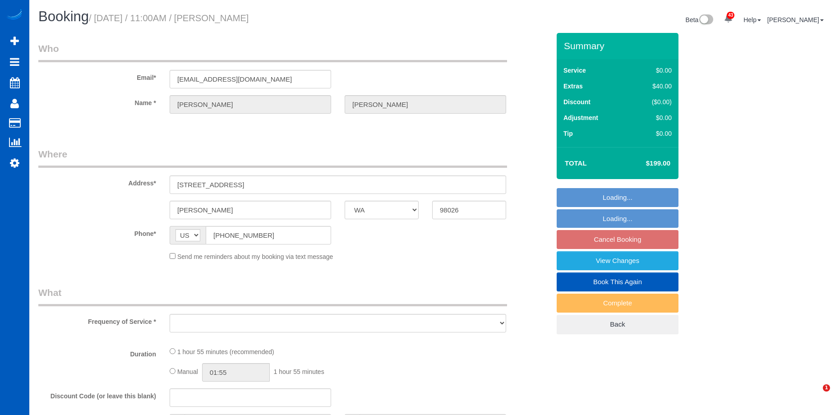
select select "WA"
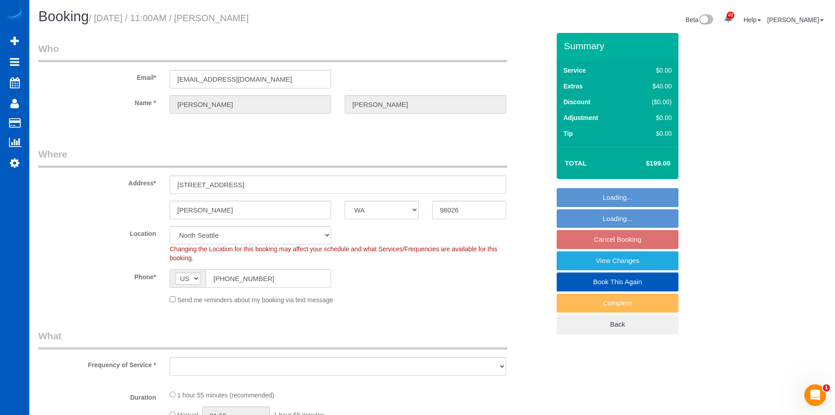
select select "object:913"
select select "spot1"
select select "object:1178"
select select "199"
select select "2"
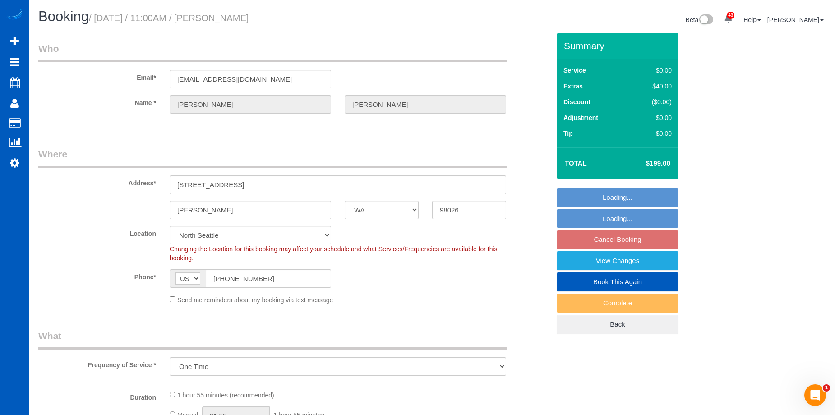
select select "2"
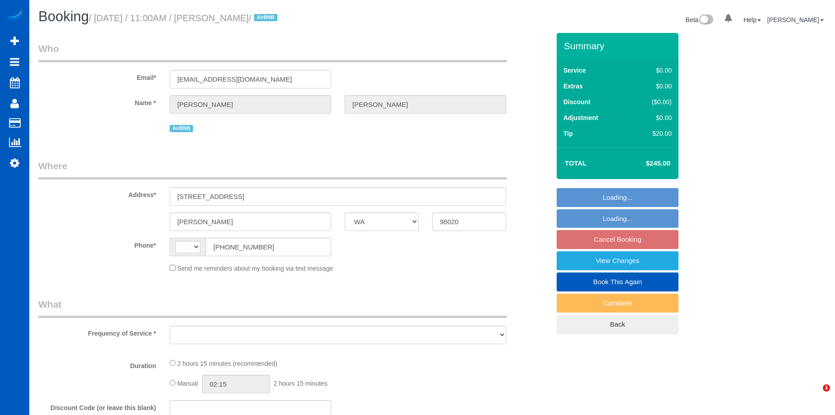
select select "WA"
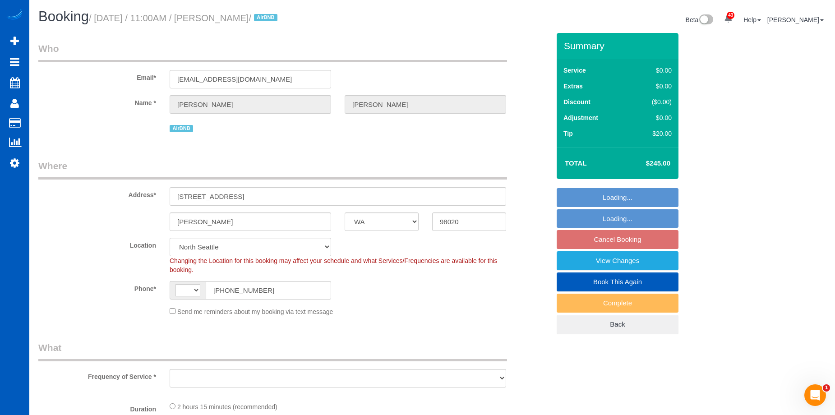
select select "string:[GEOGRAPHIC_DATA]"
select select "object:671"
select select "string:fspay-5441cce4-d2fe-40b9-bdc4-a64cefa5af6f"
select select "199"
select select "1501"
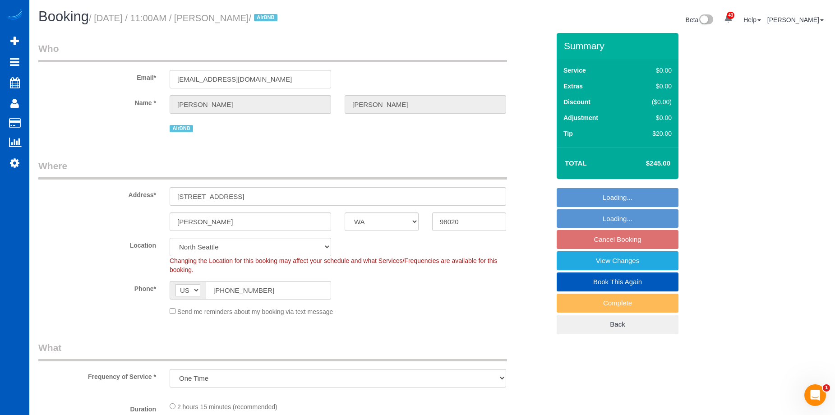
select select "3"
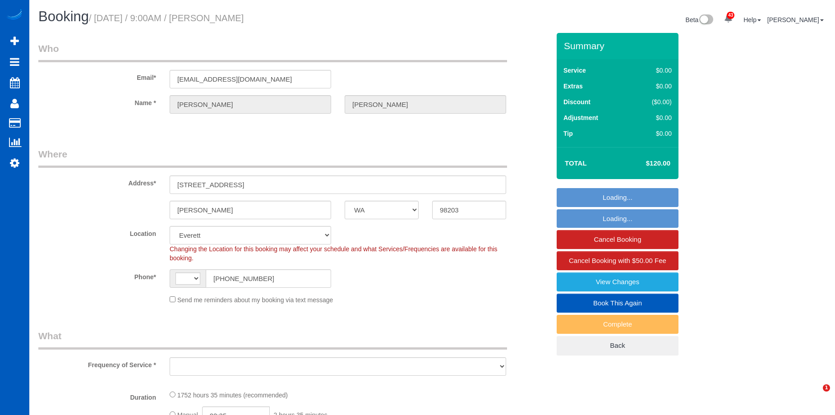
select select "WA"
select select "string:[GEOGRAPHIC_DATA]"
select select "object:1128"
select select "1001"
select select "2"
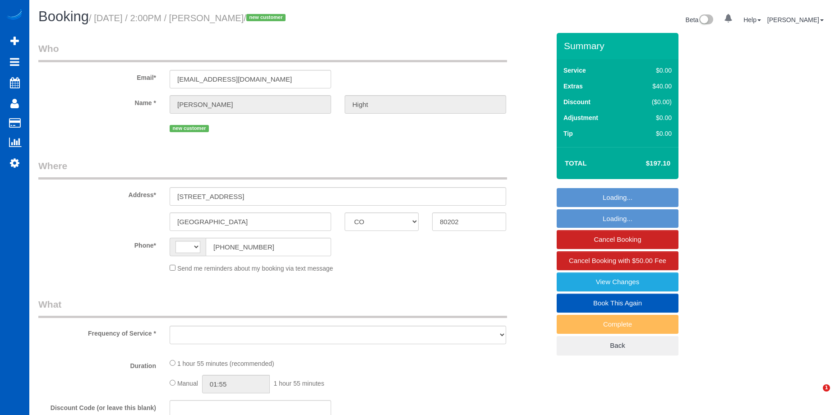
select select "CO"
select select "string:[GEOGRAPHIC_DATA]"
select select "object:737"
select select "string:fspay-a25ef8bf-e1c0-418b-9512-38e875064587"
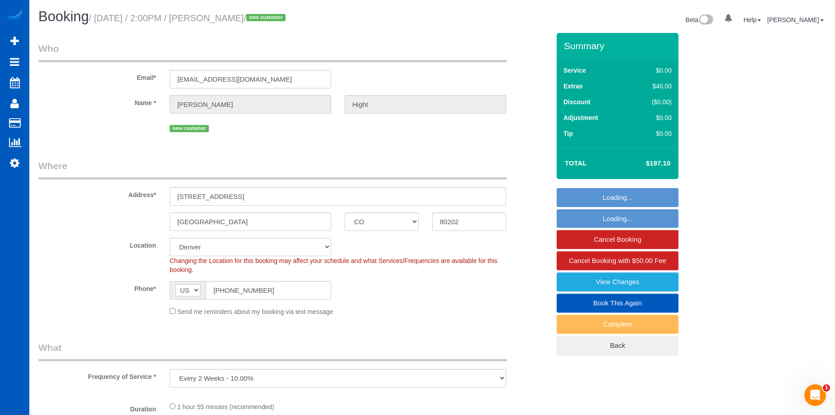
select select "199"
select select "1001"
select select "2"
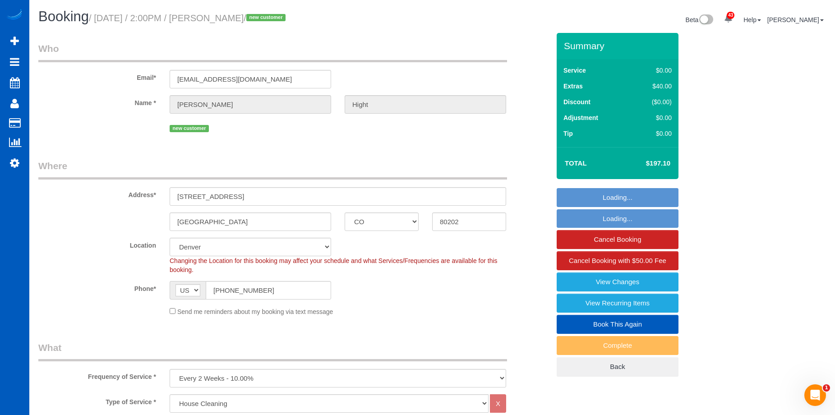
select select "spot2"
select select "number:8"
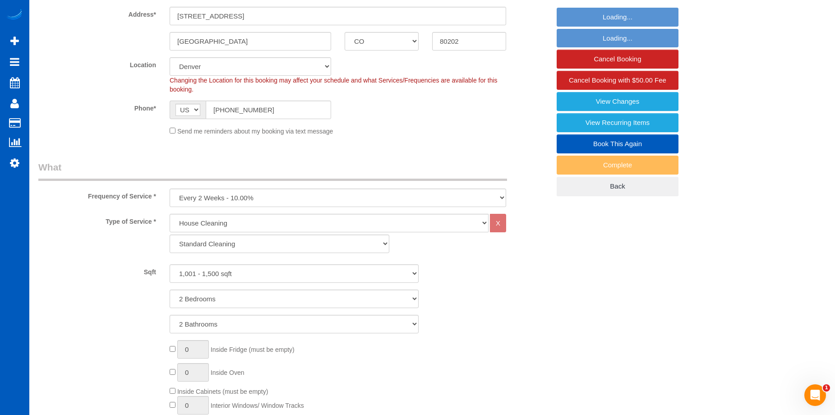
select select "object:1093"
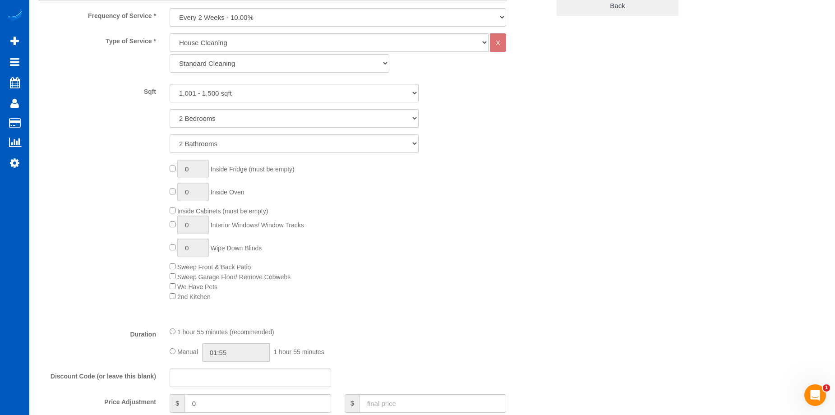
select select "1001"
select select "2"
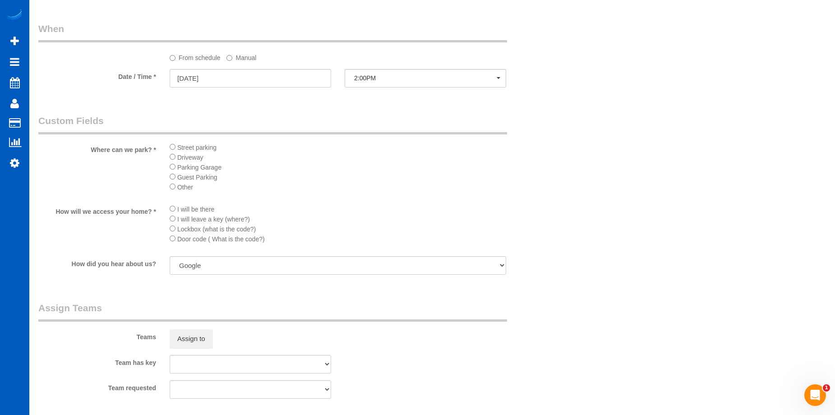
scroll to position [948, 0]
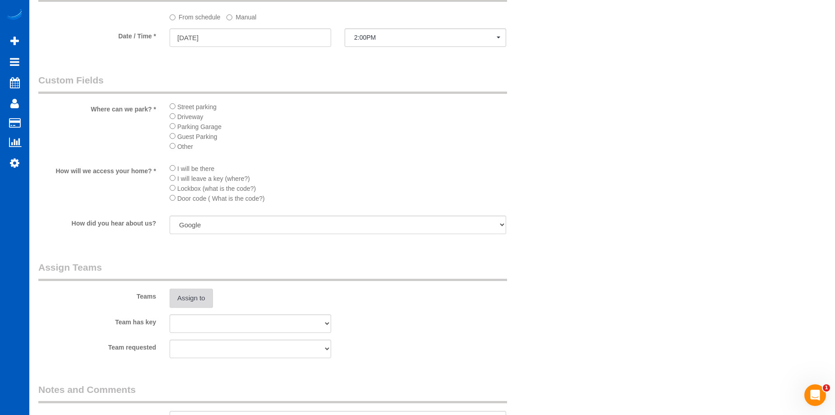
click at [191, 297] on button "Assign to" at bounding box center [191, 298] width 43 height 19
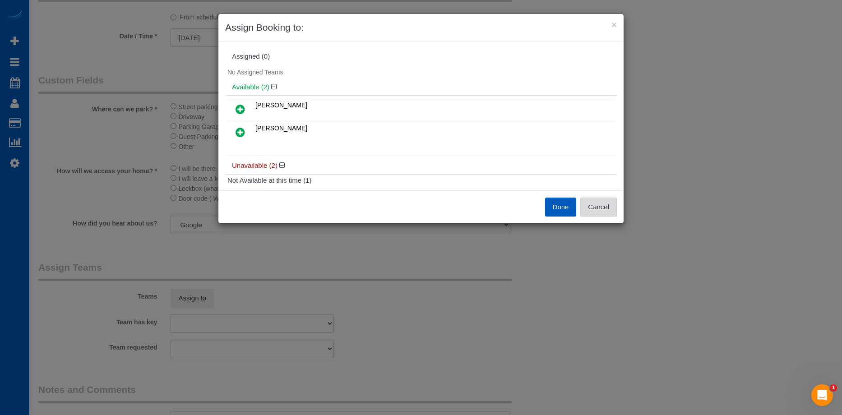
click at [601, 205] on button "Cancel" at bounding box center [598, 207] width 37 height 19
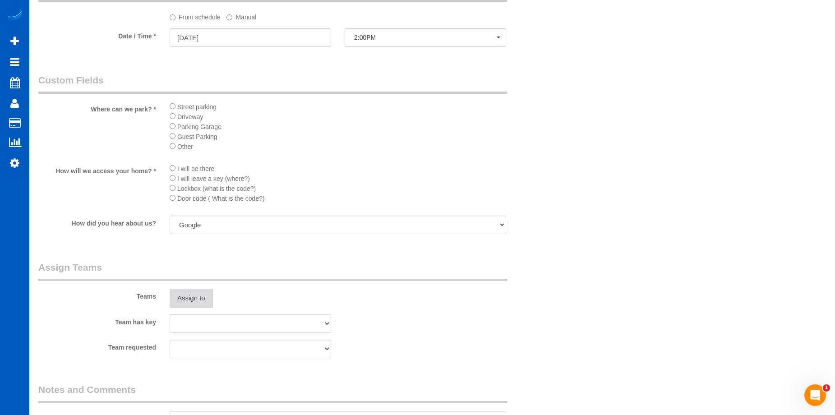
click at [196, 292] on button "Assign to" at bounding box center [191, 298] width 43 height 19
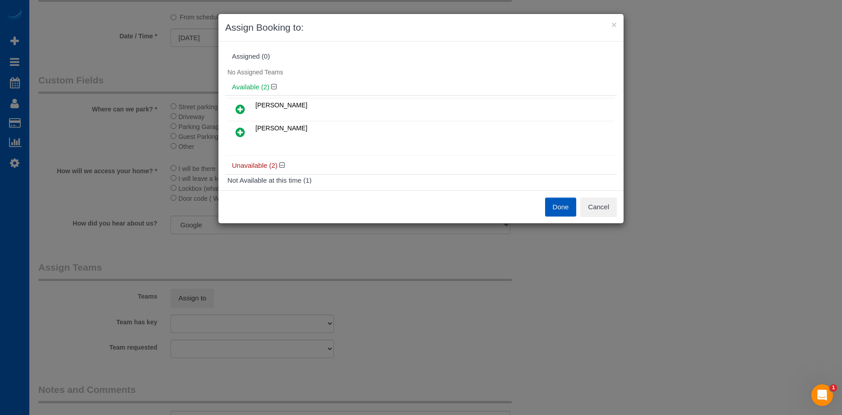
click at [241, 106] on icon at bounding box center [240, 109] width 9 height 11
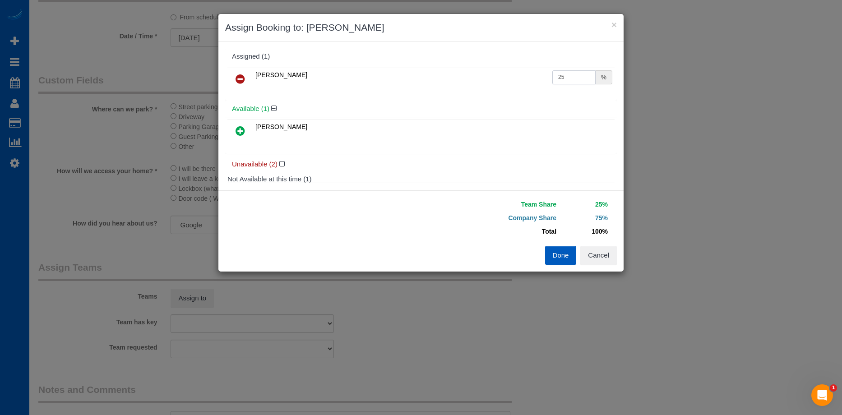
click at [574, 76] on input "25" at bounding box center [573, 77] width 43 height 14
drag, startPoint x: 566, startPoint y: 76, endPoint x: 506, endPoint y: 74, distance: 60.1
click at [506, 74] on tr "Ivanna Atamaniuk 25 %" at bounding box center [420, 79] width 387 height 23
type input "50"
click at [565, 255] on button "Done" at bounding box center [561, 255] width 32 height 19
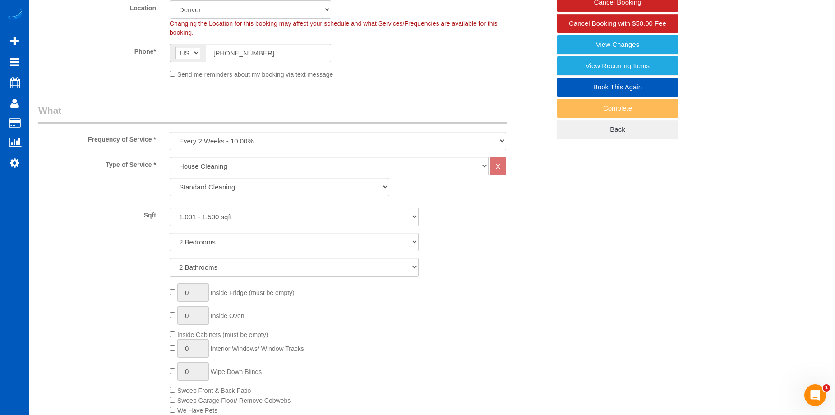
scroll to position [135, 0]
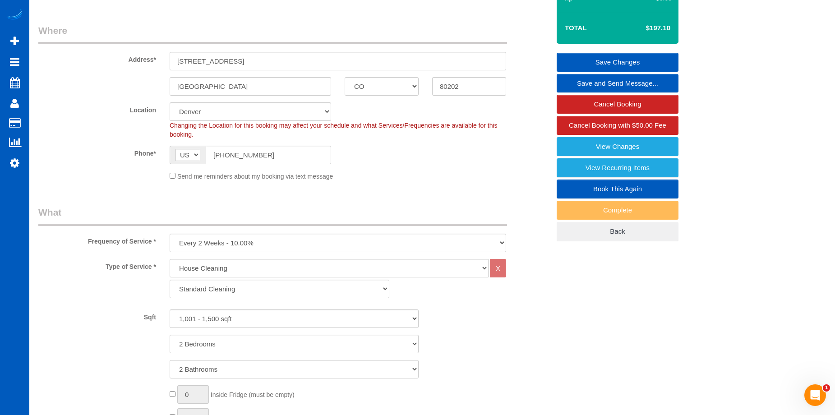
click at [571, 60] on link "Save Changes" at bounding box center [618, 62] width 122 height 19
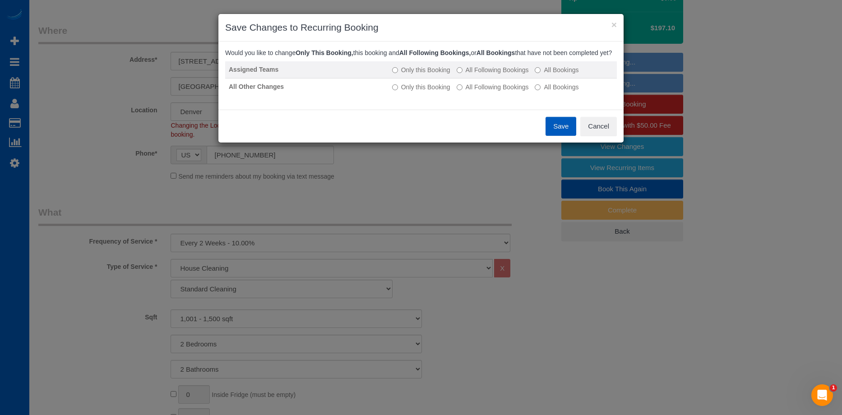
click at [486, 74] on label "All Following Bookings" at bounding box center [493, 69] width 72 height 9
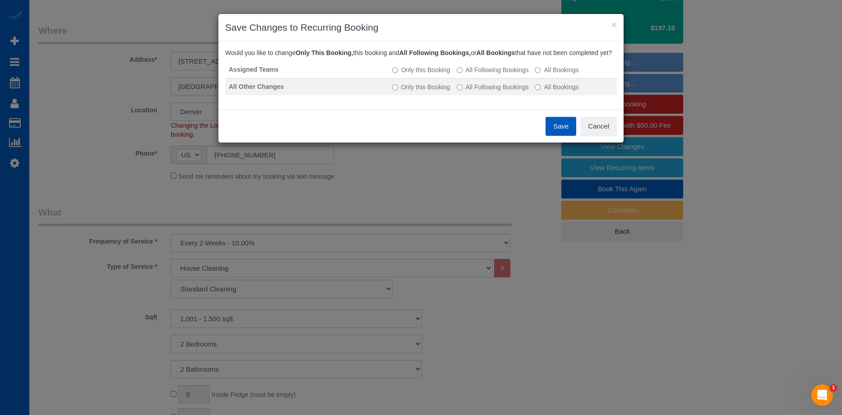
click at [480, 92] on label "All Following Bookings" at bounding box center [493, 87] width 72 height 9
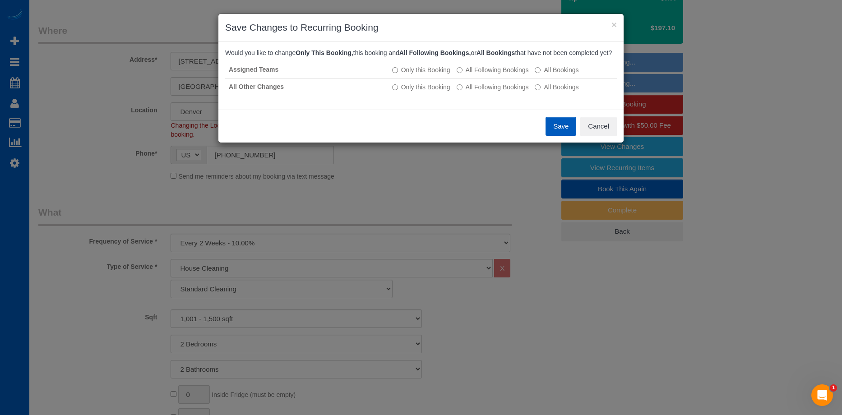
click at [553, 132] on button "Save" at bounding box center [561, 126] width 31 height 19
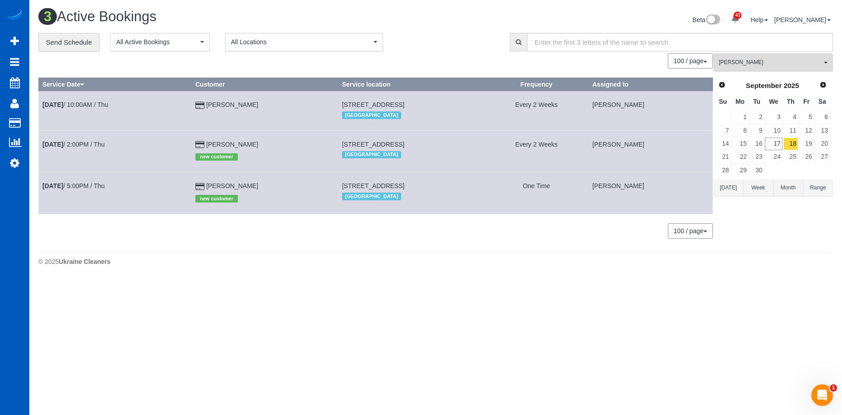
click at [742, 60] on span "[PERSON_NAME]" at bounding box center [770, 63] width 103 height 8
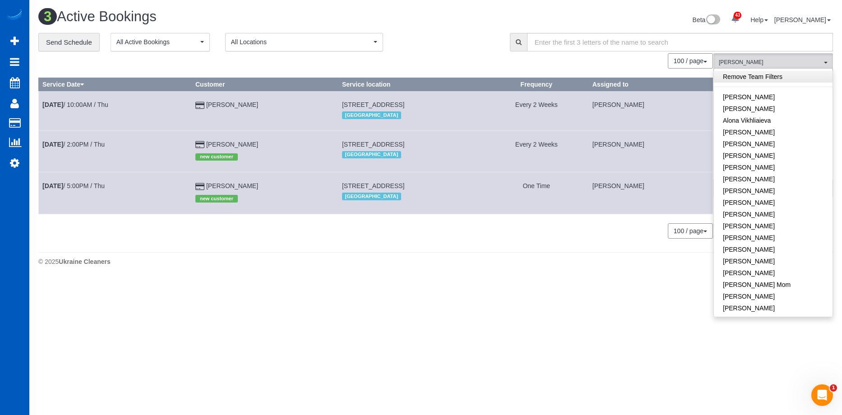
click at [789, 77] on link "Remove Team Filters" at bounding box center [773, 77] width 119 height 12
click at [476, 12] on div "Beta 43 Your Notifications You have 0 alerts × You have 1 to charge for 09/15/2…" at bounding box center [638, 21] width 404 height 24
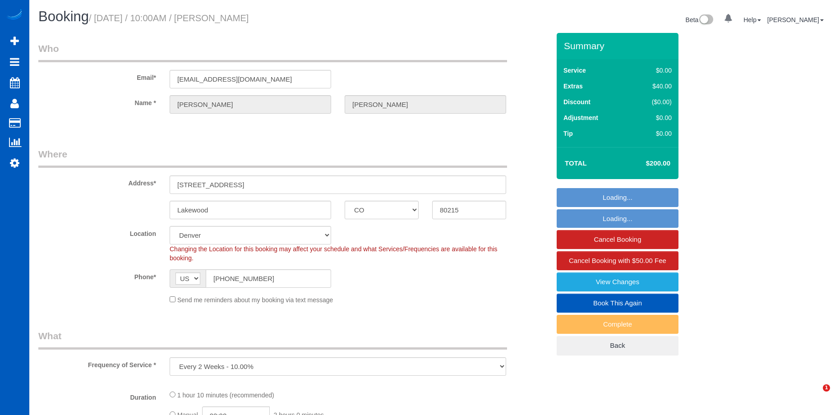
select select "CO"
select select "string:fspay-faf1f5bf-f392-4993-a54c-ea63b3ad7914"
select select "spot1"
select select "number:8"
select select "199"
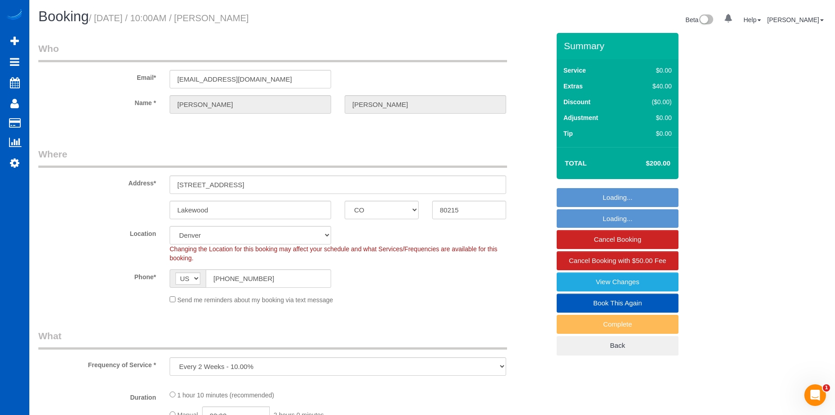
select select "1501"
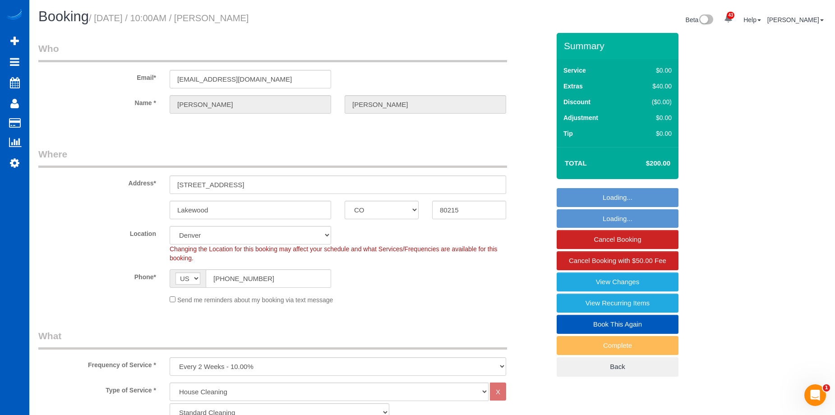
select select "object:1090"
select select "1501"
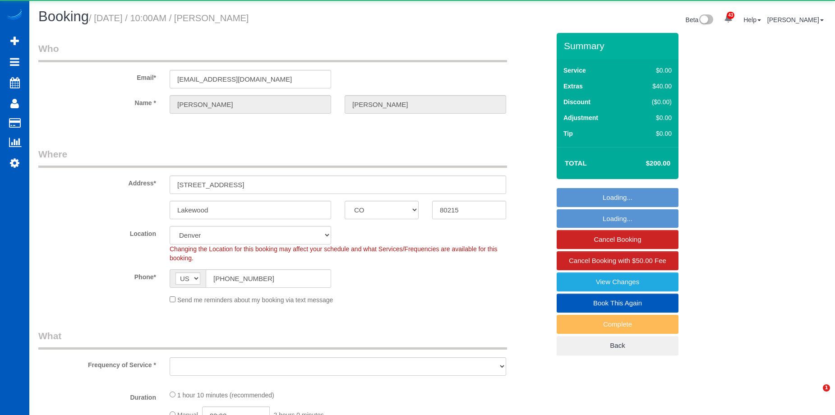
select select "CO"
select select "spot1"
select select "number:8"
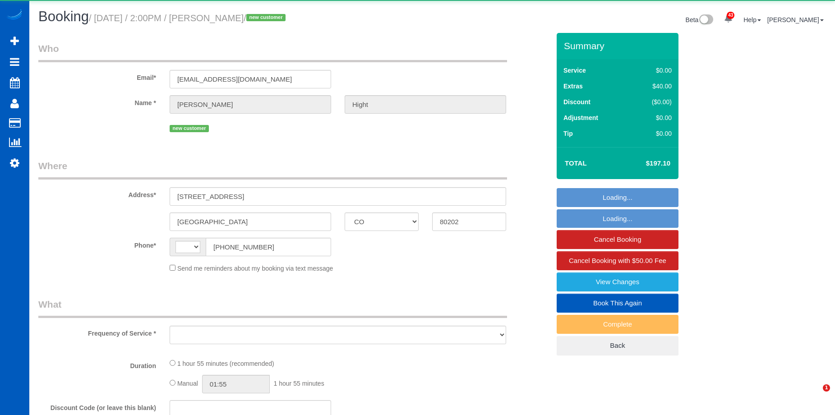
select select "CO"
select select "object:573"
select select "string:fspay-a25ef8bf-e1c0-418b-9512-38e875064587"
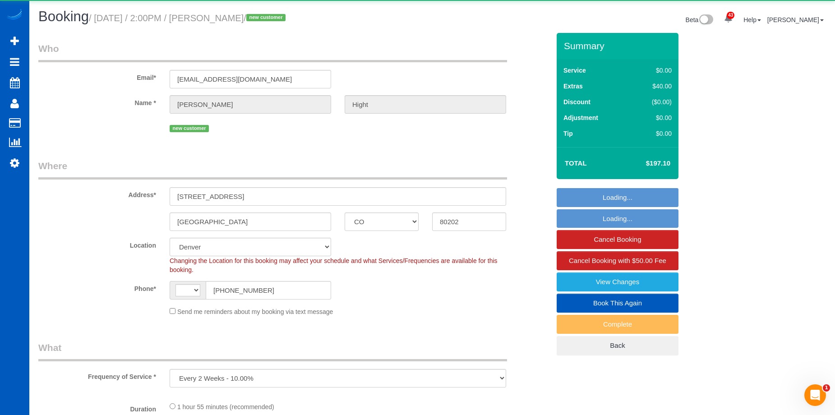
select select "object:578"
select select "string:[GEOGRAPHIC_DATA]"
select select "number:8"
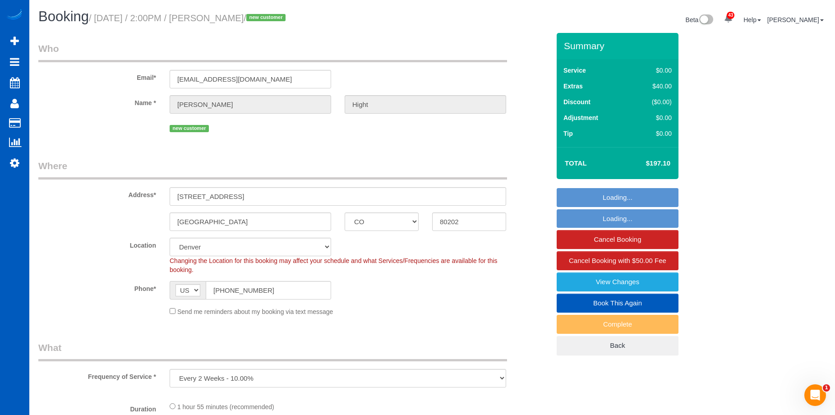
select select "spot2"
select select "199"
select select "1001"
select select "2"
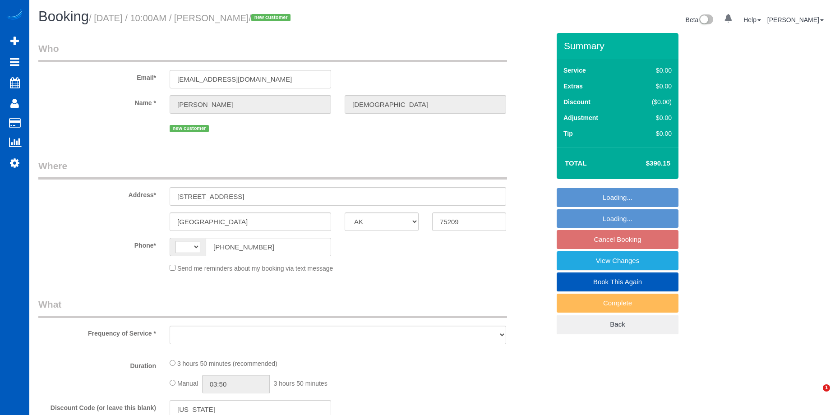
select select "[GEOGRAPHIC_DATA]"
select select "string:fspay-16c24c67-0584-4bcb-8f6b-fc3f7637f213"
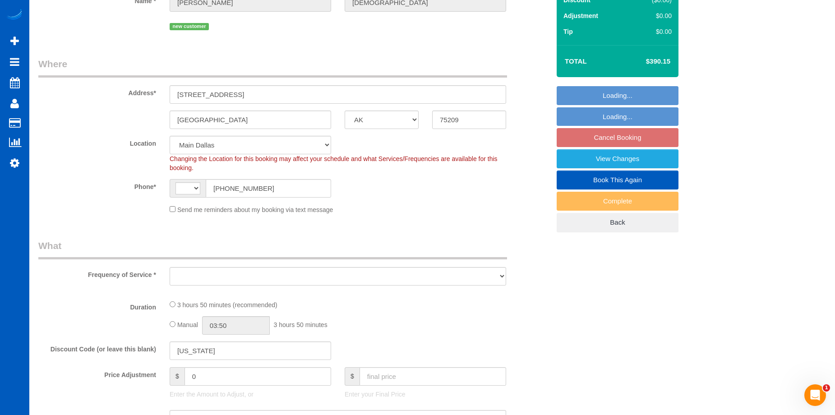
select select "string:[GEOGRAPHIC_DATA]"
select select "object:949"
select select "199"
select select "3001"
select select "4"
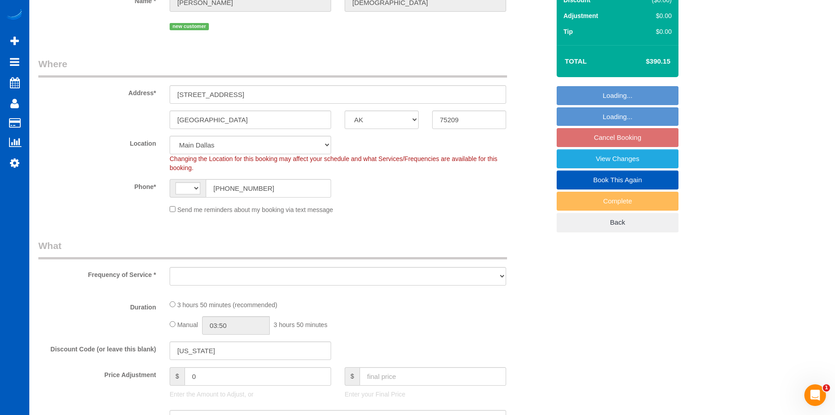
select select "6"
select select "spot1"
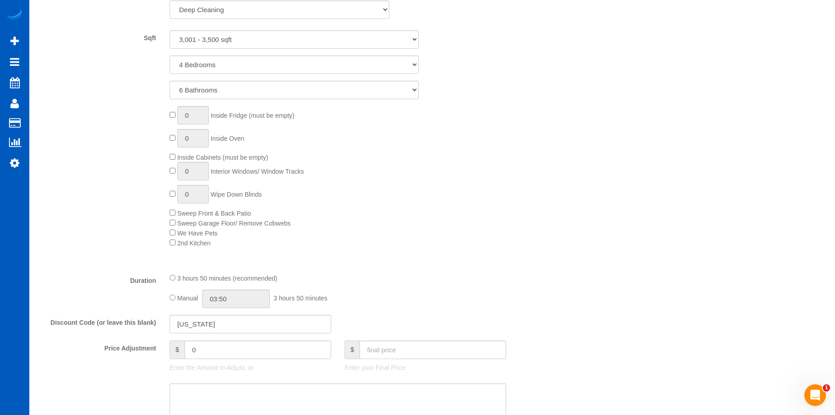
select select "object:1166"
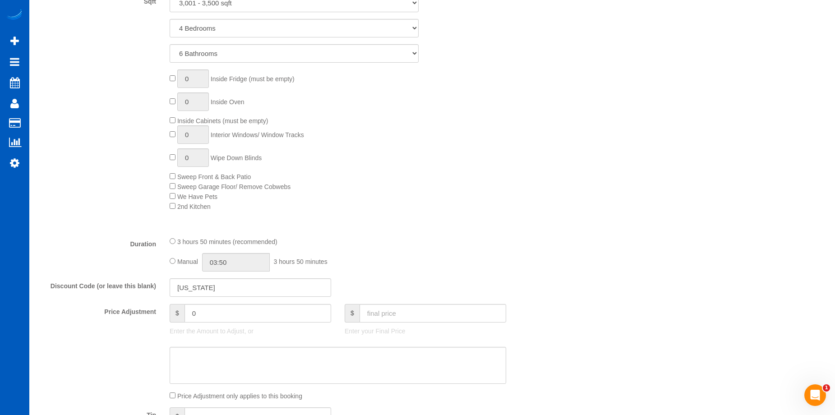
select select "3001"
select select "4"
select select "6"
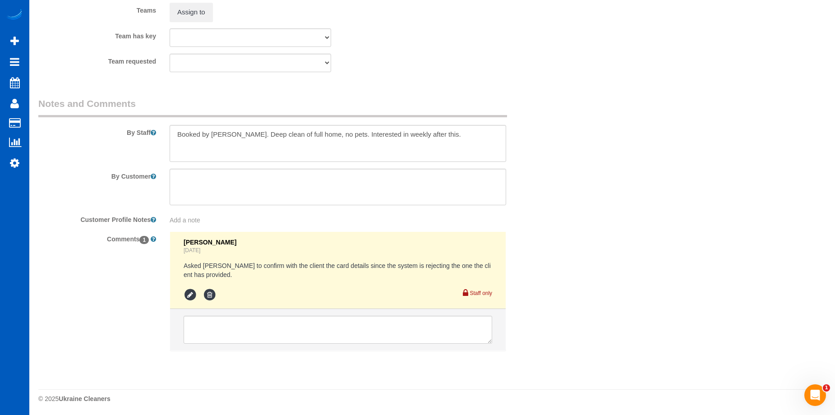
scroll to position [1235, 0]
click at [211, 294] on icon at bounding box center [210, 294] width 14 height 14
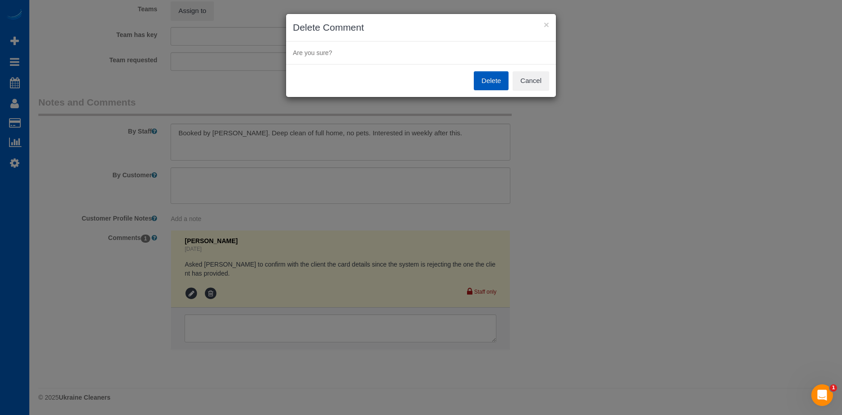
click at [486, 75] on button "Delete" at bounding box center [491, 80] width 35 height 19
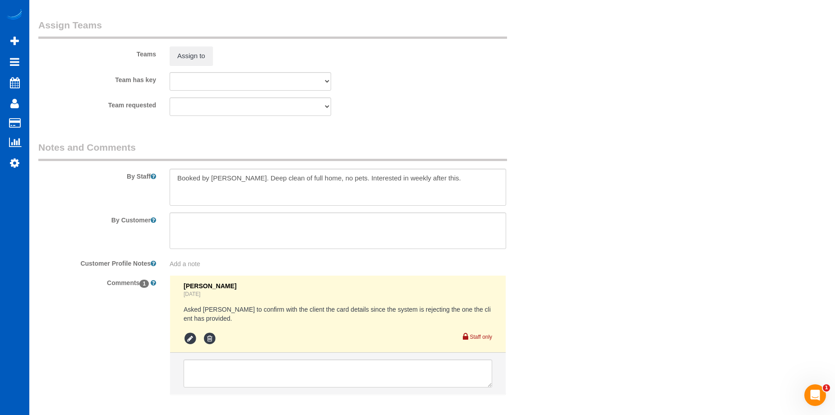
scroll to position [1145, 0]
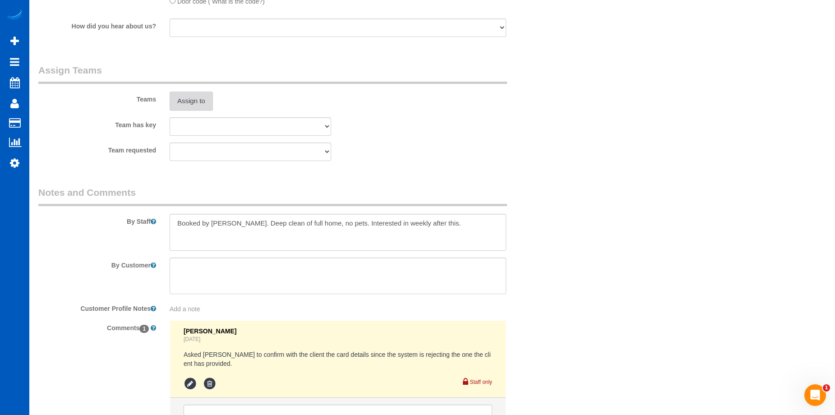
click at [202, 99] on button "Assign to" at bounding box center [191, 101] width 43 height 19
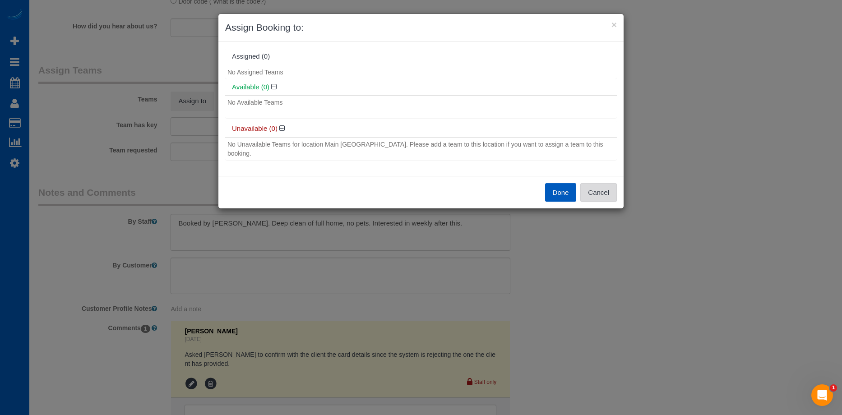
click at [607, 186] on button "Cancel" at bounding box center [598, 192] width 37 height 19
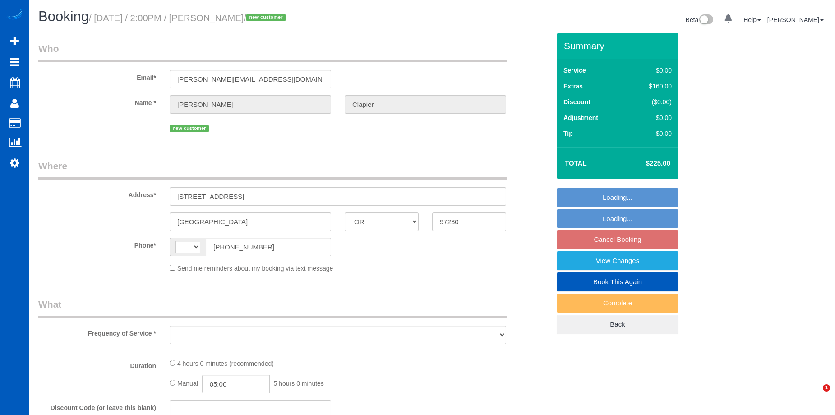
select select "OR"
select select "string:[GEOGRAPHIC_DATA]"
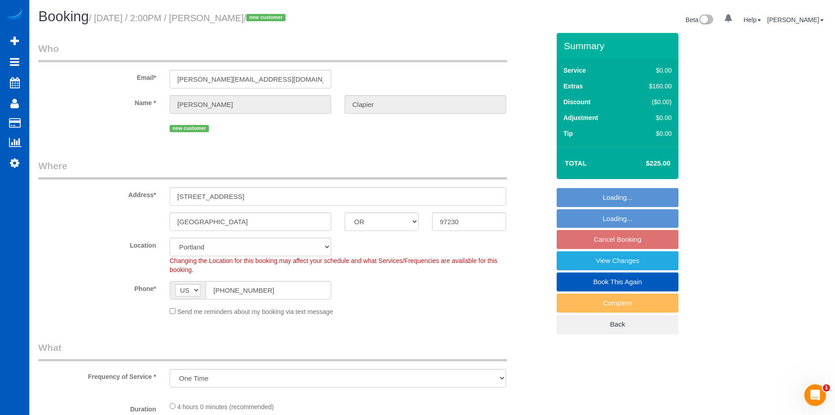
select select "object:1122"
select select "199"
select select "1001"
select select "3"
select select "spot3"
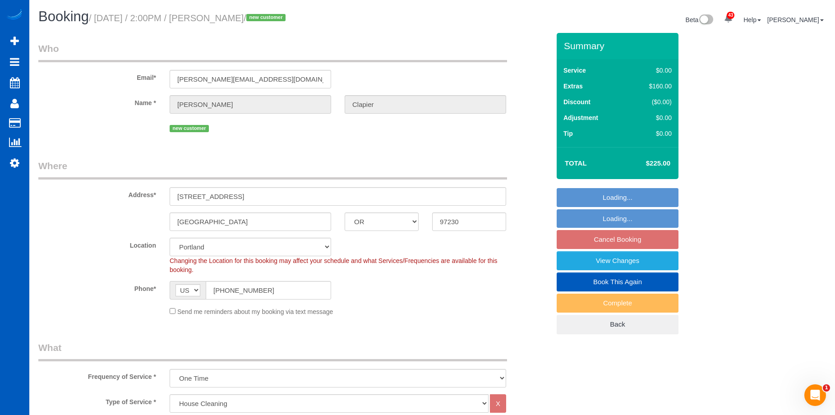
select select "1001"
select select "3"
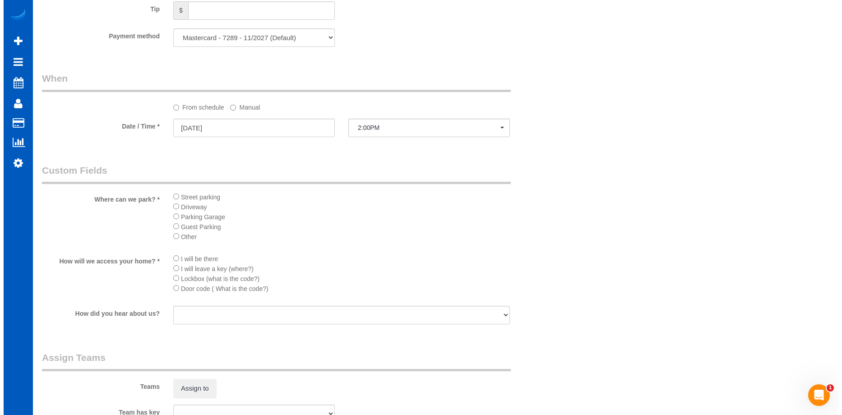
scroll to position [1038, 0]
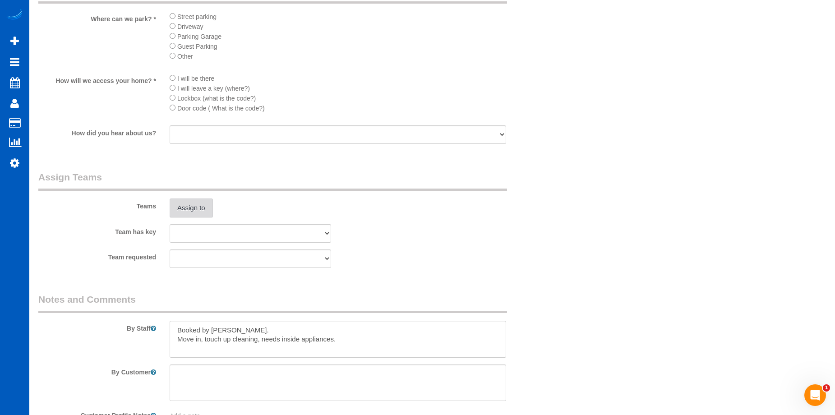
click at [193, 203] on button "Assign to" at bounding box center [191, 208] width 43 height 19
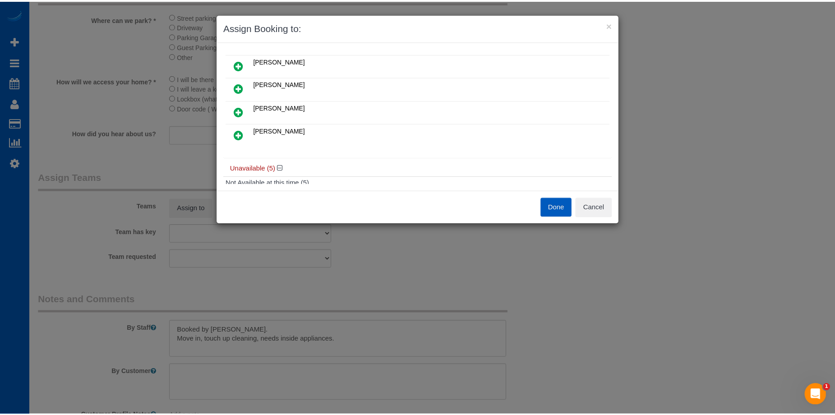
scroll to position [45, 0]
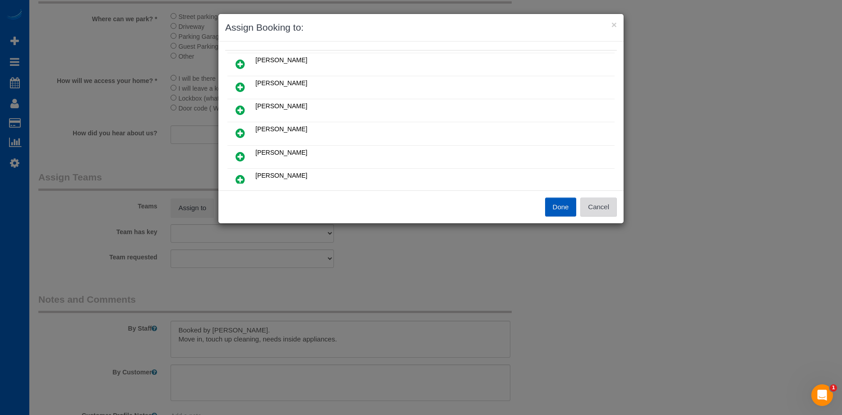
click at [608, 211] on button "Cancel" at bounding box center [598, 207] width 37 height 19
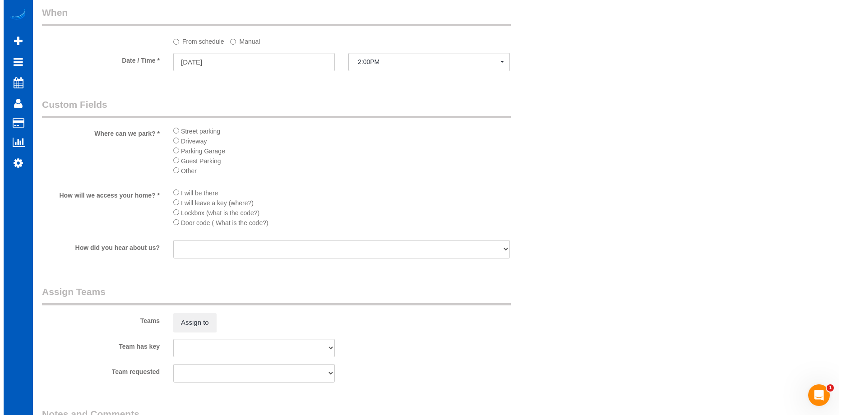
scroll to position [993, 0]
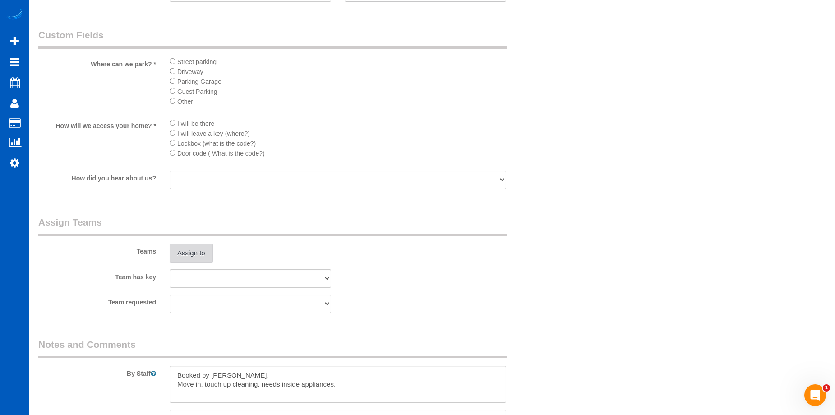
click at [200, 250] on button "Assign to" at bounding box center [191, 253] width 43 height 19
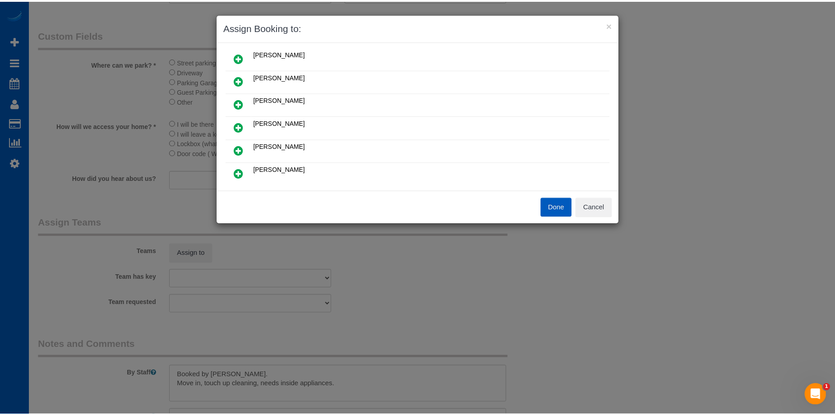
scroll to position [0, 0]
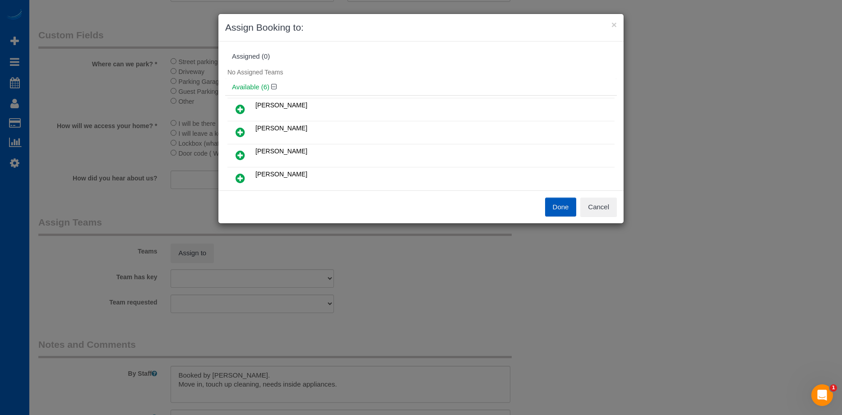
click at [237, 106] on icon at bounding box center [240, 109] width 9 height 11
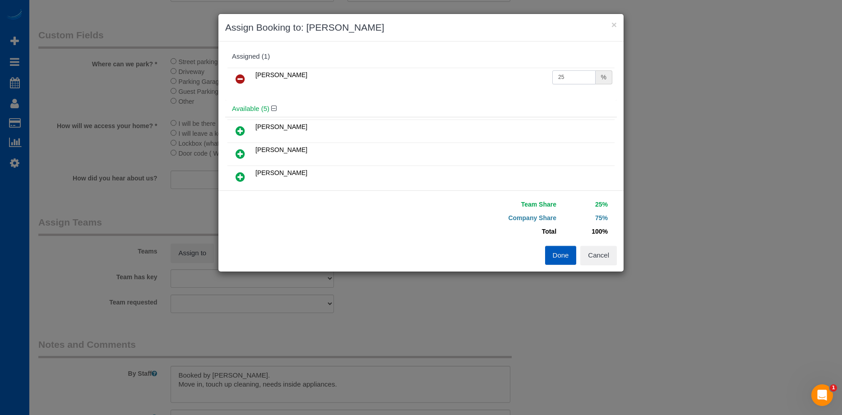
click at [572, 79] on input "25" at bounding box center [573, 77] width 43 height 14
drag, startPoint x: 578, startPoint y: 74, endPoint x: 501, endPoint y: 75, distance: 76.7
click at [501, 75] on tr "Irina Dunaeva 25 %" at bounding box center [420, 79] width 387 height 23
type input "50"
click at [560, 248] on button "Done" at bounding box center [561, 255] width 32 height 19
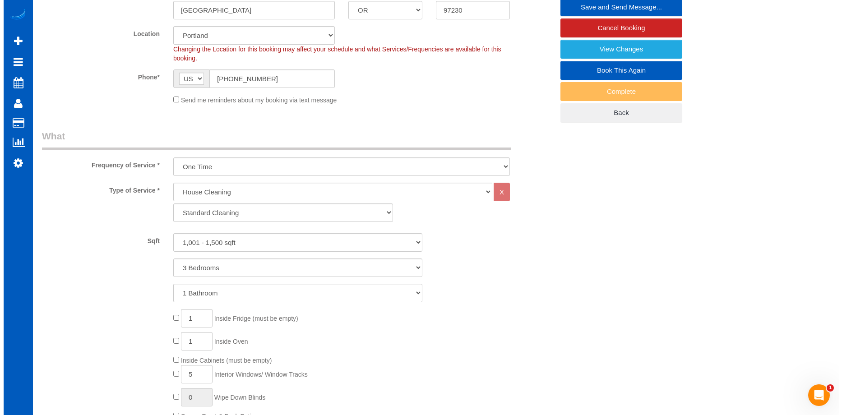
scroll to position [135, 0]
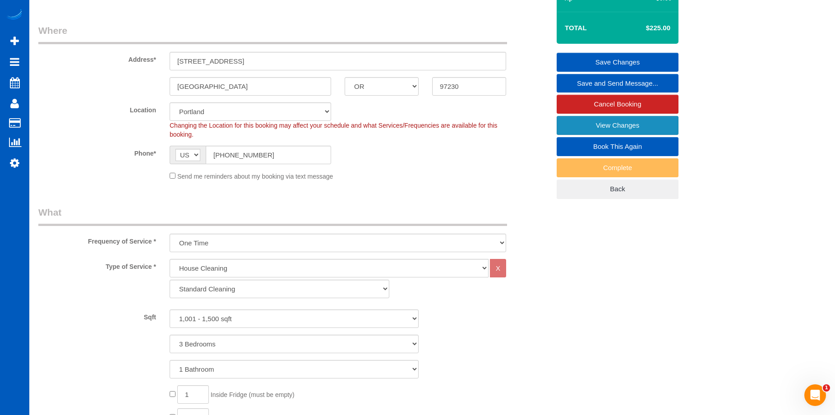
click at [589, 125] on link "View Changes" at bounding box center [618, 125] width 122 height 19
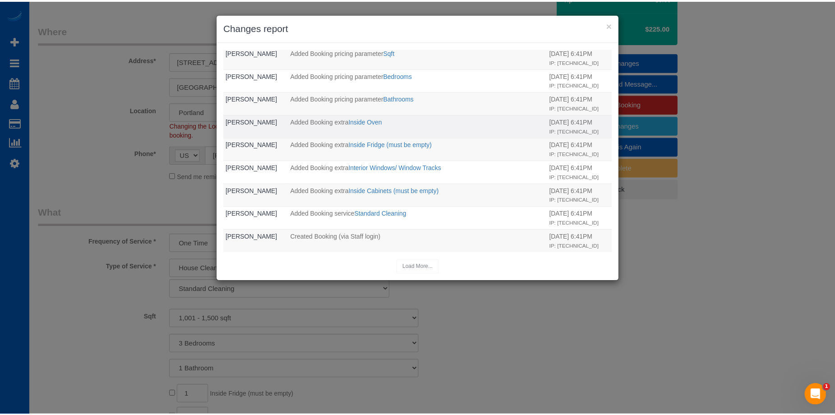
scroll to position [210, 0]
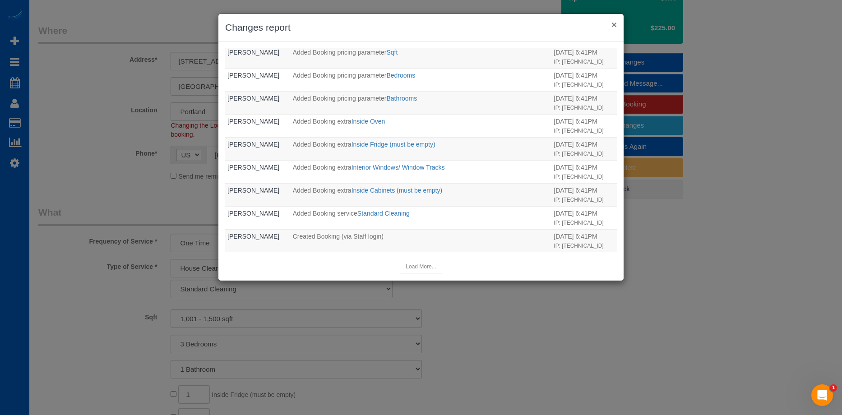
click at [612, 20] on button "×" at bounding box center [613, 24] width 5 height 9
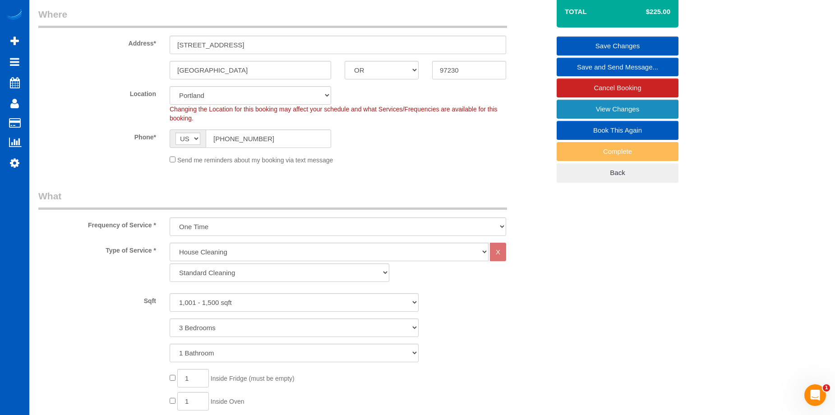
scroll to position [90, 0]
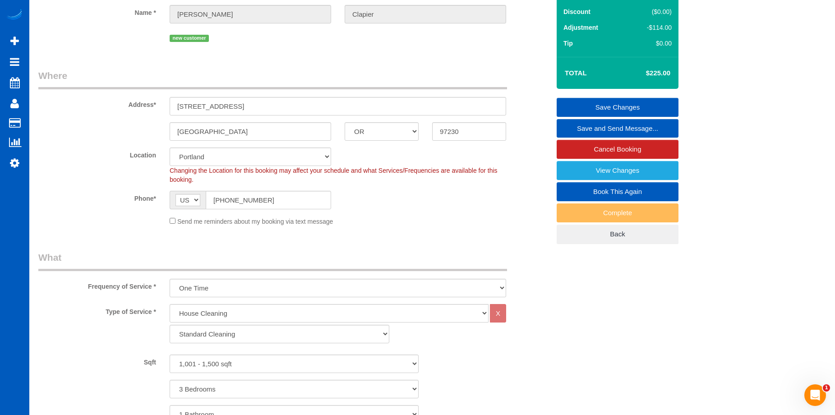
click at [613, 107] on link "Save Changes" at bounding box center [618, 107] width 122 height 19
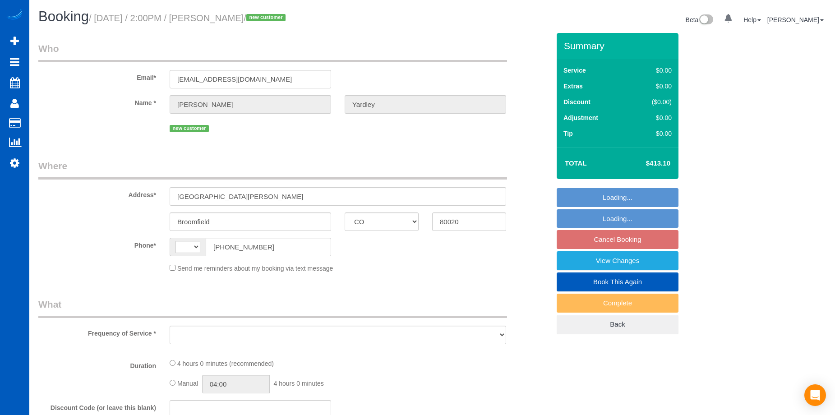
select select "CO"
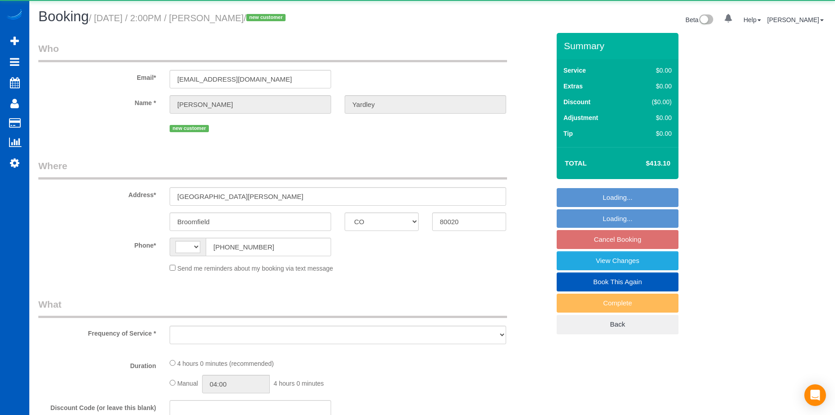
select select "string:fspay-77d94c1d-9418-4c2f-9306-1990c3eb5bcd"
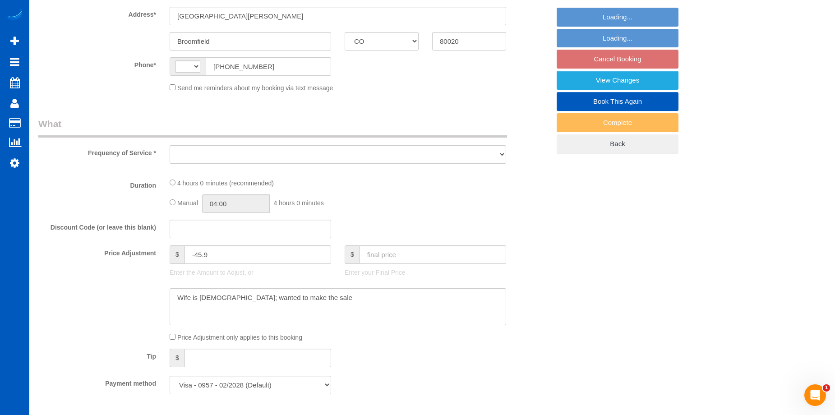
select select "string:[GEOGRAPHIC_DATA]"
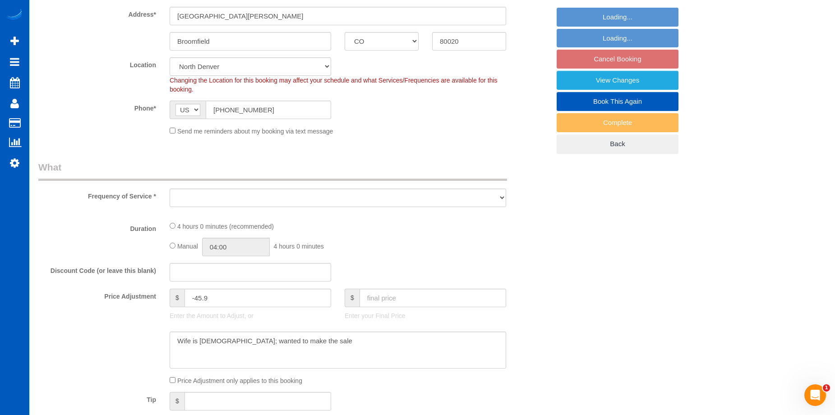
select select "object:1047"
select select "199"
select select "1501"
select select "3"
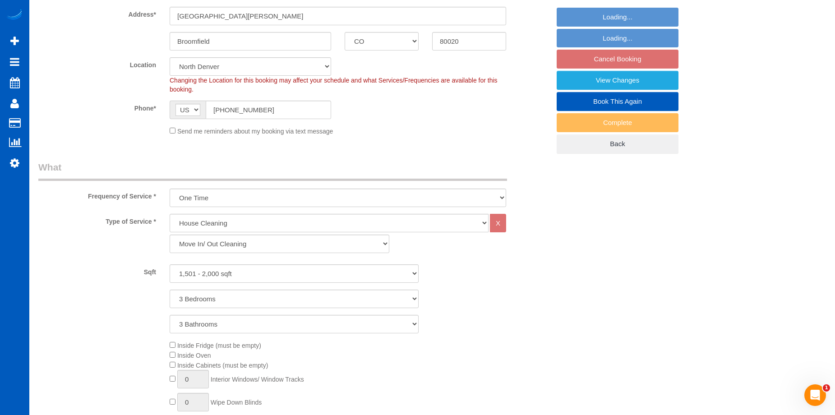
select select "spot1"
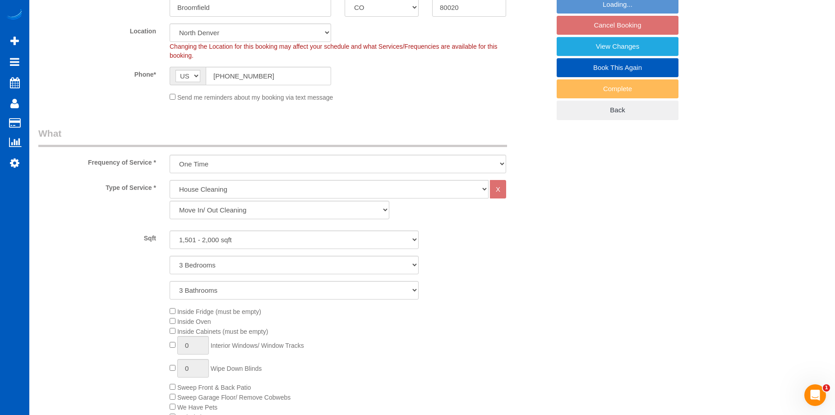
select select "object:1141"
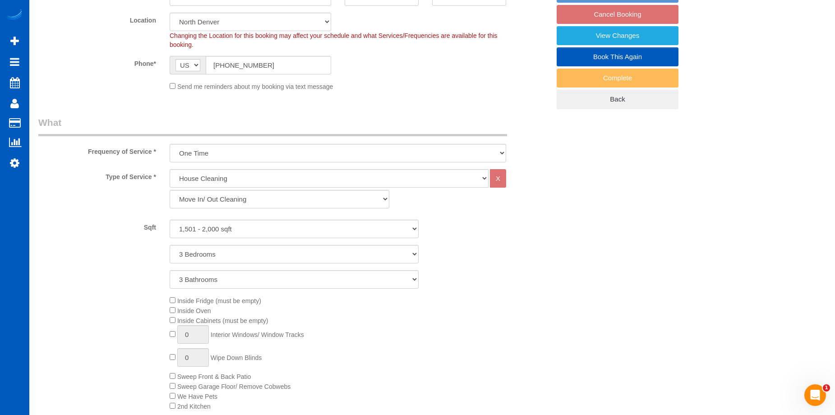
select select "1501"
select select "3"
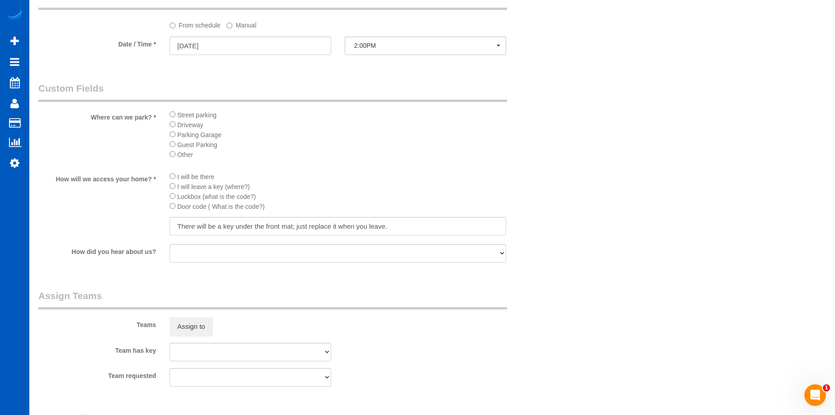
scroll to position [993, 0]
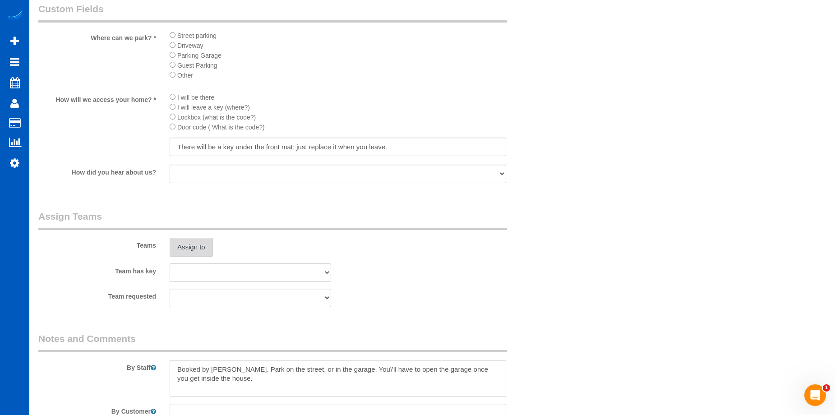
click at [183, 246] on button "Assign to" at bounding box center [191, 247] width 43 height 19
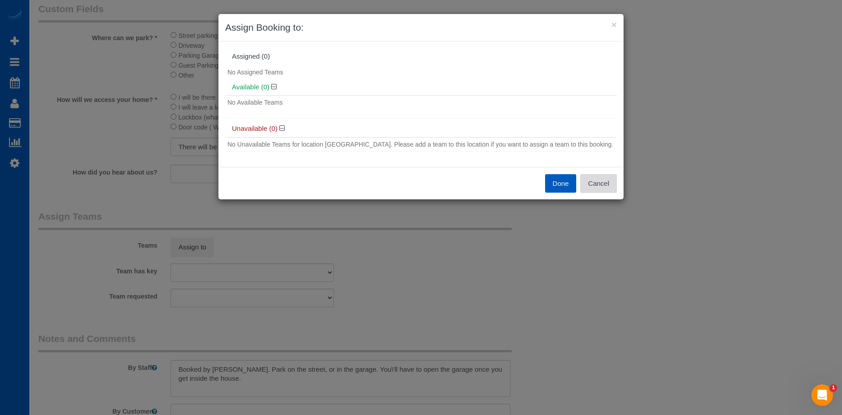
click at [606, 182] on button "Cancel" at bounding box center [598, 183] width 37 height 19
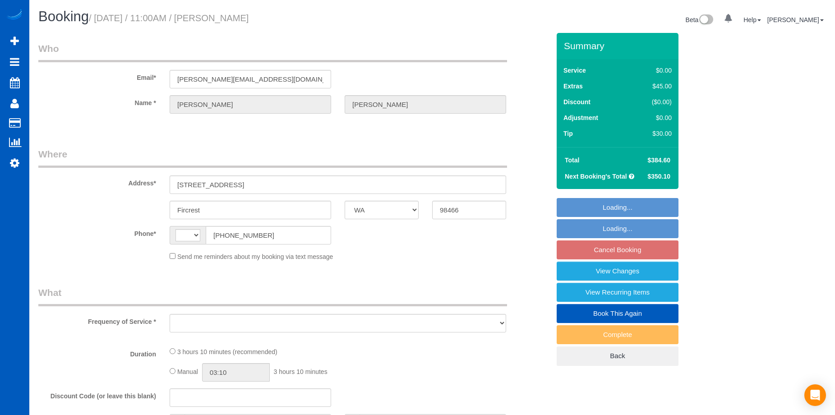
select select "WA"
select select "string:[GEOGRAPHIC_DATA]"
select select "number:8"
select select "199"
select select "3001"
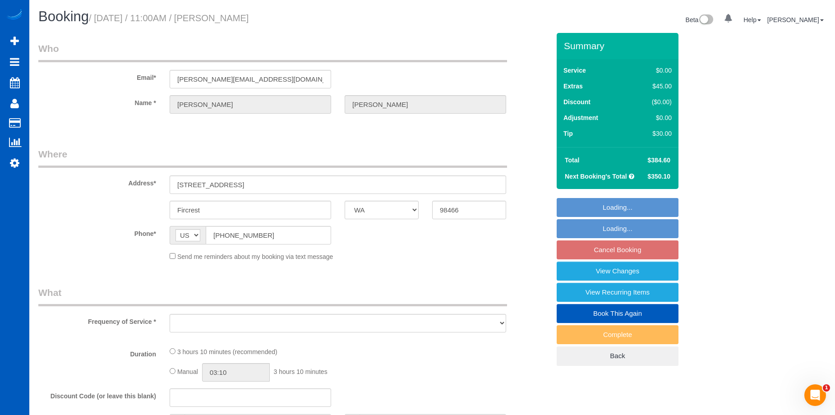
select select "4"
select select "3"
select select "spot2"
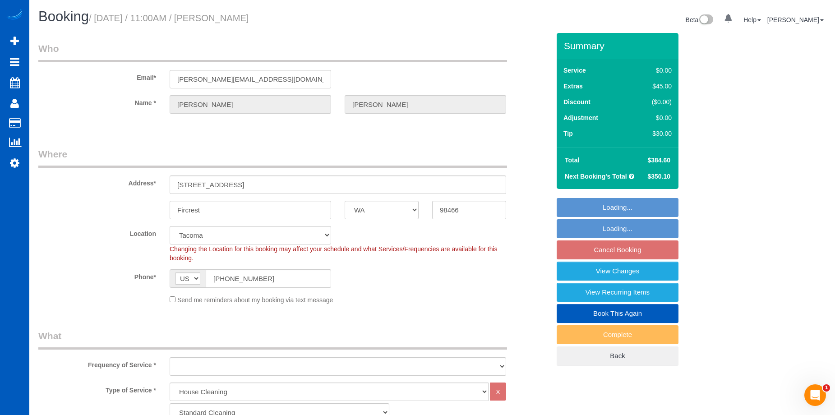
select select "string:fspay-f7bfd408-96fd-46aa-867f-03c6435c7043"
select select "3001"
select select "4"
select select "3"
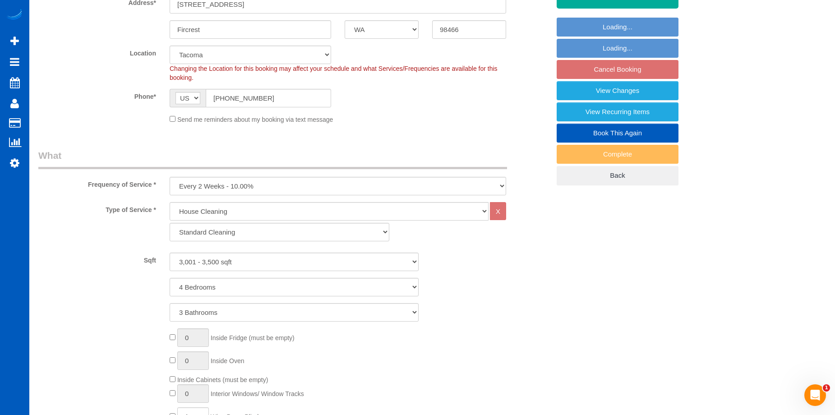
select select "object:1200"
select select "spot15"
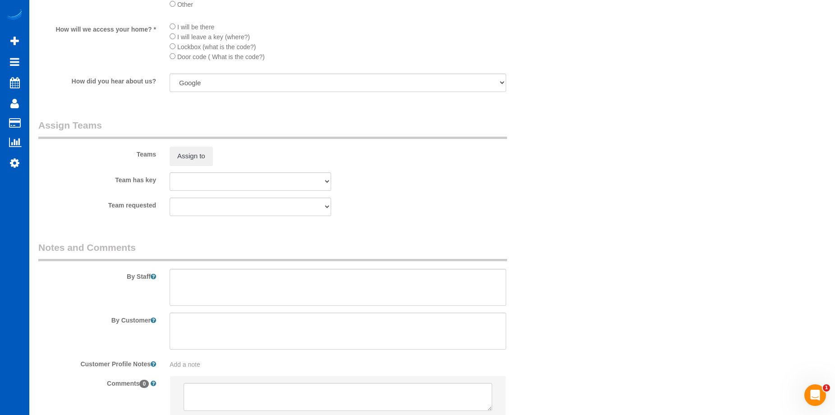
scroll to position [1038, 0]
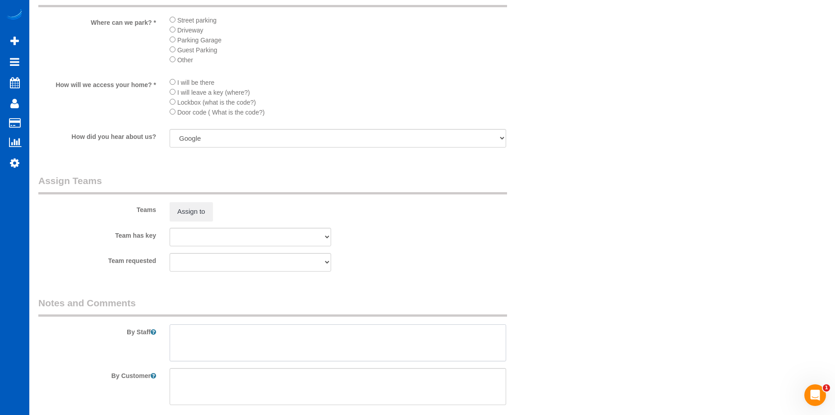
click at [371, 338] on textarea at bounding box center [338, 342] width 337 height 37
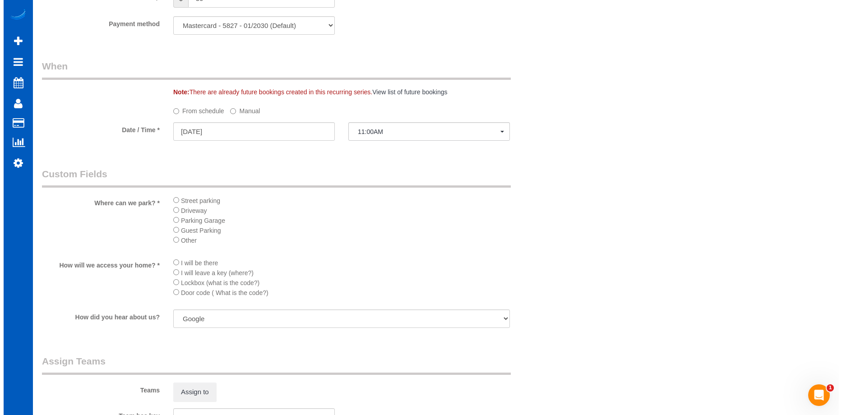
scroll to position [993, 0]
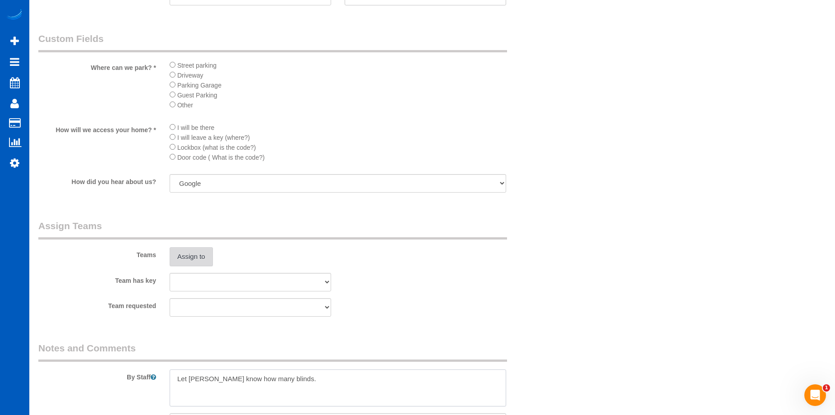
type textarea "Let Anna know how many blinds."
click at [182, 256] on button "Assign to" at bounding box center [191, 256] width 43 height 19
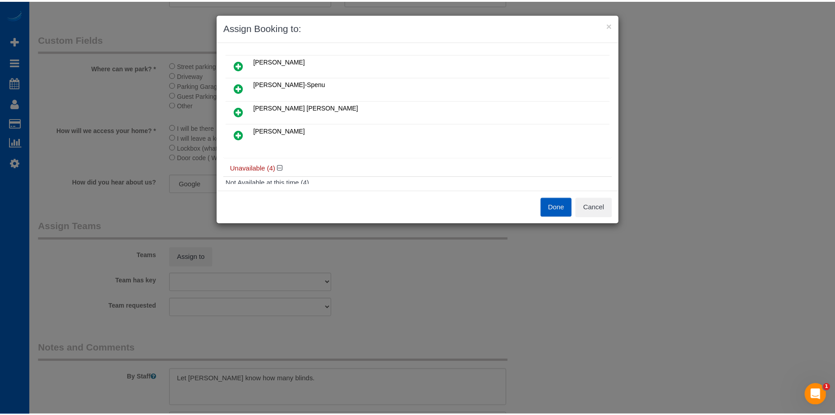
scroll to position [45, 0]
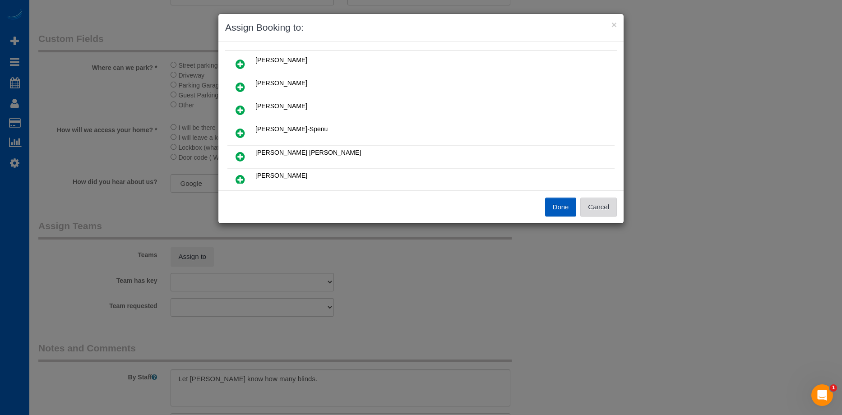
click at [599, 208] on button "Cancel" at bounding box center [598, 207] width 37 height 19
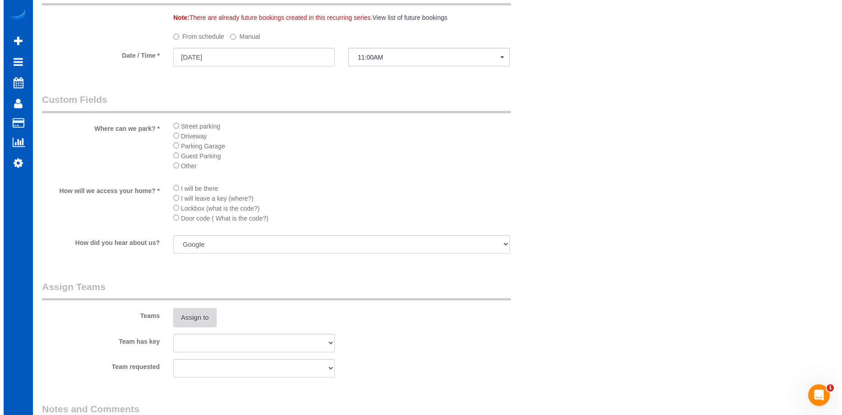
scroll to position [948, 0]
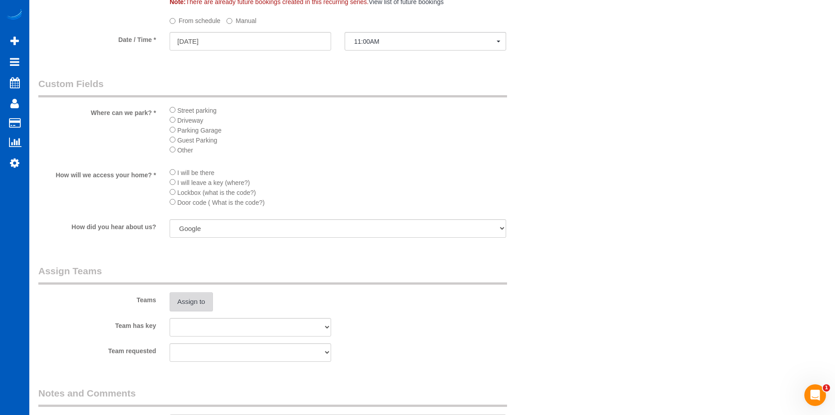
click at [208, 303] on button "Assign to" at bounding box center [191, 301] width 43 height 19
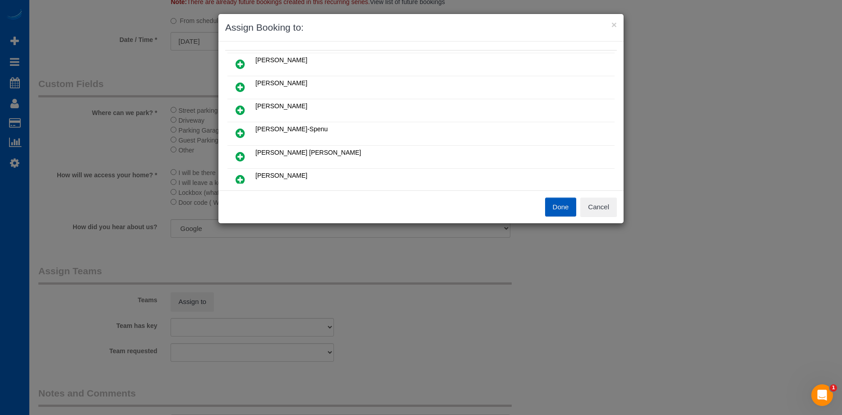
click at [238, 130] on icon at bounding box center [240, 133] width 9 height 11
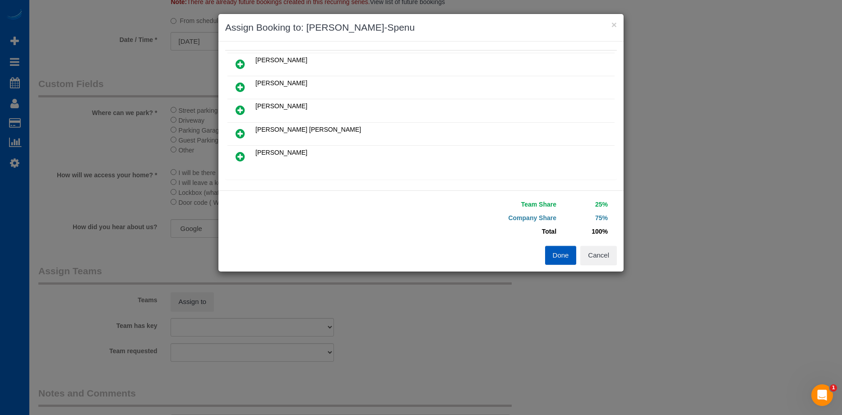
click at [237, 89] on icon at bounding box center [240, 87] width 9 height 11
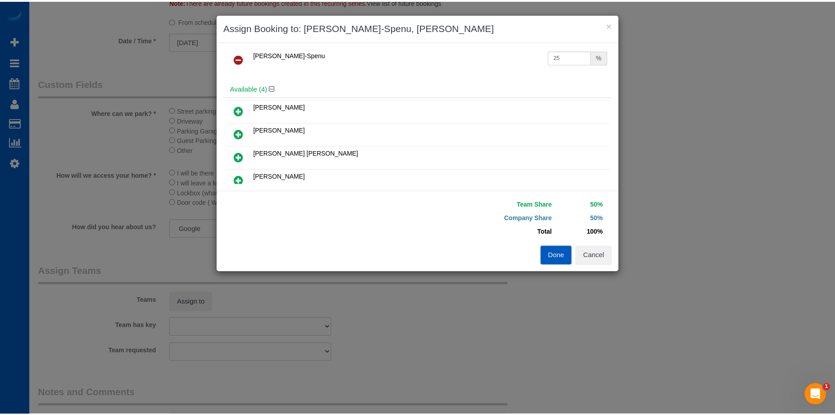
scroll to position [0, 0]
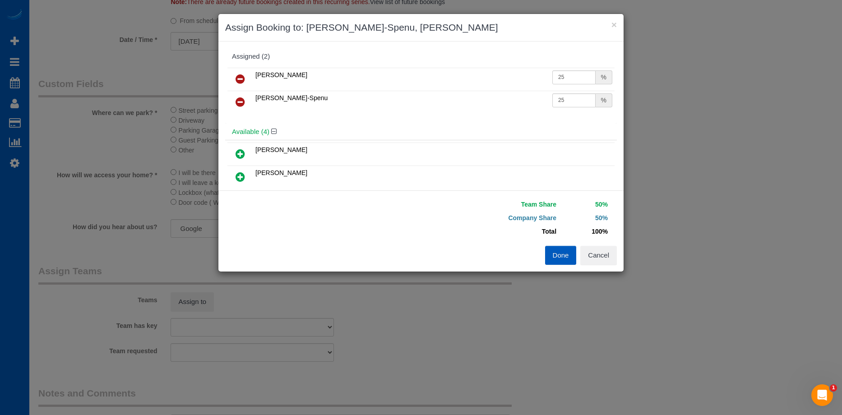
click at [565, 253] on button "Done" at bounding box center [561, 255] width 32 height 19
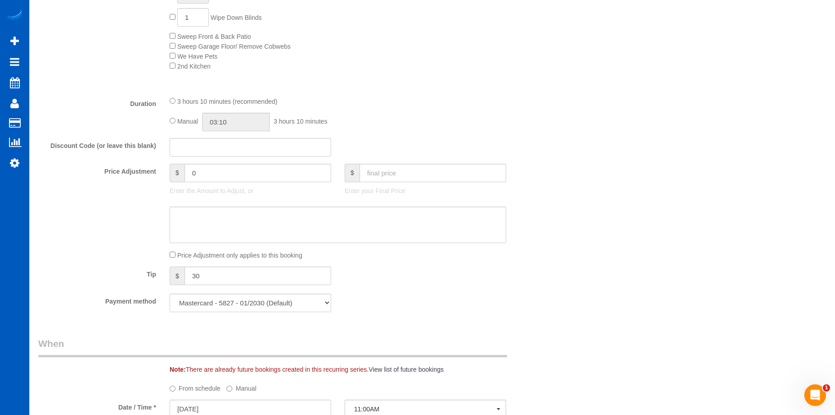
scroll to position [587, 0]
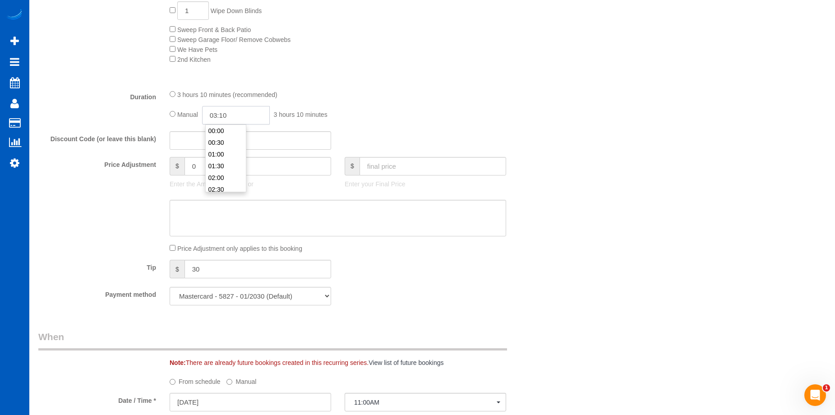
click at [227, 110] on input "03:10" at bounding box center [236, 115] width 68 height 19
type input "04:00"
click at [215, 174] on li "04:00" at bounding box center [226, 180] width 40 height 12
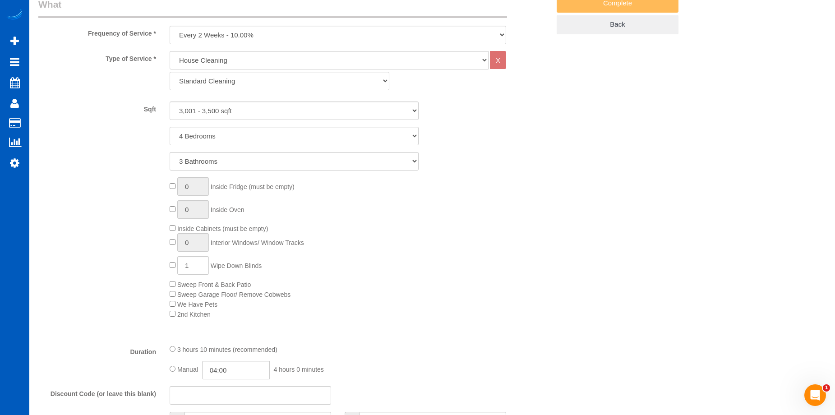
select select "spot28"
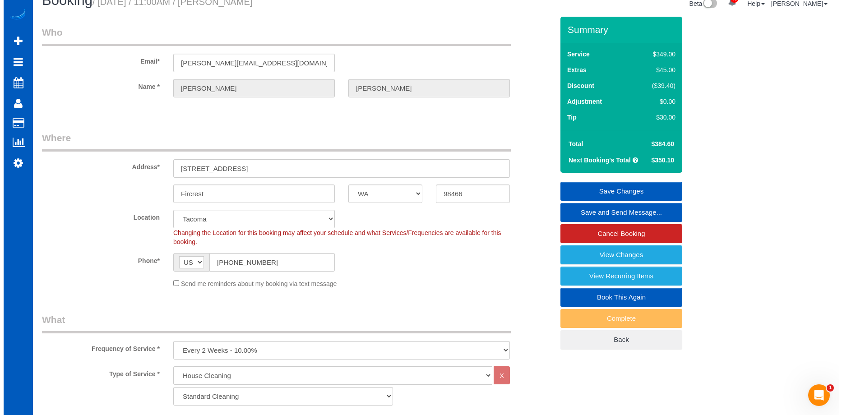
scroll to position [0, 0]
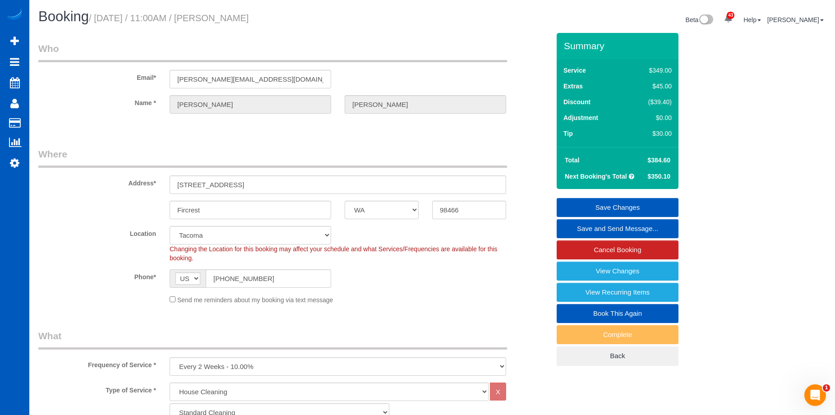
click at [592, 201] on link "Save Changes" at bounding box center [618, 207] width 122 height 19
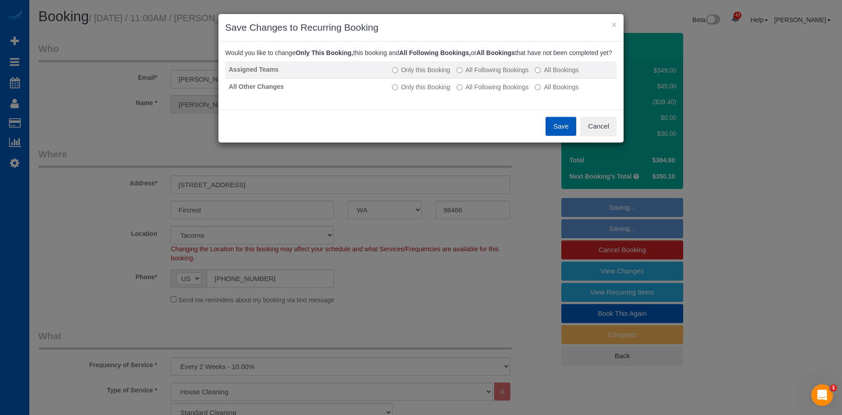
click at [480, 74] on label "All Following Bookings" at bounding box center [493, 69] width 72 height 9
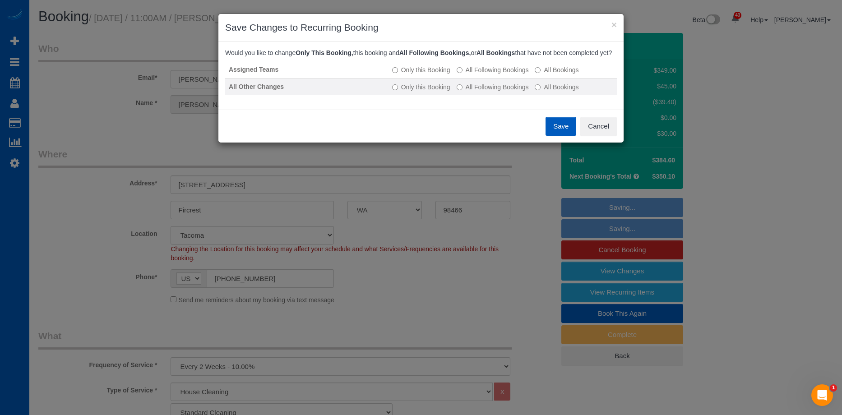
click at [479, 92] on label "All Following Bookings" at bounding box center [493, 87] width 72 height 9
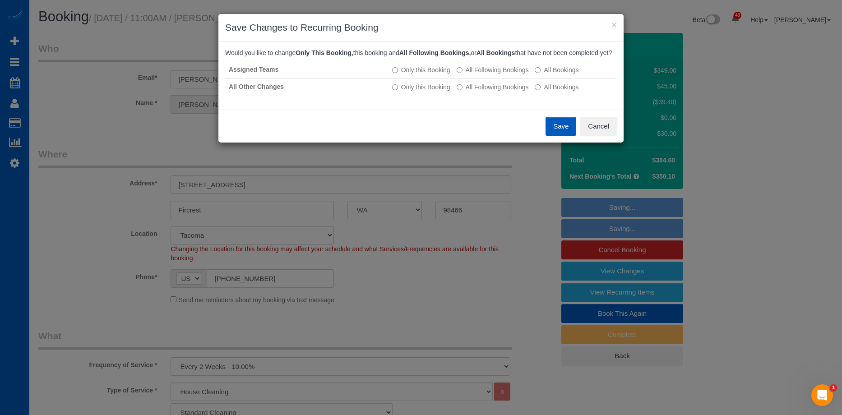
click at [558, 136] on button "Save" at bounding box center [561, 126] width 31 height 19
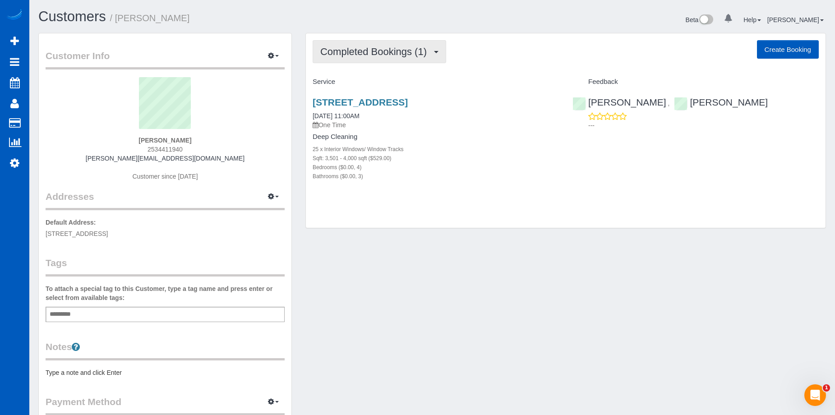
click at [435, 50] on button "Completed Bookings (1)" at bounding box center [380, 51] width 134 height 23
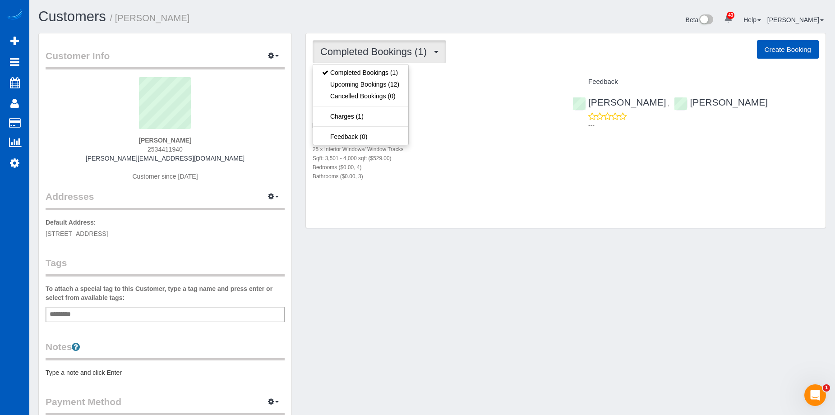
click at [408, 55] on span "Completed Bookings (1)" at bounding box center [375, 51] width 111 height 11
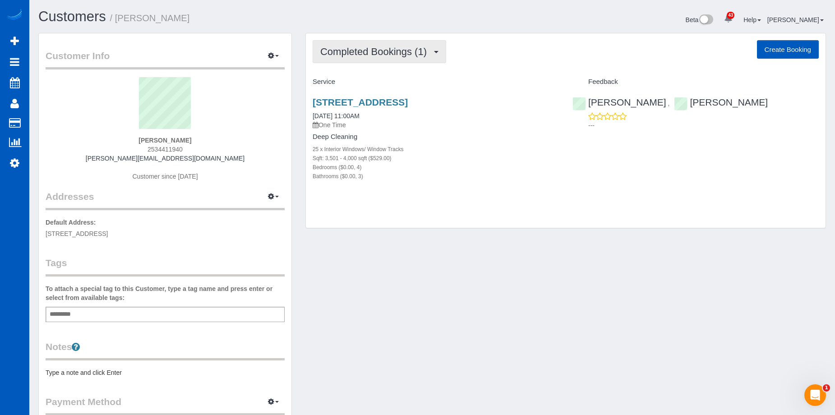
click at [408, 55] on span "Completed Bookings (1)" at bounding box center [375, 51] width 111 height 11
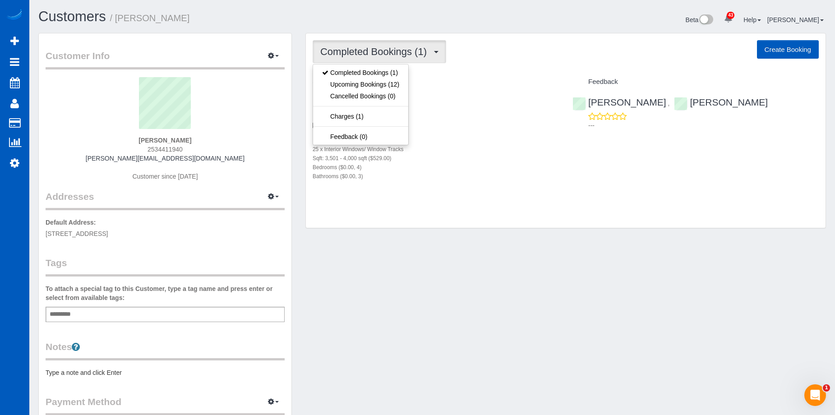
click at [421, 50] on span "Completed Bookings (1)" at bounding box center [375, 51] width 111 height 11
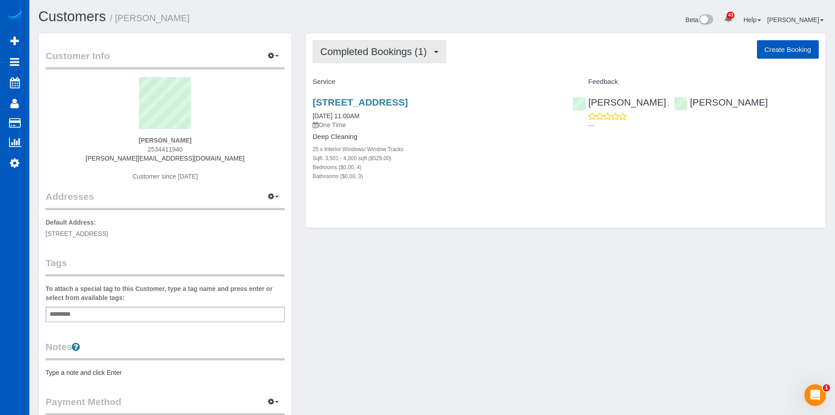
click at [412, 54] on span "Completed Bookings (1)" at bounding box center [375, 51] width 111 height 11
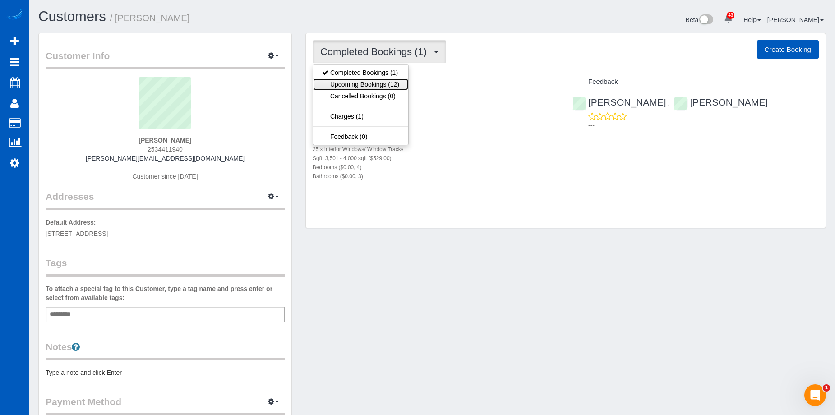
click at [367, 84] on link "Upcoming Bookings (12)" at bounding box center [360, 85] width 95 height 12
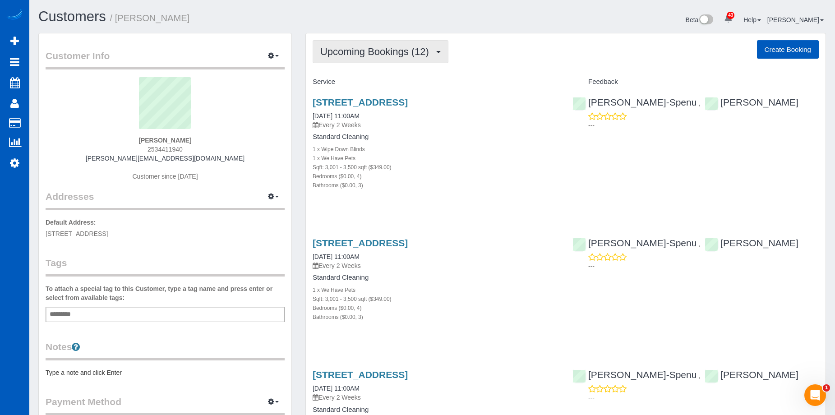
click at [417, 57] on span "Upcoming Bookings (12)" at bounding box center [376, 51] width 113 height 11
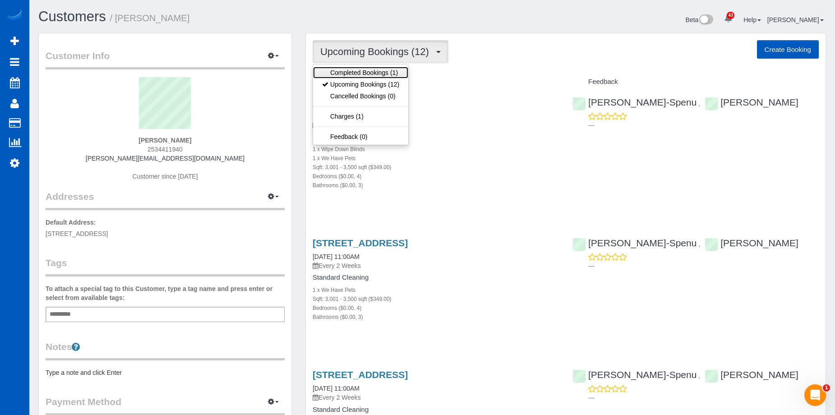
click at [389, 71] on link "Completed Bookings (1)" at bounding box center [360, 73] width 95 height 12
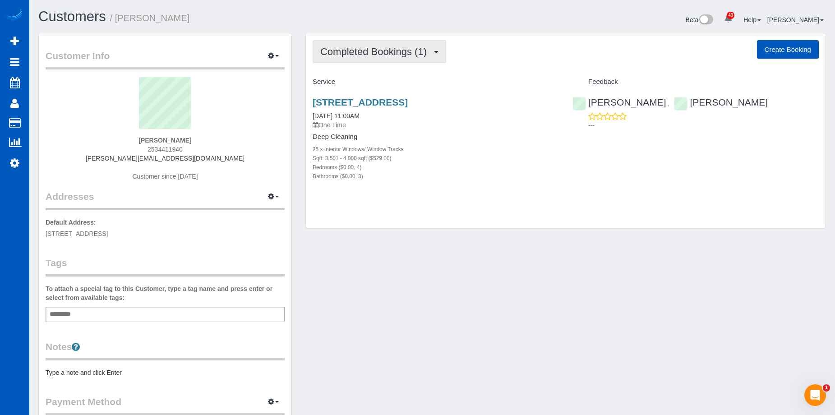
click at [409, 55] on span "Completed Bookings (1)" at bounding box center [375, 51] width 111 height 11
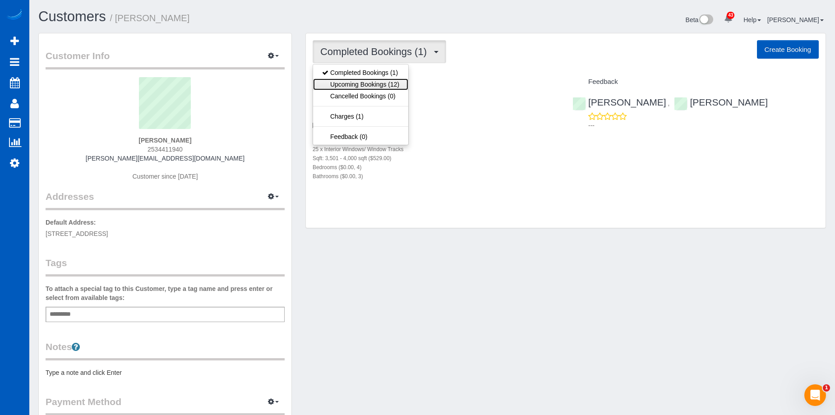
click at [371, 83] on link "Upcoming Bookings (12)" at bounding box center [360, 85] width 95 height 12
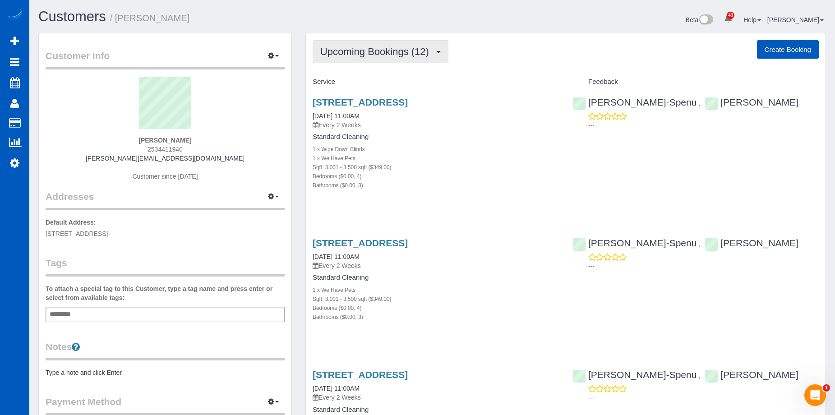
click at [400, 53] on span "Upcoming Bookings (12)" at bounding box center [376, 51] width 113 height 11
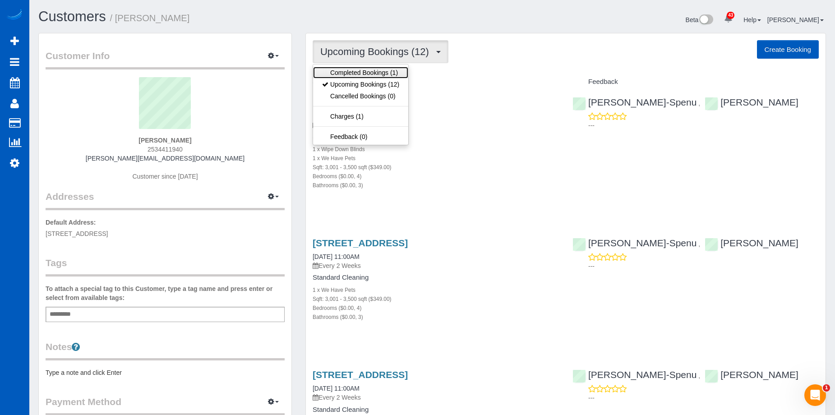
click at [371, 68] on link "Completed Bookings (1)" at bounding box center [360, 73] width 95 height 12
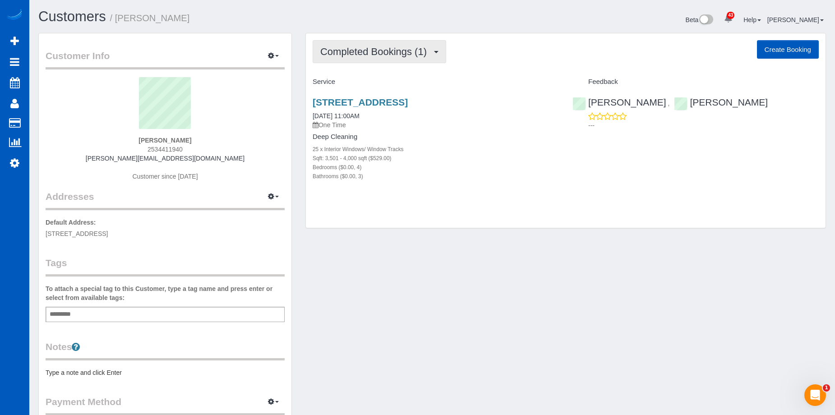
click at [395, 51] on span "Completed Bookings (1)" at bounding box center [375, 51] width 111 height 11
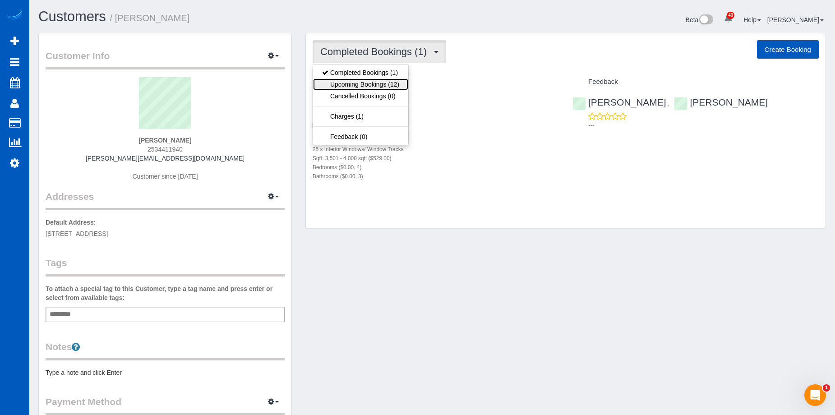
click at [374, 83] on link "Upcoming Bookings (12)" at bounding box center [360, 85] width 95 height 12
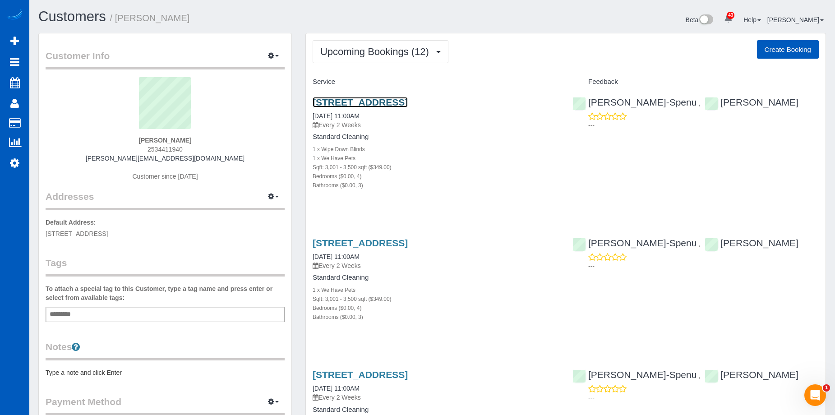
click at [390, 103] on link "1033 Buena Vista Ave, Fircrest, WA 98466" at bounding box center [360, 102] width 95 height 10
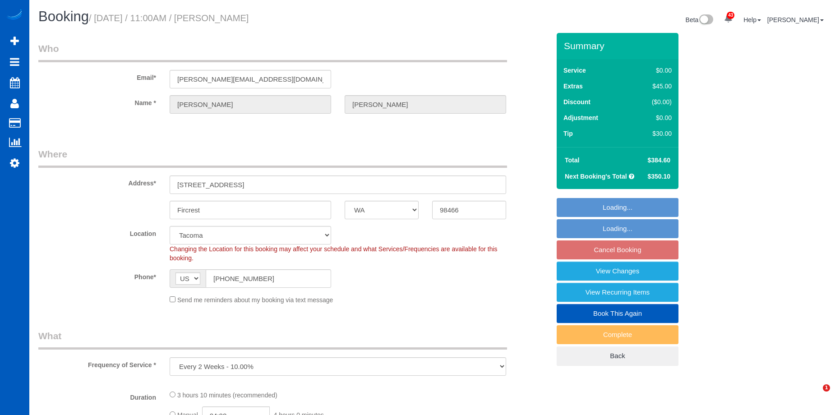
select select "WA"
select select "number:8"
select select "object:927"
select select "199"
select select "3001"
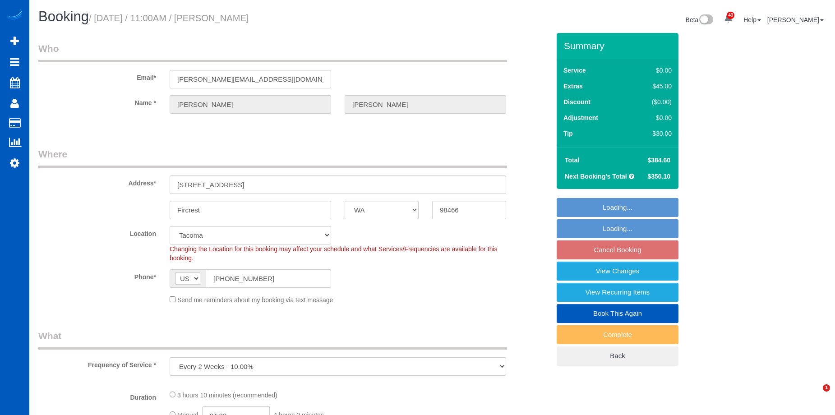
select select "4"
select select "3"
select select "spot2"
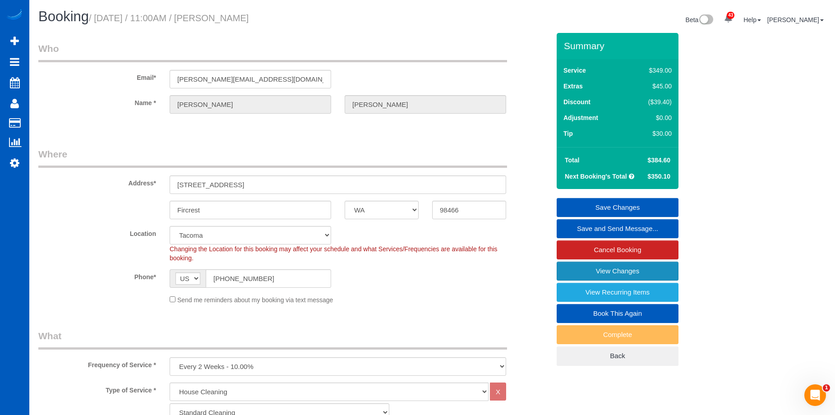
click at [583, 271] on link "View Changes" at bounding box center [618, 271] width 122 height 19
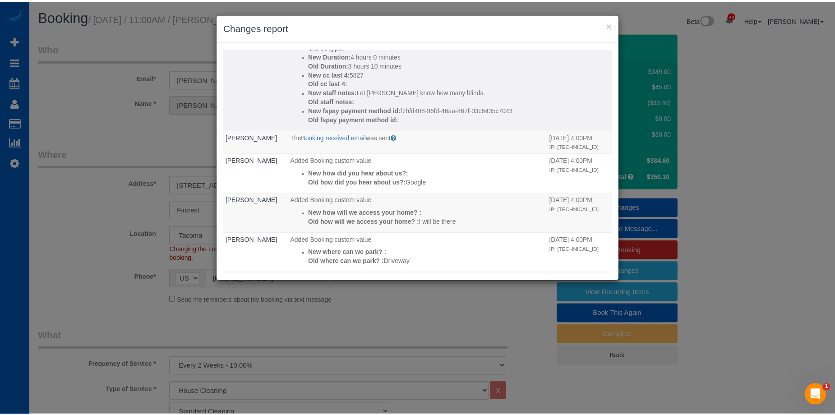
scroll to position [226, 0]
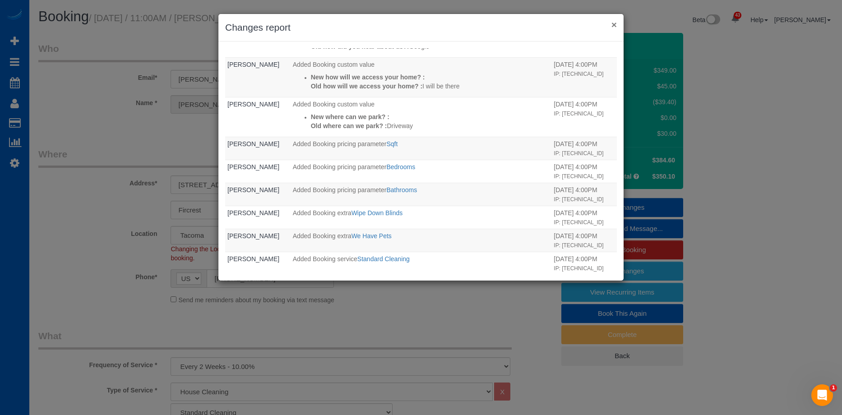
click at [612, 23] on button "×" at bounding box center [613, 24] width 5 height 9
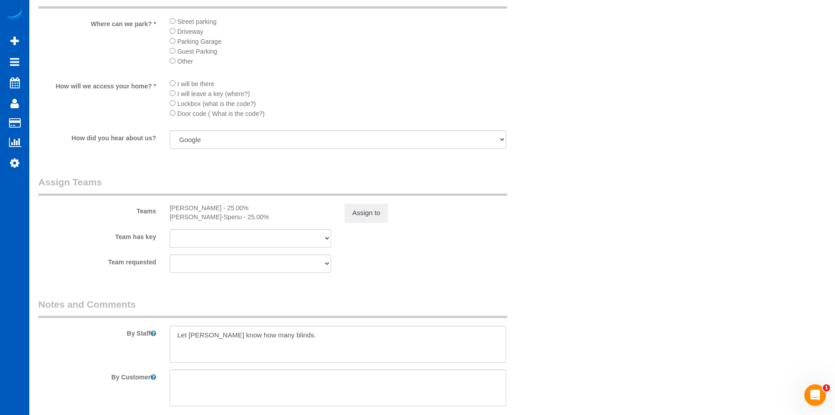
scroll to position [1038, 0]
click at [377, 204] on button "Assign to" at bounding box center [366, 211] width 43 height 19
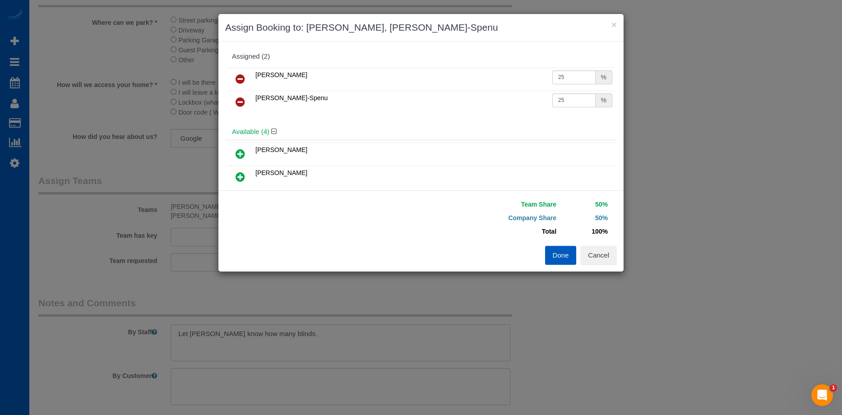
click at [236, 77] on icon at bounding box center [240, 79] width 9 height 11
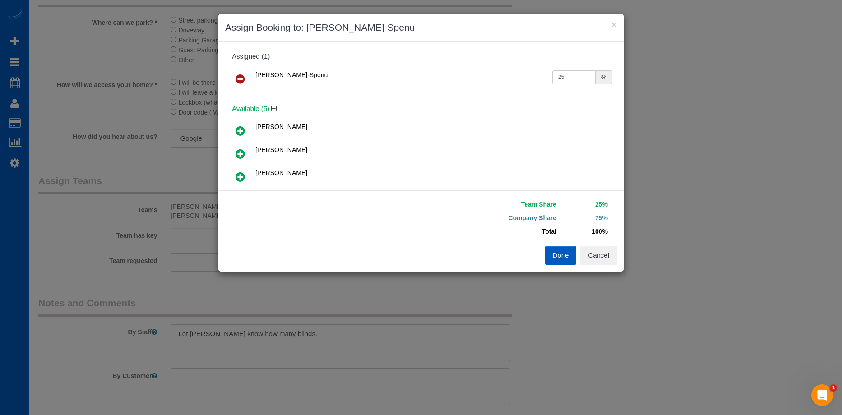
click at [238, 174] on icon at bounding box center [240, 176] width 9 height 11
click at [560, 259] on button "Done" at bounding box center [561, 255] width 32 height 19
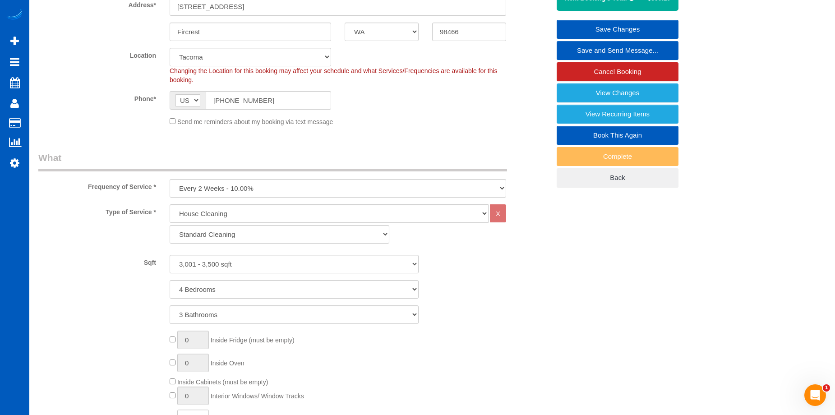
scroll to position [45, 0]
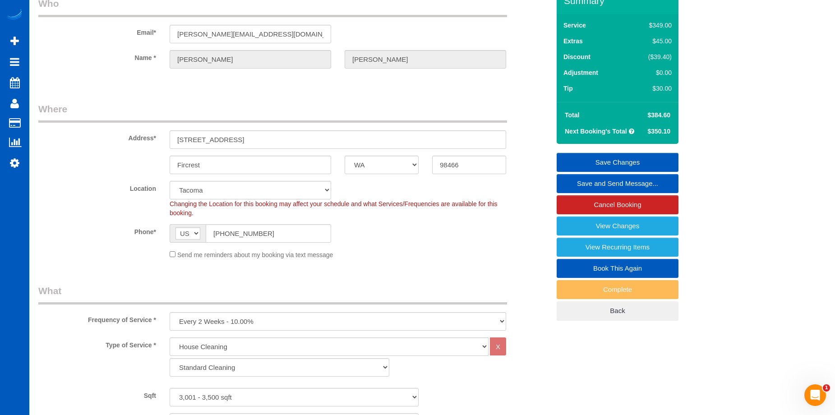
click at [579, 157] on link "Save Changes" at bounding box center [618, 162] width 122 height 19
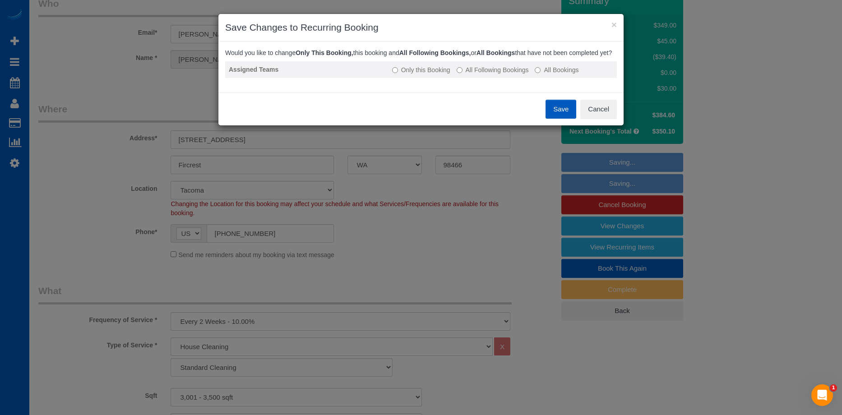
click at [500, 74] on label "All Following Bookings" at bounding box center [493, 69] width 72 height 9
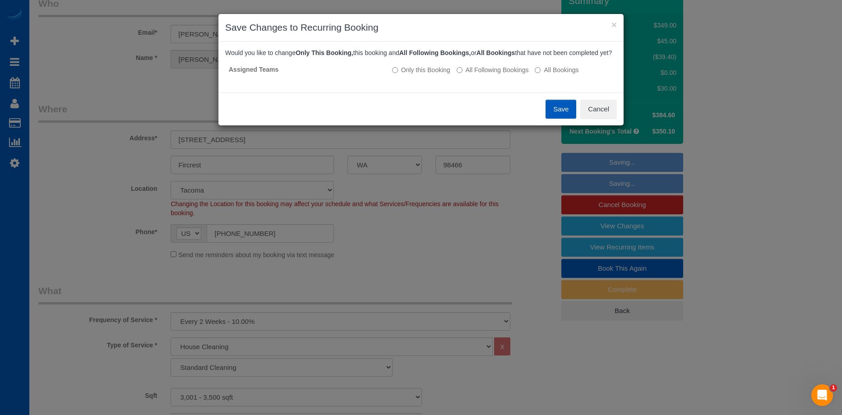
click at [549, 114] on button "Save" at bounding box center [561, 109] width 31 height 19
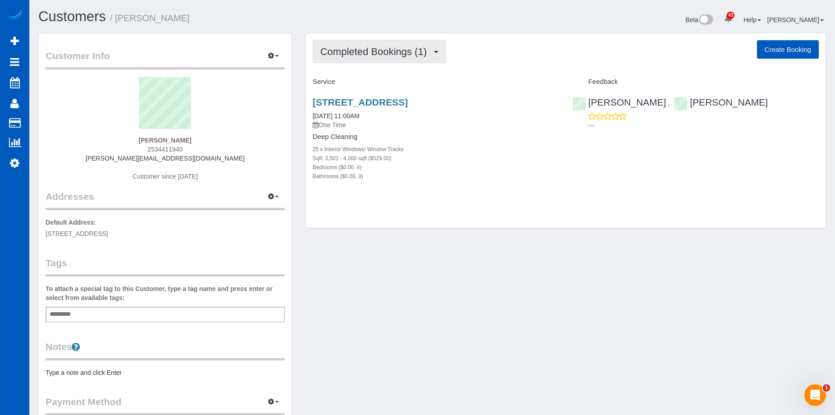
click at [396, 53] on span "Completed Bookings (1)" at bounding box center [375, 51] width 111 height 11
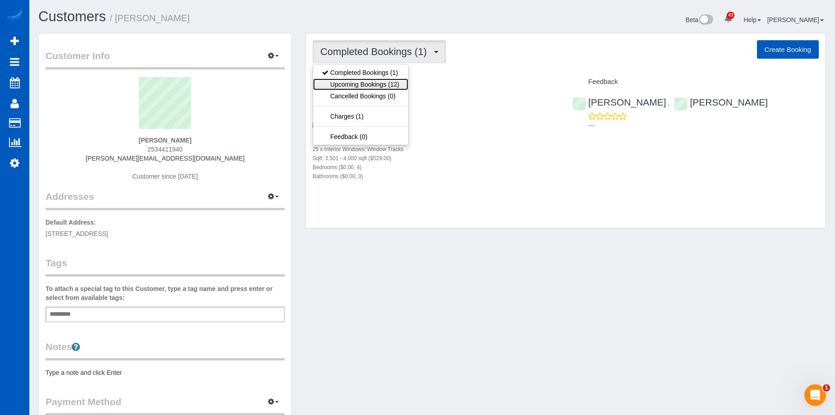
click at [378, 81] on link "Upcoming Bookings (12)" at bounding box center [360, 85] width 95 height 12
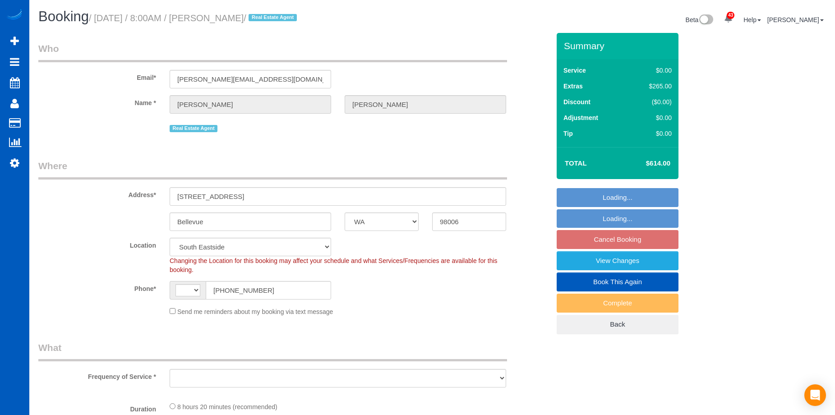
select select "WA"
select select "string:[GEOGRAPHIC_DATA]"
select select "object:983"
select select "199"
select select "3001"
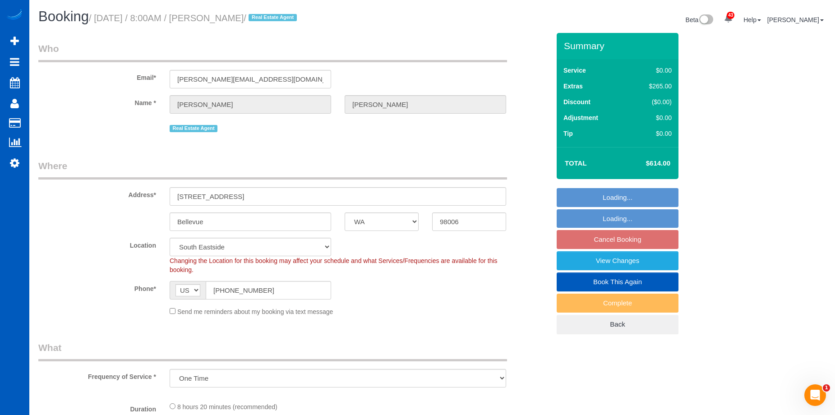
select select "5"
select select "3"
select select "spot1"
select select "3001"
select select "5"
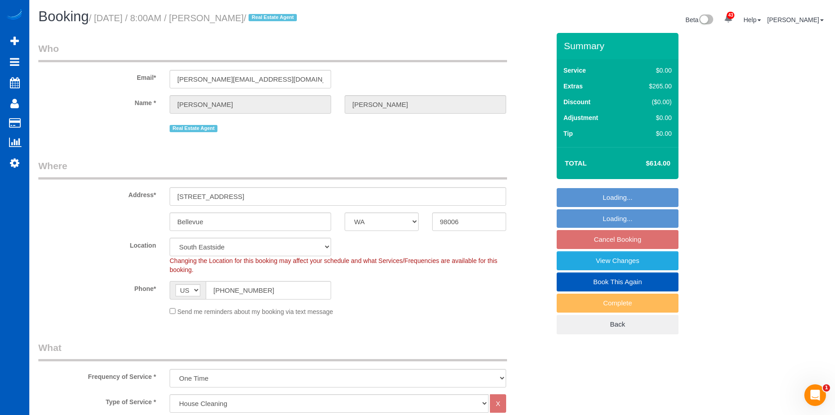
select select "3"
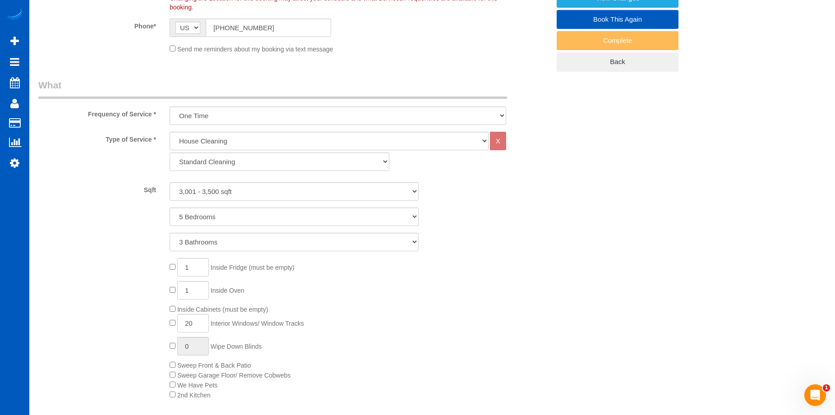
select select "object:1216"
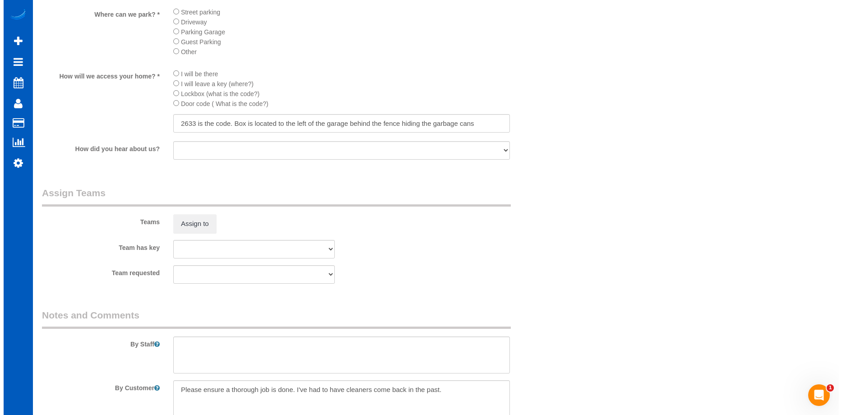
scroll to position [1128, 0]
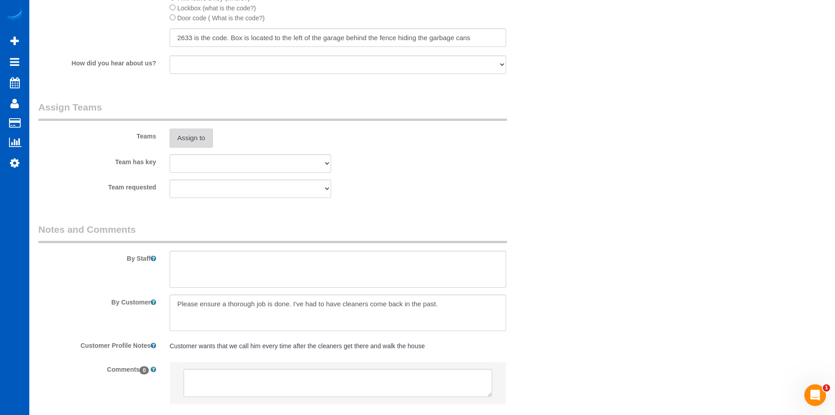
click at [202, 136] on button "Assign to" at bounding box center [191, 138] width 43 height 19
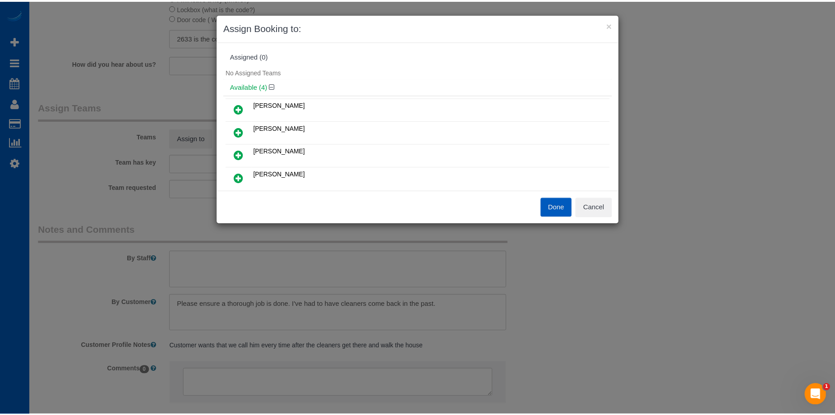
scroll to position [0, 0]
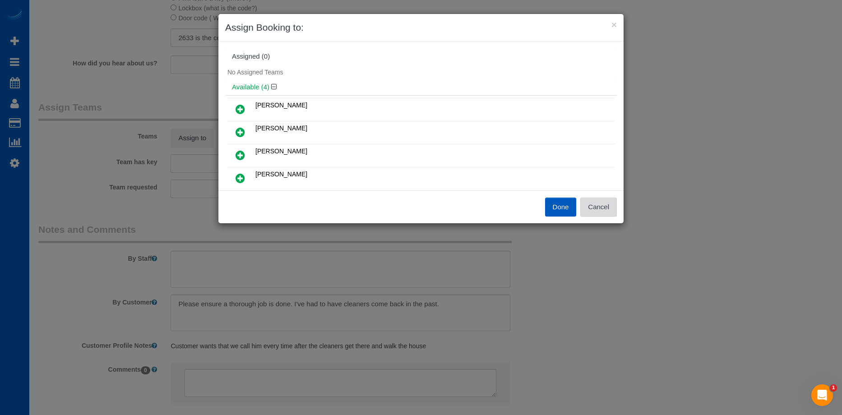
click at [605, 199] on button "Cancel" at bounding box center [598, 207] width 37 height 19
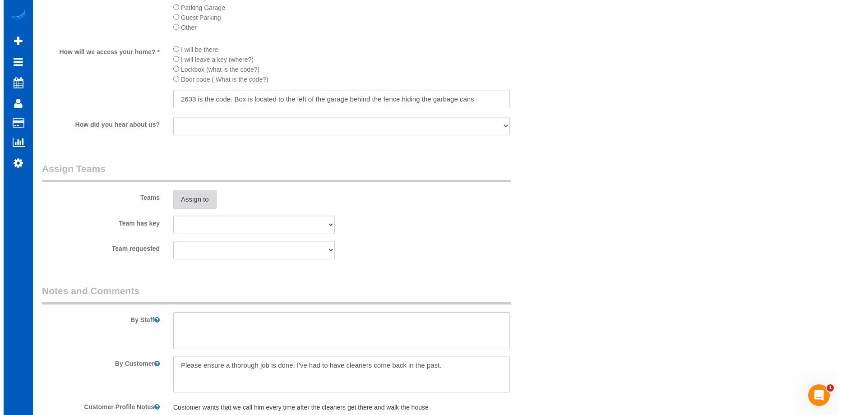
scroll to position [1083, 0]
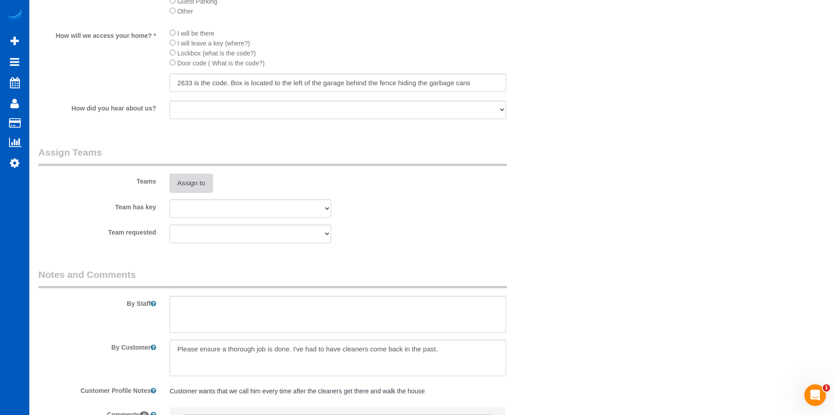
click at [210, 185] on button "Assign to" at bounding box center [191, 183] width 43 height 19
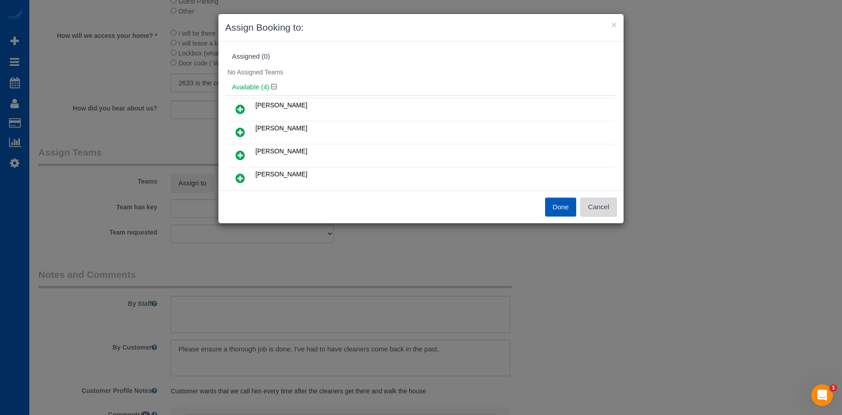
click at [609, 212] on button "Cancel" at bounding box center [598, 207] width 37 height 19
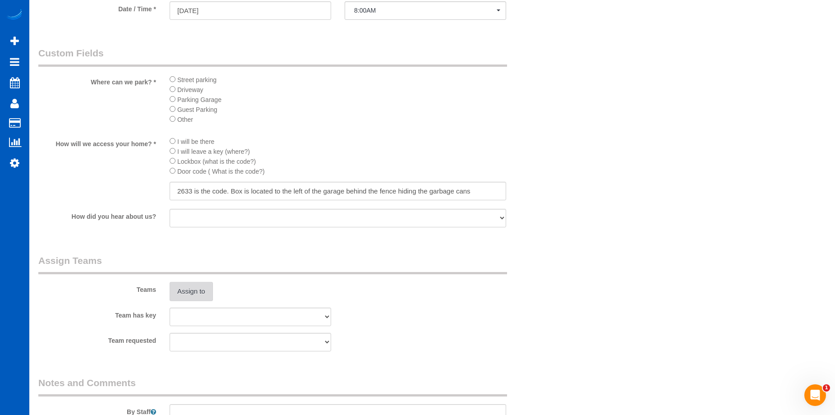
scroll to position [1038, 0]
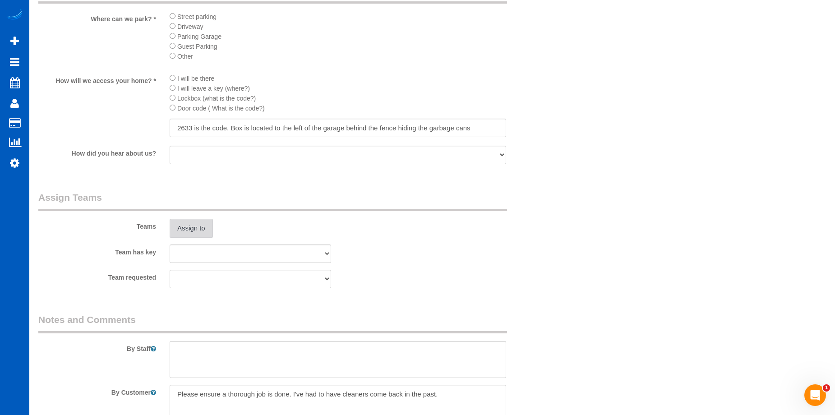
click at [200, 227] on button "Assign to" at bounding box center [191, 228] width 43 height 19
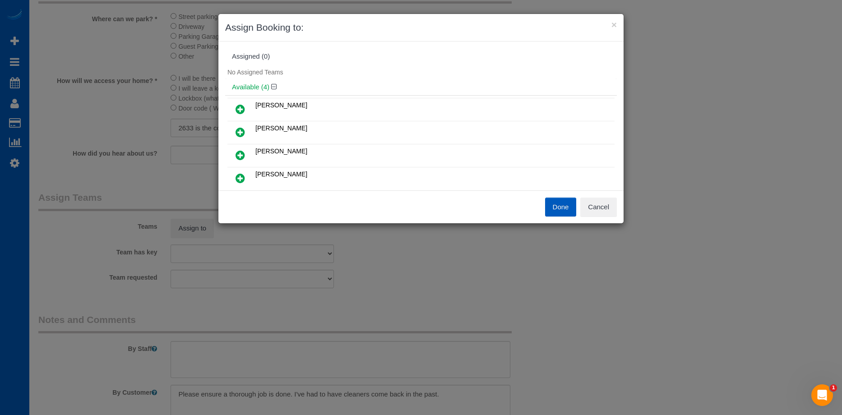
click at [248, 133] on link at bounding box center [240, 133] width 21 height 18
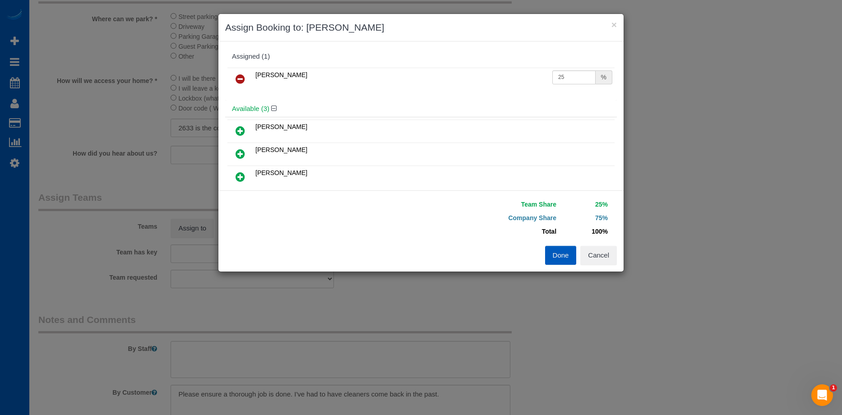
click at [241, 171] on link at bounding box center [240, 177] width 21 height 18
click at [562, 253] on button "Done" at bounding box center [561, 255] width 32 height 19
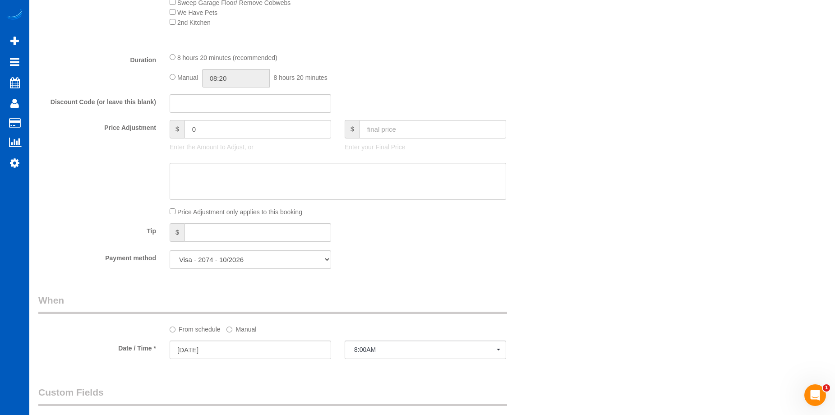
scroll to position [587, 0]
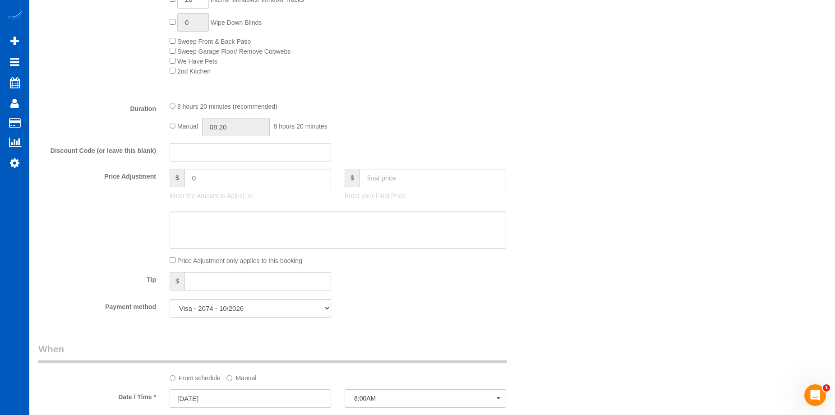
click at [180, 125] on span "Manual" at bounding box center [187, 126] width 21 height 7
click at [234, 123] on input "08:20" at bounding box center [236, 127] width 68 height 19
type input "07:00"
click at [222, 169] on li "07:00" at bounding box center [226, 172] width 40 height 12
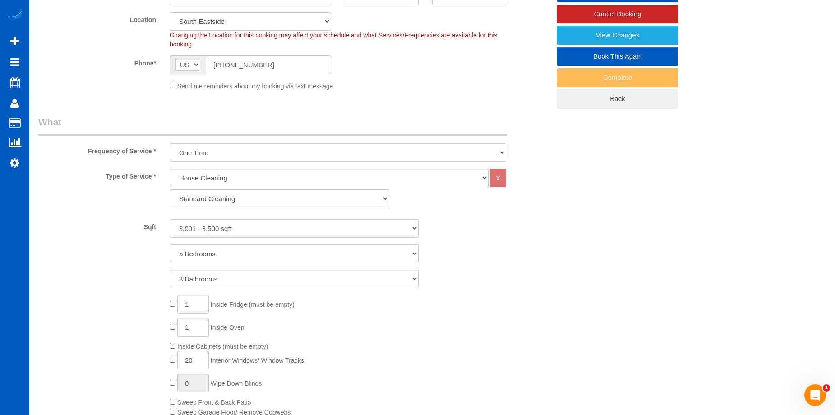
select select "spot17"
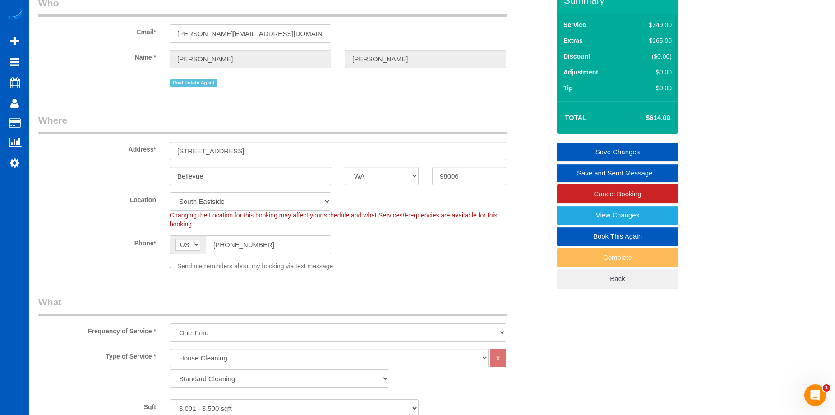
scroll to position [45, 0]
click at [584, 153] on link "Save Changes" at bounding box center [618, 152] width 122 height 19
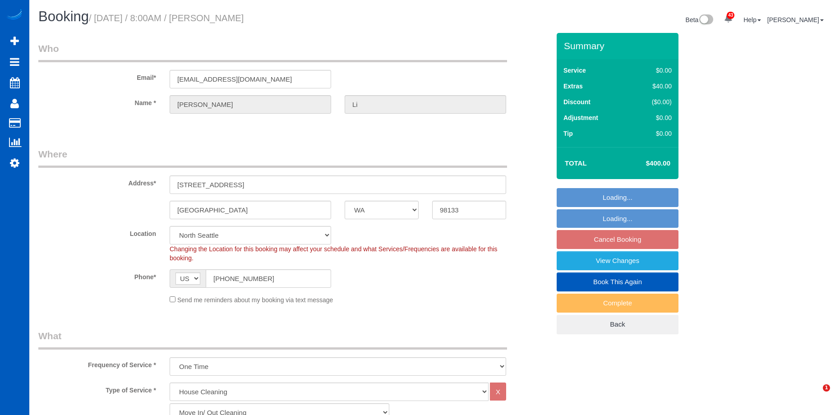
select select "WA"
select select "199"
select select "object:1164"
select select "spot1"
select select "1001"
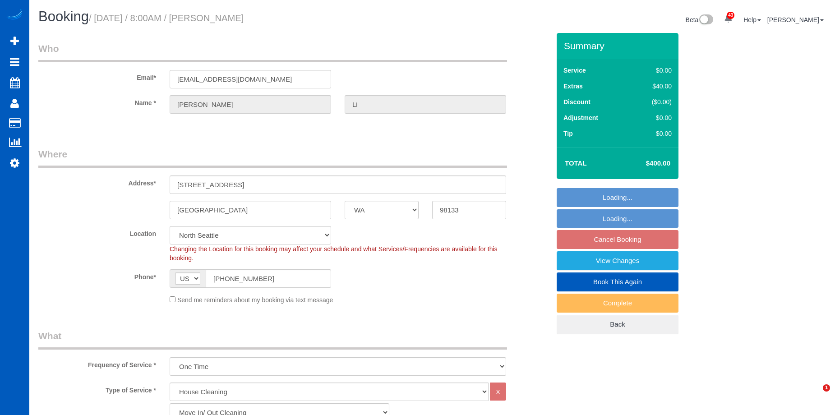
select select "2"
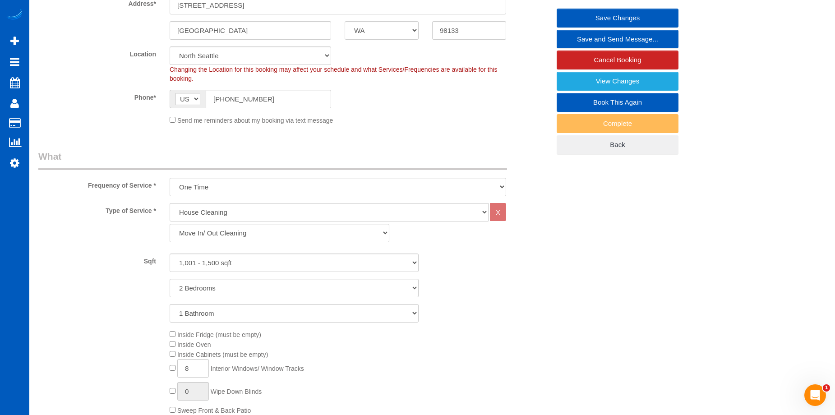
scroll to position [135, 0]
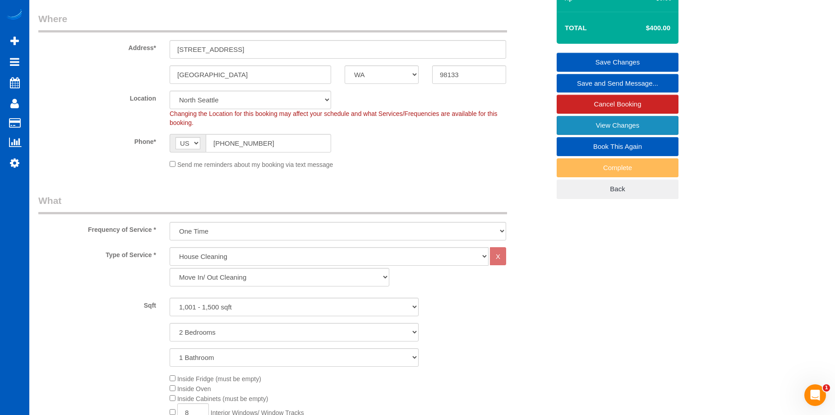
click at [582, 125] on link "View Changes" at bounding box center [618, 125] width 122 height 19
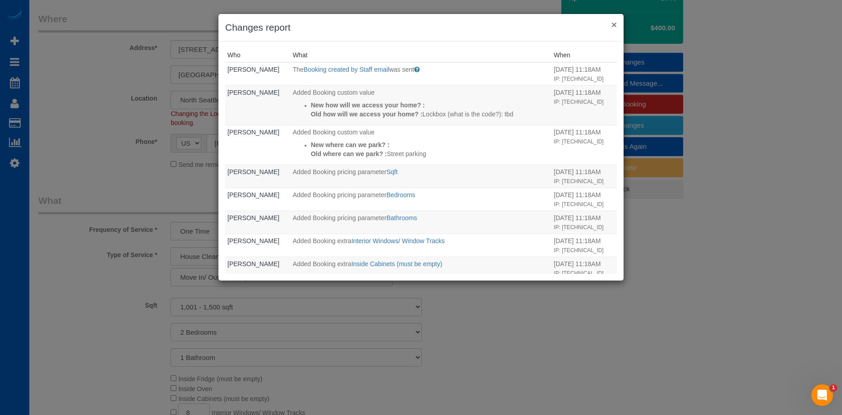
click at [612, 22] on button "×" at bounding box center [613, 24] width 5 height 9
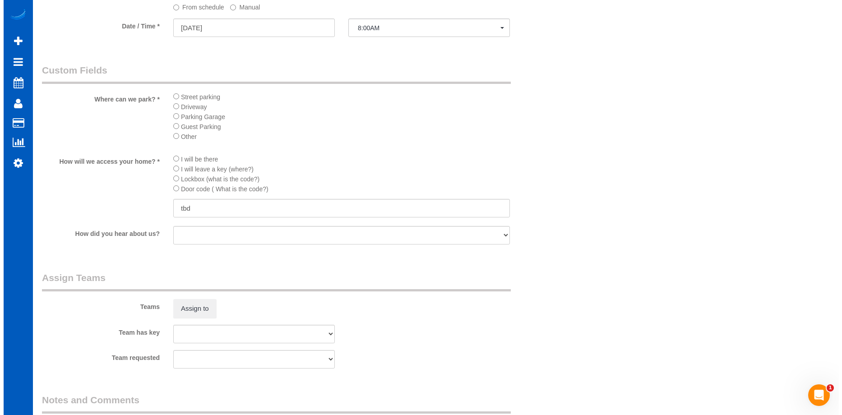
scroll to position [1083, 0]
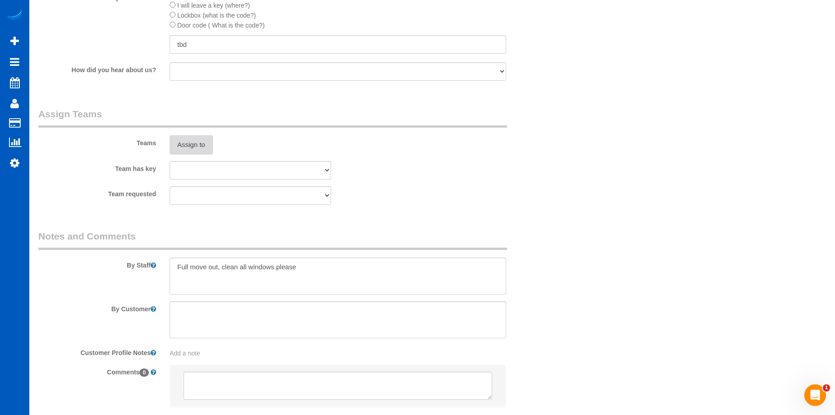
click at [191, 138] on button "Assign to" at bounding box center [191, 144] width 43 height 19
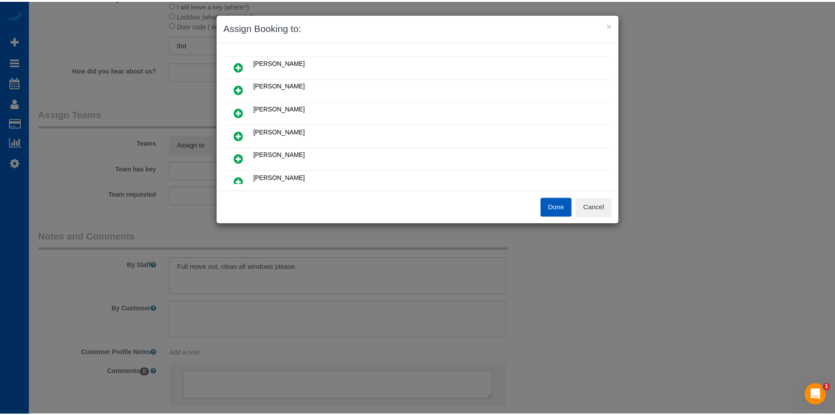
scroll to position [90, 0]
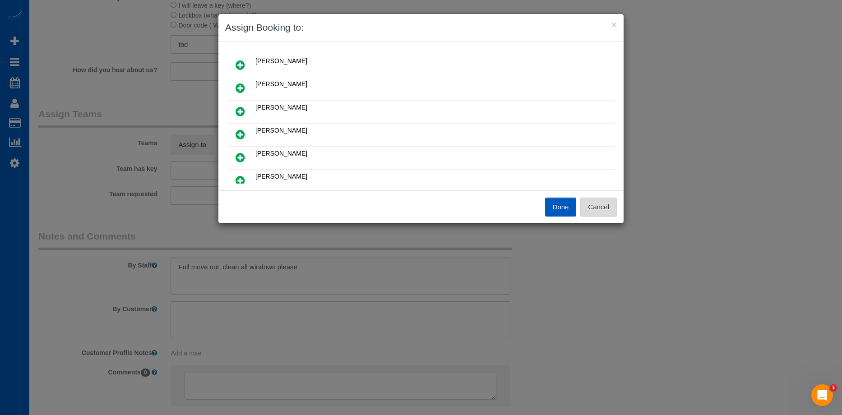
click at [613, 209] on button "Cancel" at bounding box center [598, 207] width 37 height 19
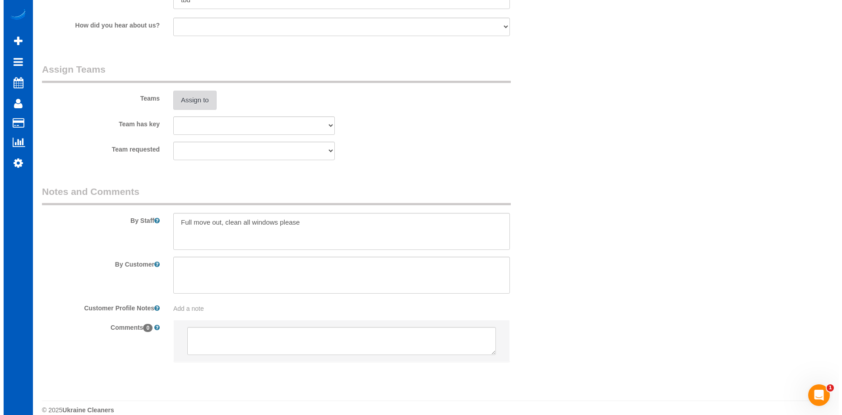
scroll to position [1128, 0]
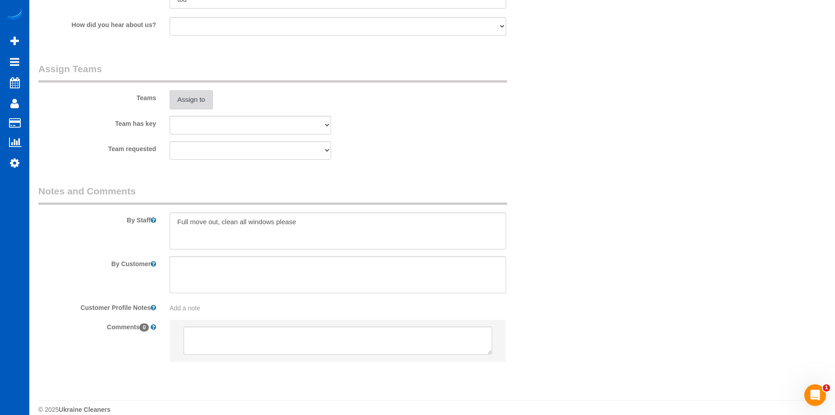
click at [198, 101] on button "Assign to" at bounding box center [191, 99] width 43 height 19
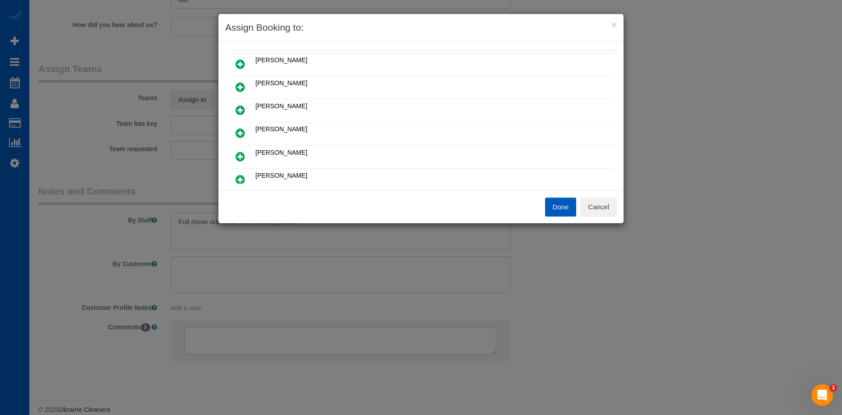
click at [240, 107] on icon at bounding box center [240, 110] width 9 height 11
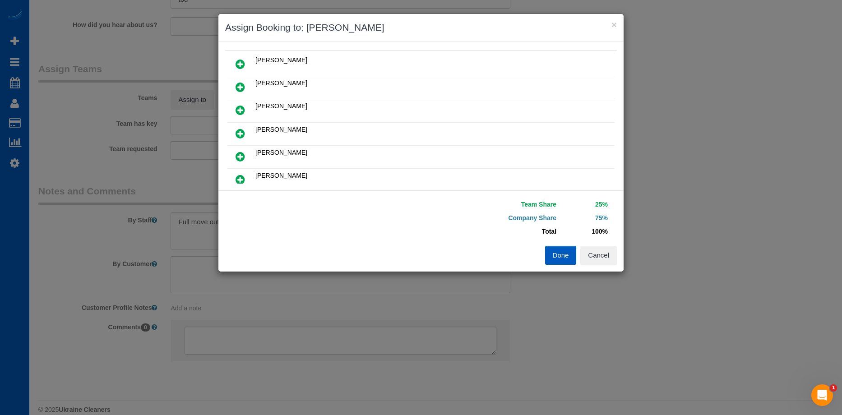
click at [239, 153] on icon at bounding box center [240, 156] width 9 height 11
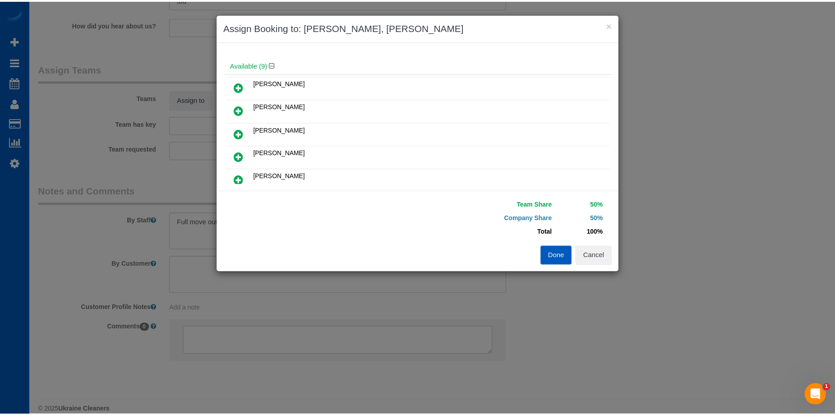
scroll to position [90, 0]
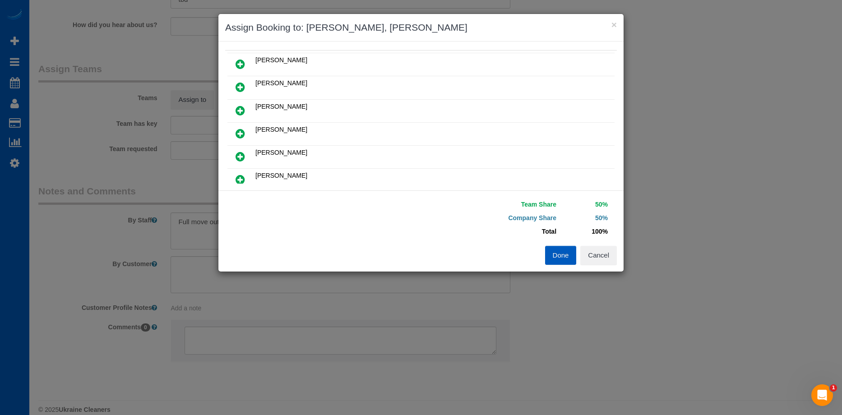
click at [556, 255] on button "Done" at bounding box center [561, 255] width 32 height 19
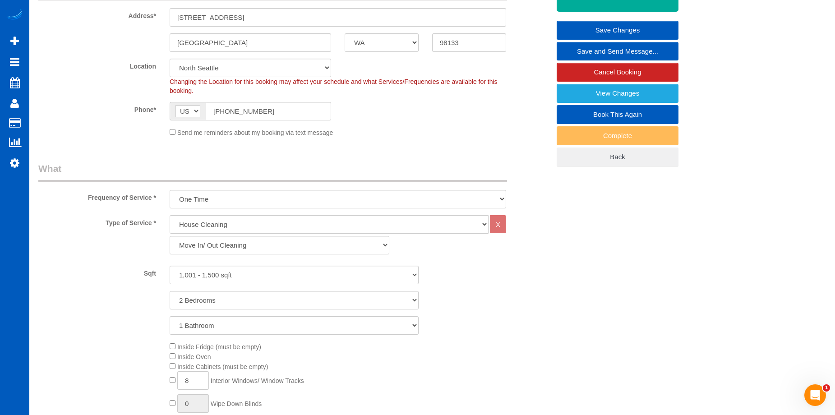
scroll to position [45, 0]
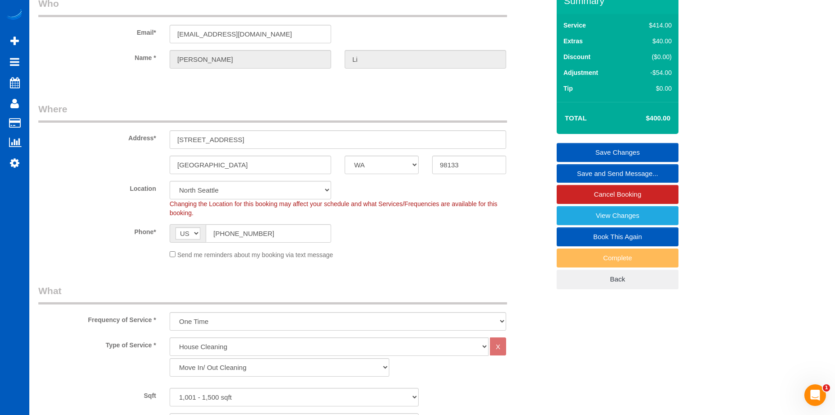
click at [590, 150] on link "Save Changes" at bounding box center [618, 152] width 122 height 19
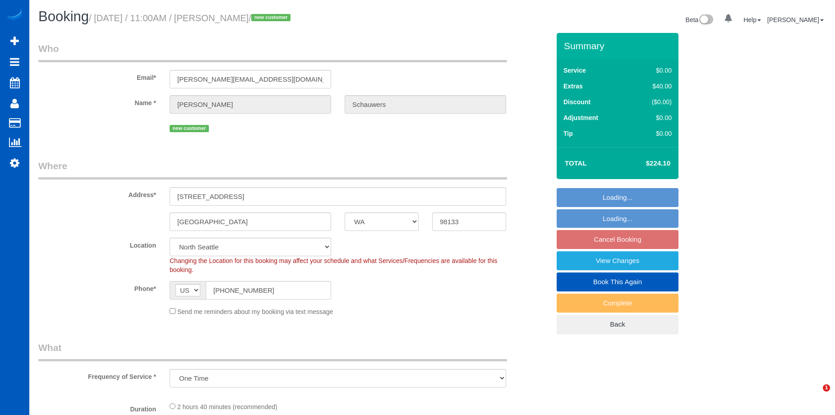
select select "WA"
select select "string:fspay-56ba416a-f952-43dc-9ab9-eb0cc1e7799d"
select select "199"
select select "1501"
select select "3"
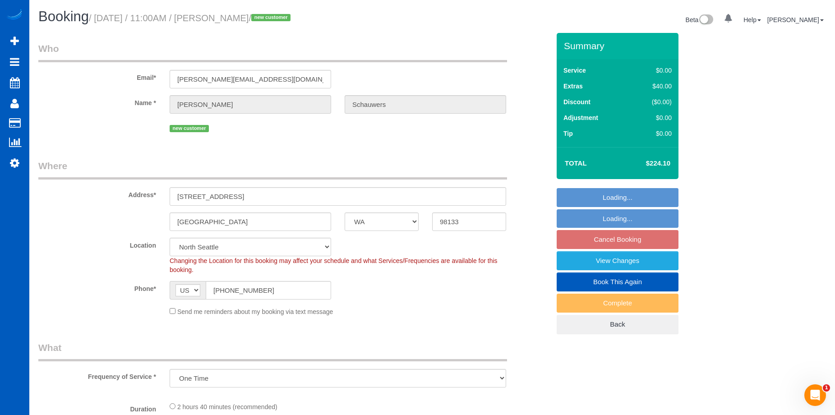
select select "3"
select select "spot2"
select select "object:1261"
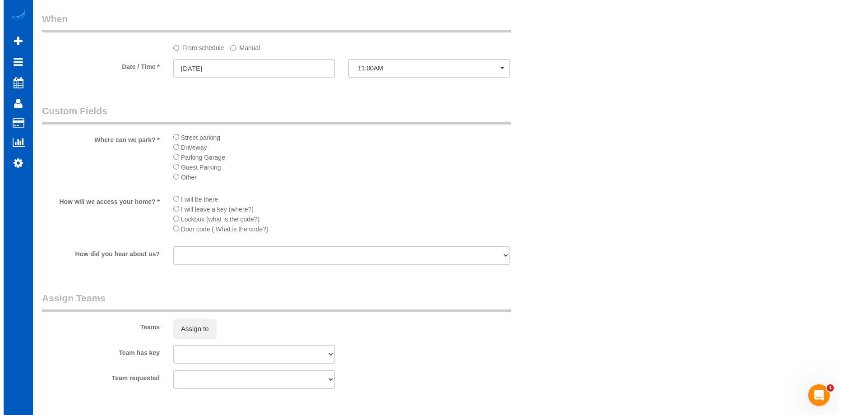
scroll to position [1038, 0]
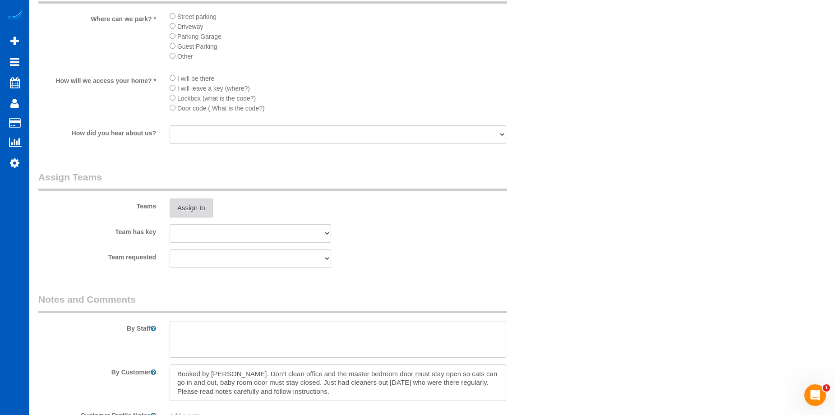
click at [190, 208] on button "Assign to" at bounding box center [191, 208] width 43 height 19
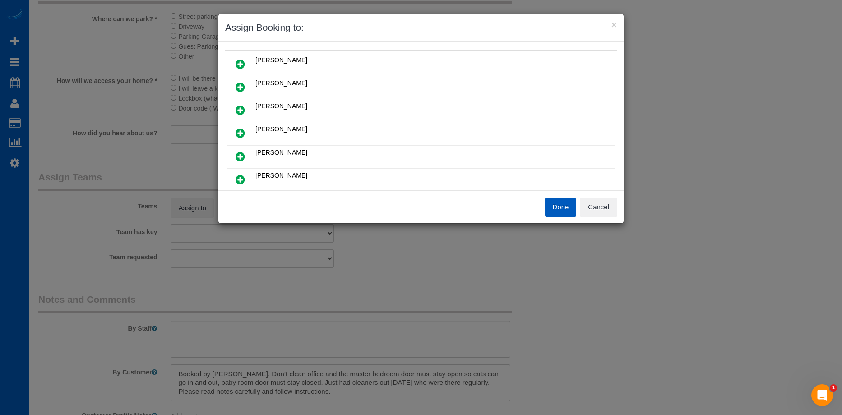
scroll to position [90, 0]
click at [235, 85] on link at bounding box center [240, 88] width 21 height 18
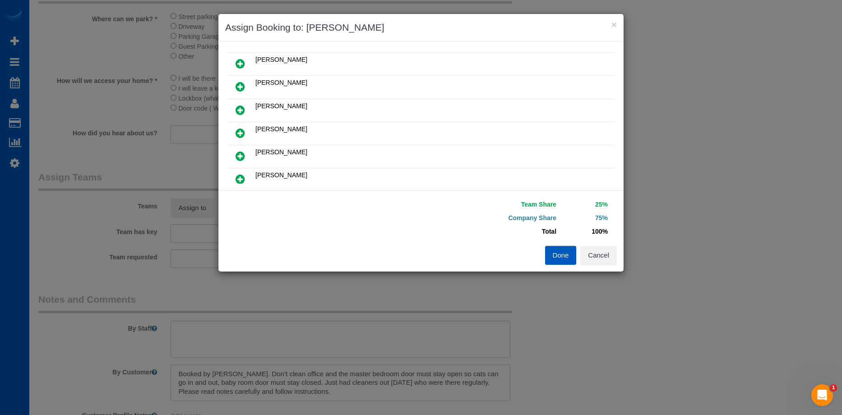
scroll to position [112, 0]
click at [244, 109] on icon at bounding box center [240, 111] width 9 height 11
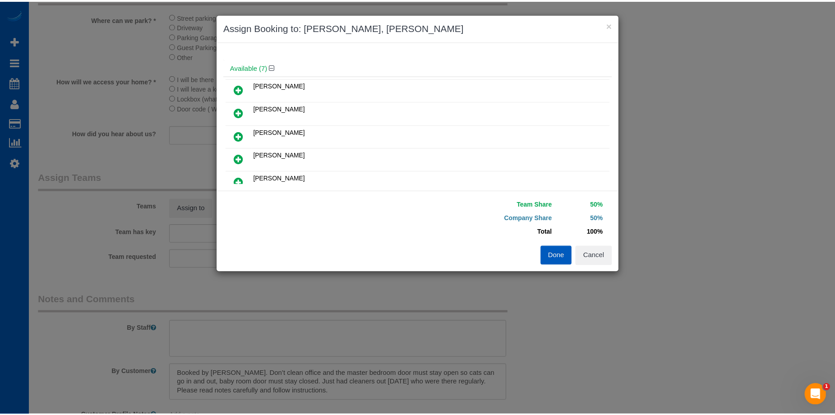
scroll to position [0, 0]
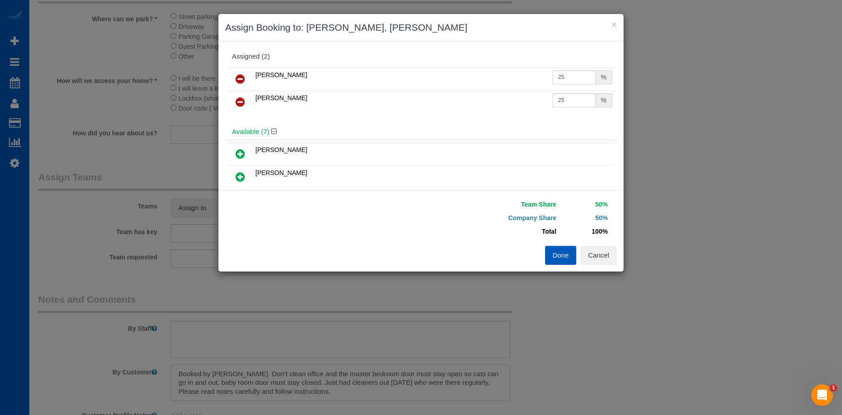
click at [564, 257] on button "Done" at bounding box center [561, 255] width 32 height 19
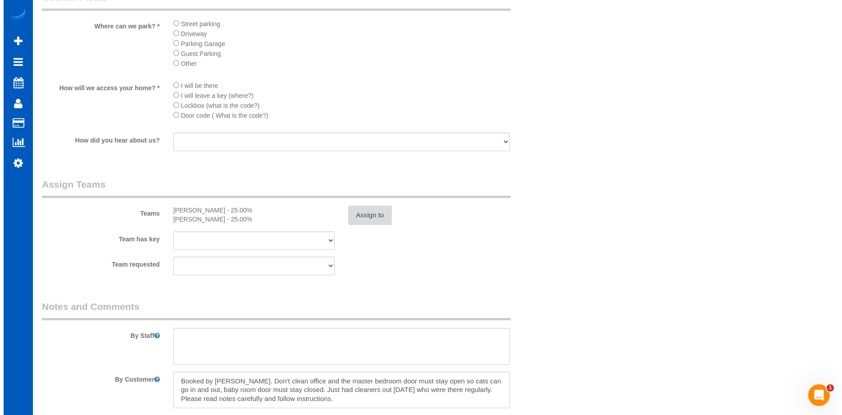
scroll to position [1083, 0]
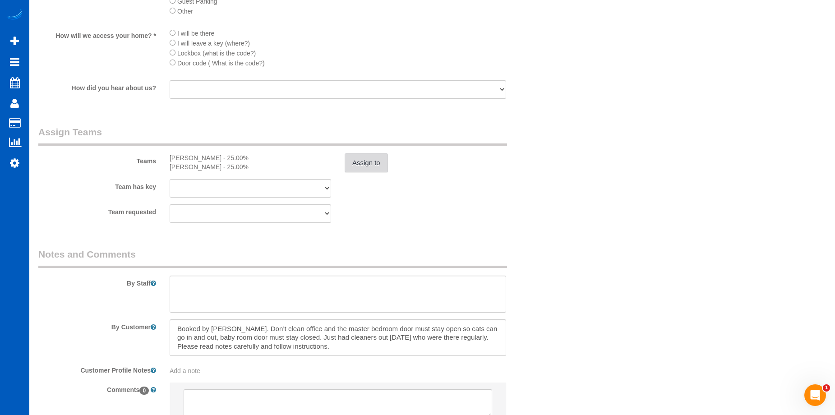
click at [357, 158] on button "Assign to" at bounding box center [366, 162] width 43 height 19
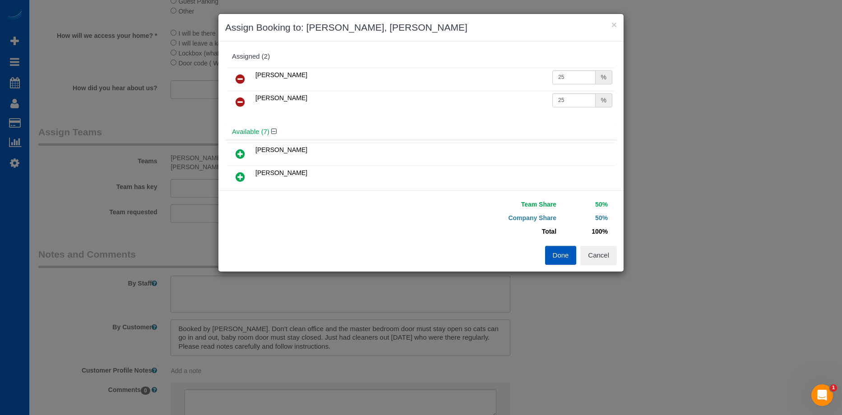
click at [240, 79] on icon at bounding box center [240, 79] width 9 height 11
click at [243, 81] on icon at bounding box center [240, 79] width 9 height 11
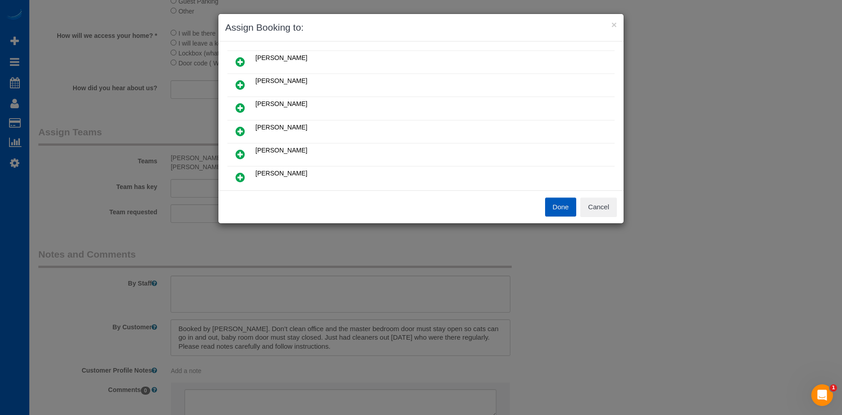
scroll to position [0, 0]
drag, startPoint x: 242, startPoint y: 154, endPoint x: 299, endPoint y: 129, distance: 61.8
click at [242, 154] on icon at bounding box center [240, 155] width 9 height 11
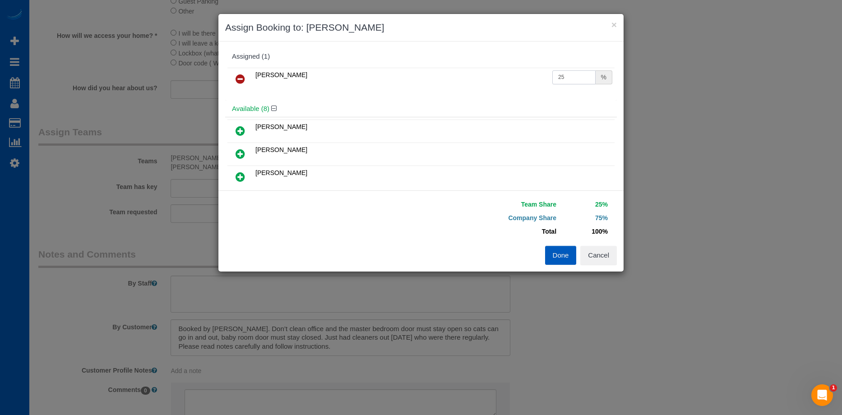
click at [566, 72] on input "25" at bounding box center [573, 77] width 43 height 14
drag, startPoint x: 566, startPoint y: 73, endPoint x: 523, endPoint y: 74, distance: 42.4
click at [523, 74] on tr "Irina Shamrai 25 %" at bounding box center [420, 79] width 387 height 23
type input "50"
click at [559, 258] on button "Done" at bounding box center [561, 255] width 32 height 19
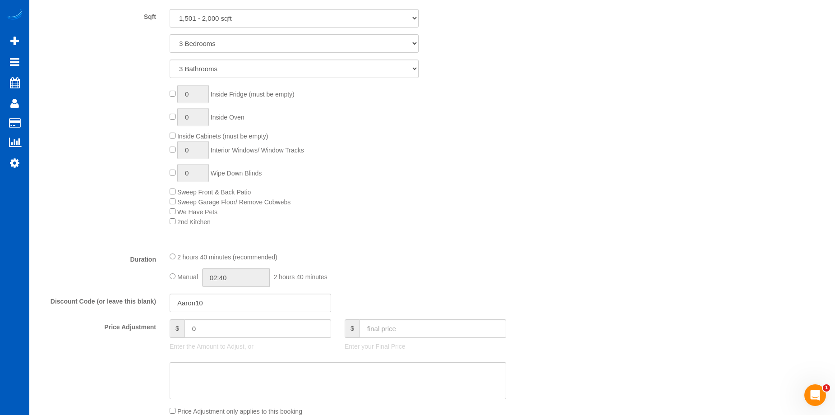
scroll to position [542, 0]
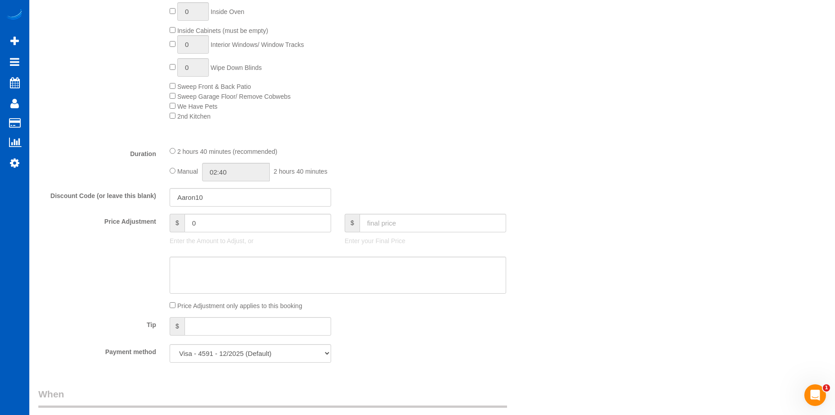
click at [169, 172] on div "2 hours 40 minutes (recommended) Manual 02:40 2 hours 40 minutes" at bounding box center [338, 163] width 350 height 35
click at [169, 171] on div "2 hours 40 minutes (recommended) Manual 02:40 2 hours 40 minutes" at bounding box center [338, 163] width 350 height 35
click at [169, 169] on div "2 hours 40 minutes (recommended) Manual 02:40 2 hours 40 minutes" at bounding box center [338, 163] width 350 height 35
click at [215, 173] on input "02:40" at bounding box center [236, 172] width 68 height 19
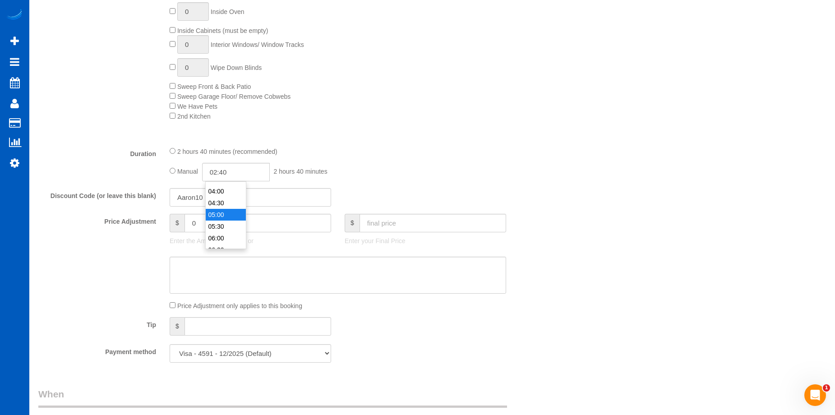
type input "05:00"
click at [221, 213] on li "05:00" at bounding box center [226, 215] width 40 height 12
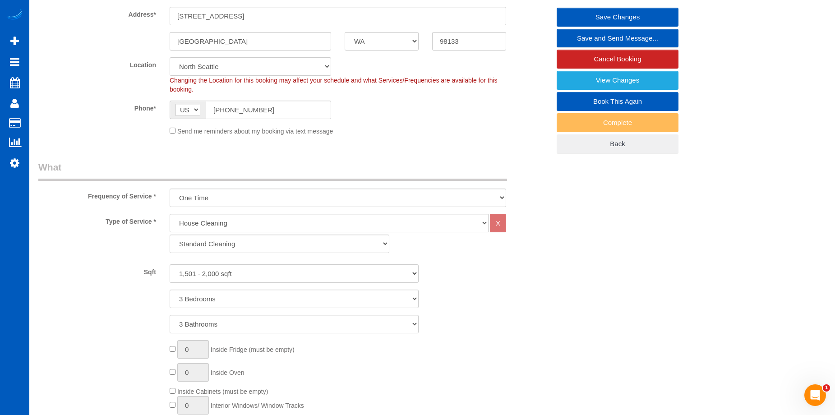
select select "spot19"
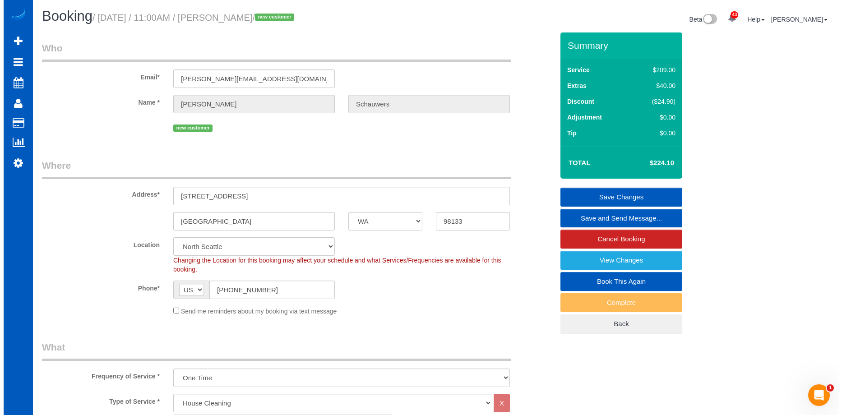
scroll to position [0, 0]
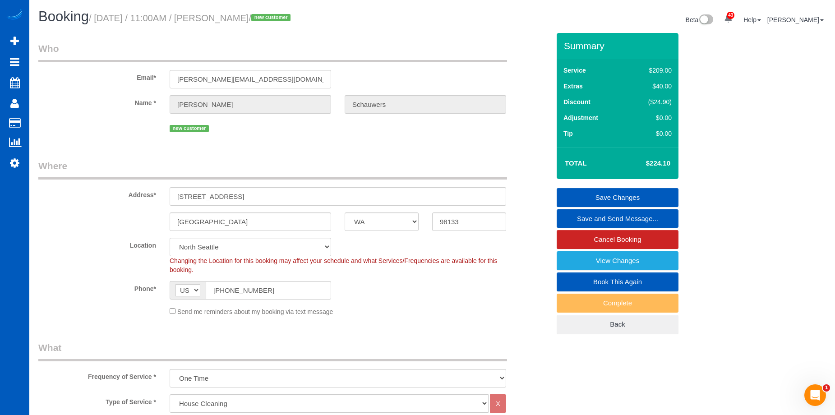
click at [584, 194] on link "Save Changes" at bounding box center [618, 197] width 122 height 19
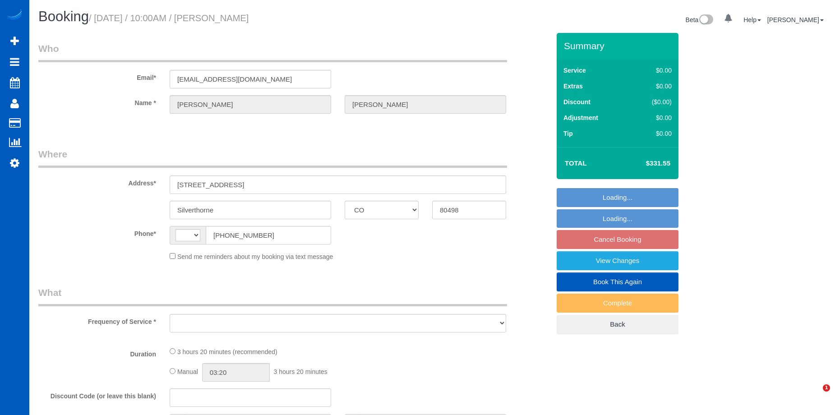
select select "CO"
select select "string:[GEOGRAPHIC_DATA]"
select select "string:fspay-be8578ac-9c7d-48a6-8e81-9aece80d6777"
select select "199"
select select "3001"
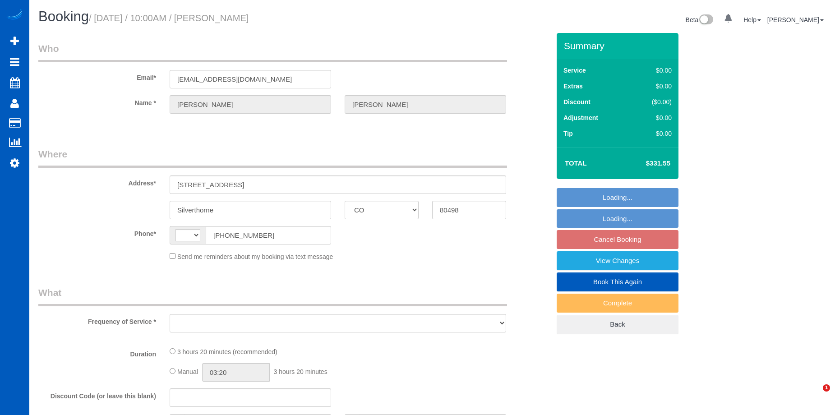
select select "5"
select select "4"
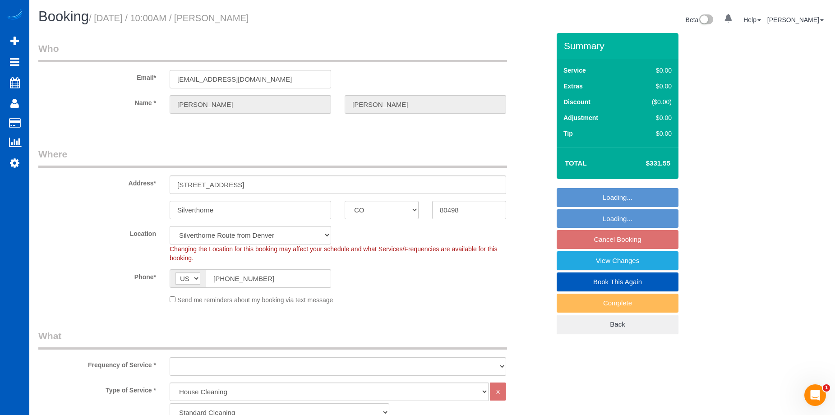
select select "object:1053"
select select "3001"
select select "5"
select select "4"
select select "spot1"
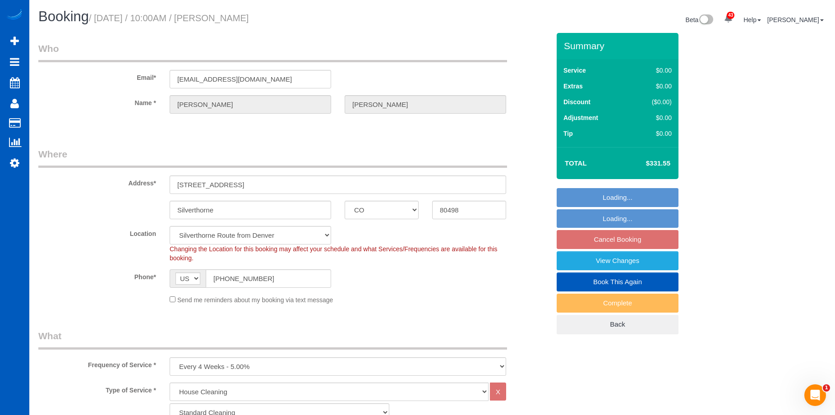
select select "object:1147"
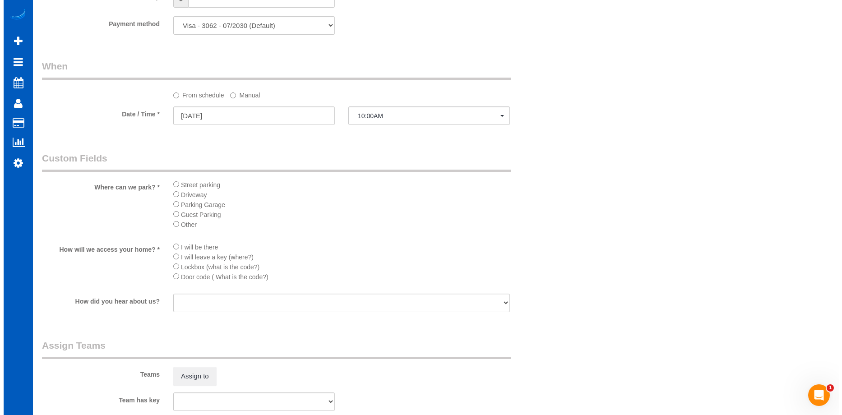
scroll to position [1038, 0]
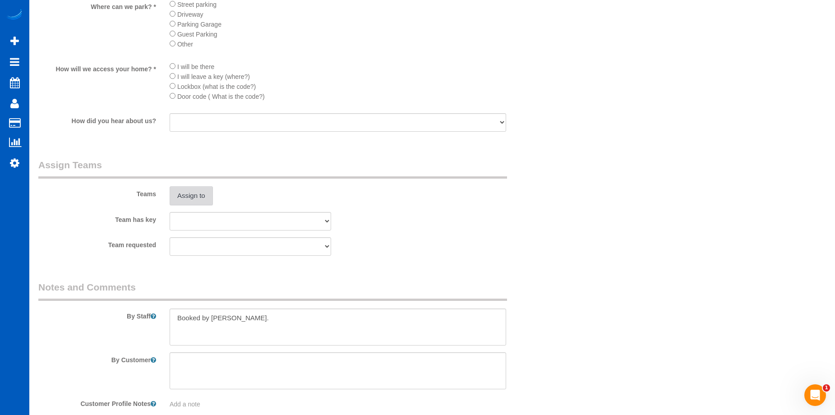
click at [202, 195] on button "Assign to" at bounding box center [191, 195] width 43 height 19
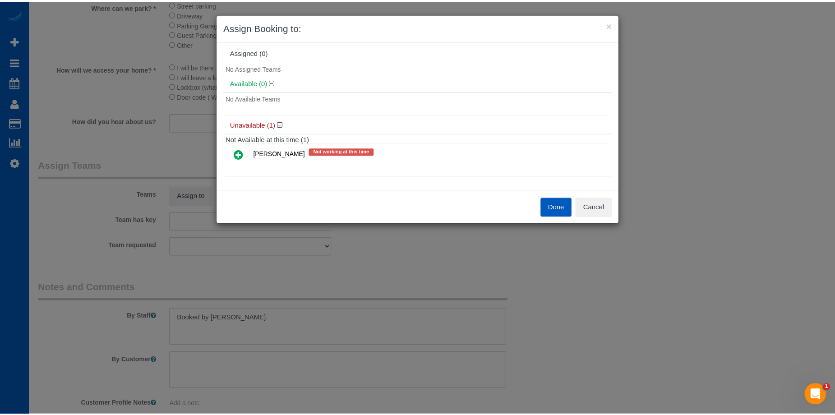
scroll to position [5, 0]
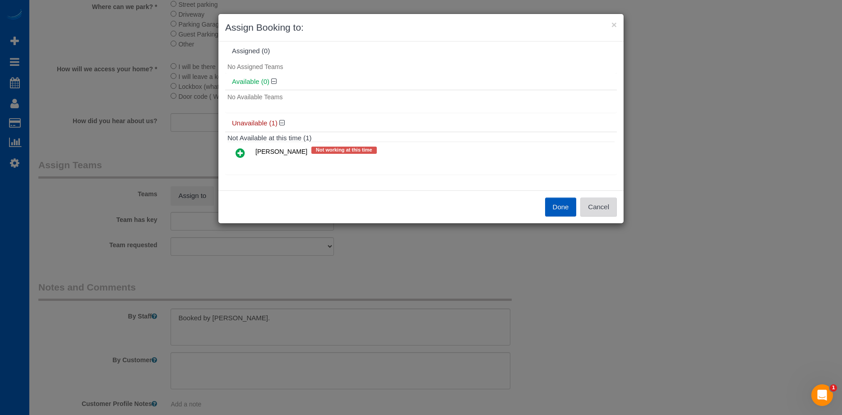
click at [614, 203] on button "Cancel" at bounding box center [598, 207] width 37 height 19
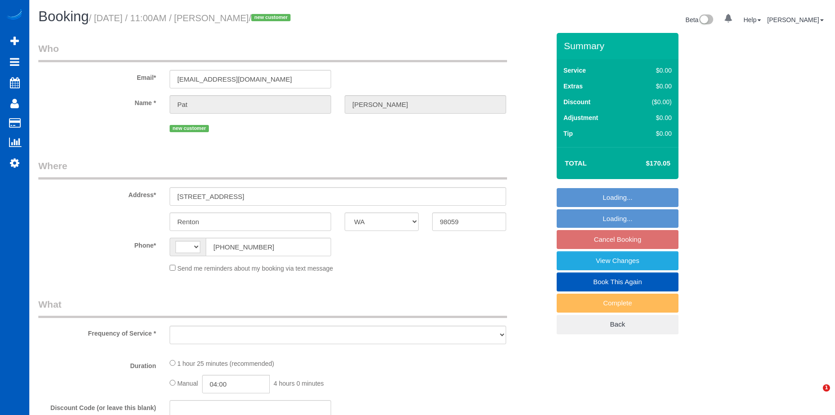
select select "WA"
select select "string:[GEOGRAPHIC_DATA]"
select select "object:810"
select select "string:fspay-2aeb872a-092c-40f3-b3e9-5bd2cd243b56"
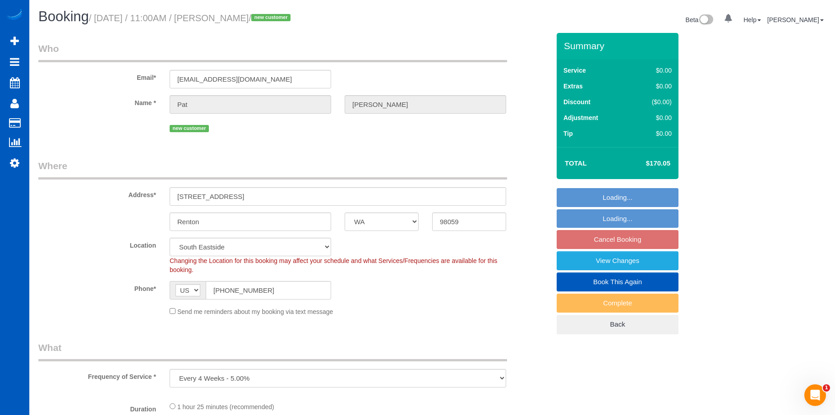
select select "199"
select select "1001"
select select "3"
select select "spot2"
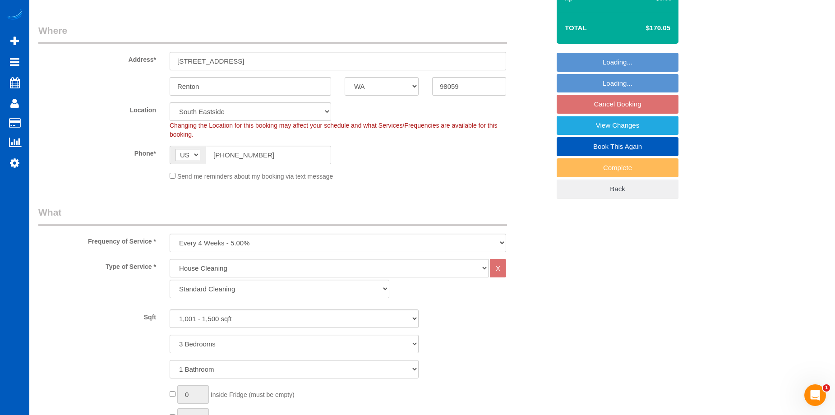
select select "object:1132"
select select "1001"
select select "3"
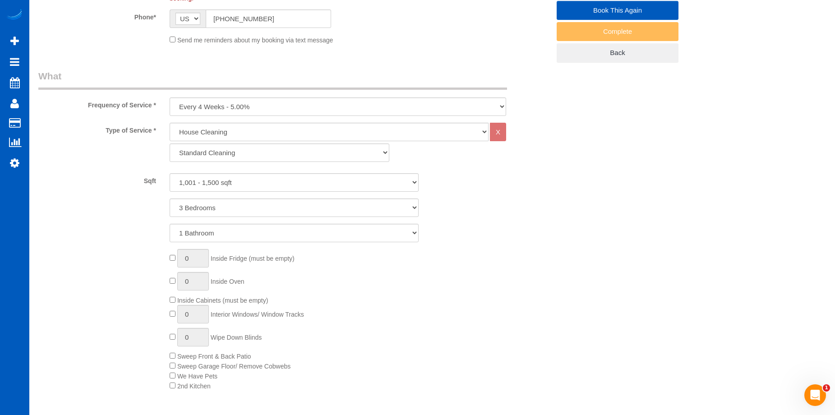
scroll to position [181, 0]
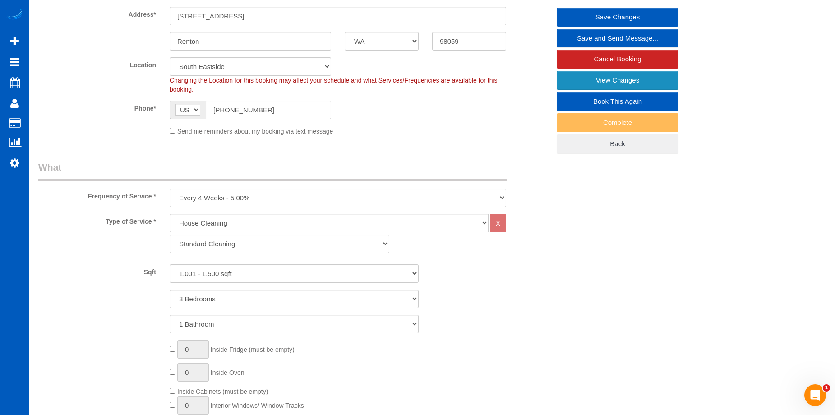
click at [570, 82] on link "View Changes" at bounding box center [618, 80] width 122 height 19
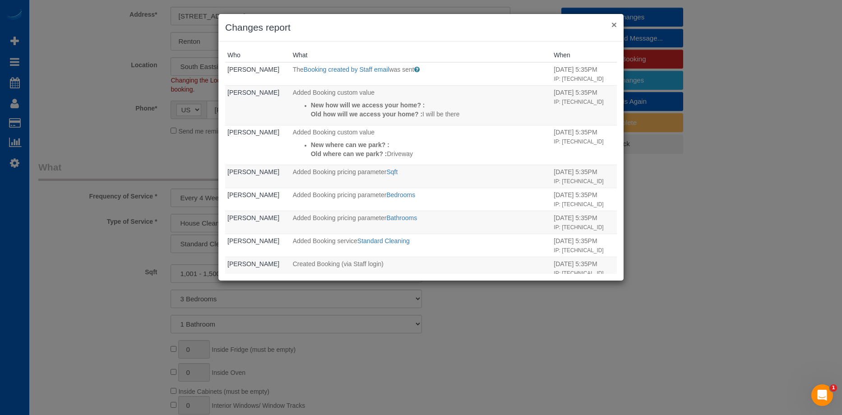
click at [615, 24] on button "×" at bounding box center [613, 24] width 5 height 9
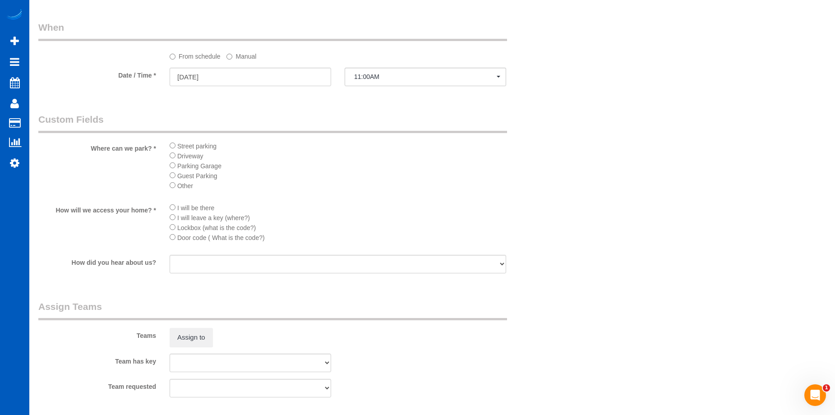
scroll to position [993, 0]
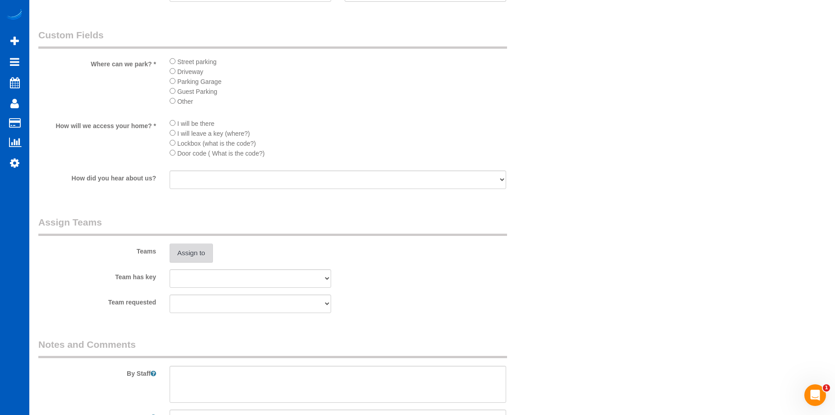
click at [184, 251] on button "Assign to" at bounding box center [191, 253] width 43 height 19
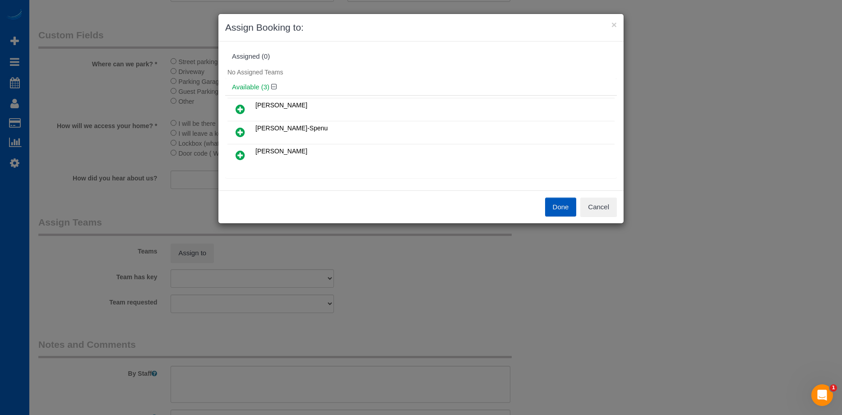
click at [243, 130] on icon at bounding box center [240, 132] width 9 height 11
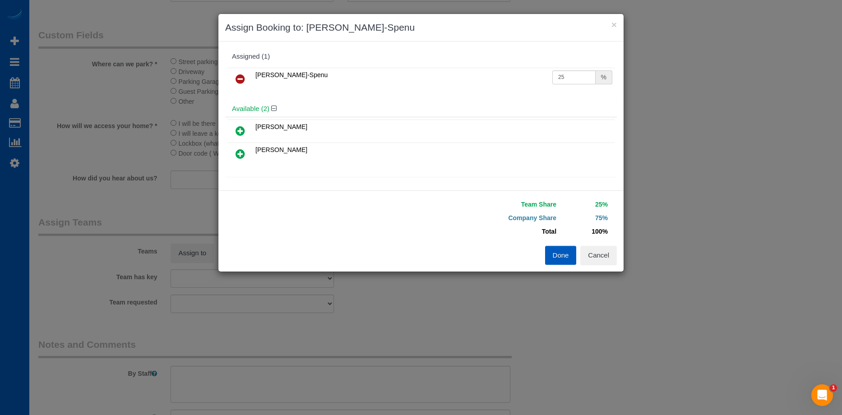
click at [586, 93] on div "[PERSON_NAME]-Spenu 25 %" at bounding box center [421, 82] width 392 height 35
click at [573, 80] on input "25" at bounding box center [573, 77] width 43 height 14
drag, startPoint x: 572, startPoint y: 79, endPoint x: 491, endPoint y: 74, distance: 80.9
click at [491, 74] on tr "[PERSON_NAME]-Spenu 25 %" at bounding box center [420, 79] width 387 height 23
type input "50"
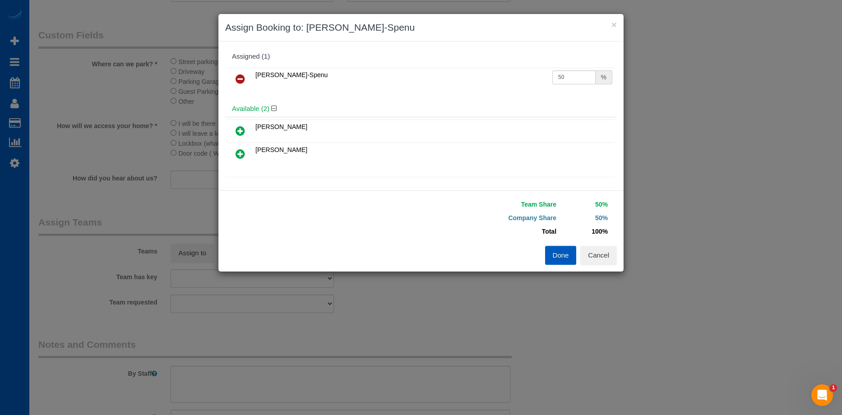
click at [562, 257] on button "Done" at bounding box center [561, 255] width 32 height 19
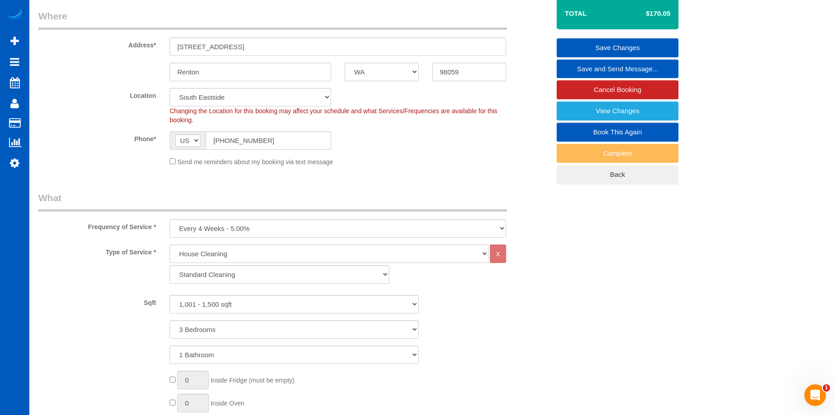
scroll to position [45, 0]
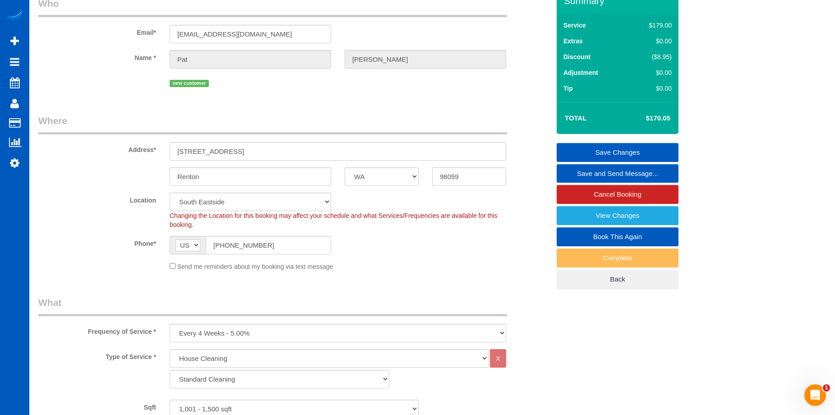
click at [588, 148] on link "Save Changes" at bounding box center [618, 152] width 122 height 19
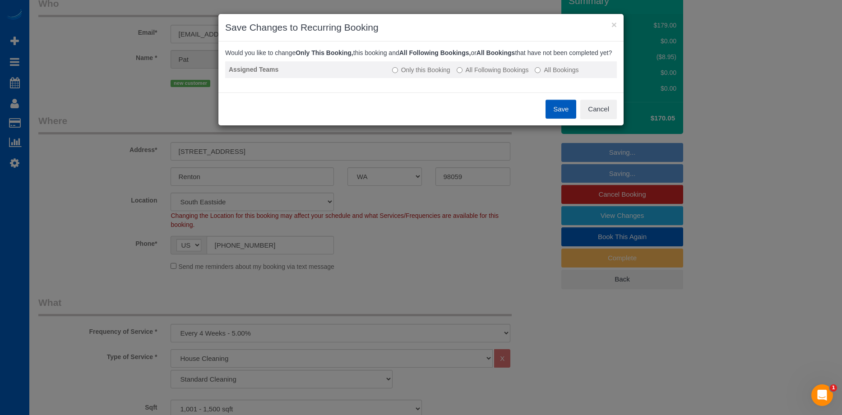
click at [481, 78] on td "Only this Booking All Following Bookings All Bookings" at bounding box center [503, 69] width 228 height 17
click at [487, 74] on label "All Following Bookings" at bounding box center [493, 69] width 72 height 9
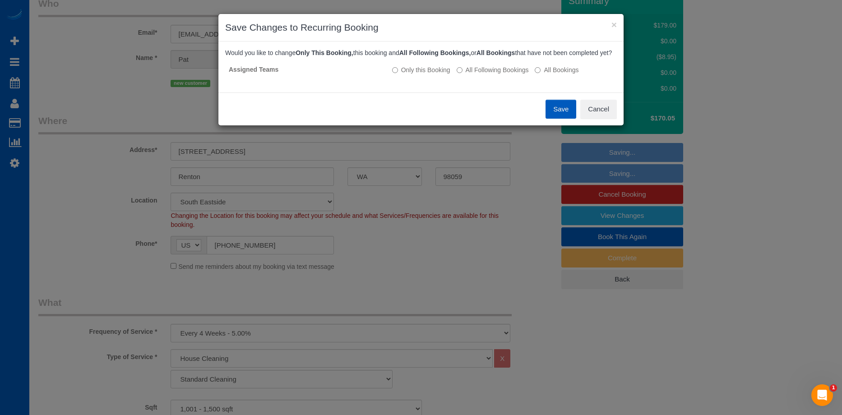
click at [556, 119] on button "Save" at bounding box center [561, 109] width 31 height 19
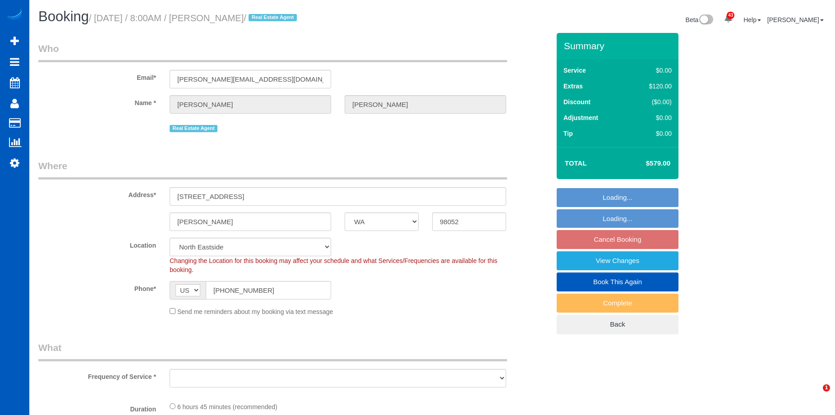
select select "WA"
select select "string:fspay-2238bc99-150e-4385-be24-91f85d644cb6"
select select "199"
select select "1501"
select select "2"
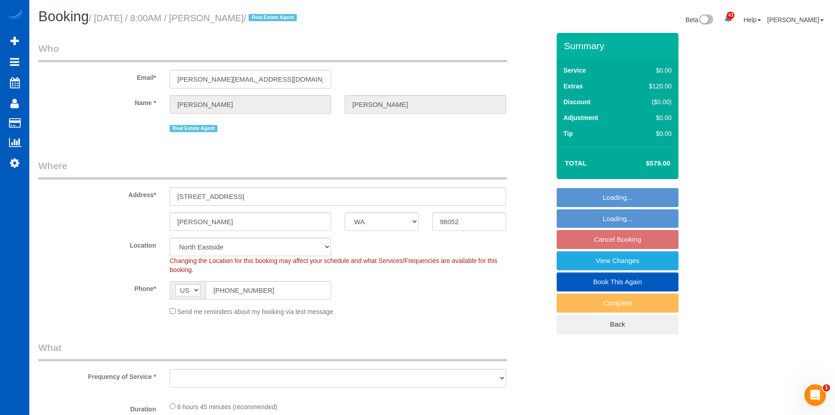
select select "2"
select select "object:1247"
select select "spot1"
select select "object:1252"
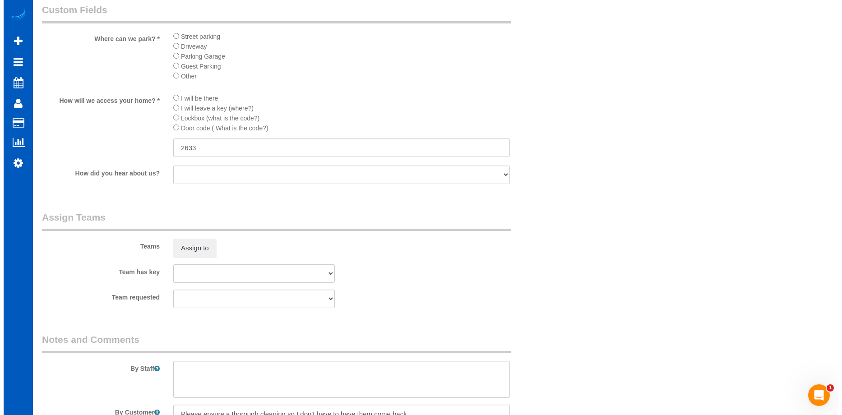
scroll to position [1083, 0]
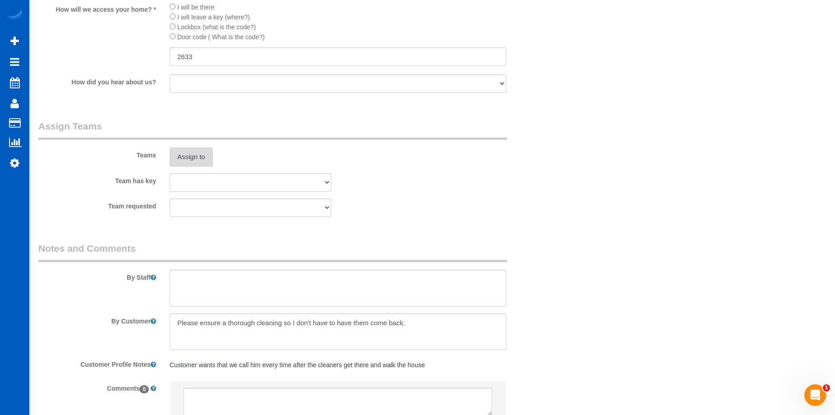
click at [205, 164] on button "Assign to" at bounding box center [191, 157] width 43 height 19
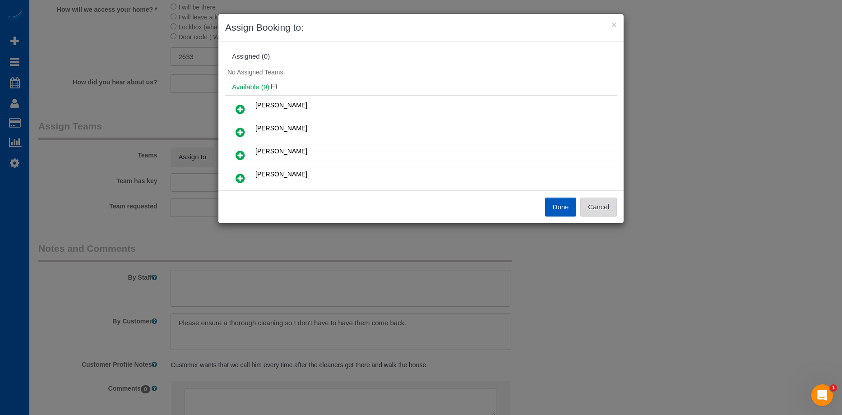
click at [602, 208] on button "Cancel" at bounding box center [598, 207] width 37 height 19
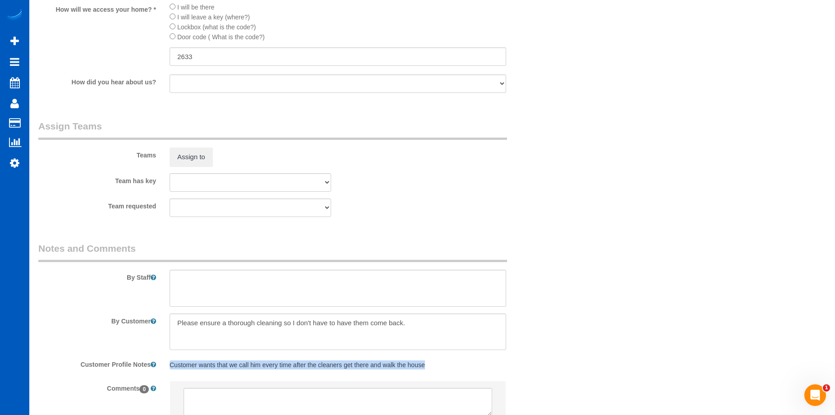
drag, startPoint x: 171, startPoint y: 365, endPoint x: 434, endPoint y: 359, distance: 262.7
click at [434, 359] on div "Customer wants that we call him every time after the cleaners get there and wal…" at bounding box center [338, 365] width 350 height 17
copy pre "Customer wants that we call him every time after the cleaners get there and wal…"
click at [345, 285] on textarea at bounding box center [338, 288] width 337 height 37
paste textarea "Customer wants that we call him every time after the cleaners get there and wal…"
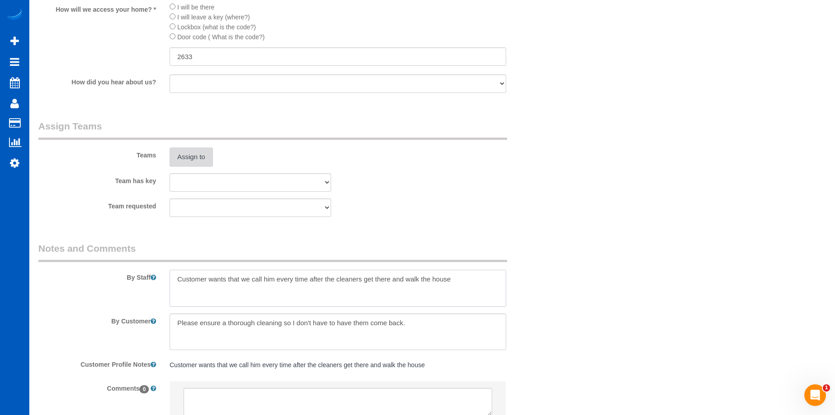
type textarea "Customer wants that we call him every time after the cleaners get there and wal…"
click at [199, 156] on button "Assign to" at bounding box center [191, 157] width 43 height 19
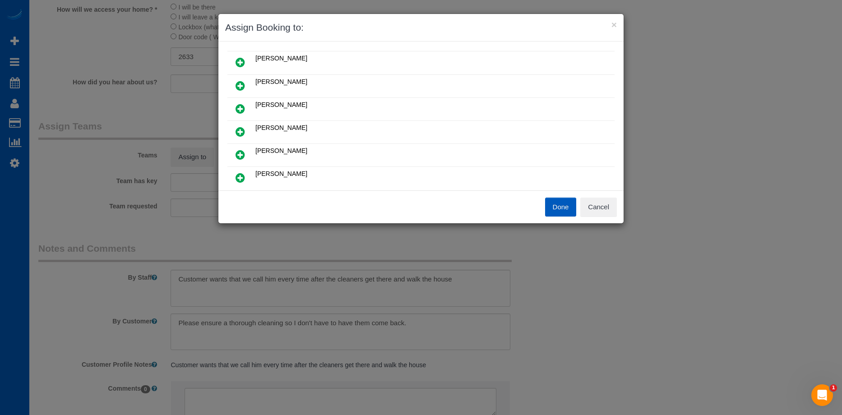
scroll to position [135, 0]
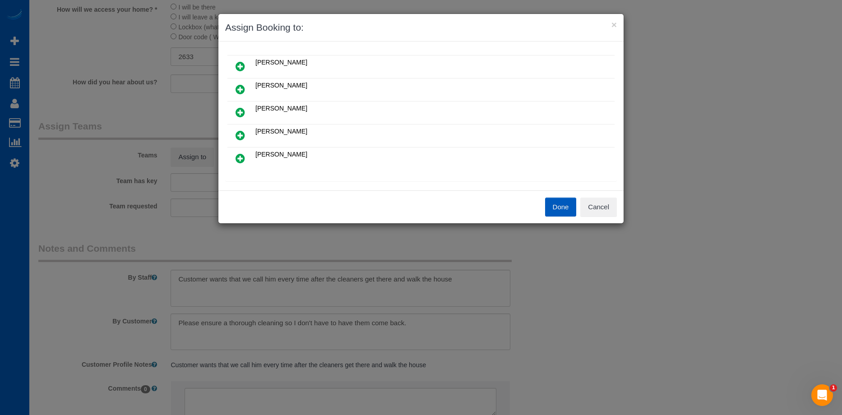
click at [246, 133] on link at bounding box center [240, 136] width 21 height 18
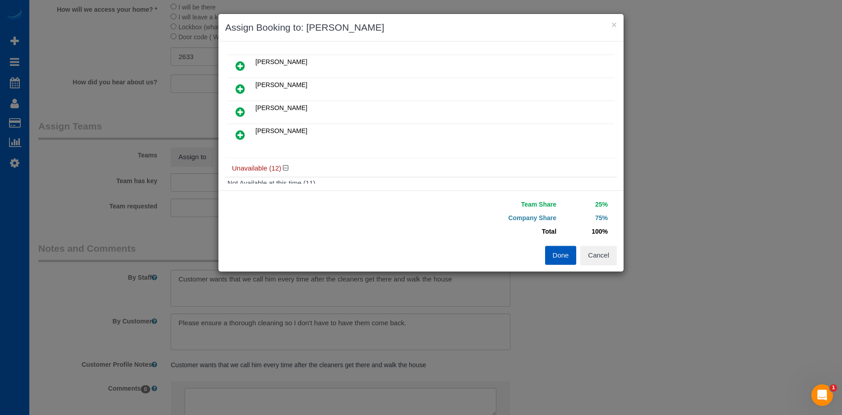
click at [243, 136] on icon at bounding box center [240, 135] width 9 height 11
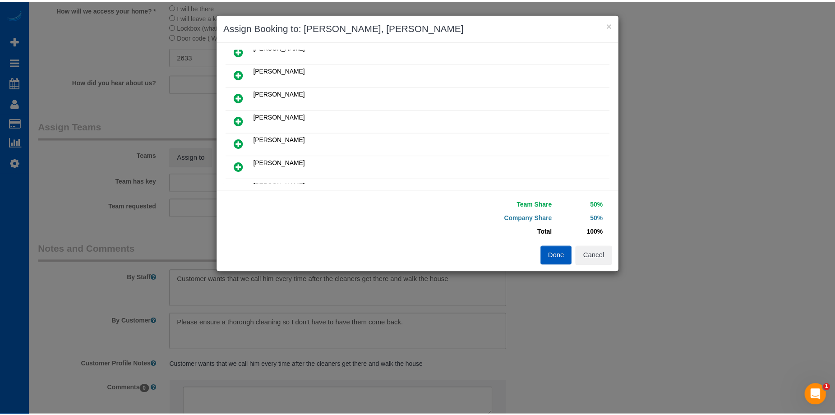
scroll to position [0, 0]
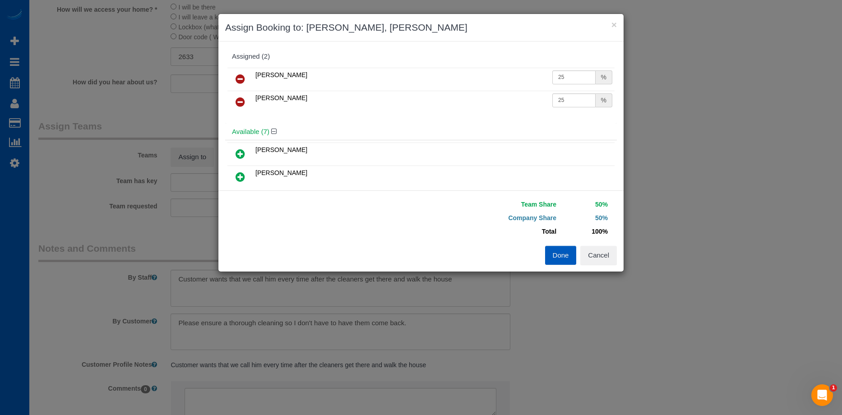
click at [561, 257] on button "Done" at bounding box center [561, 255] width 32 height 19
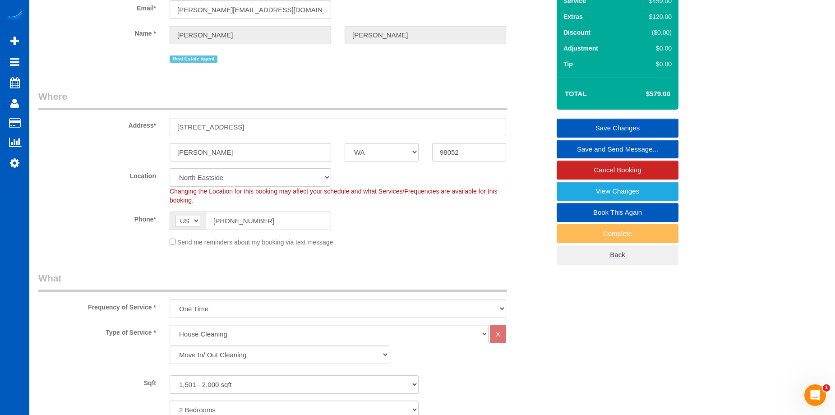
scroll to position [45, 0]
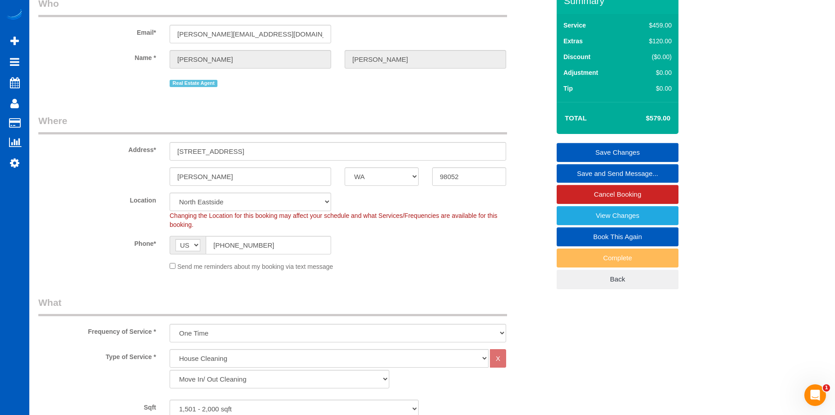
click at [598, 152] on link "Save Changes" at bounding box center [618, 152] width 122 height 19
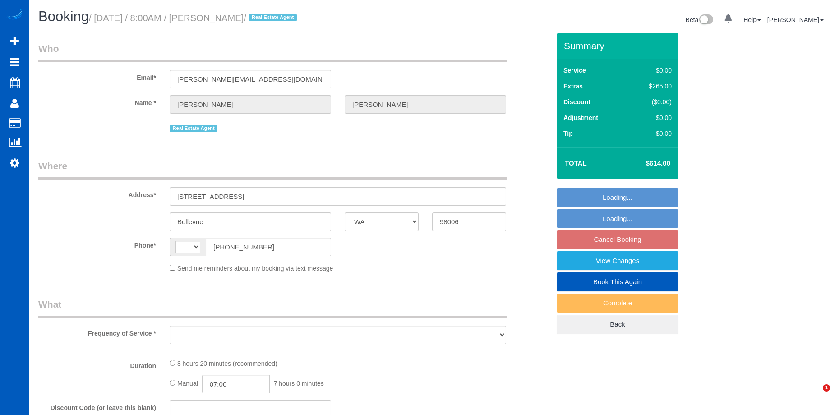
select select "WA"
select select "string:[GEOGRAPHIC_DATA]"
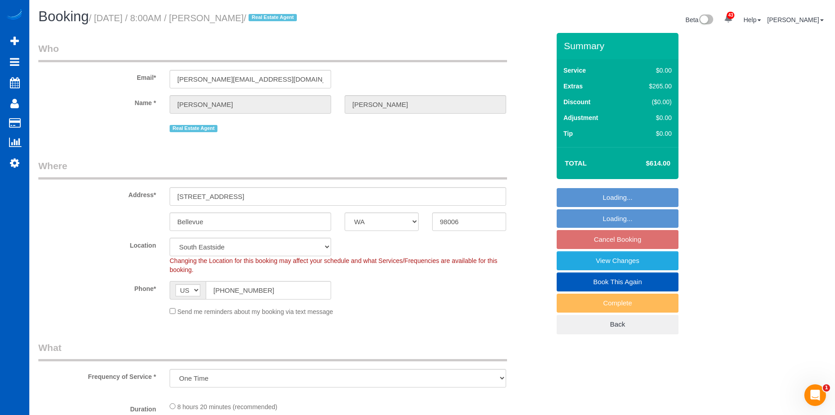
select select "object:932"
select select "spot1"
select select "199"
select select "3001"
select select "5"
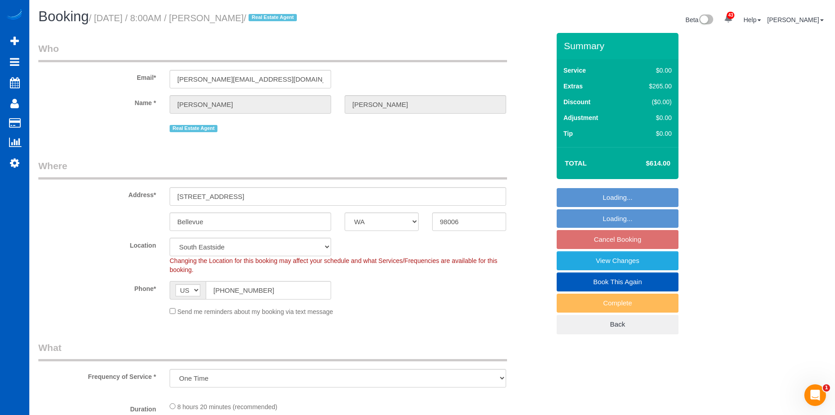
select select "3"
select select "3001"
select select "5"
select select "3"
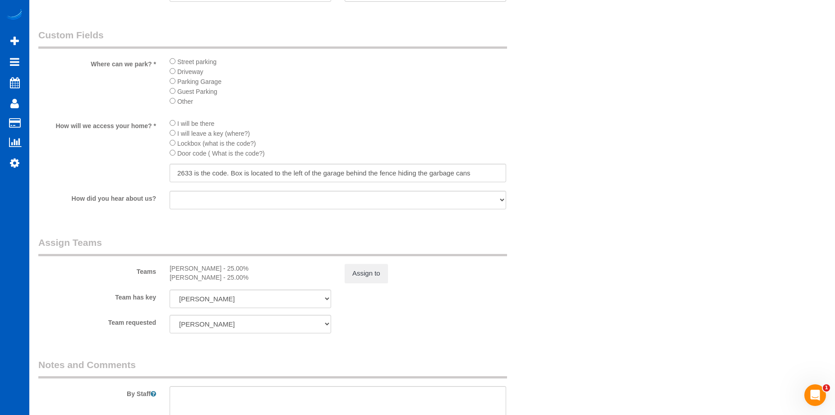
scroll to position [1183, 0]
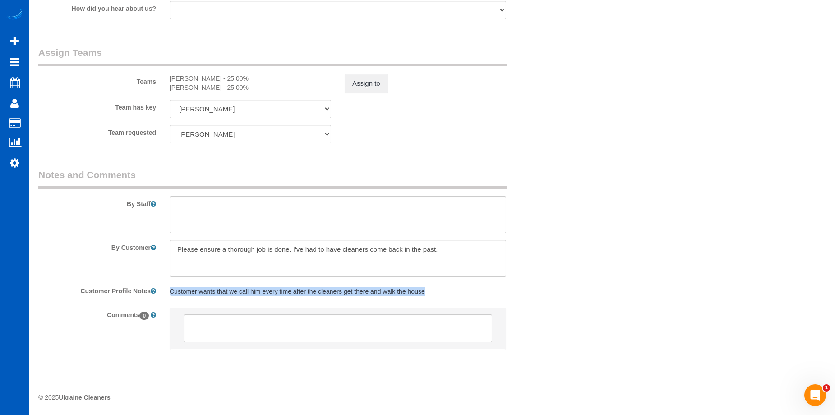
drag, startPoint x: 170, startPoint y: 291, endPoint x: 463, endPoint y: 292, distance: 292.9
click at [463, 292] on pre "Customer wants that we call him every time after the cleaners get there and wal…" at bounding box center [338, 291] width 337 height 9
copy pre "Customer wants that we call him every time after the cleaners get there and wal…"
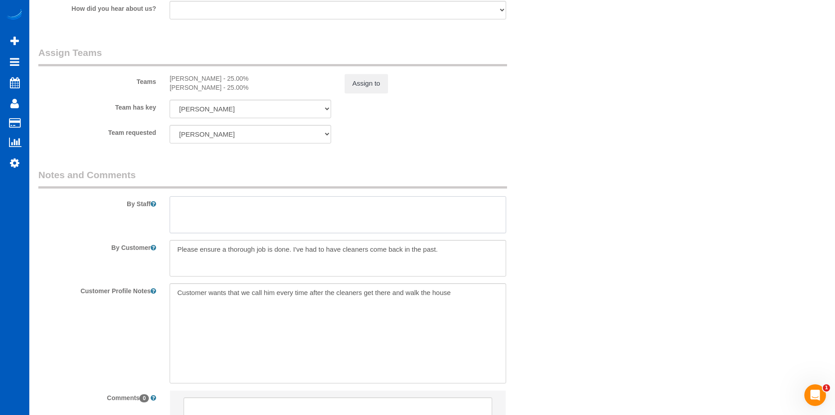
click at [284, 213] on textarea at bounding box center [338, 214] width 337 height 37
click at [214, 294] on textarea "Customer wants that we call him every time after the cleaners get there and wal…" at bounding box center [338, 333] width 337 height 100
click at [237, 208] on textarea at bounding box center [338, 214] width 337 height 37
paste textarea "Customer wants that we call him every time after the cleaners get there and wal…"
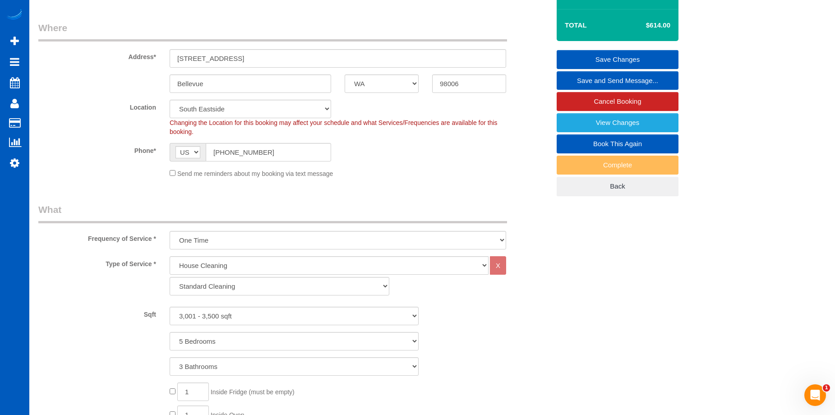
scroll to position [9, 0]
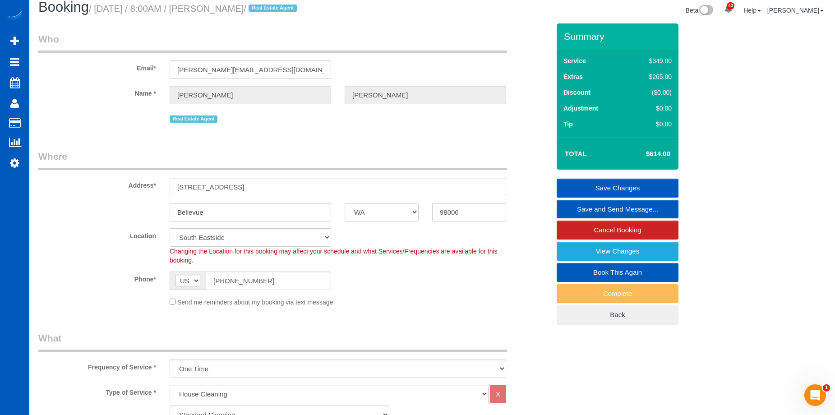
type textarea "Customer wants that we call him every time after the cleaners get there and wal…"
click at [619, 183] on link "Save Changes" at bounding box center [618, 188] width 122 height 19
